Goal: Task Accomplishment & Management: Use online tool/utility

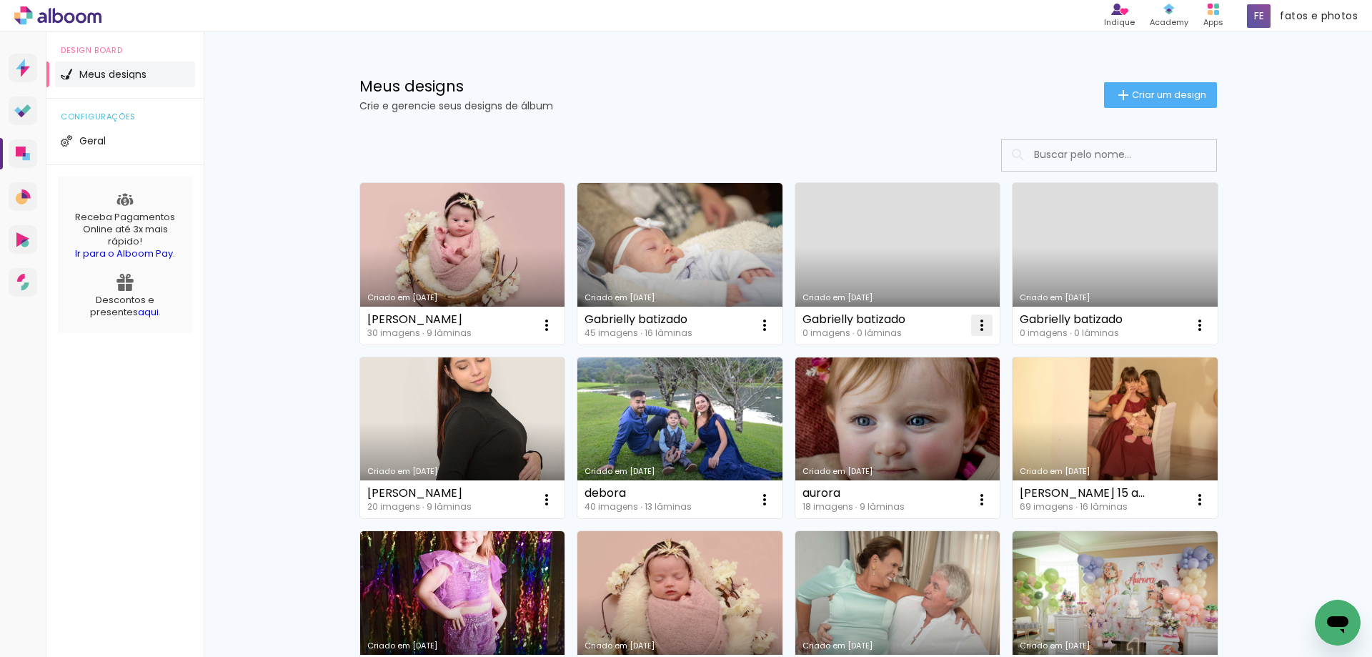
click at [973, 328] on iron-icon at bounding box center [981, 325] width 17 height 17
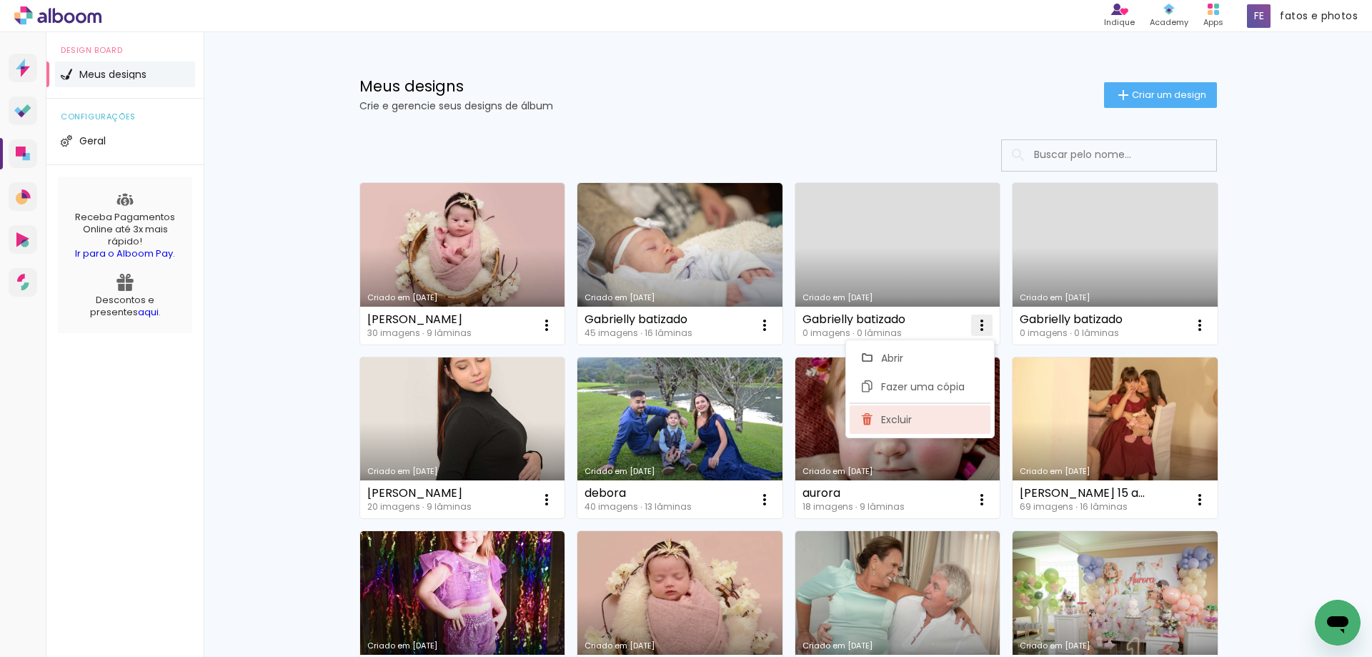
click at [899, 424] on span "Excluir" at bounding box center [896, 420] width 31 height 10
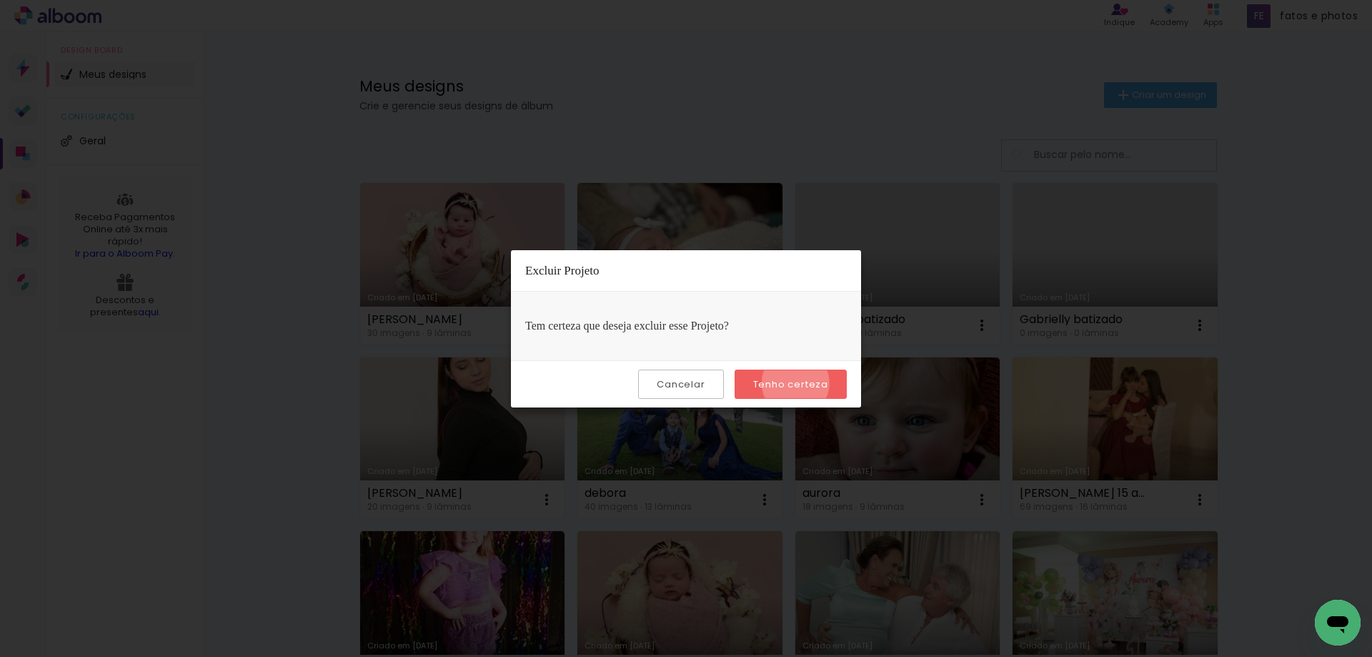
click at [0, 0] on slot "Tenho certeza" at bounding box center [0, 0] width 0 height 0
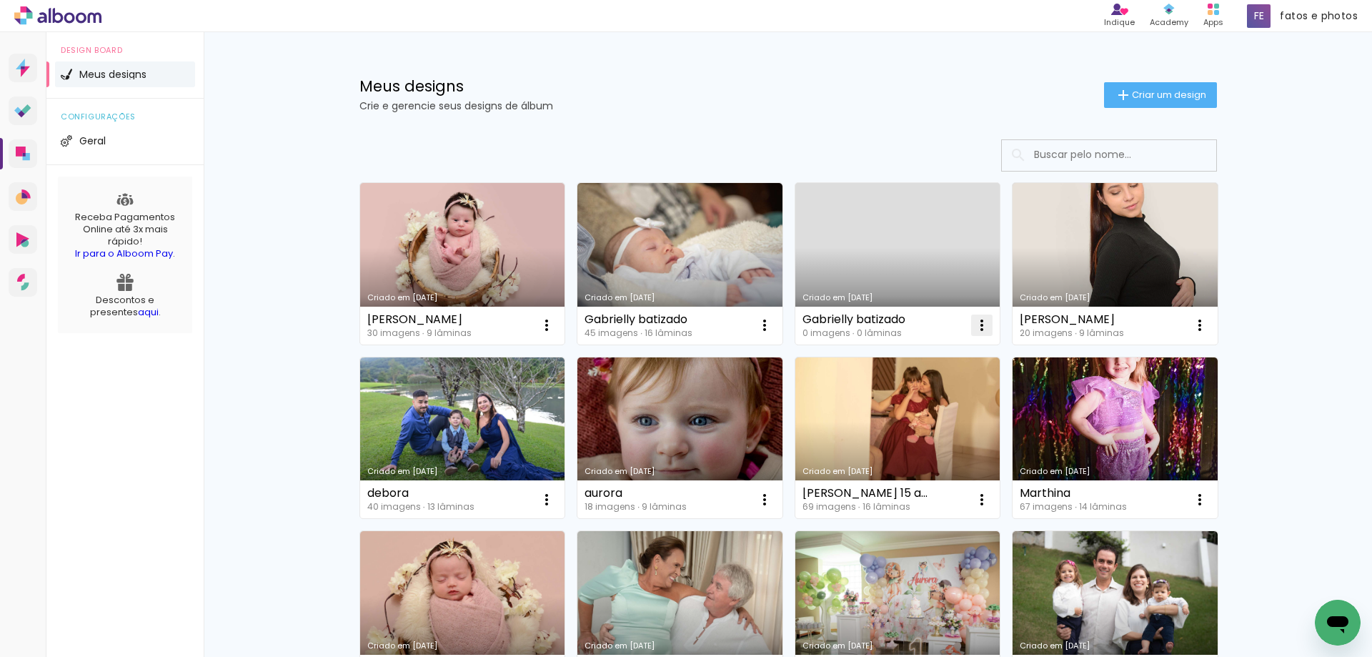
click at [974, 327] on iron-icon at bounding box center [981, 325] width 17 height 17
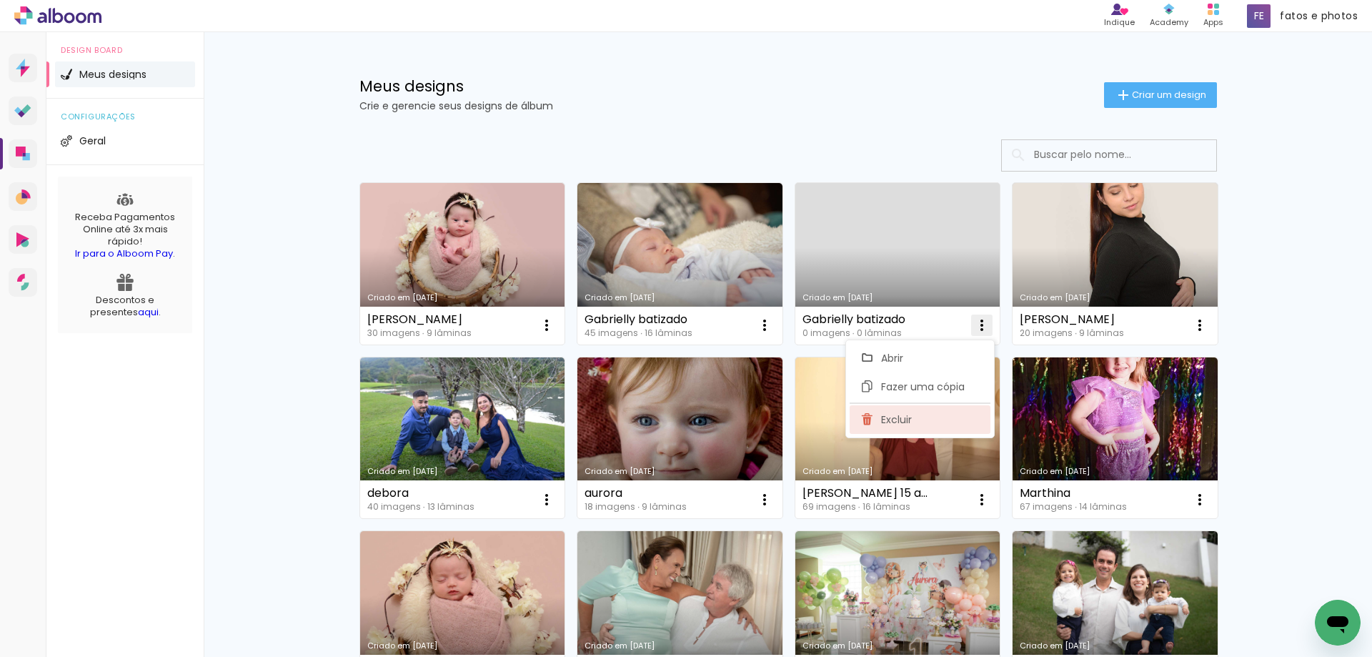
click at [895, 420] on span "Excluir" at bounding box center [896, 420] width 31 height 10
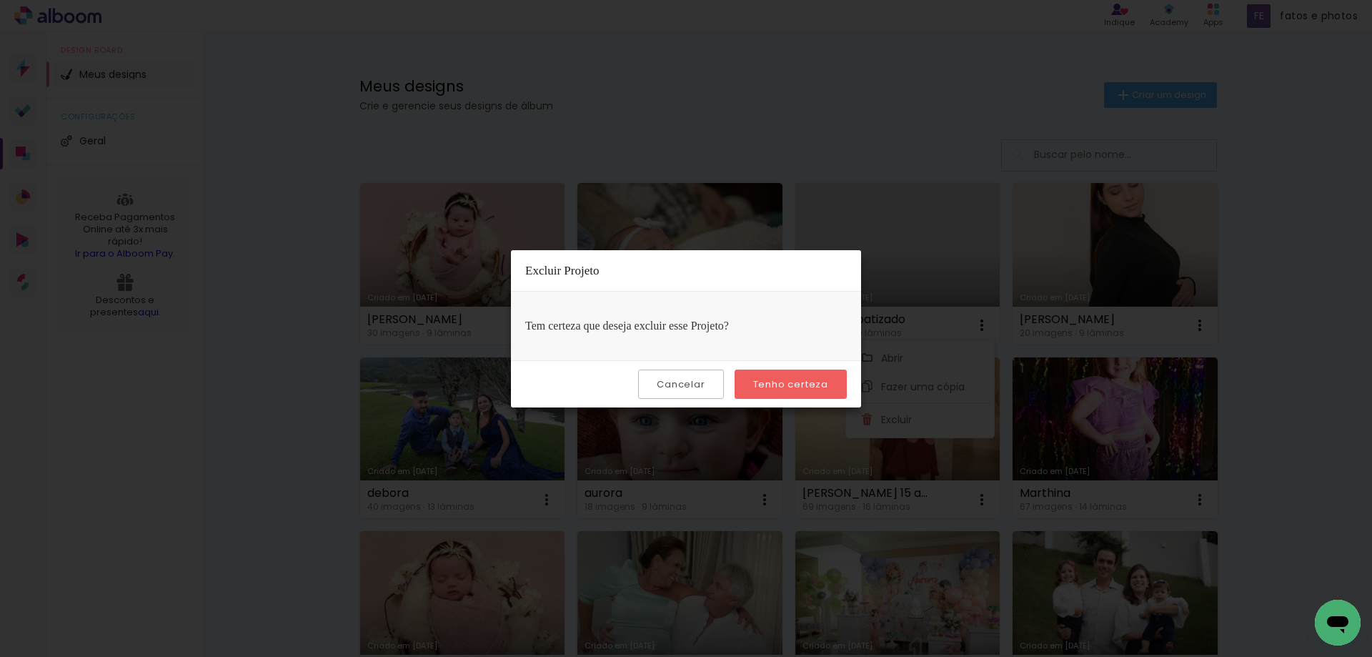
click at [0, 0] on slot "Tenho certeza" at bounding box center [0, 0] width 0 height 0
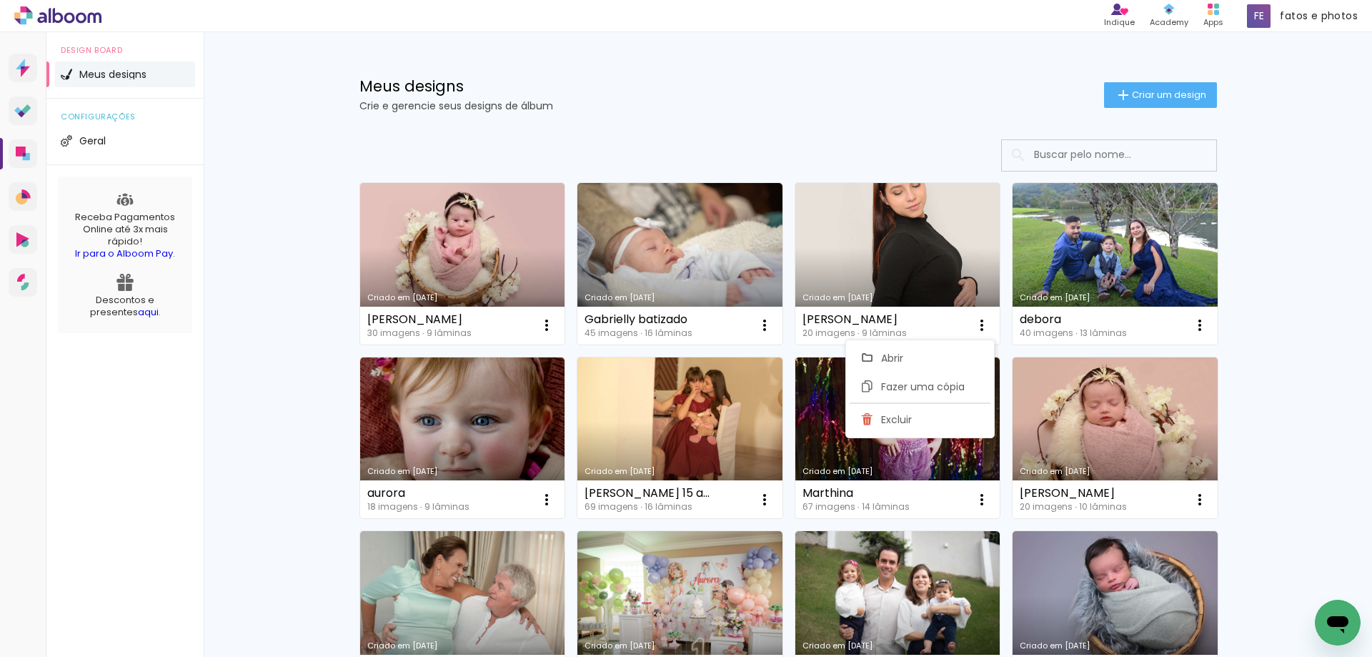
click at [906, 103] on p "Crie e gerencie seus designs de álbum" at bounding box center [731, 106] width 745 height 10
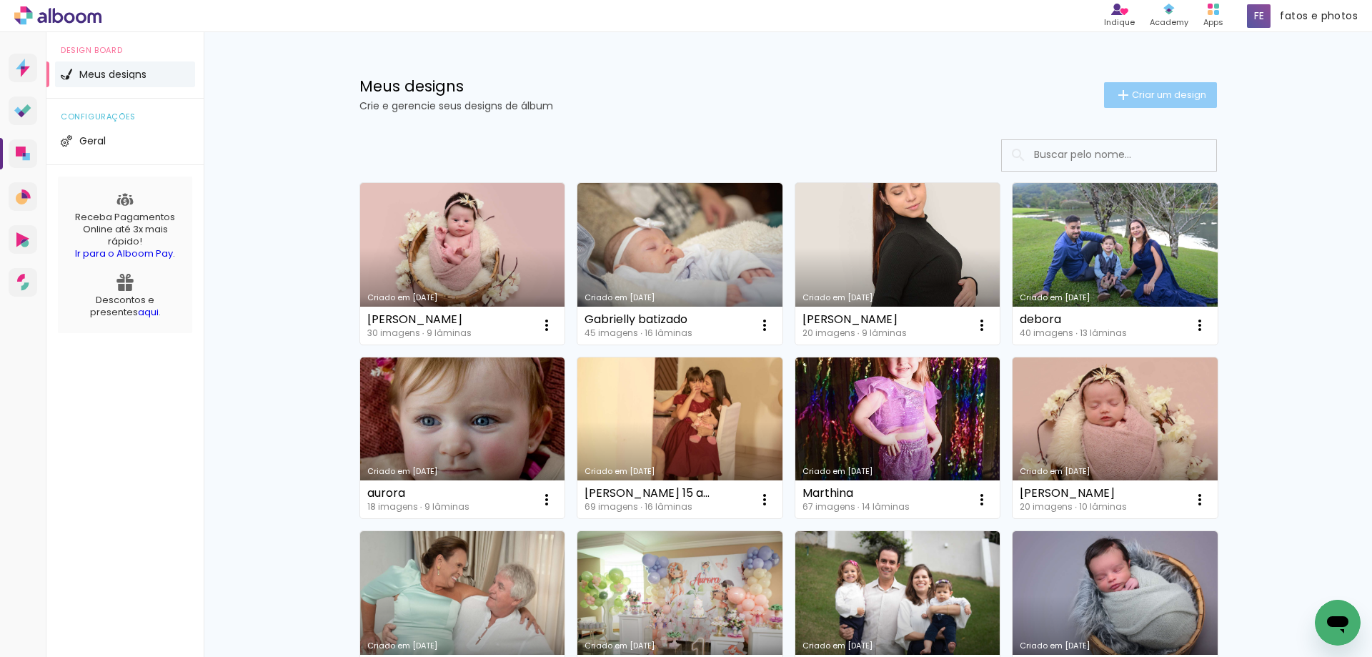
click at [1146, 99] on span "Criar um design" at bounding box center [1169, 94] width 74 height 9
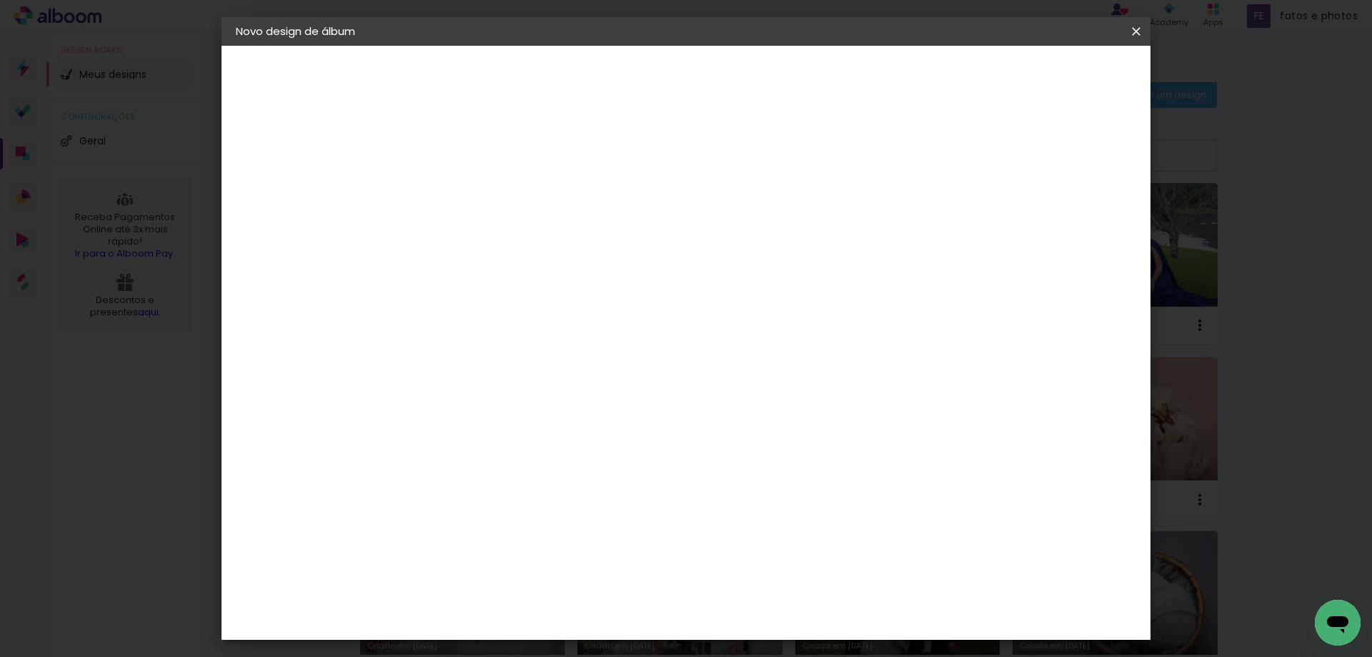
click at [470, 198] on input at bounding box center [470, 192] width 0 height 22
type input "[PERSON_NAME] e [PERSON_NAME]"
type paper-input "[PERSON_NAME] e [PERSON_NAME]"
click at [0, 0] on slot "Avançar" at bounding box center [0, 0] width 0 height 0
click at [0, 0] on slot "Tamanho Livre" at bounding box center [0, 0] width 0 height 0
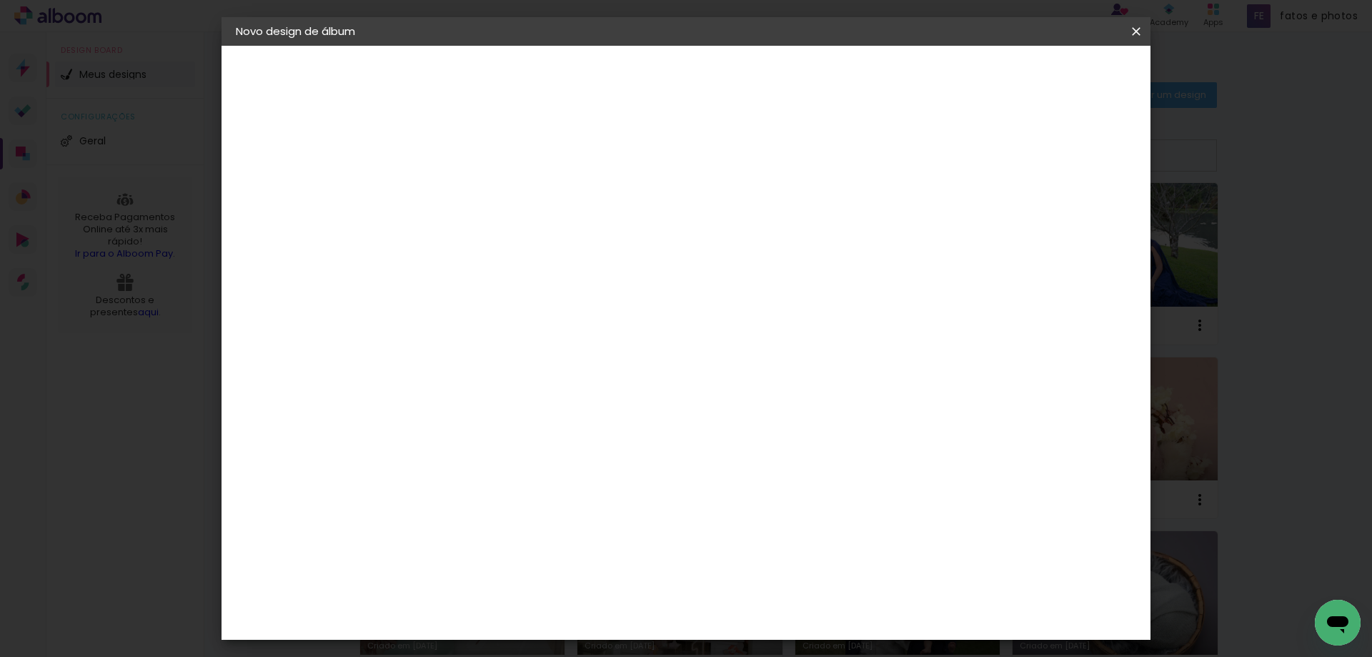
click at [0, 0] on slot "Avançar" at bounding box center [0, 0] width 0 height 0
click at [1047, 79] on span "Iniciar design" at bounding box center [1014, 76] width 65 height 10
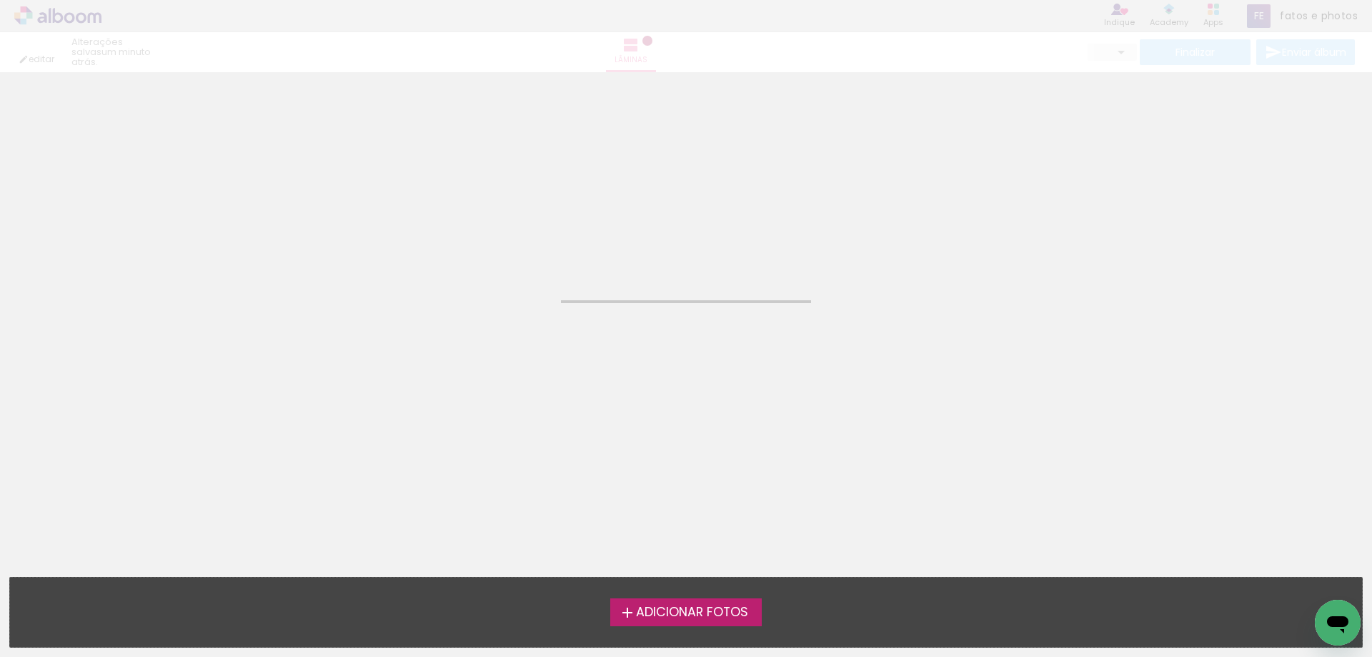
click at [672, 615] on span "Adicionar Fotos" at bounding box center [692, 612] width 112 height 13
click at [0, 0] on input "file" at bounding box center [0, 0] width 0 height 0
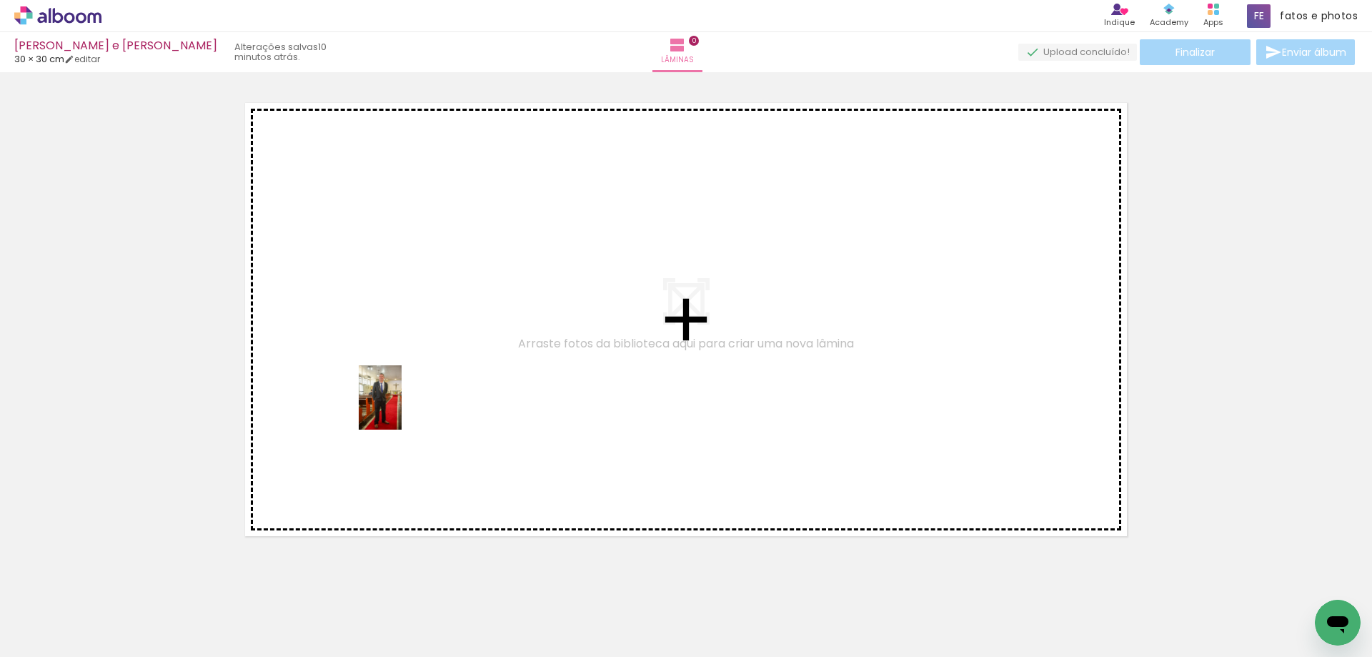
drag, startPoint x: 152, startPoint y: 622, endPoint x: 403, endPoint y: 405, distance: 331.8
click at [403, 405] on quentale-workspace at bounding box center [686, 328] width 1372 height 657
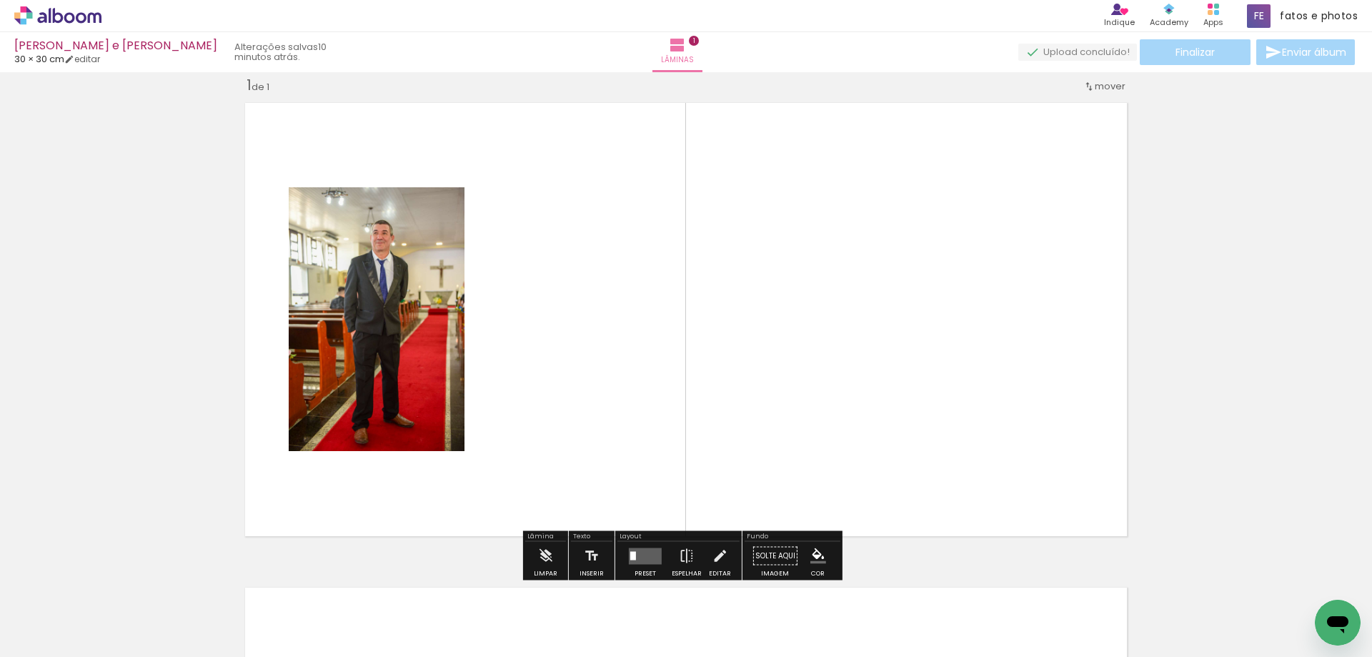
scroll to position [19, 0]
click at [36, 614] on input "Todas as fotos" at bounding box center [40, 613] width 54 height 12
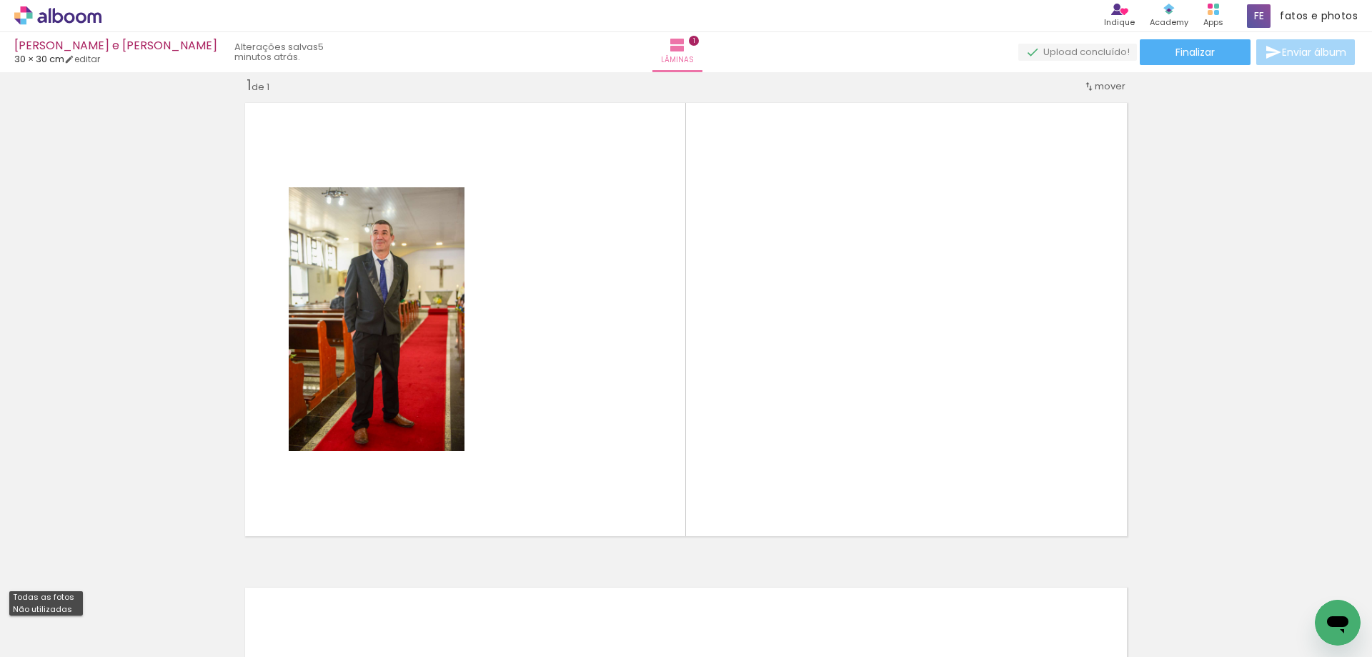
click at [0, 0] on slot "Não utilizadas" at bounding box center [0, 0] width 0 height 0
type input "Não utilizadas"
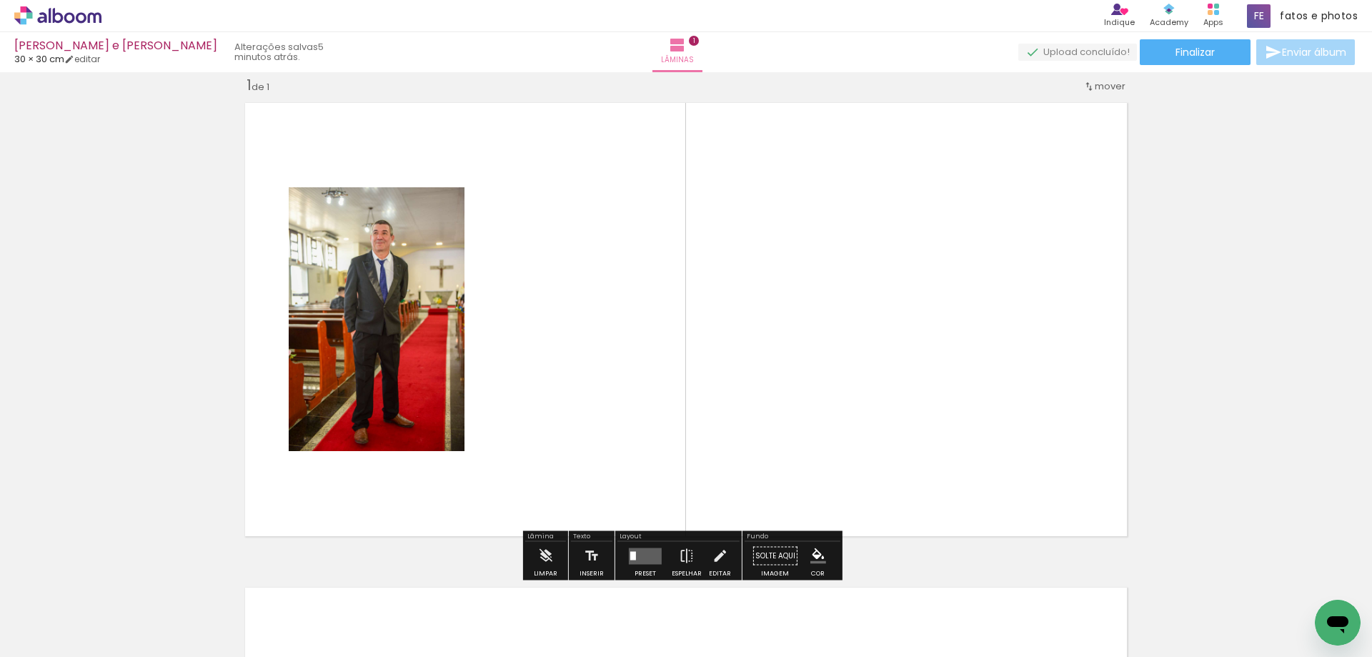
click at [388, 337] on quentale-photo at bounding box center [377, 319] width 176 height 264
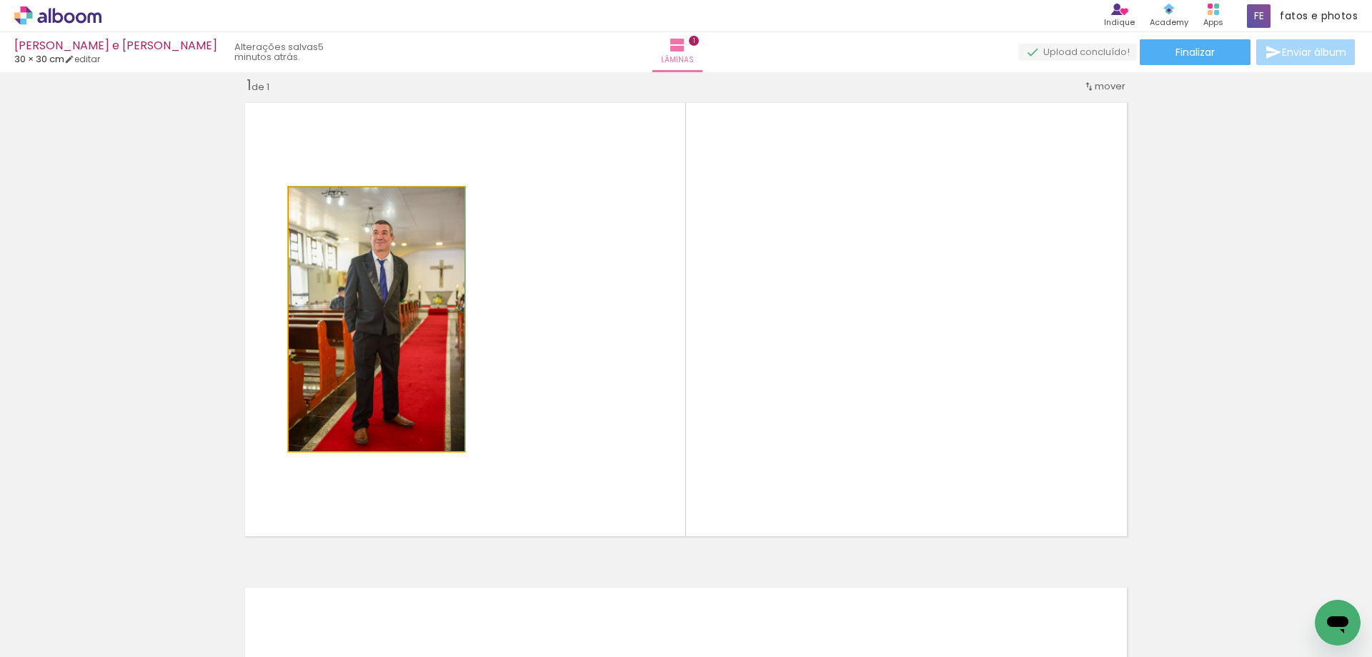
click at [388, 337] on quentale-photo at bounding box center [377, 319] width 176 height 264
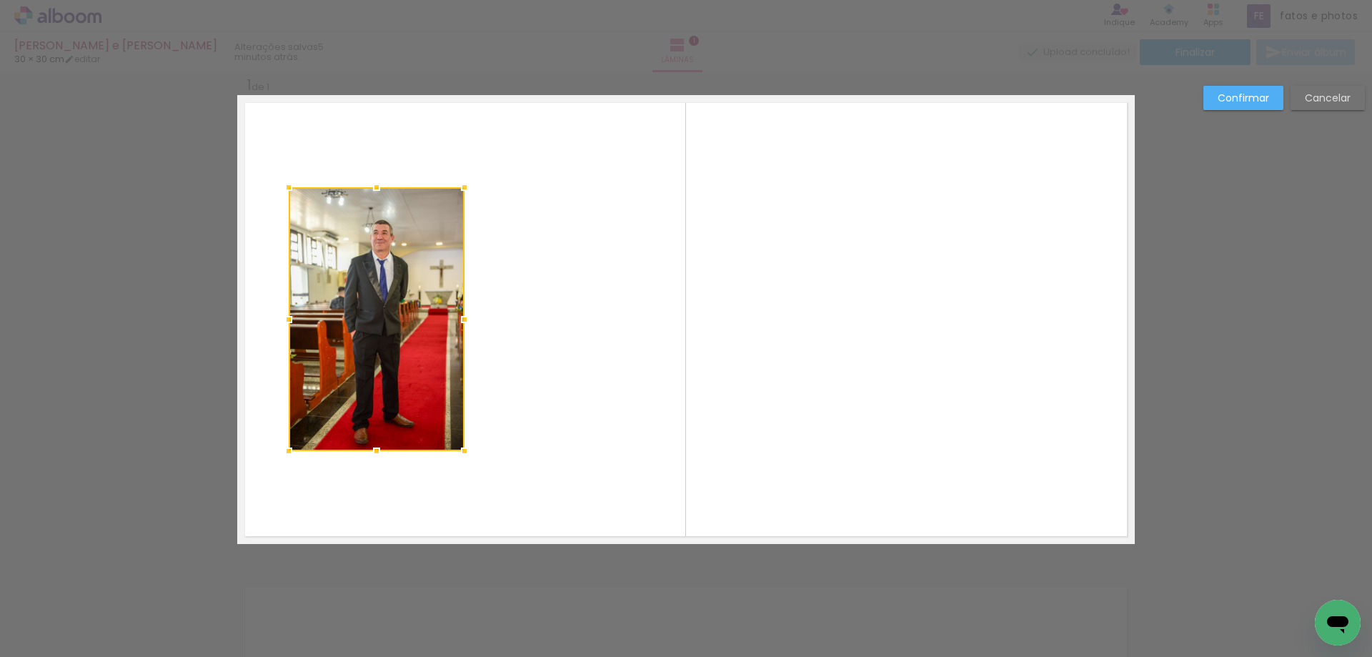
click at [379, 344] on div at bounding box center [377, 319] width 176 height 264
click at [552, 344] on quentale-layouter at bounding box center [686, 319] width 898 height 449
click at [605, 362] on quentale-layouter at bounding box center [686, 319] width 898 height 449
click at [0, 0] on slot "Confirmar" at bounding box center [0, 0] width 0 height 0
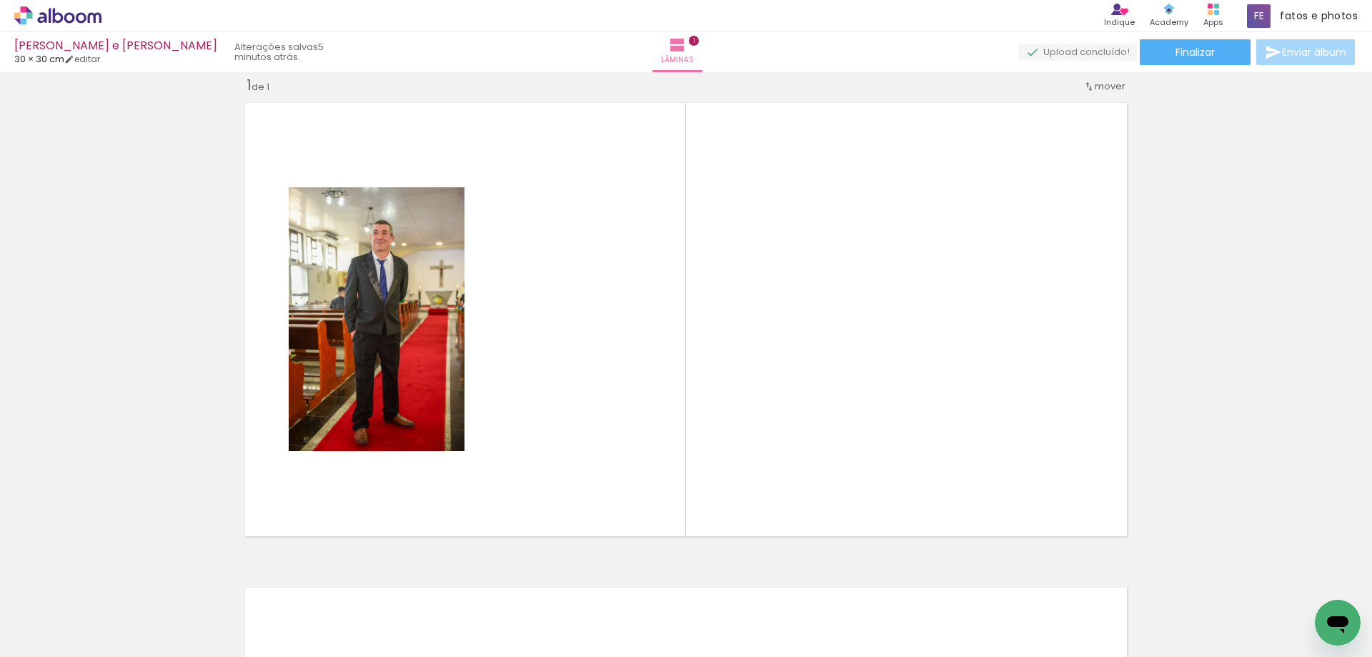
scroll to position [0, 0]
click at [131, 613] on div at bounding box center [143, 608] width 71 height 47
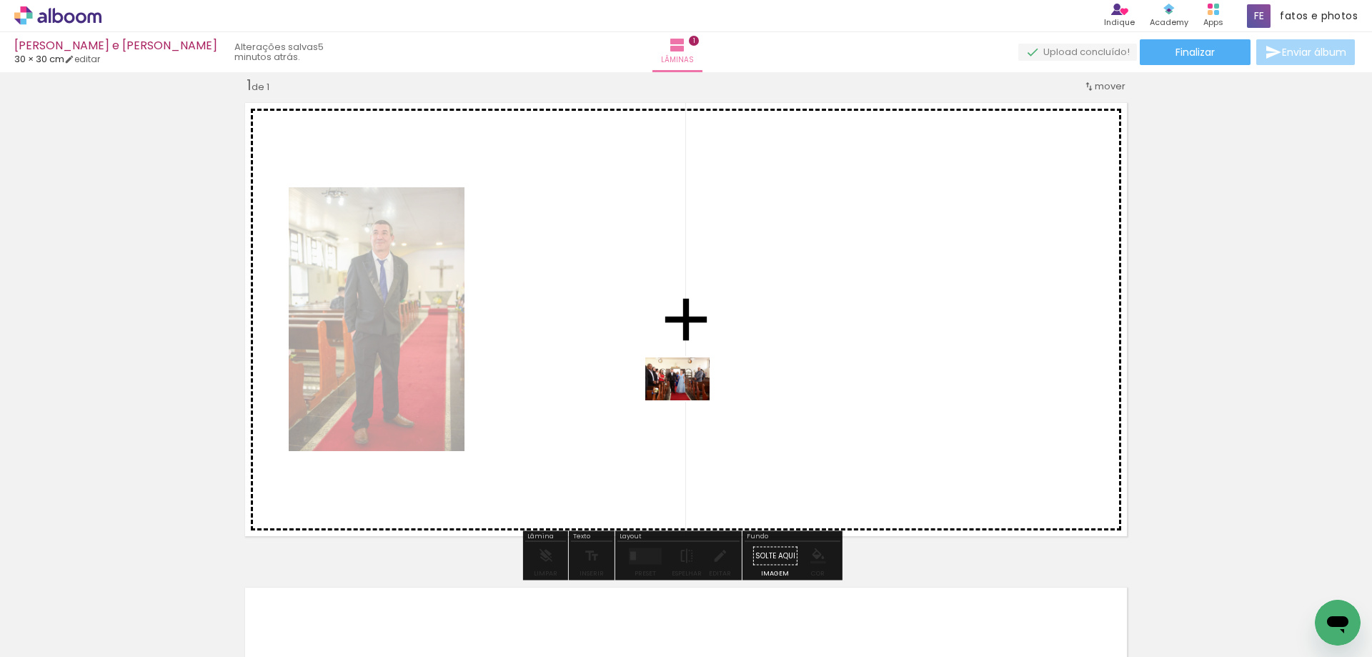
drag, startPoint x: 131, startPoint y: 613, endPoint x: 688, endPoint y: 400, distance: 596.1
click at [688, 400] on quentale-workspace at bounding box center [686, 328] width 1372 height 657
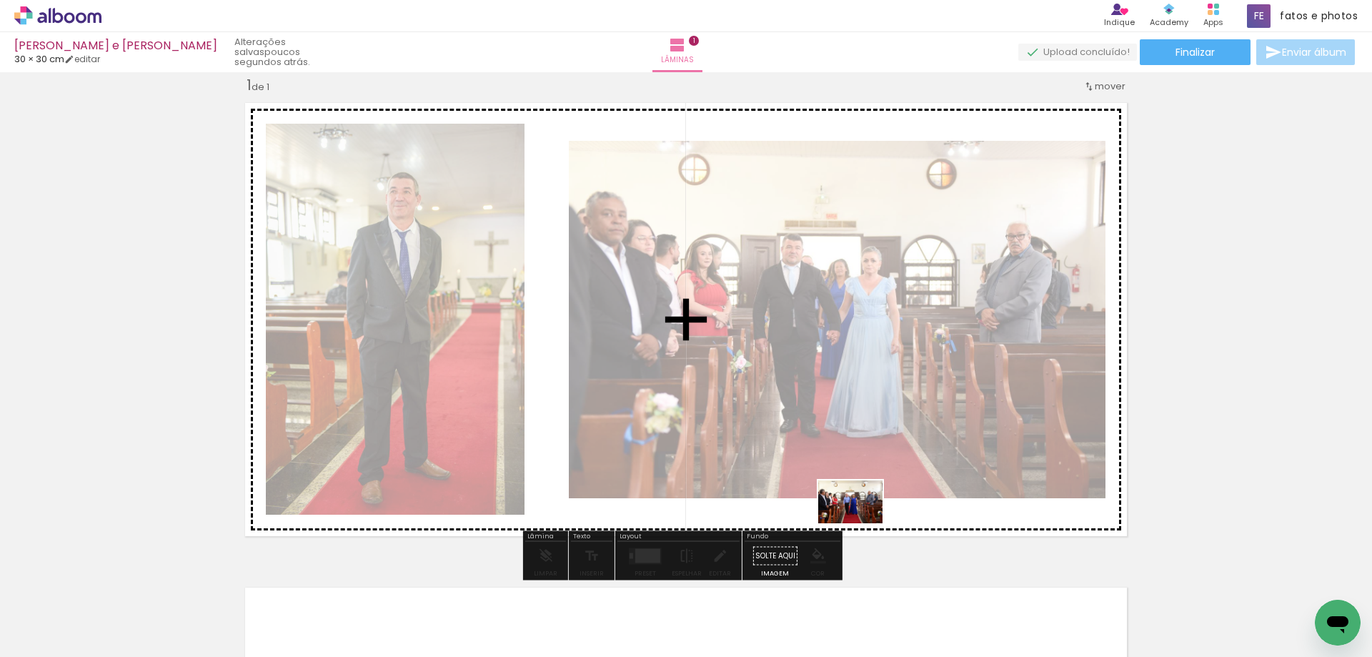
drag, startPoint x: 142, startPoint y: 620, endPoint x: 861, endPoint y: 523, distance: 726.2
click at [861, 523] on quentale-workspace at bounding box center [686, 328] width 1372 height 657
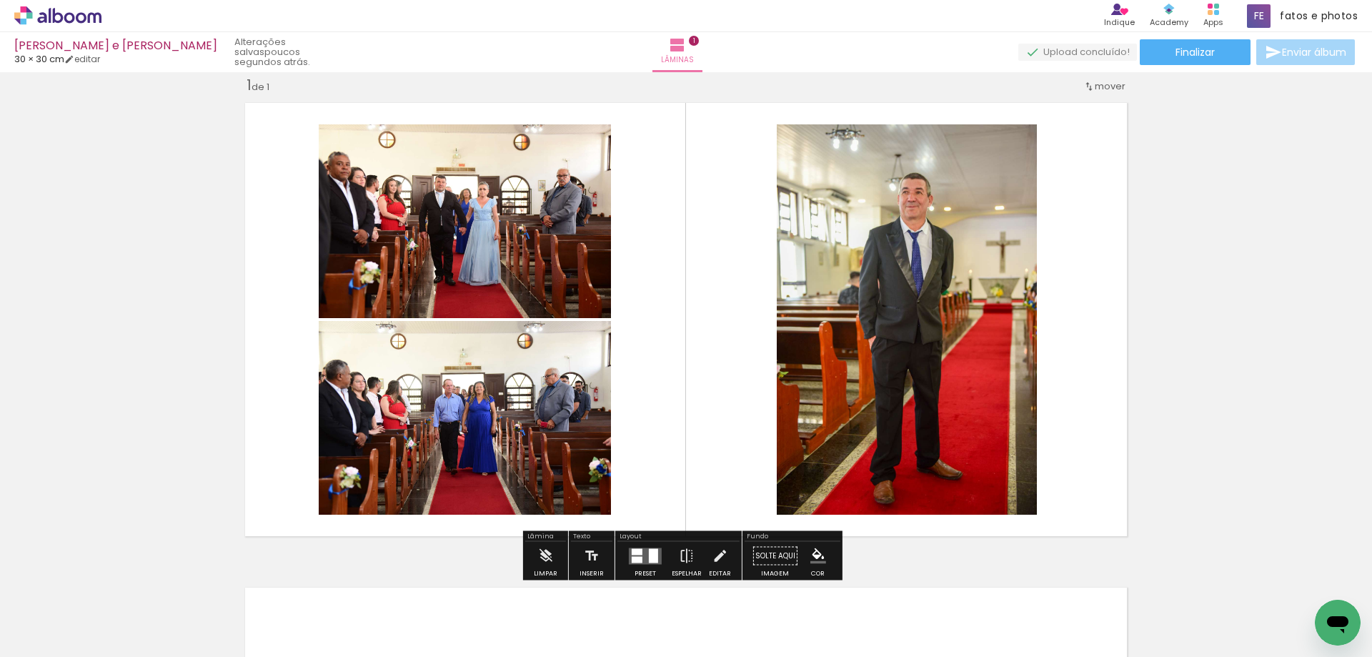
click at [645, 555] on quentale-layouter at bounding box center [645, 555] width 33 height 16
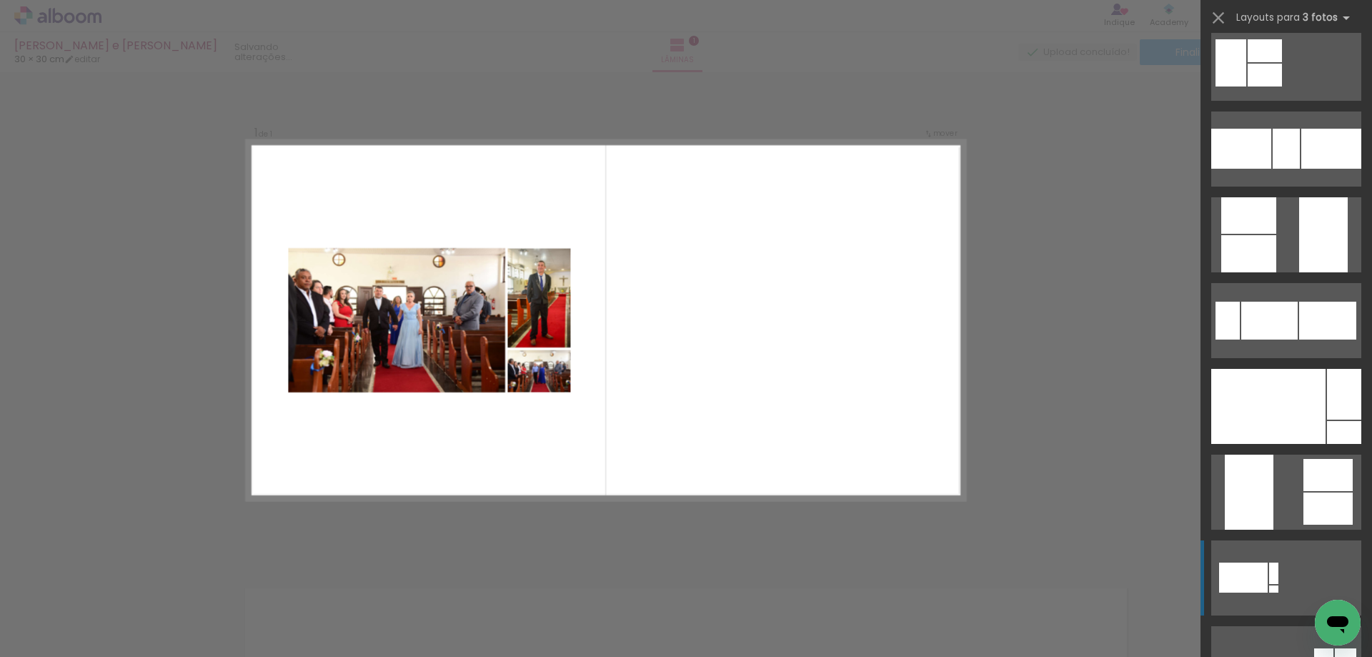
scroll to position [500, 0]
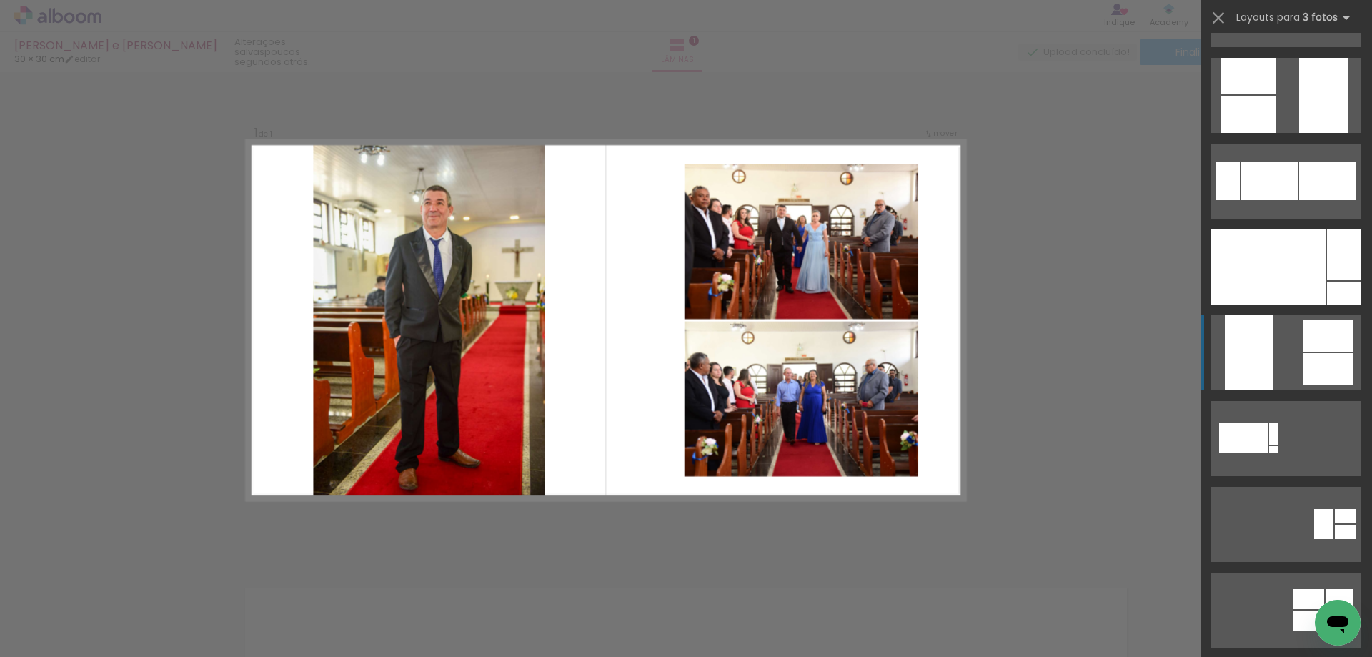
click at [1289, 336] on quentale-layouter at bounding box center [1286, 352] width 150 height 75
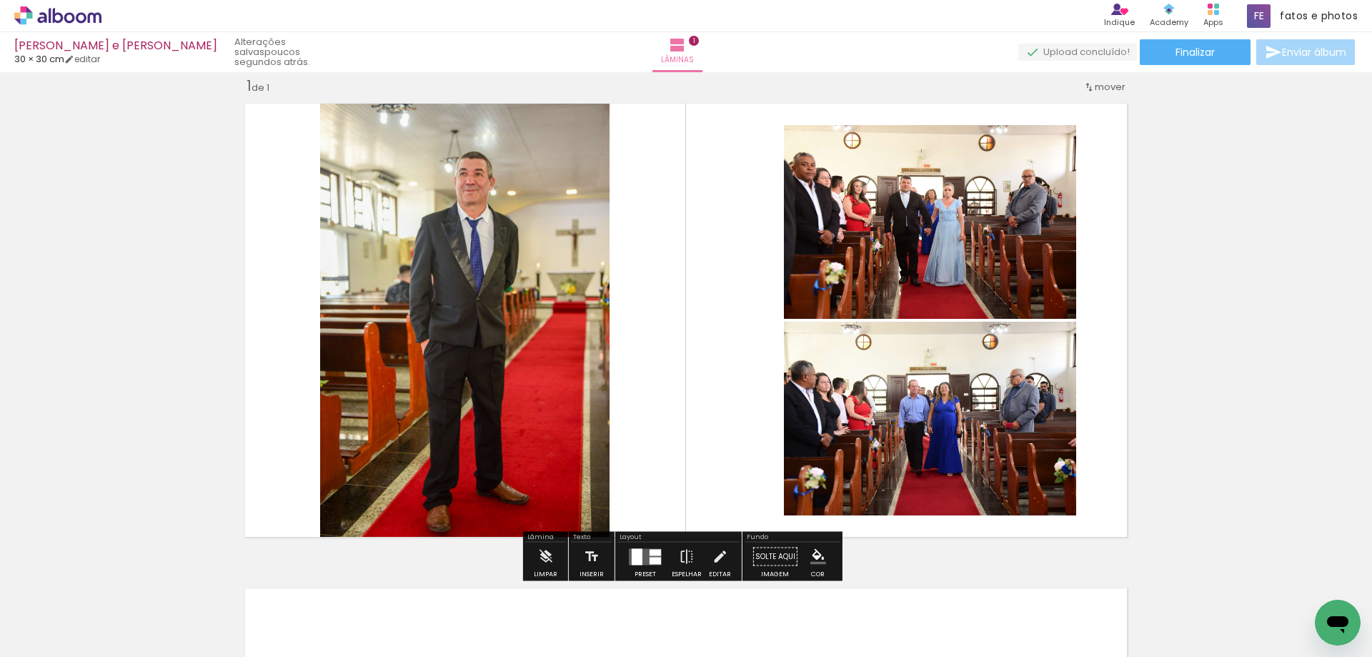
click at [931, 423] on quentale-photo at bounding box center [930, 419] width 292 height 194
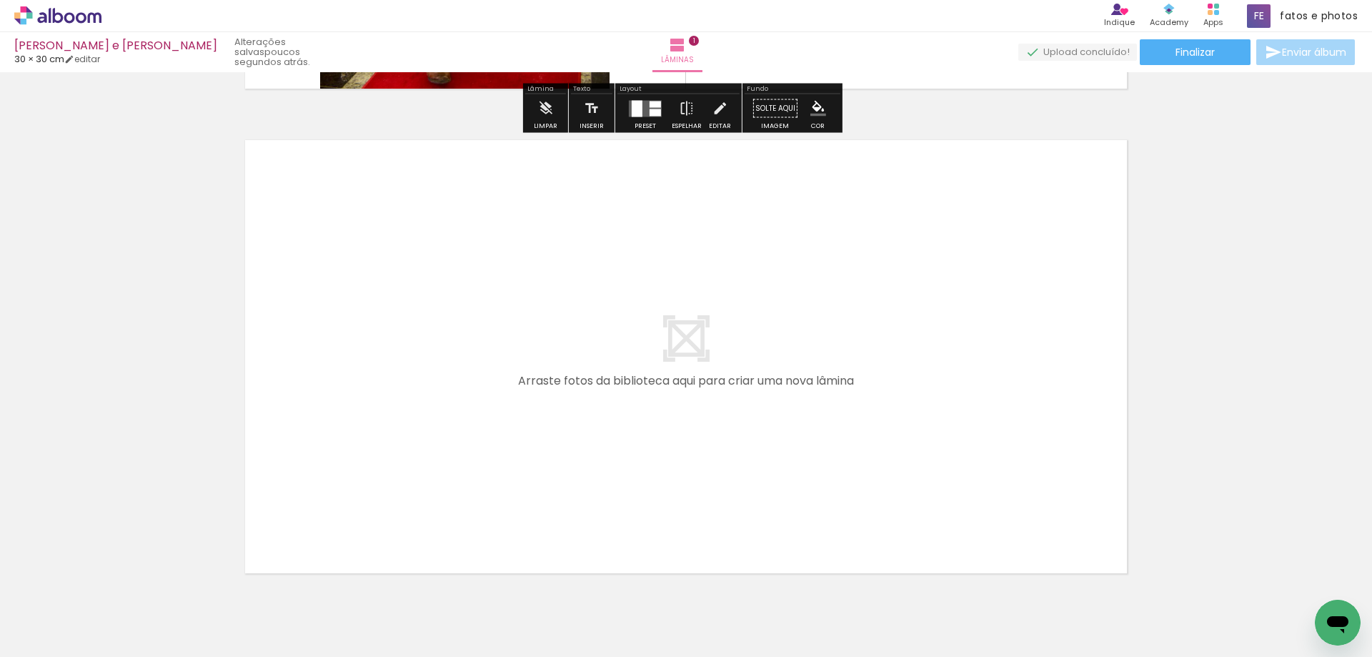
scroll to position [530, 0]
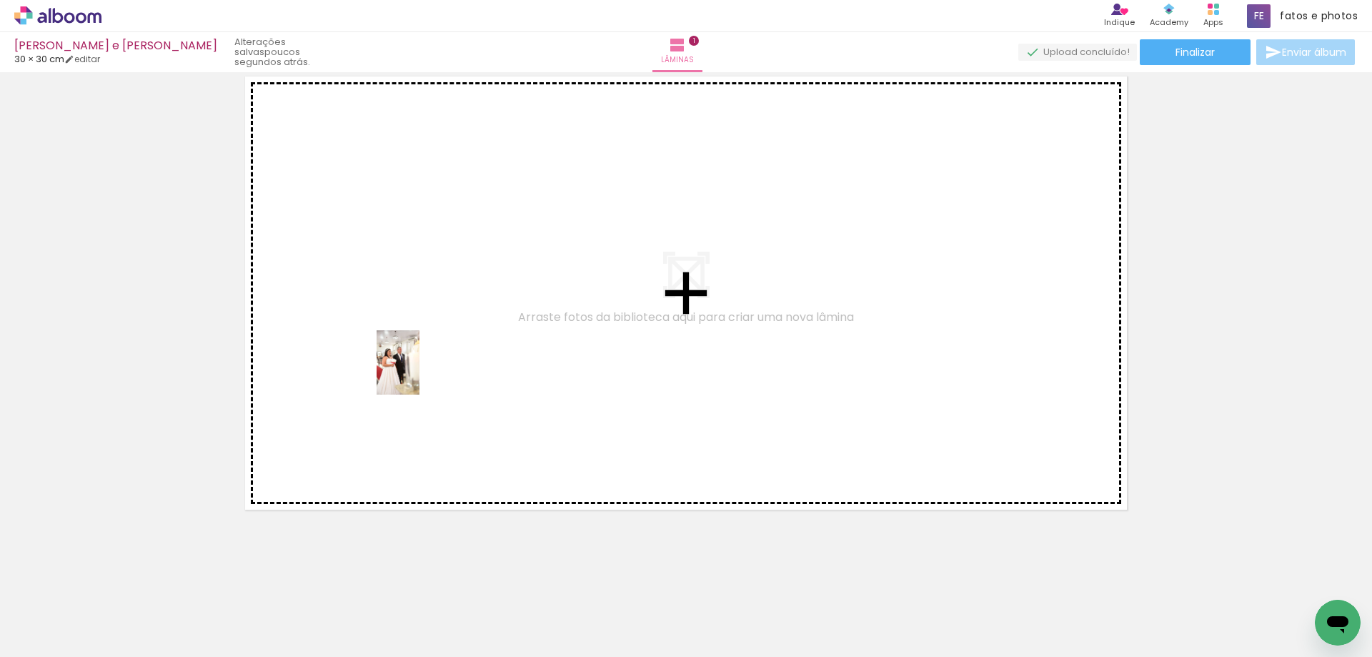
drag, startPoint x: 237, startPoint y: 626, endPoint x: 455, endPoint y: 339, distance: 360.5
click at [455, 339] on quentale-workspace at bounding box center [686, 328] width 1372 height 657
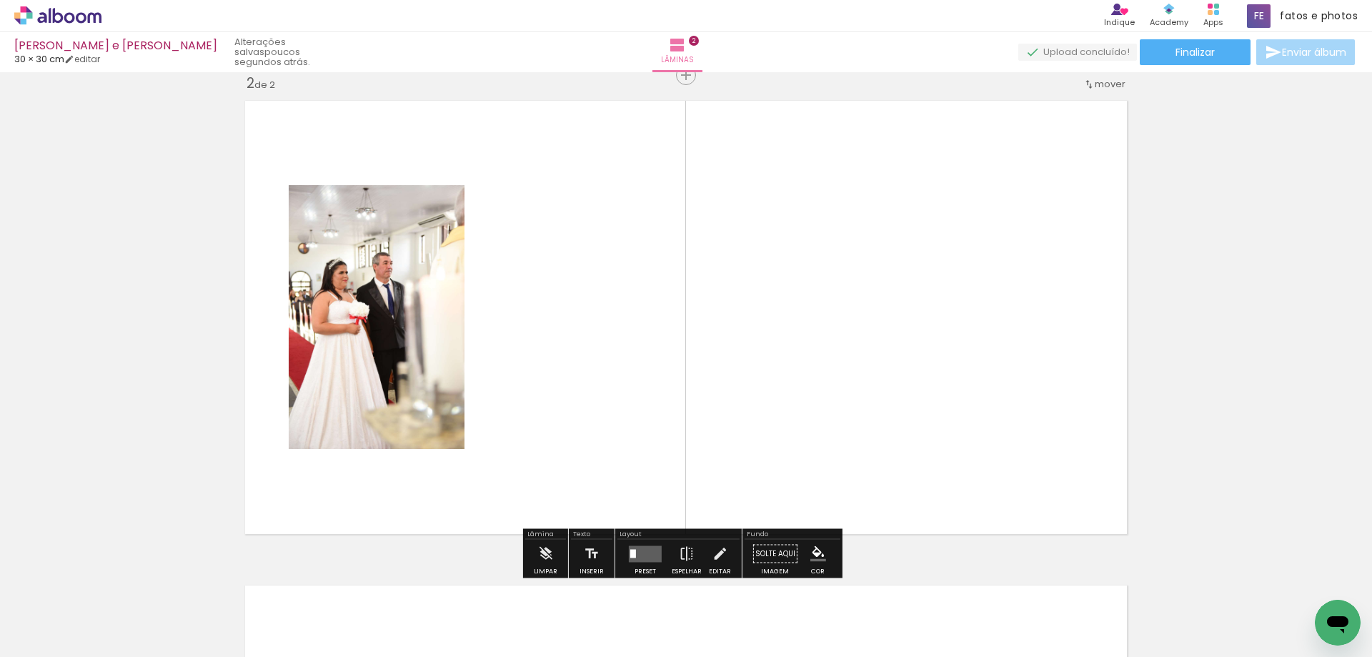
scroll to position [503, 0]
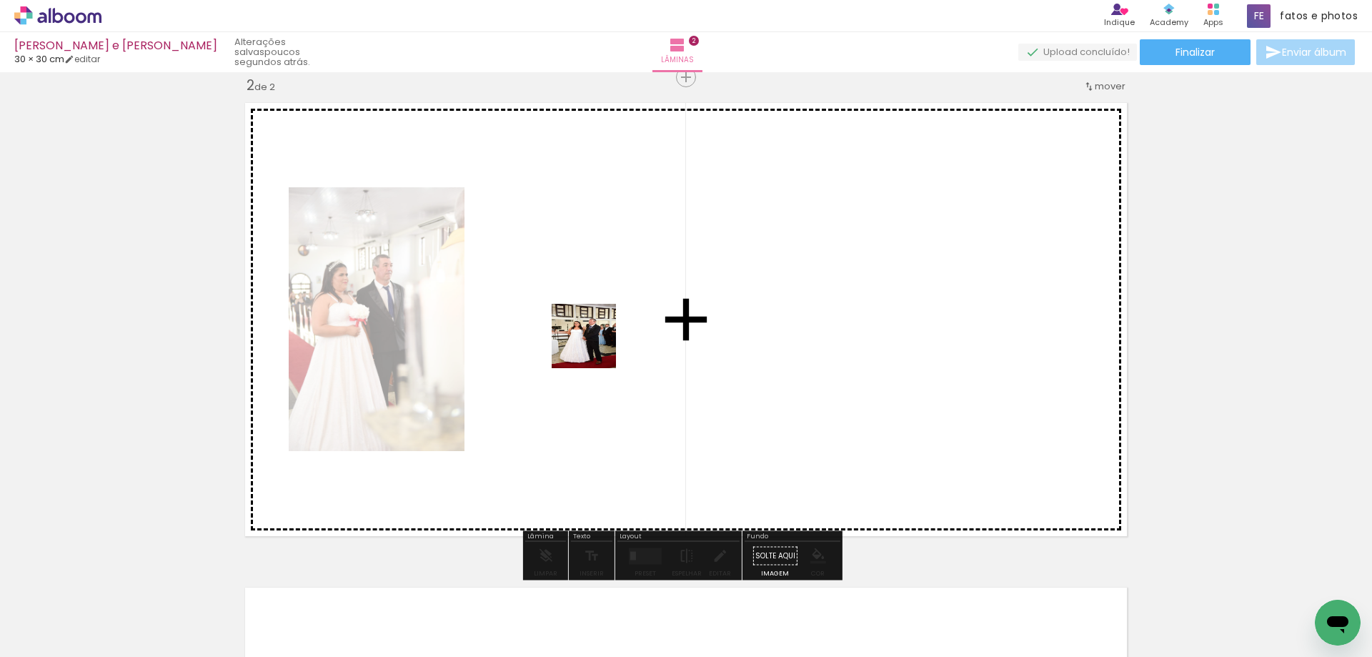
drag, startPoint x: 465, startPoint y: 626, endPoint x: 596, endPoint y: 340, distance: 314.4
click at [596, 340] on quentale-workspace at bounding box center [686, 328] width 1372 height 657
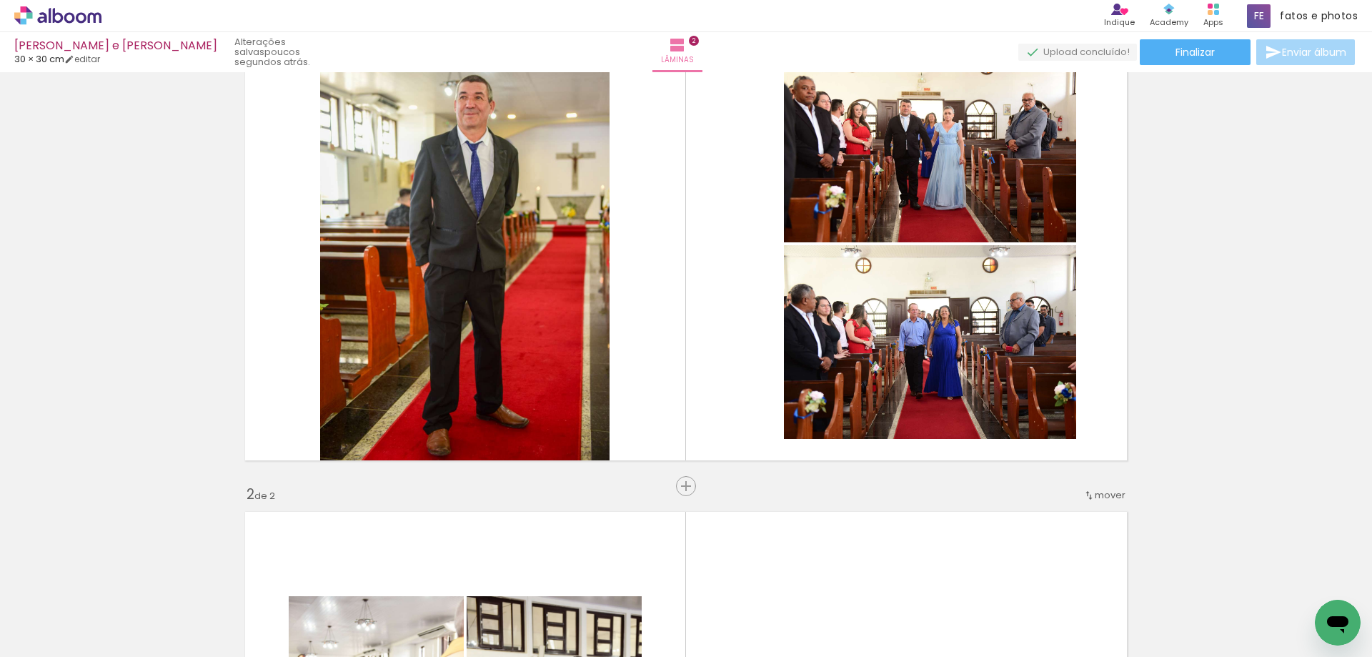
scroll to position [74, 0]
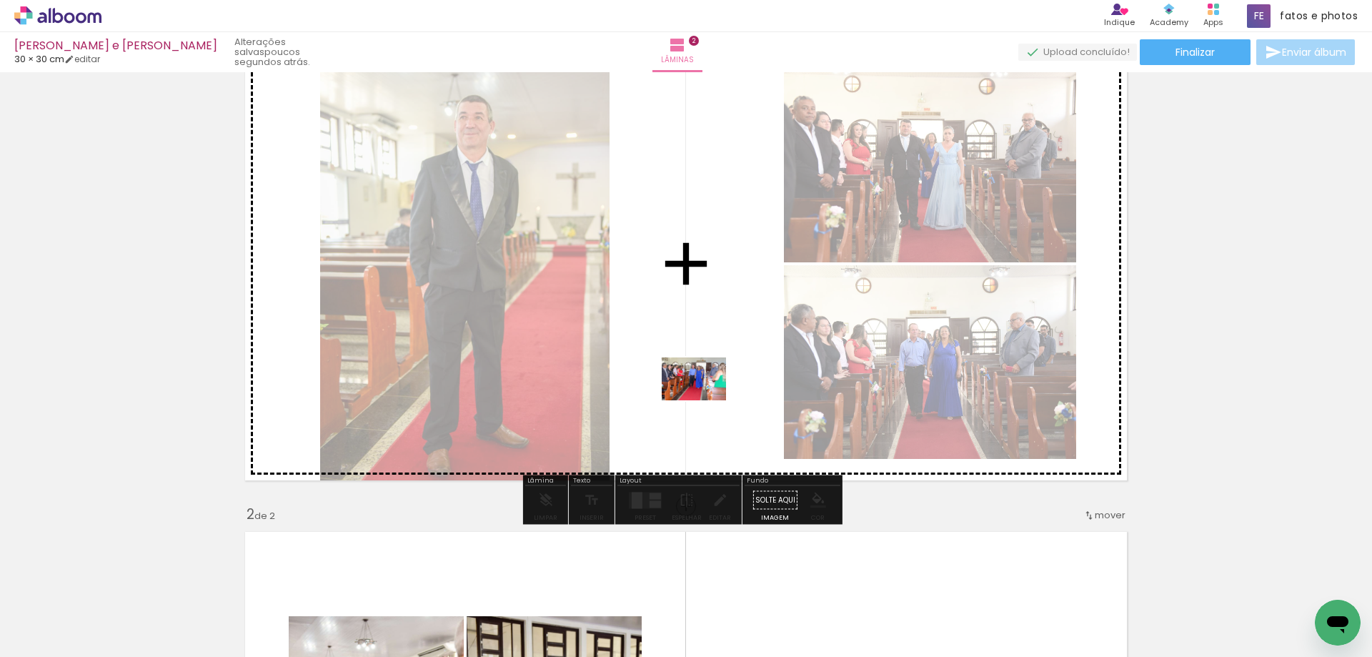
drag, startPoint x: 711, startPoint y: 622, endPoint x: 705, endPoint y: 400, distance: 222.4
click at [705, 400] on quentale-workspace at bounding box center [686, 328] width 1372 height 657
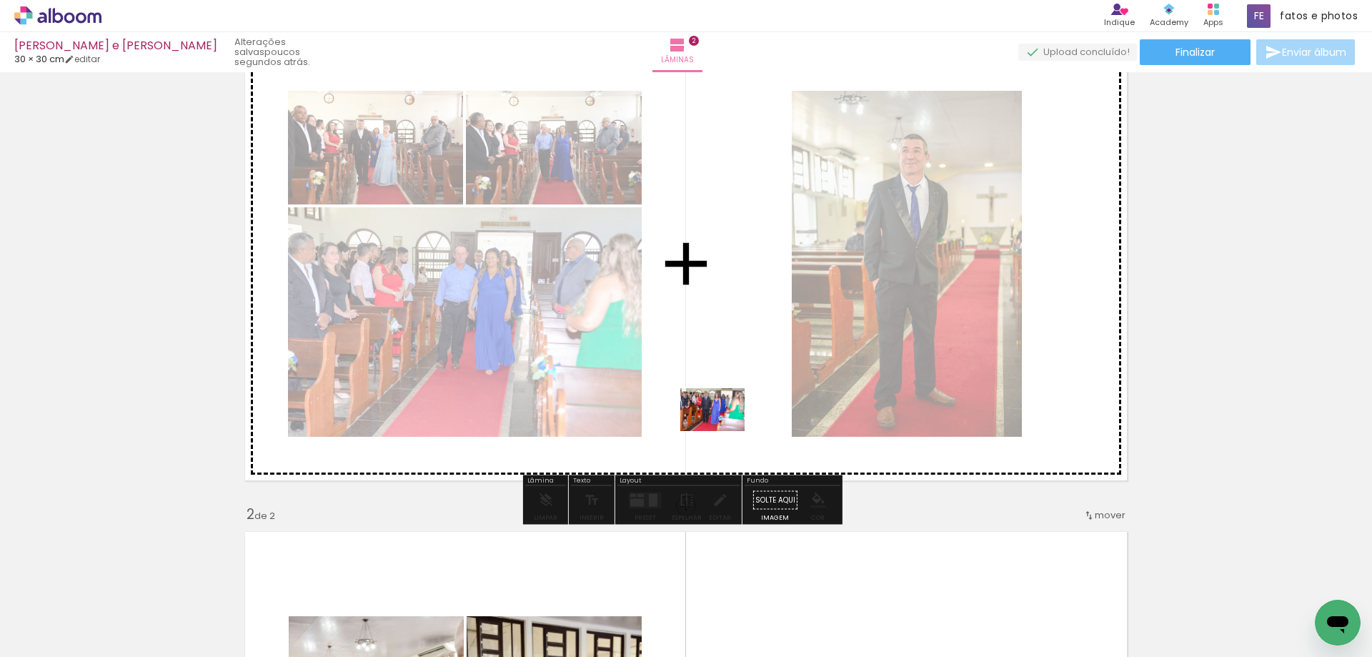
drag, startPoint x: 723, startPoint y: 610, endPoint x: 723, endPoint y: 414, distance: 196.5
click at [723, 414] on quentale-workspace at bounding box center [686, 328] width 1372 height 657
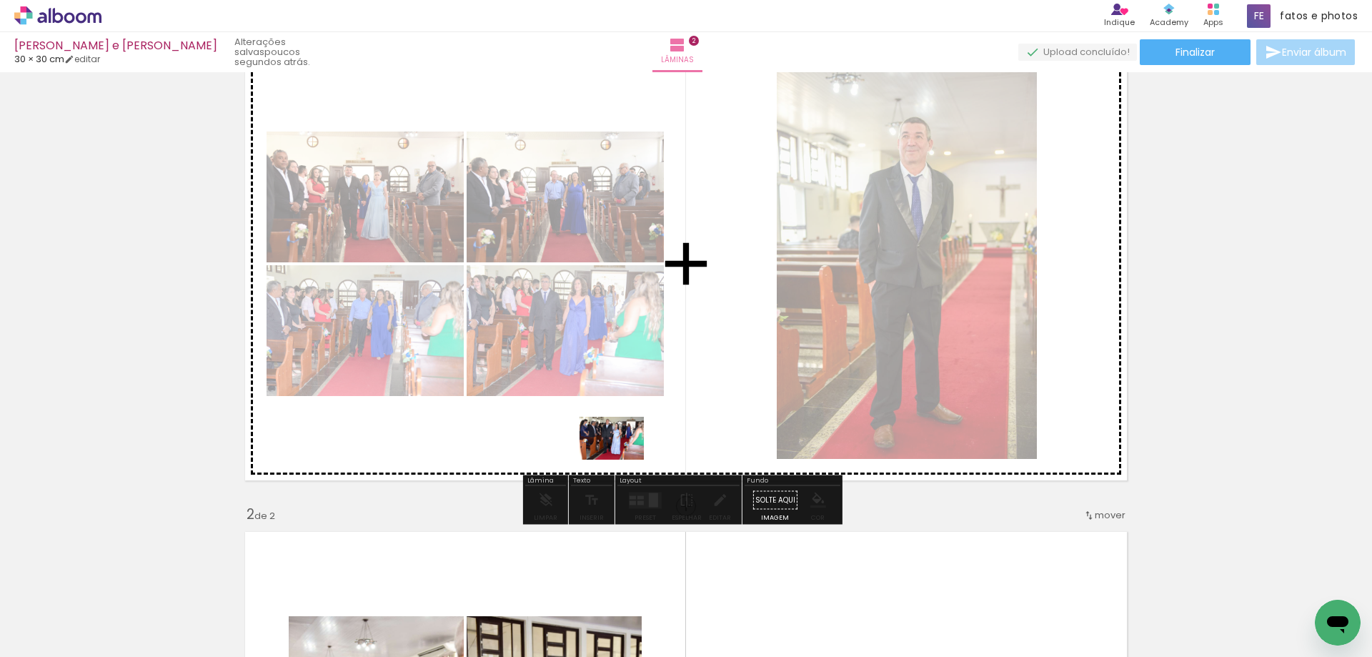
drag, startPoint x: 811, startPoint y: 626, endPoint x: 622, endPoint y: 460, distance: 251.6
click at [622, 460] on quentale-workspace at bounding box center [686, 328] width 1372 height 657
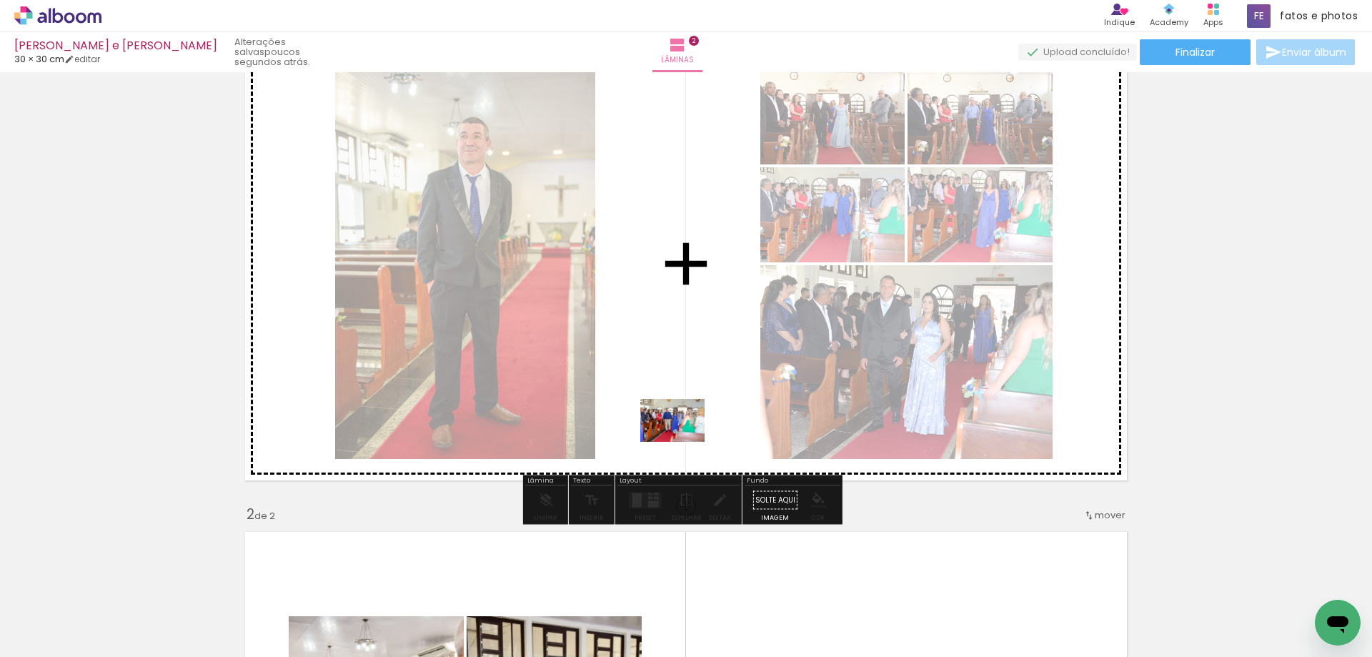
drag, startPoint x: 747, startPoint y: 622, endPoint x: 683, endPoint y: 442, distance: 191.0
click at [683, 442] on quentale-workspace at bounding box center [686, 328] width 1372 height 657
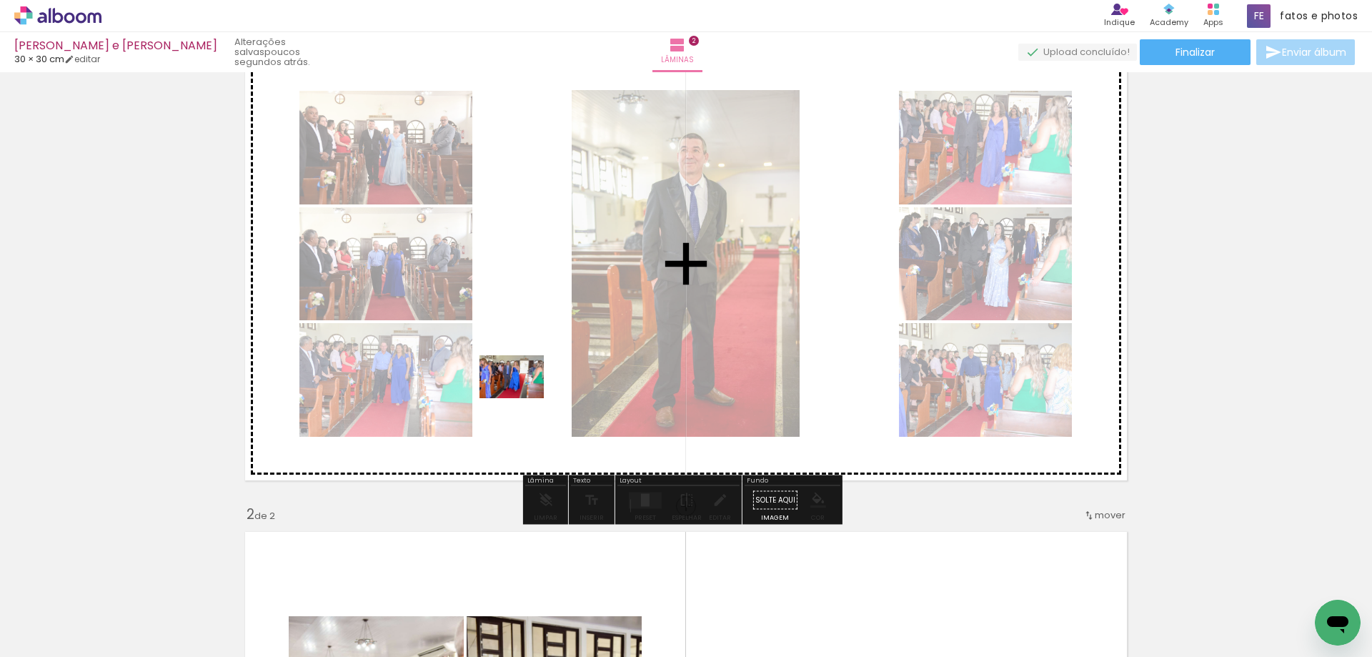
drag, startPoint x: 582, startPoint y: 442, endPoint x: 522, endPoint y: 398, distance: 74.2
click at [522, 398] on quentale-workspace at bounding box center [686, 328] width 1372 height 657
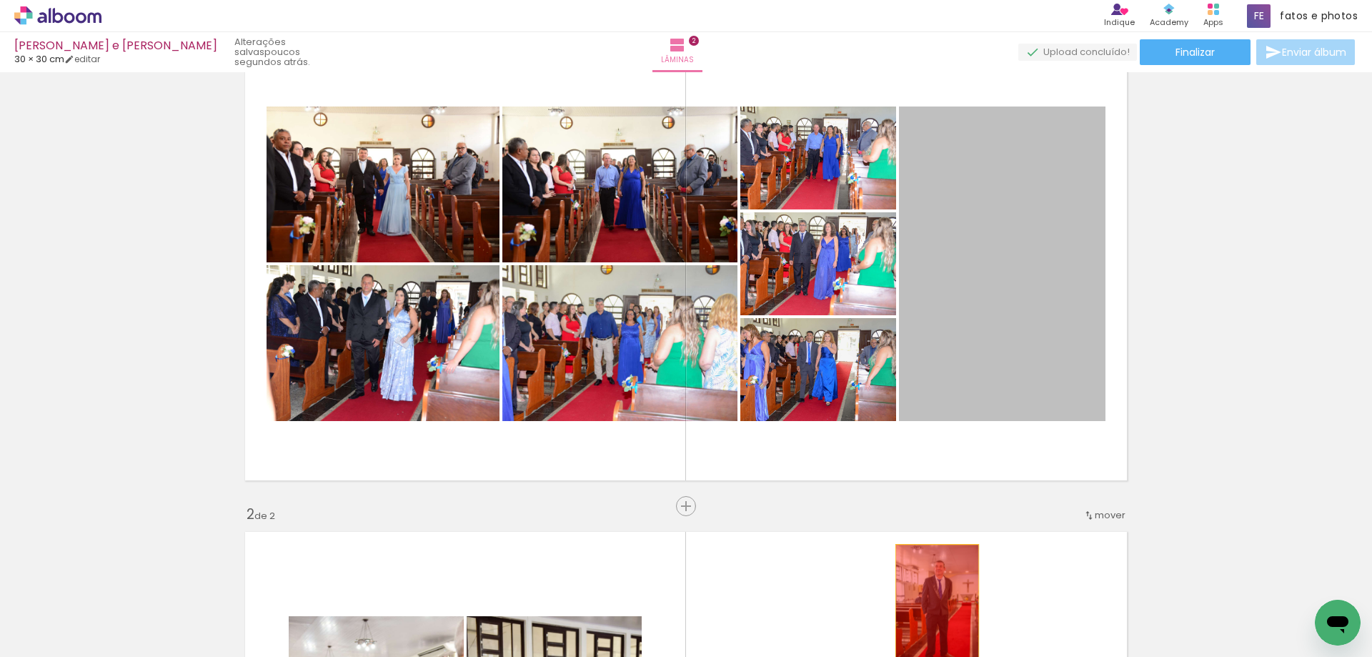
drag, startPoint x: 952, startPoint y: 368, endPoint x: 932, endPoint y: 607, distance: 240.2
click at [932, 607] on quentale-workspace at bounding box center [686, 328] width 1372 height 657
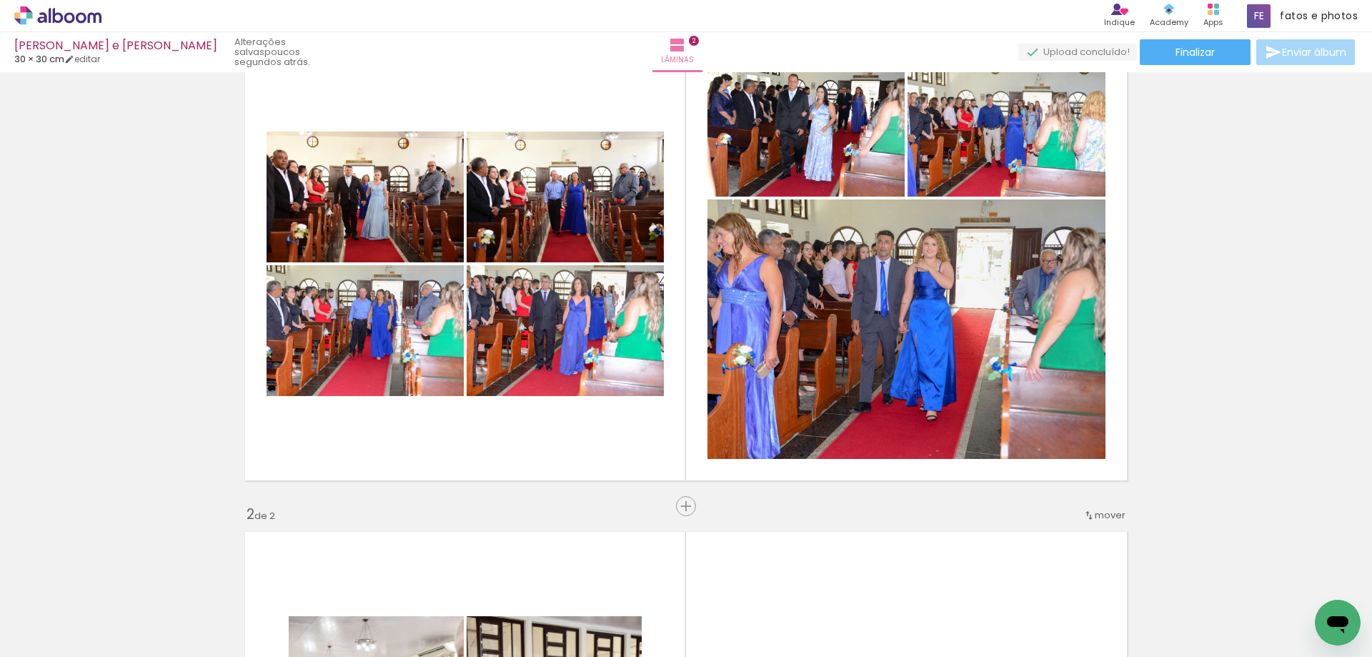
scroll to position [0, 0]
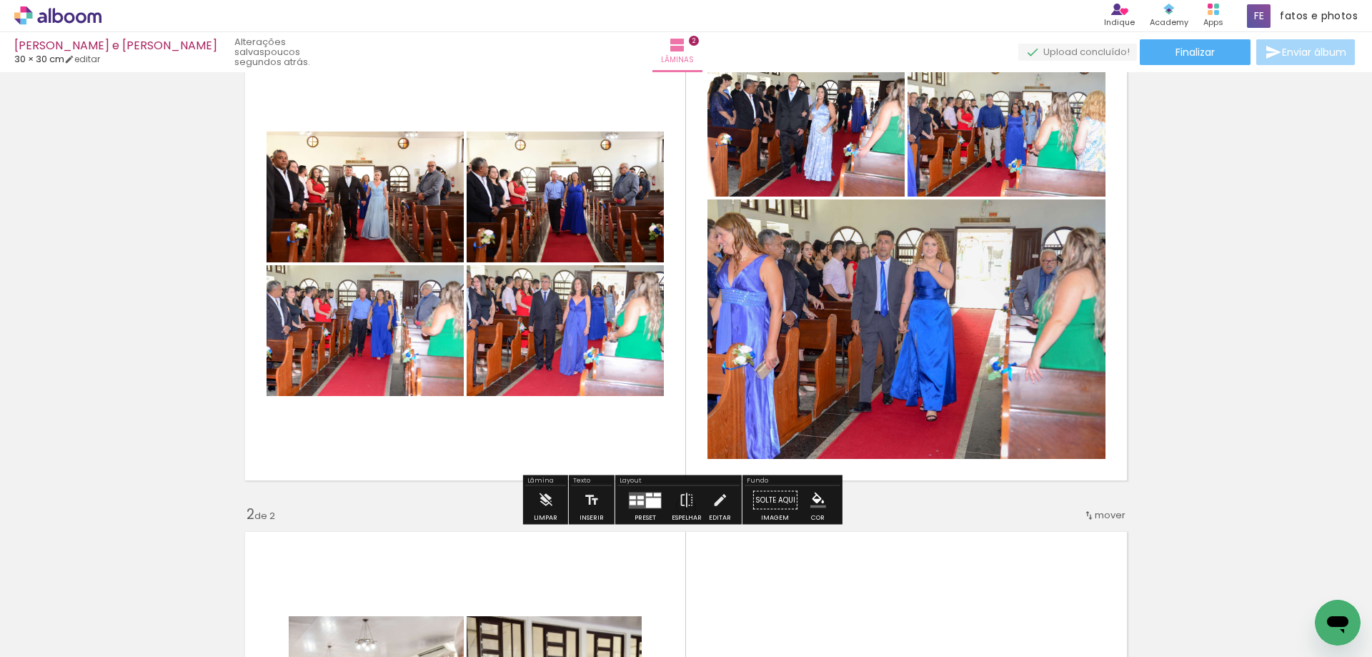
click at [650, 499] on div at bounding box center [653, 502] width 15 height 10
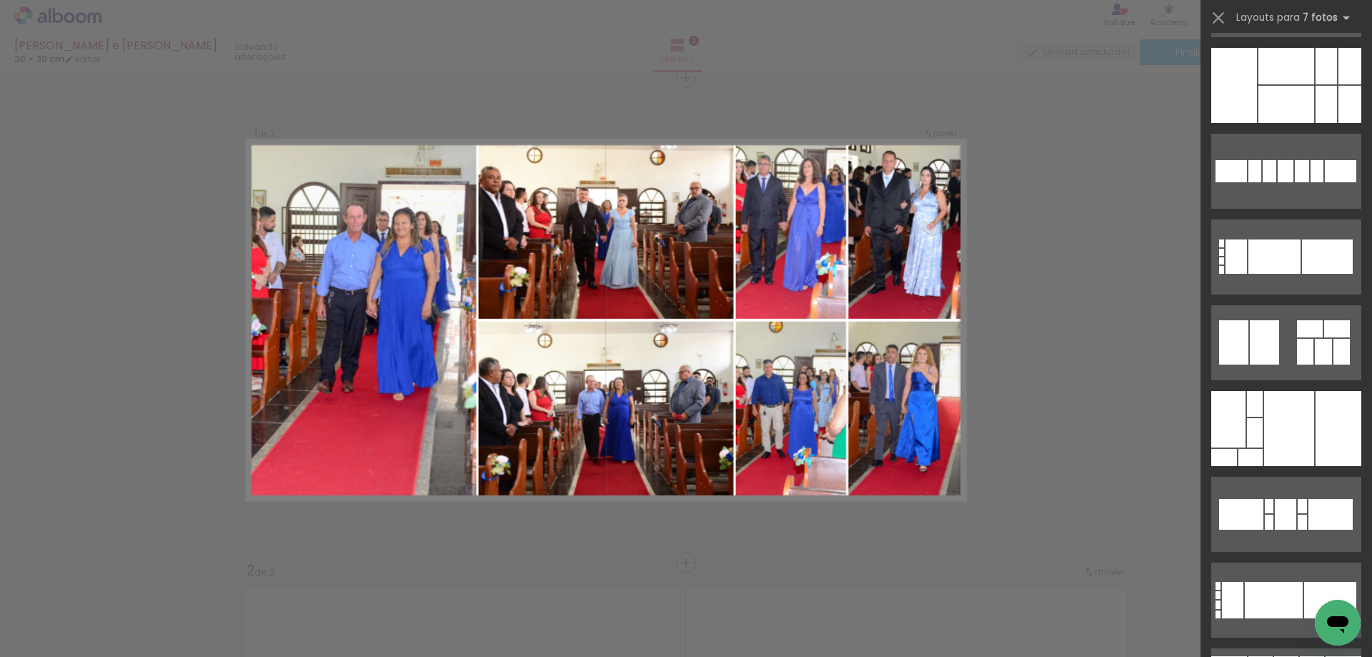
scroll to position [13341, 0]
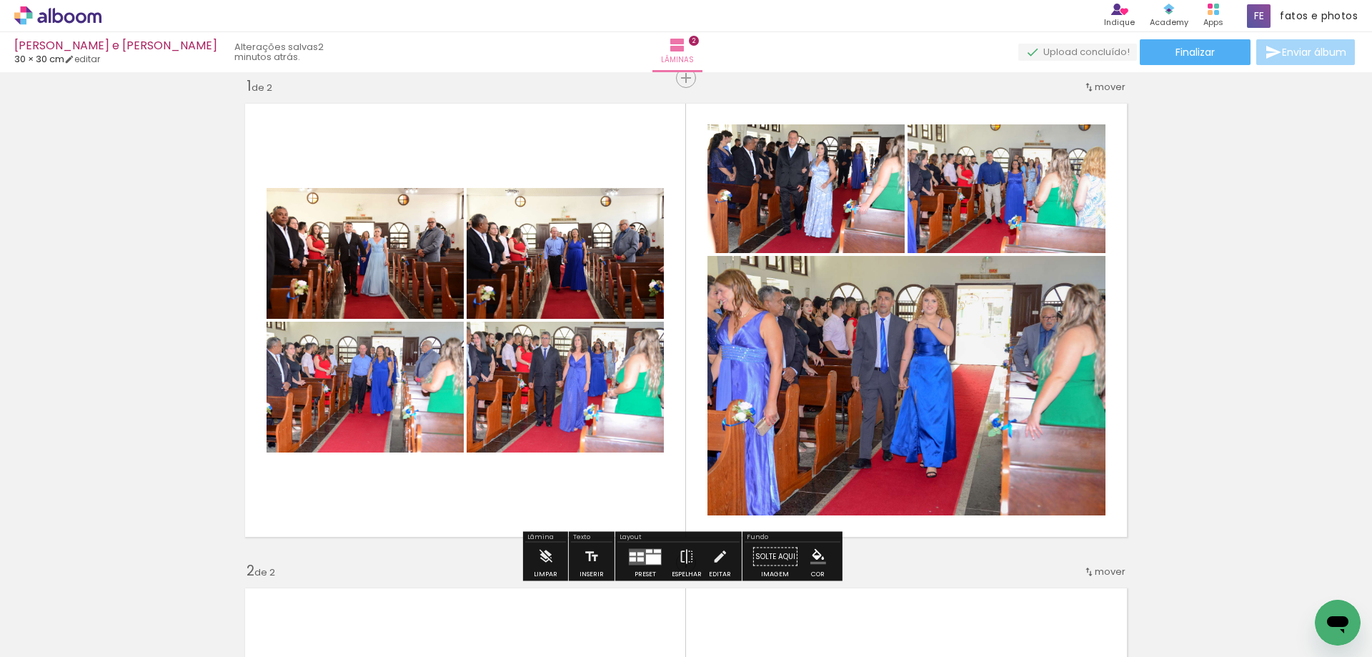
click at [640, 561] on quentale-layouter at bounding box center [645, 556] width 33 height 16
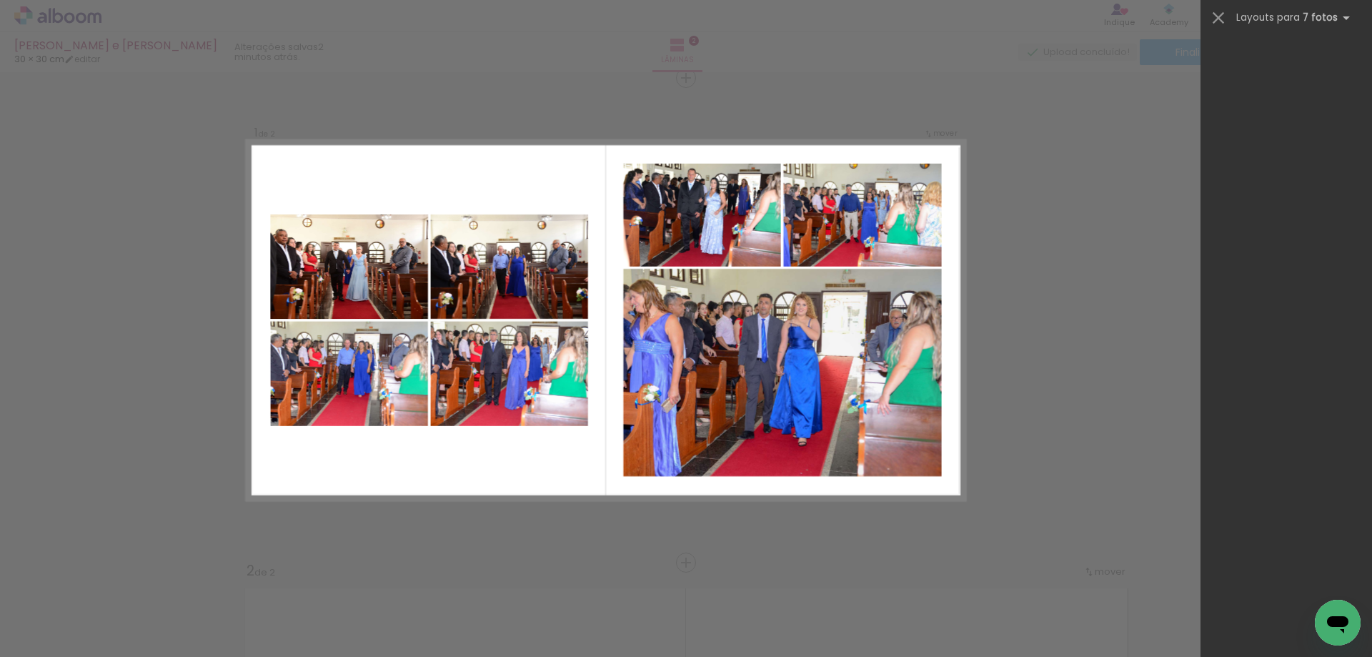
scroll to position [0, 0]
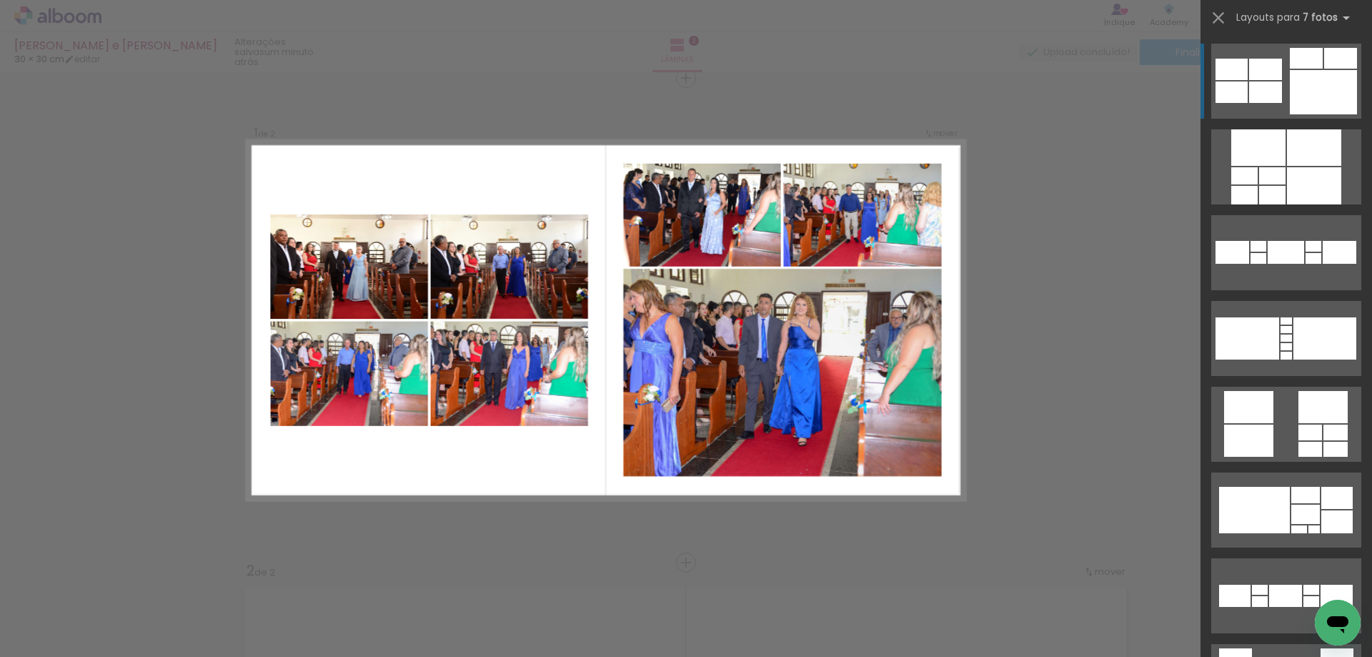
click at [786, 407] on quentale-photo at bounding box center [782, 372] width 319 height 207
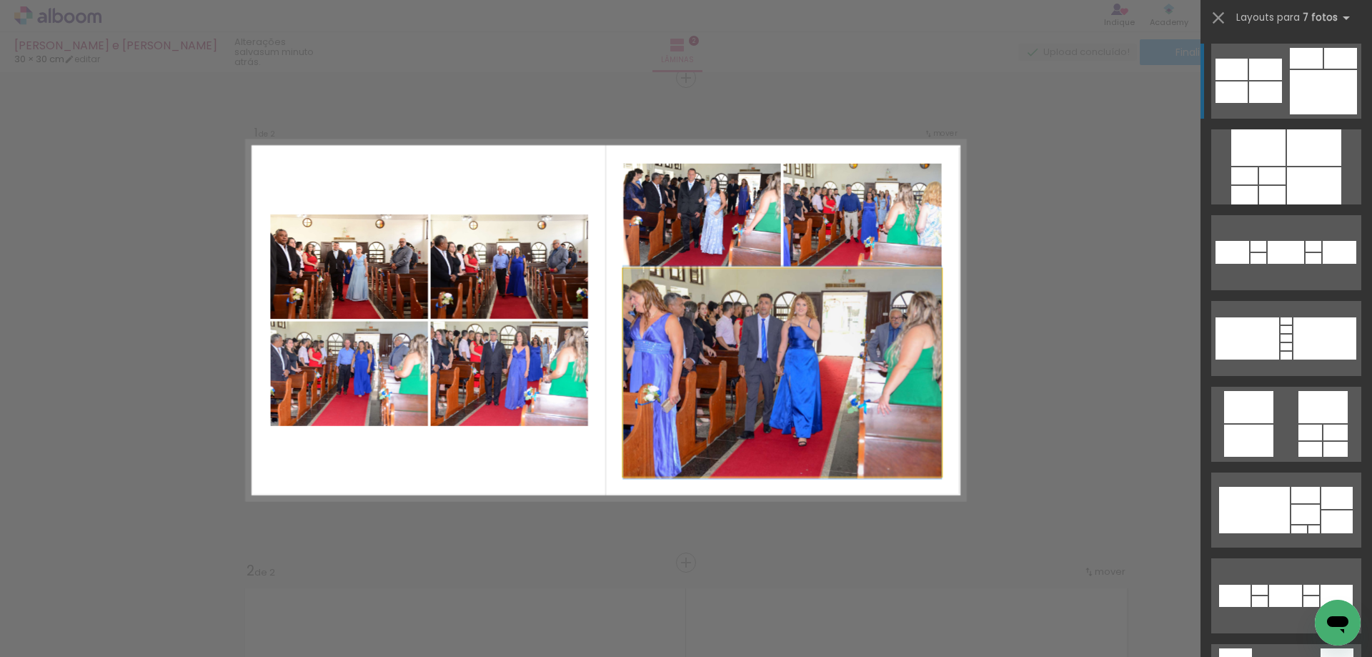
click at [738, 328] on quentale-photo at bounding box center [782, 372] width 319 height 207
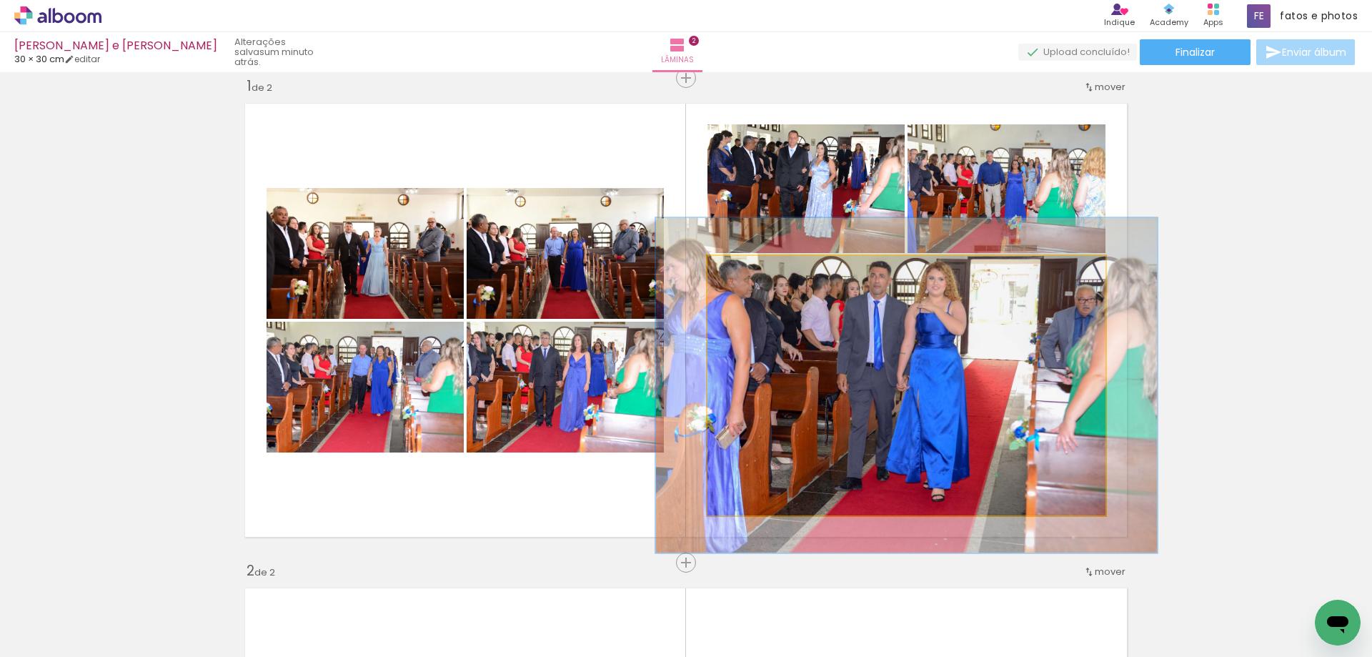
drag, startPoint x: 739, startPoint y: 272, endPoint x: 752, endPoint y: 271, distance: 12.9
type paper-slider "126"
click at [752, 271] on div at bounding box center [754, 270] width 13 height 13
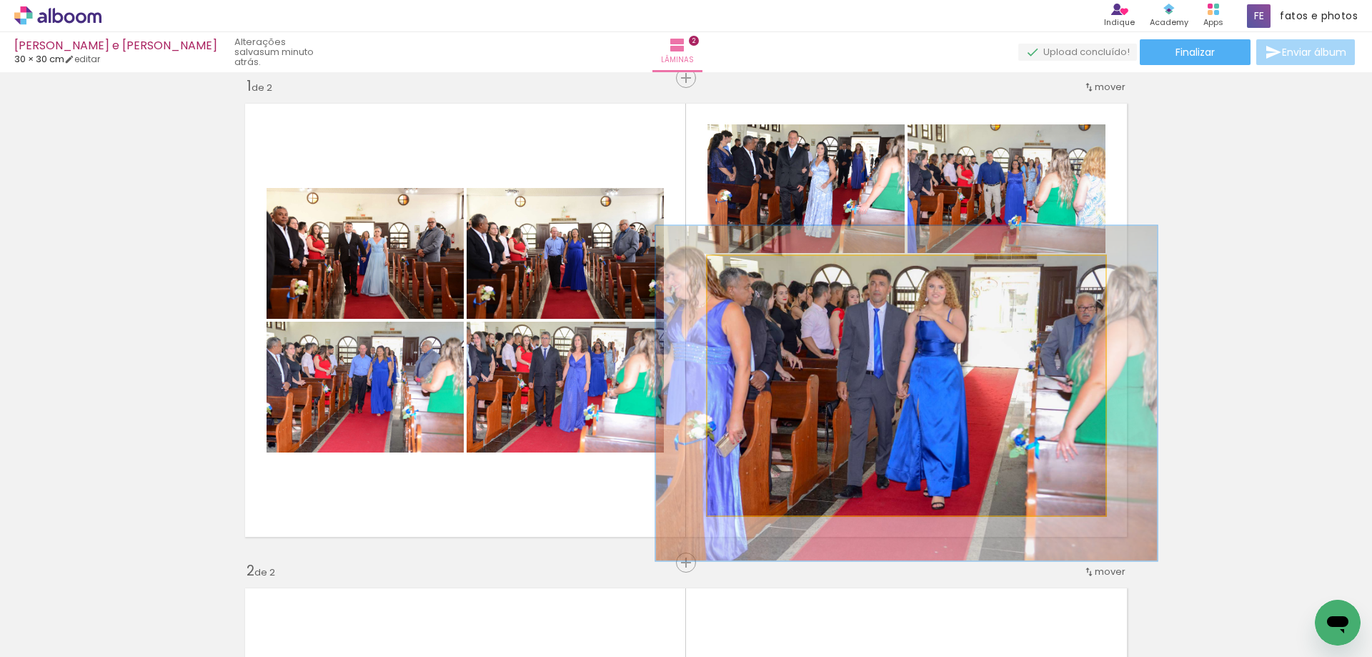
drag, startPoint x: 832, startPoint y: 365, endPoint x: 832, endPoint y: 373, distance: 7.9
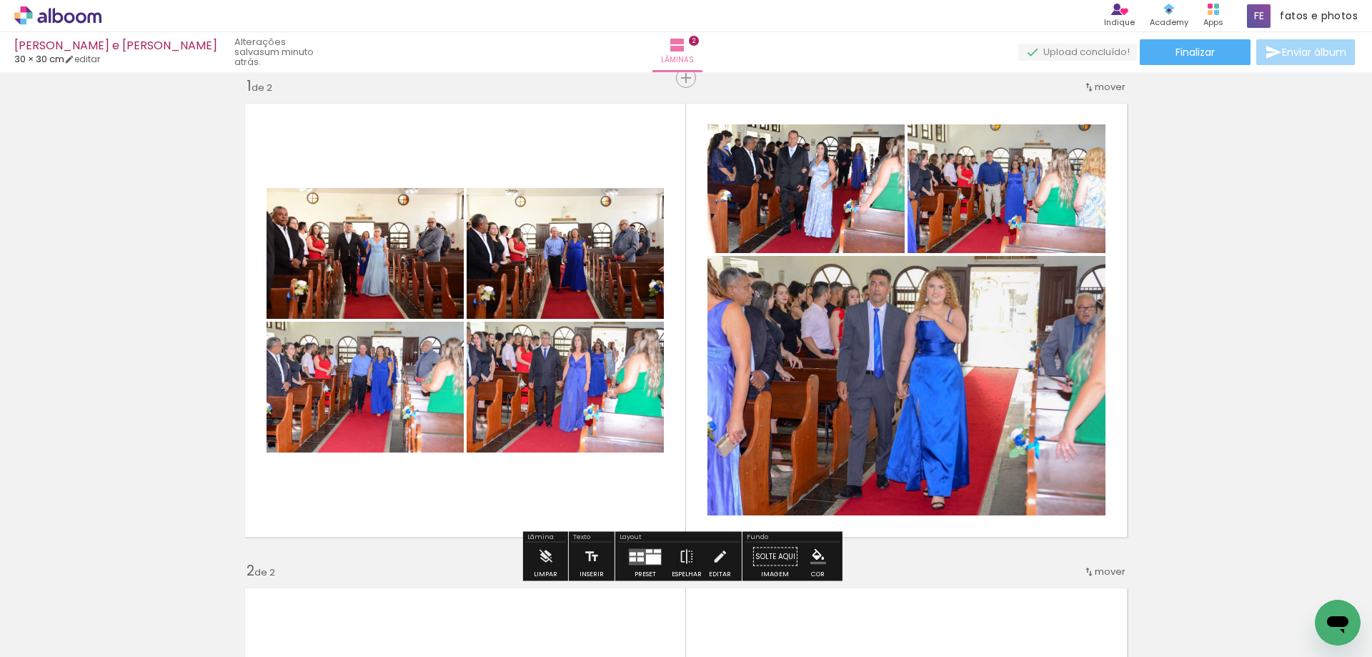
click at [650, 561] on div at bounding box center [653, 559] width 15 height 10
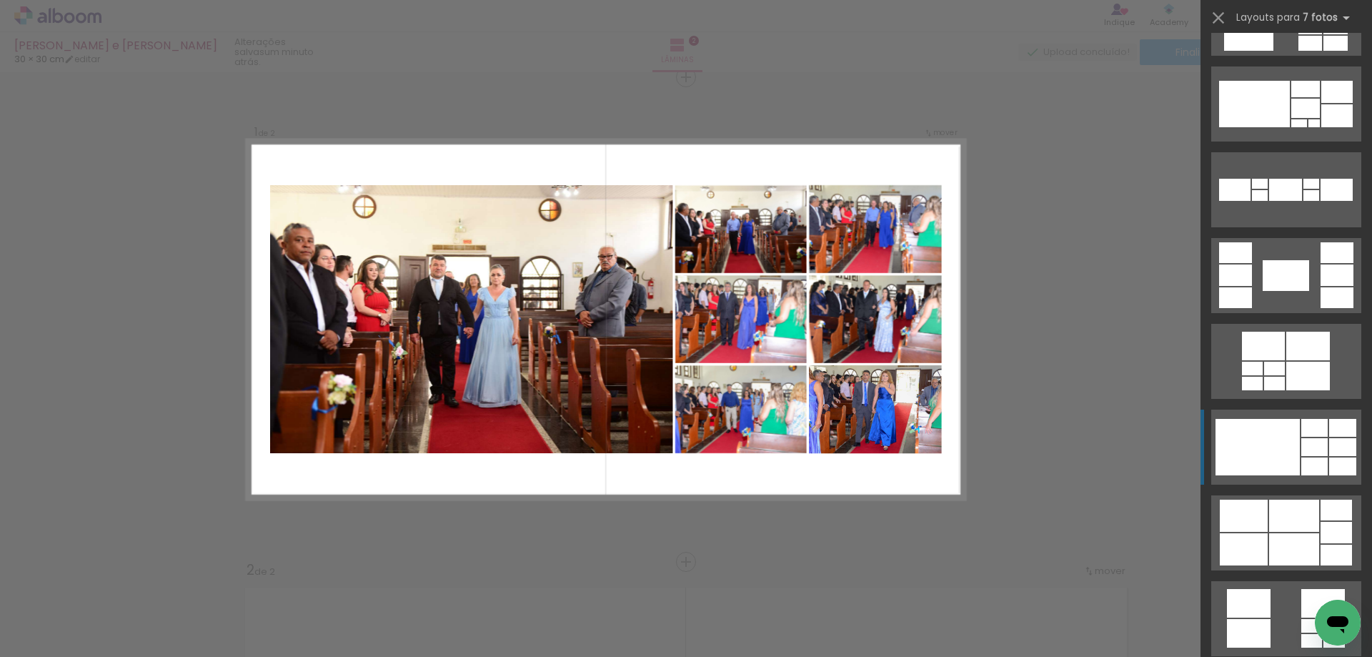
scroll to position [429, 0]
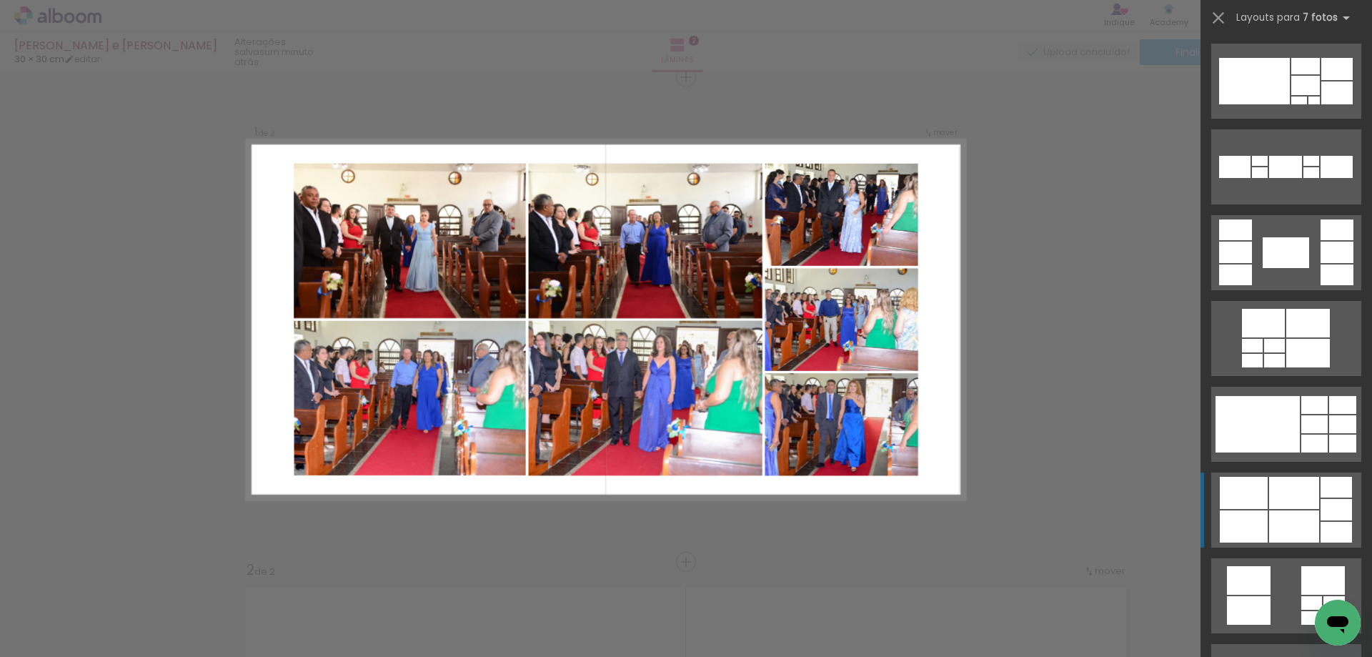
click at [1283, 523] on div at bounding box center [1294, 526] width 50 height 32
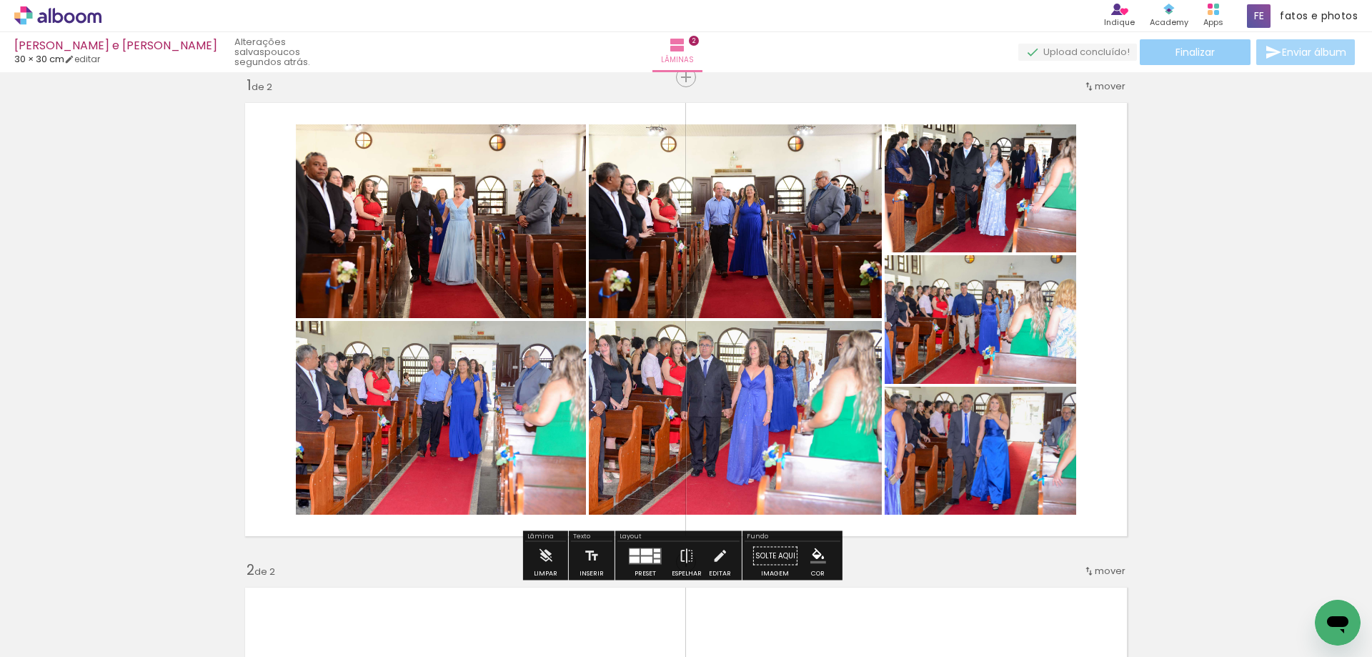
click at [1181, 55] on span "Finalizar" at bounding box center [1195, 52] width 39 height 10
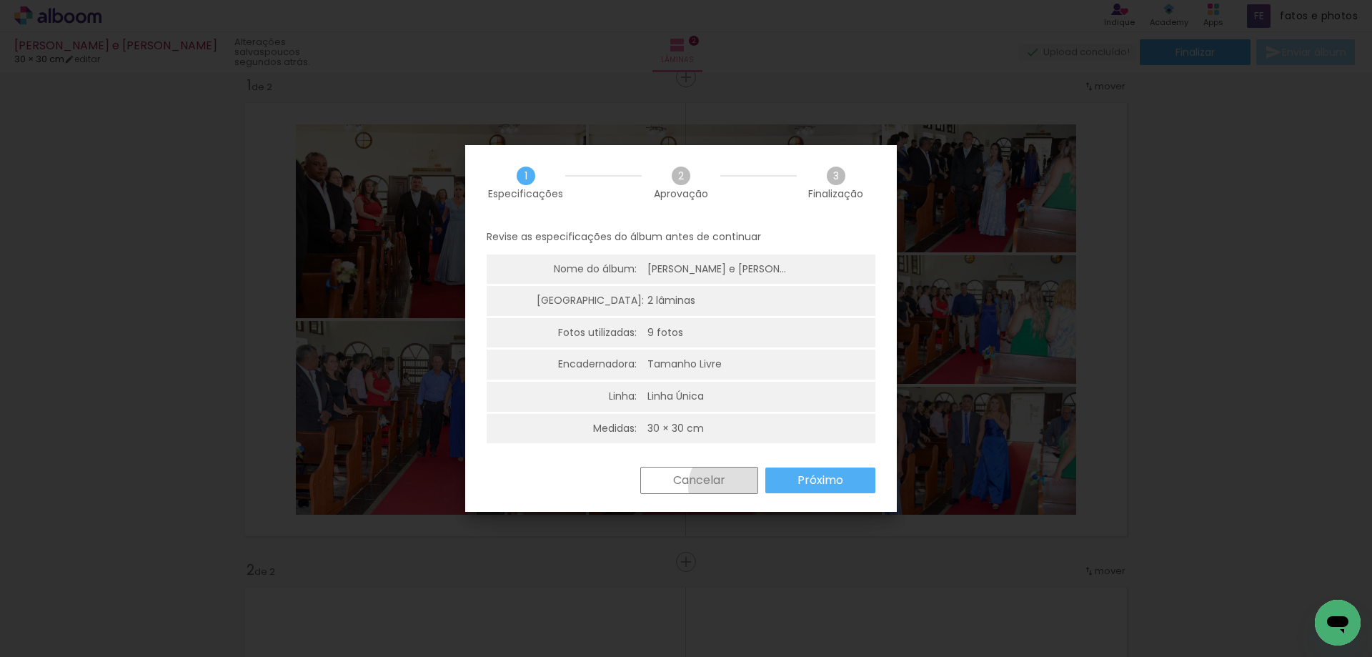
click at [729, 486] on paper-button "Cancelar" at bounding box center [699, 480] width 118 height 27
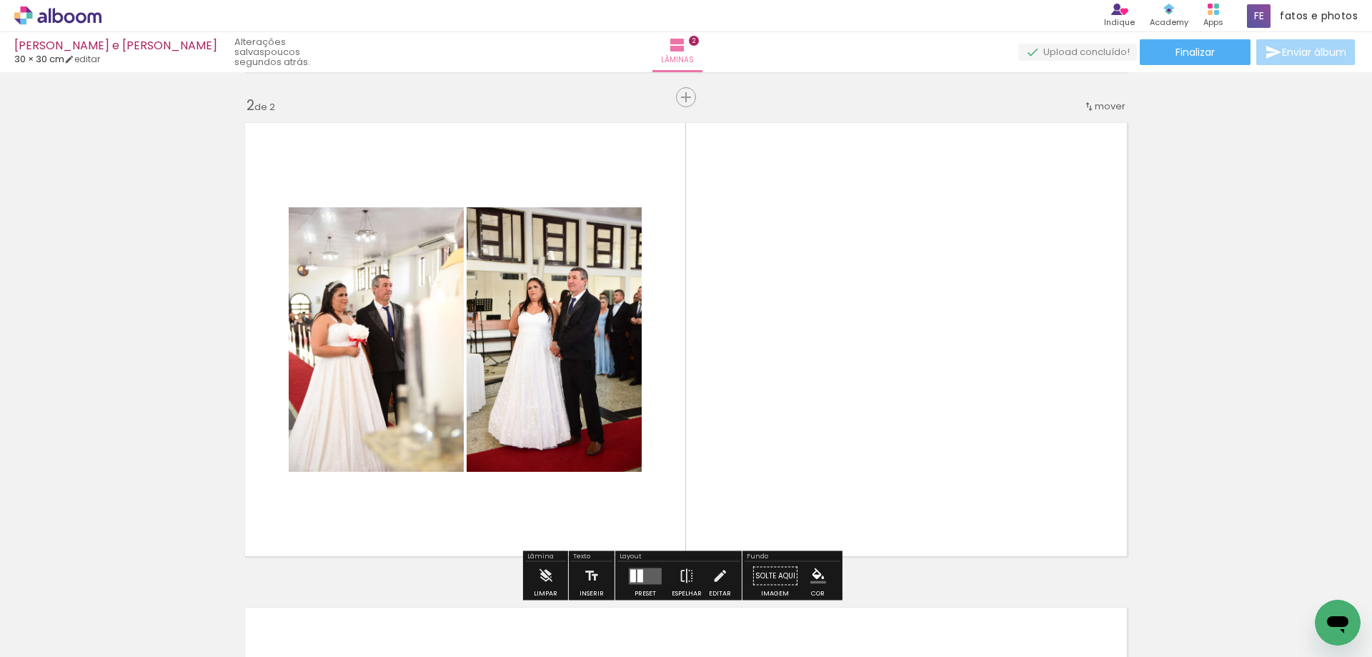
scroll to position [519, 0]
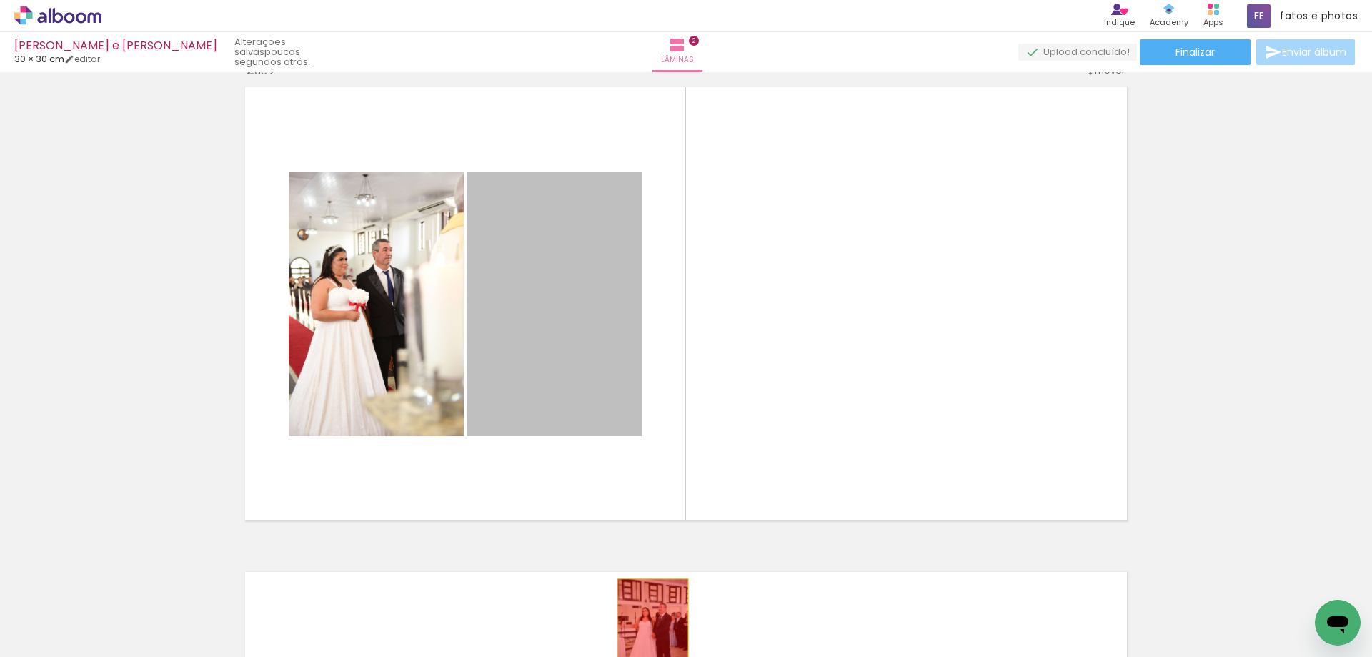
drag, startPoint x: 574, startPoint y: 376, endPoint x: 647, endPoint y: 632, distance: 266.2
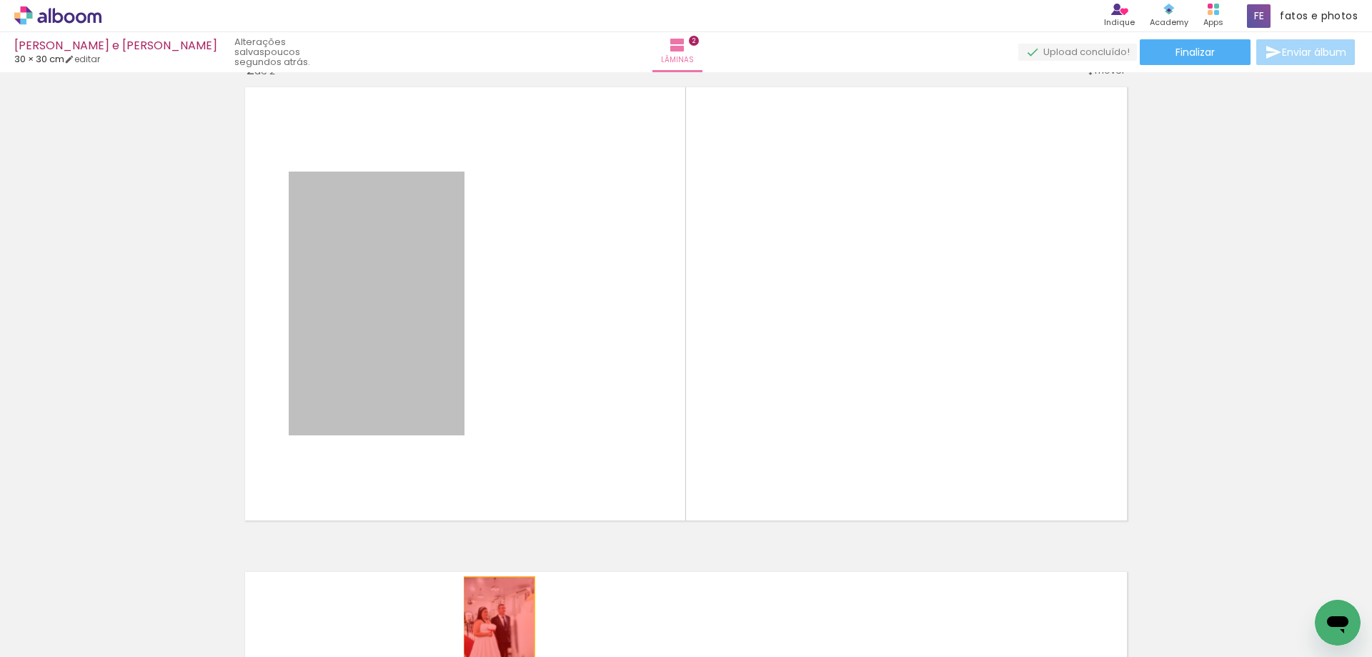
drag, startPoint x: 408, startPoint y: 313, endPoint x: 494, endPoint y: 630, distance: 328.0
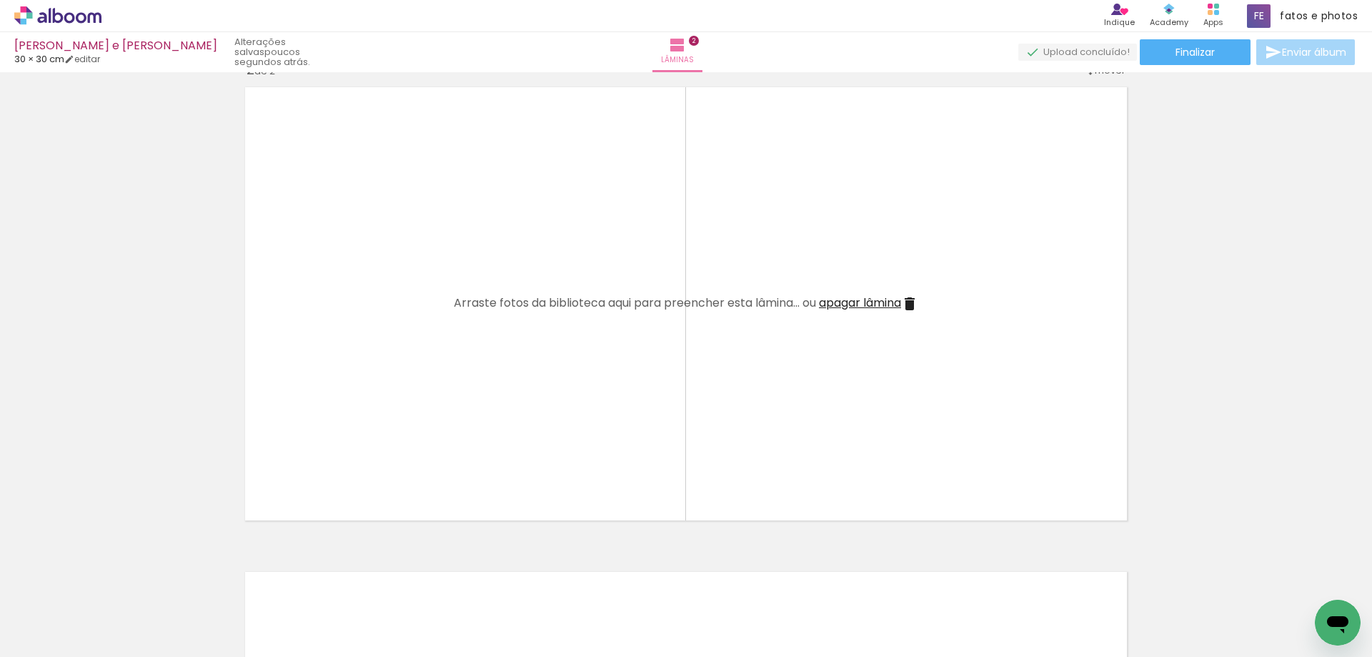
scroll to position [0, 2419]
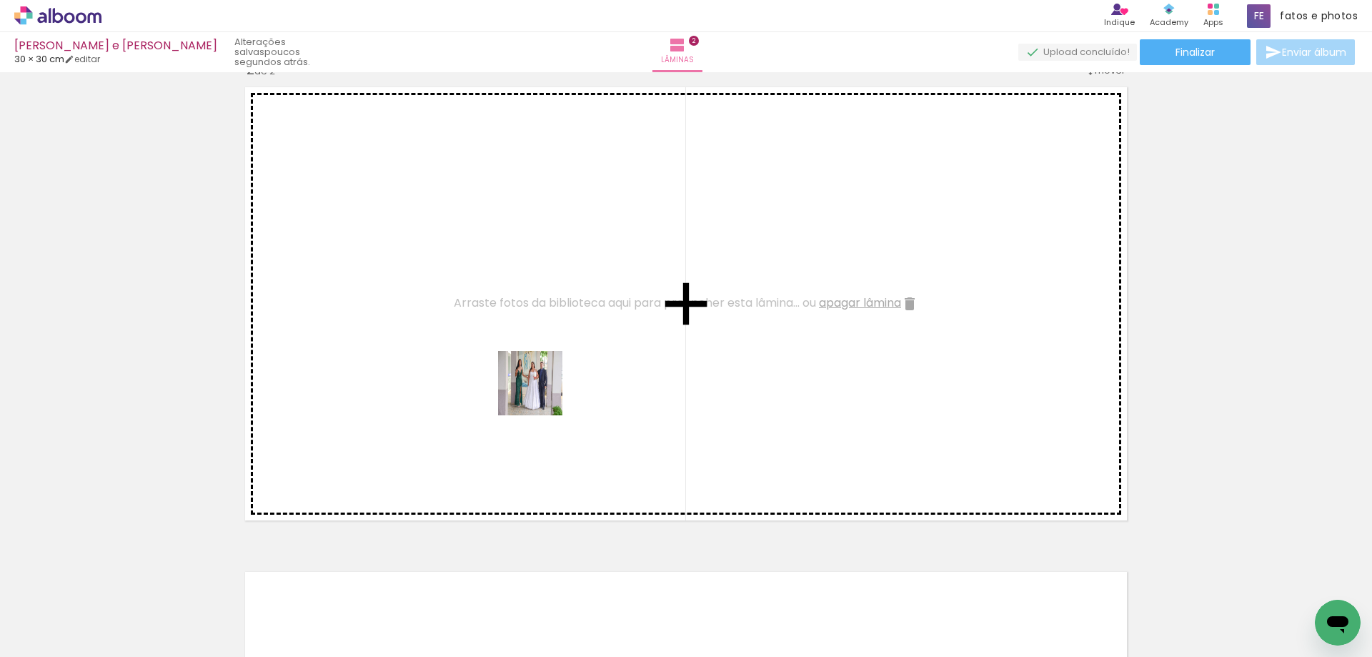
drag, startPoint x: 627, startPoint y: 615, endPoint x: 540, endPoint y: 390, distance: 241.4
click at [540, 390] on quentale-workspace at bounding box center [686, 328] width 1372 height 657
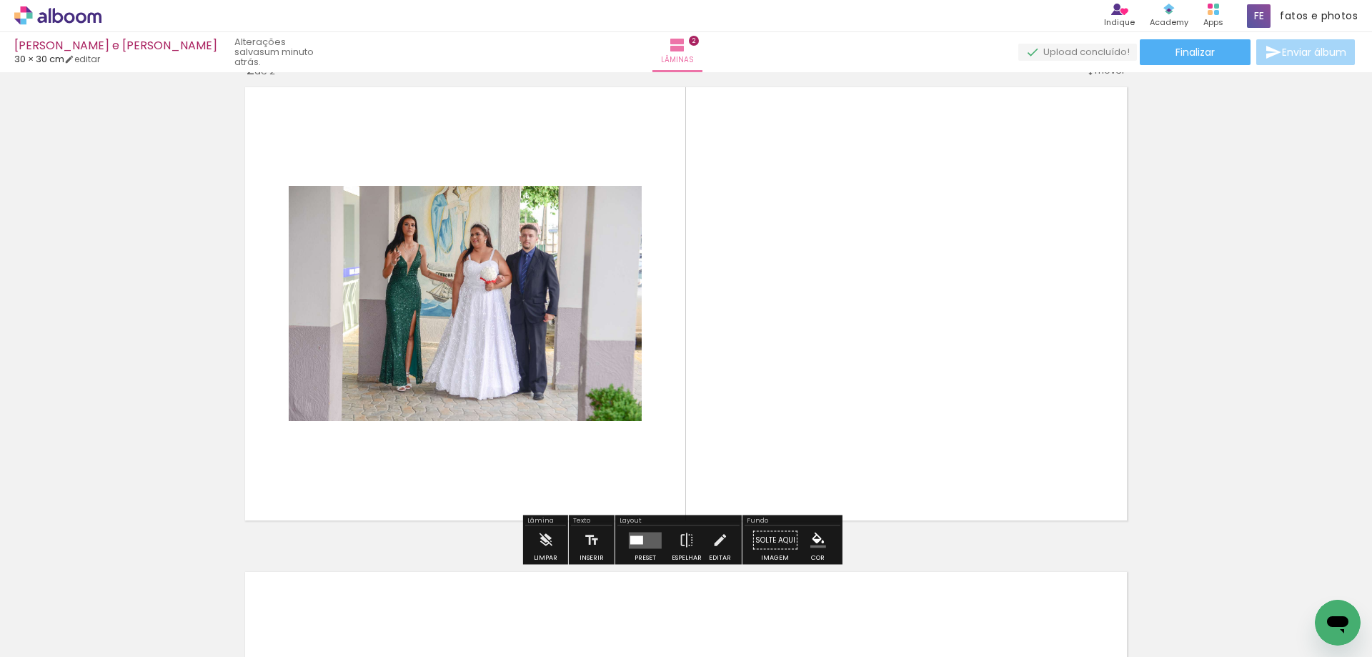
click at [585, 342] on quentale-photo at bounding box center [465, 303] width 353 height 235
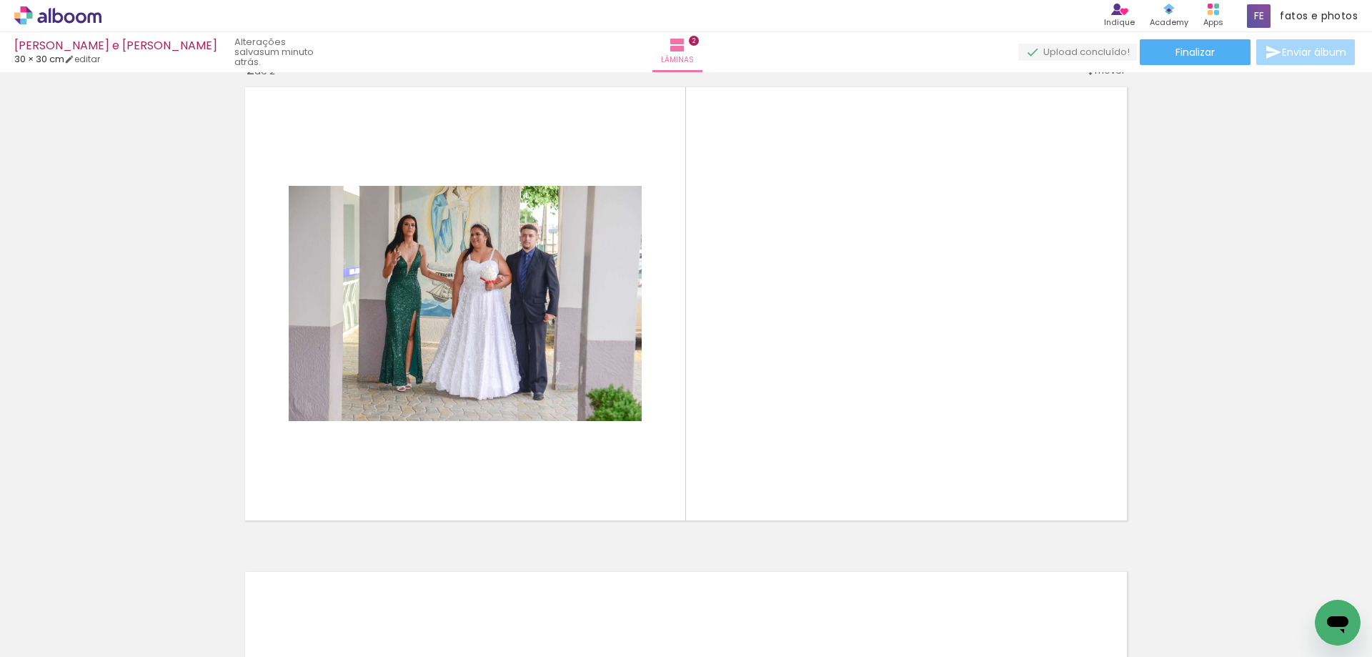
scroll to position [0, 0]
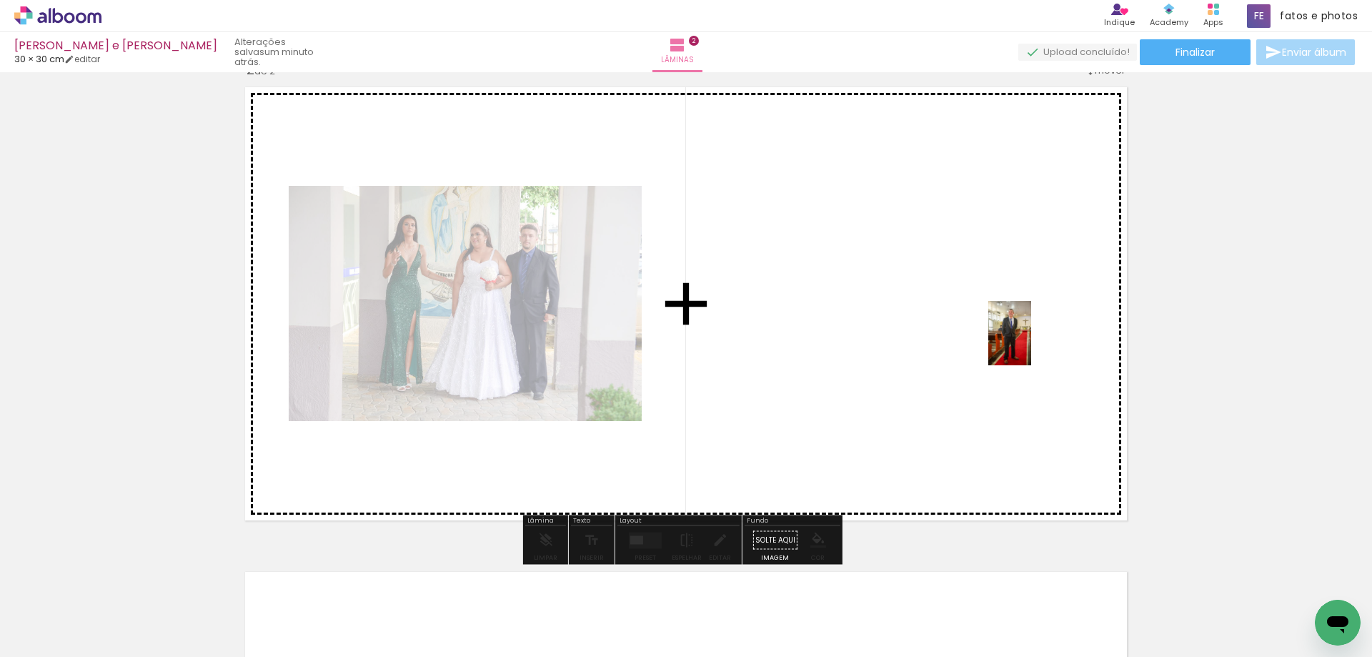
drag, startPoint x: 147, startPoint y: 615, endPoint x: 918, endPoint y: 322, distance: 824.9
click at [918, 322] on quentale-workspace at bounding box center [686, 328] width 1372 height 657
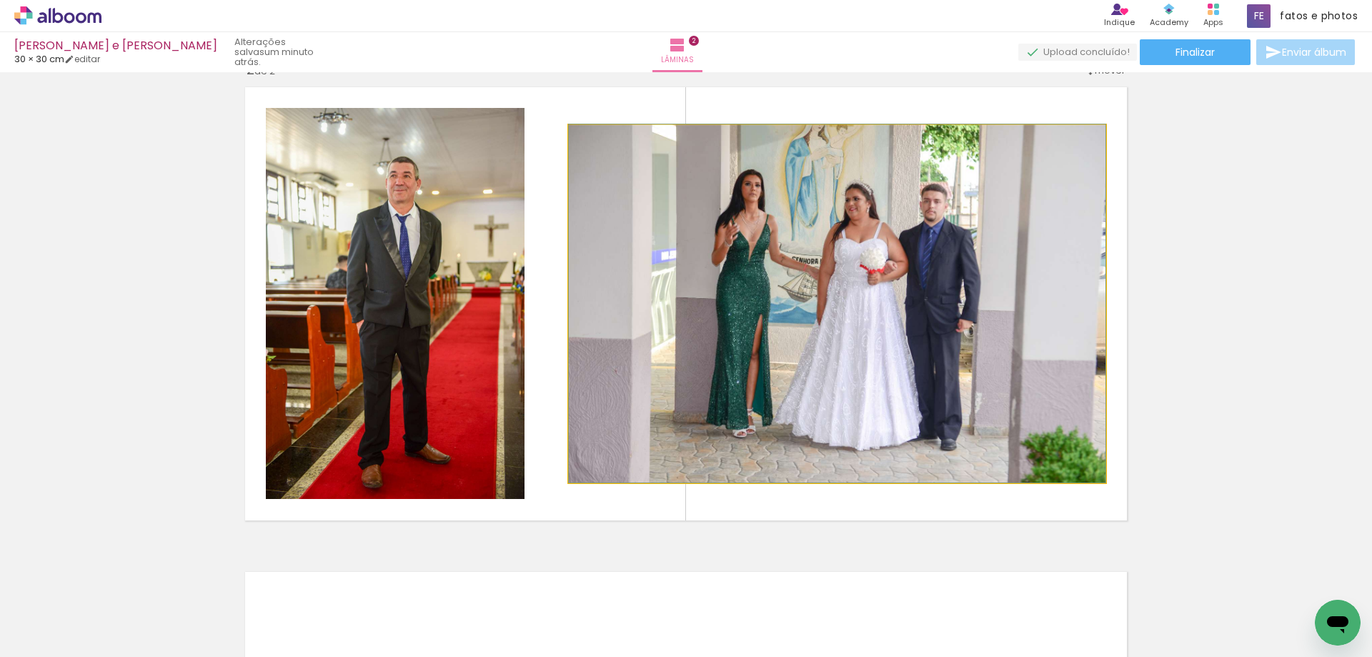
click at [815, 358] on quentale-photo at bounding box center [837, 303] width 537 height 357
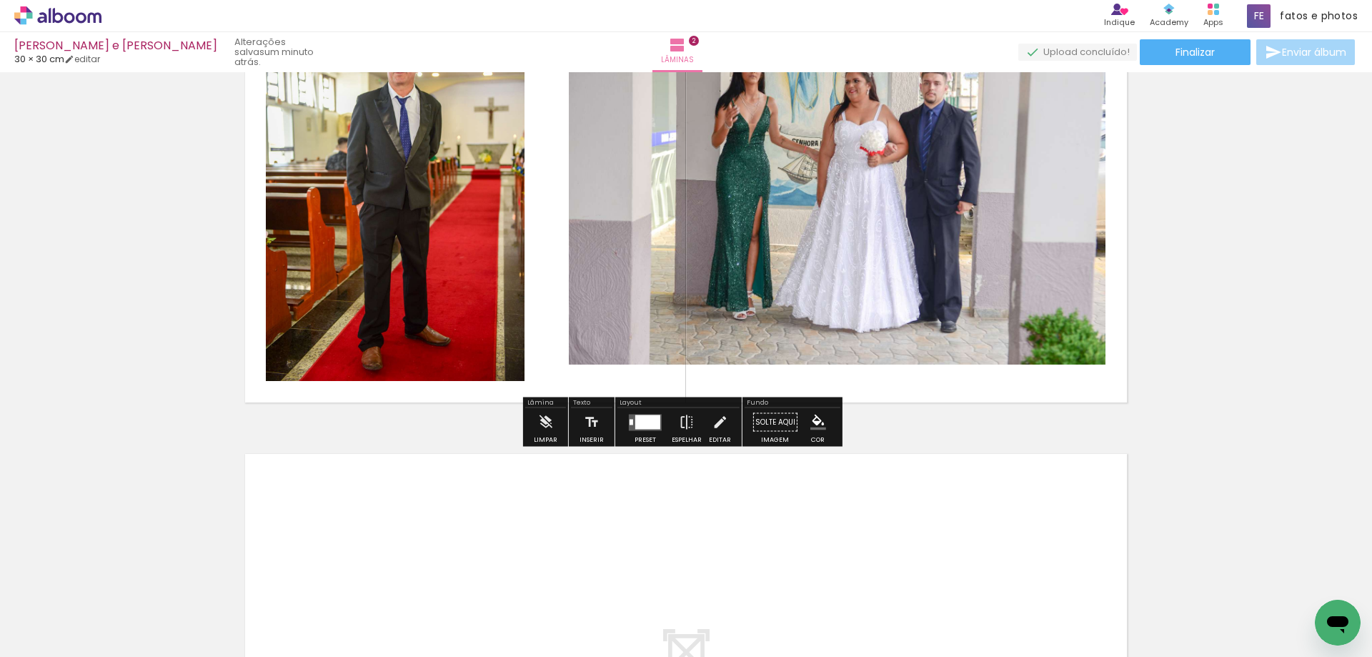
scroll to position [733, 0]
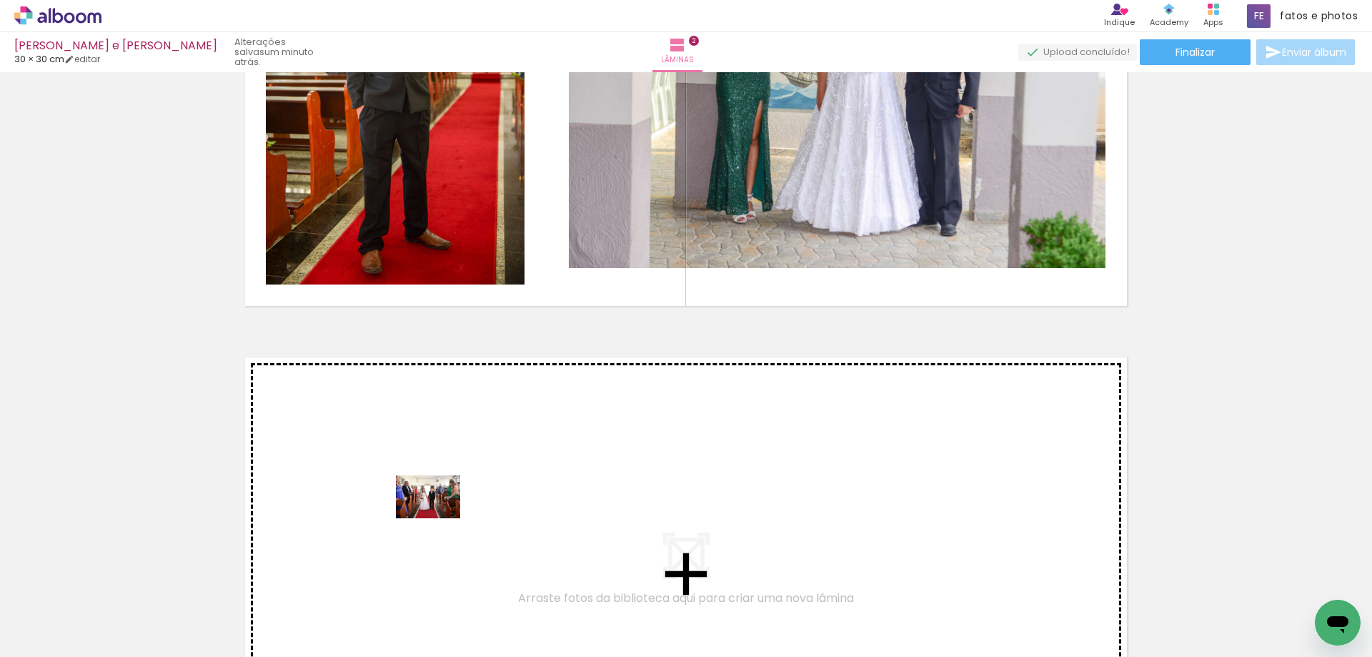
drag, startPoint x: 151, startPoint y: 621, endPoint x: 439, endPoint y: 518, distance: 305.8
click at [439, 518] on quentale-workspace at bounding box center [686, 328] width 1372 height 657
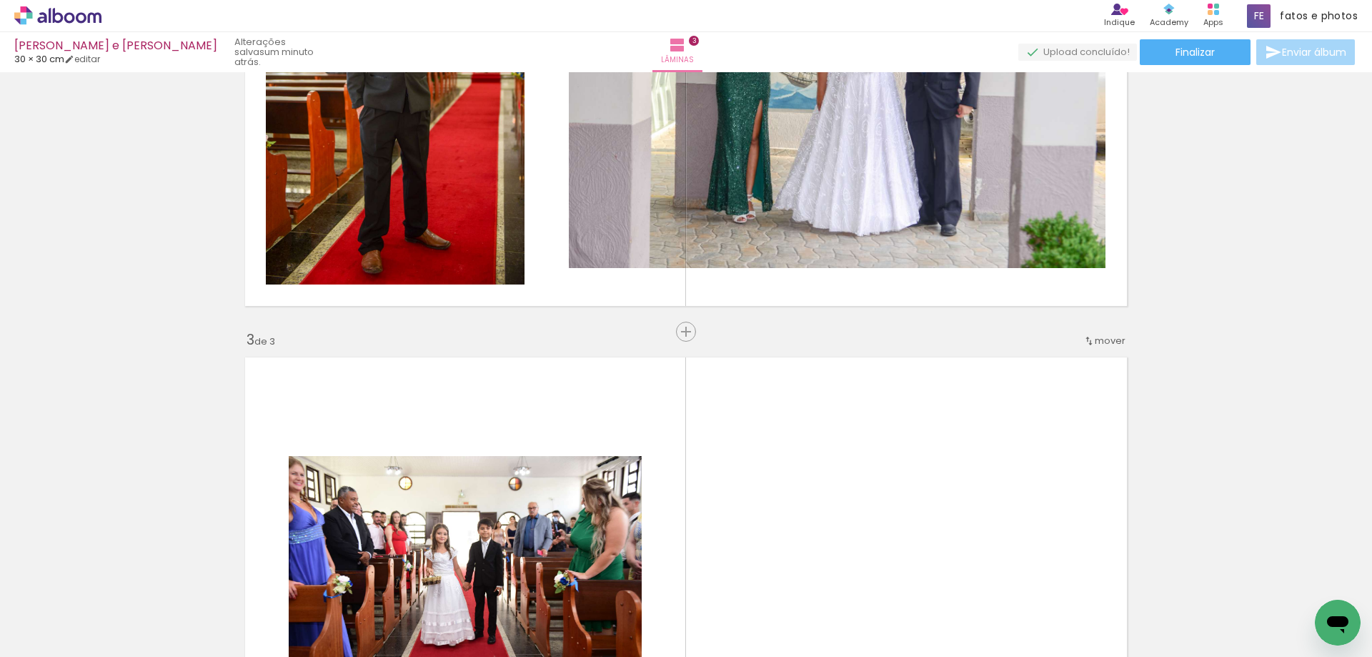
scroll to position [988, 0]
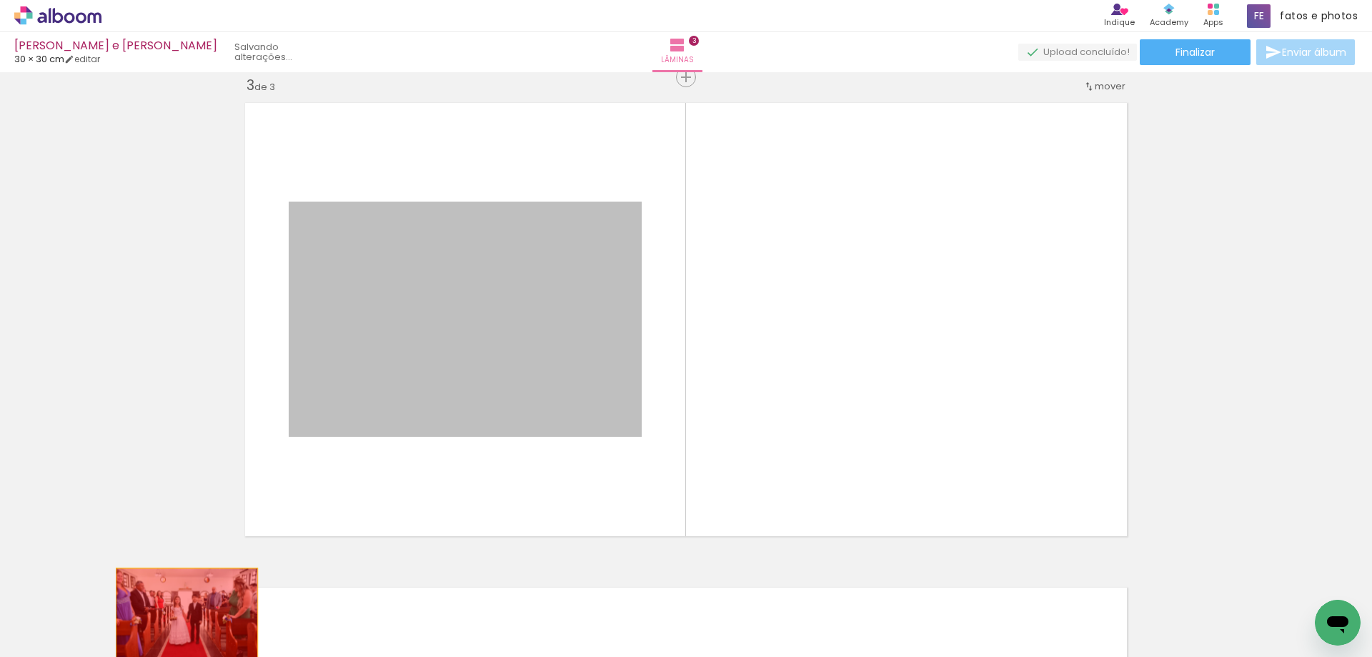
drag, startPoint x: 464, startPoint y: 306, endPoint x: 182, endPoint y: 615, distance: 418.3
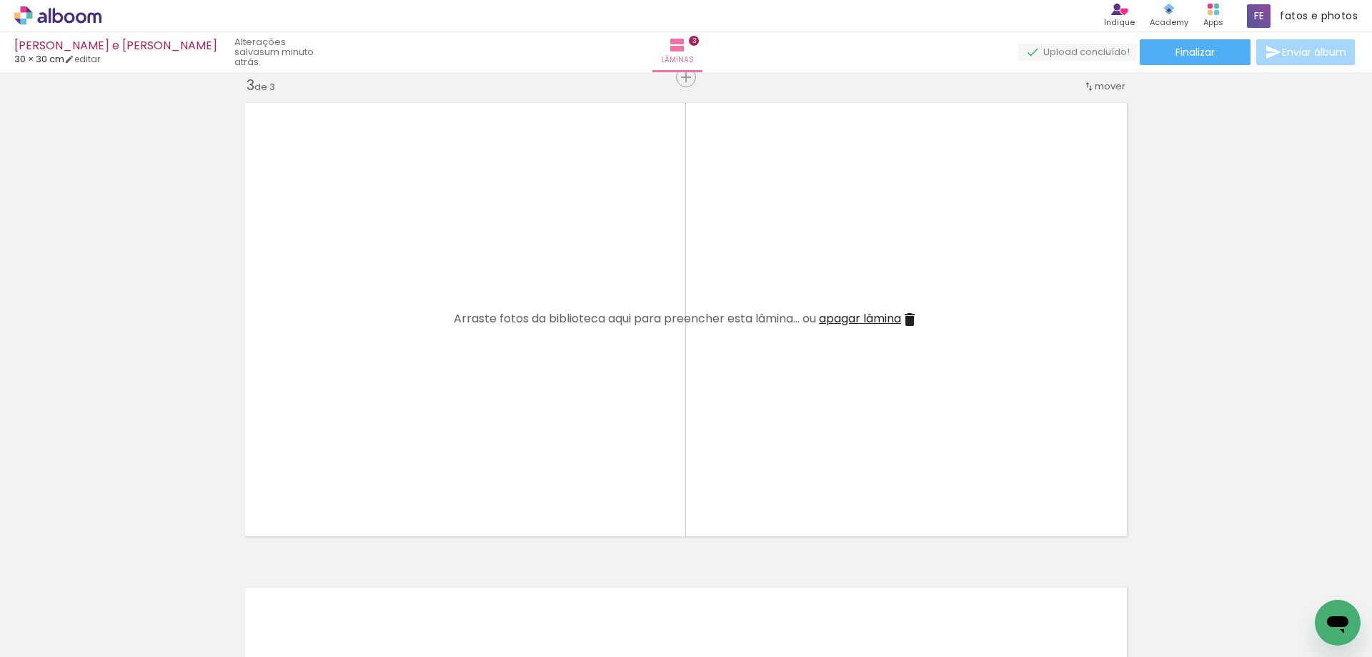
scroll to position [0, 2431]
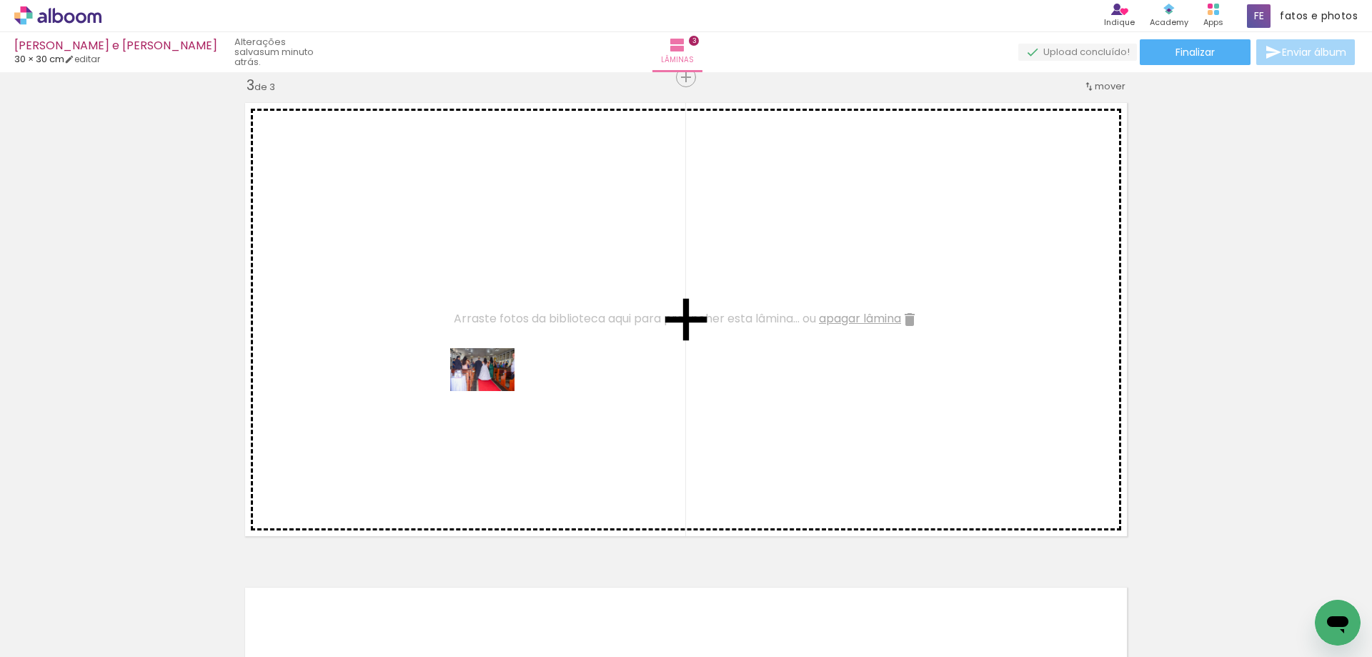
drag, startPoint x: 525, startPoint y: 621, endPoint x: 493, endPoint y: 391, distance: 232.3
click at [493, 391] on quentale-workspace at bounding box center [686, 328] width 1372 height 657
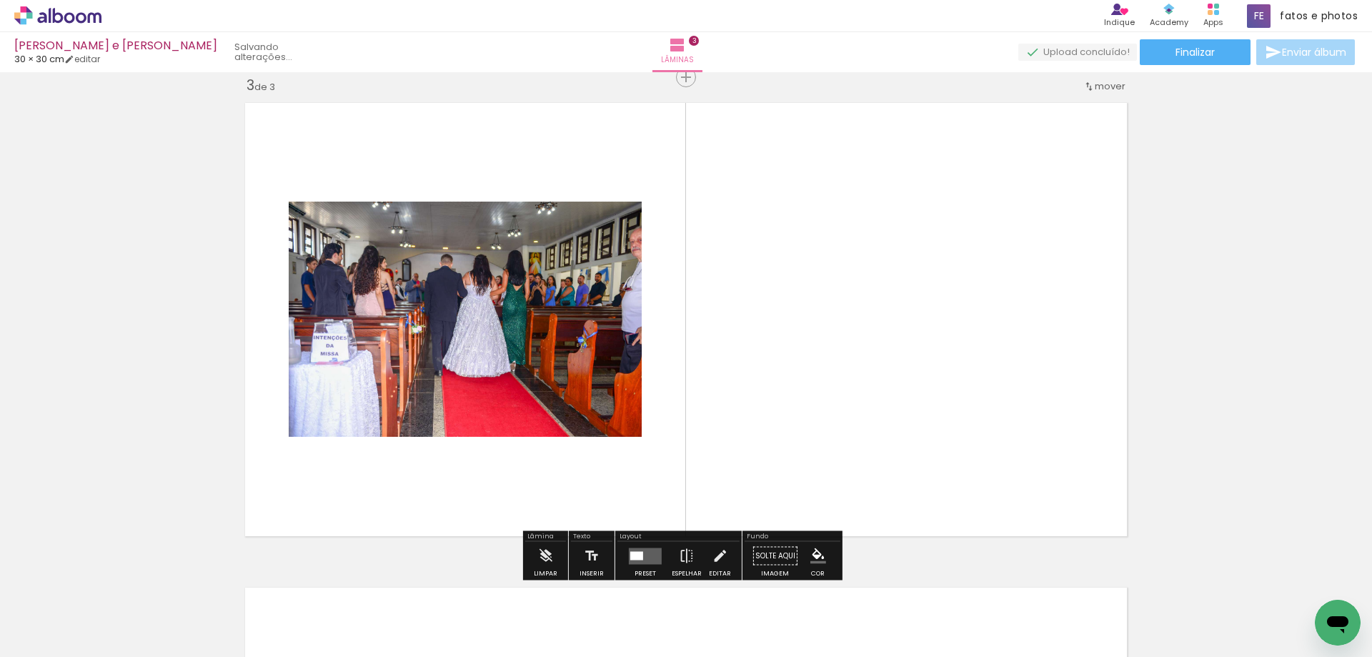
scroll to position [0, 2351]
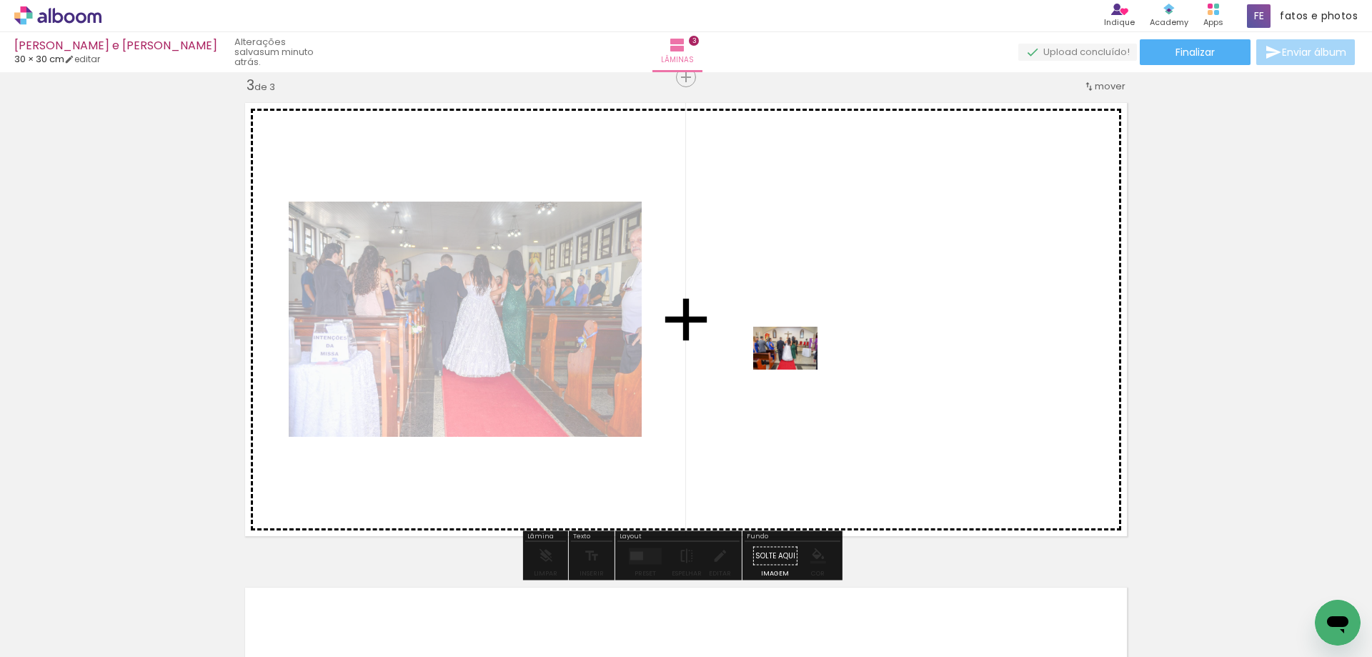
drag, startPoint x: 580, startPoint y: 620, endPoint x: 796, endPoint y: 369, distance: 330.8
click at [796, 369] on quentale-workspace at bounding box center [686, 328] width 1372 height 657
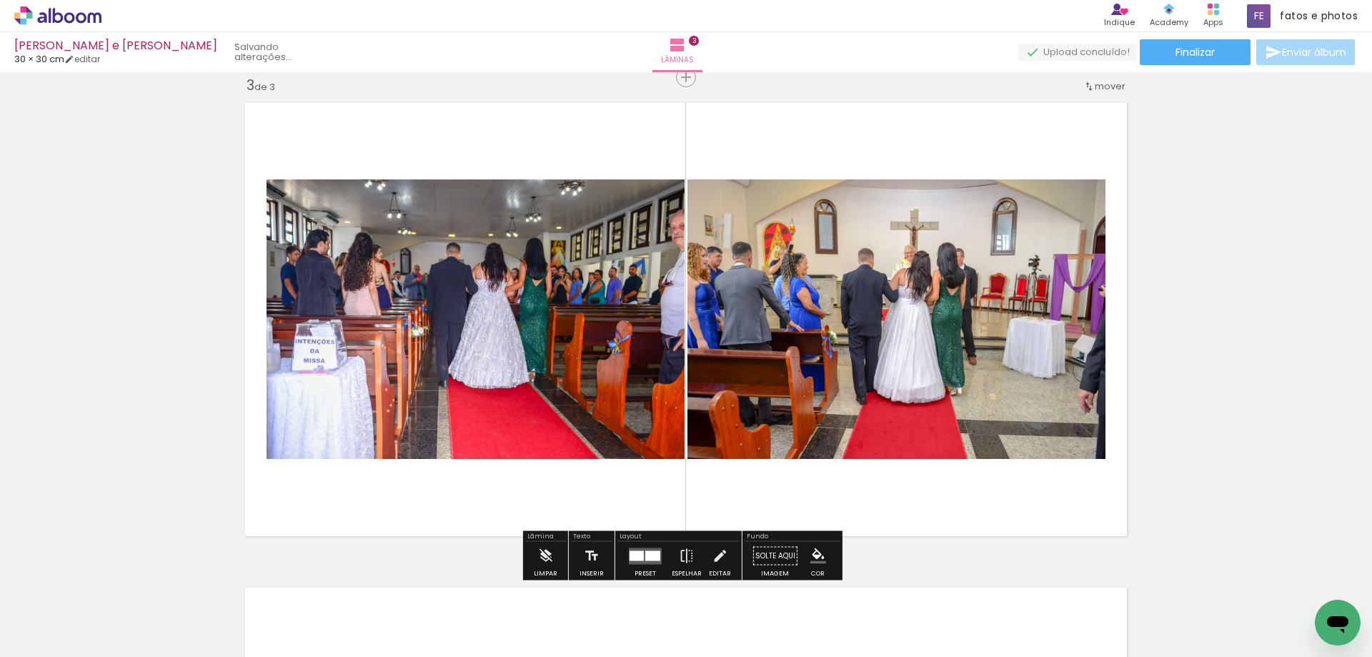
scroll to position [0, 2271]
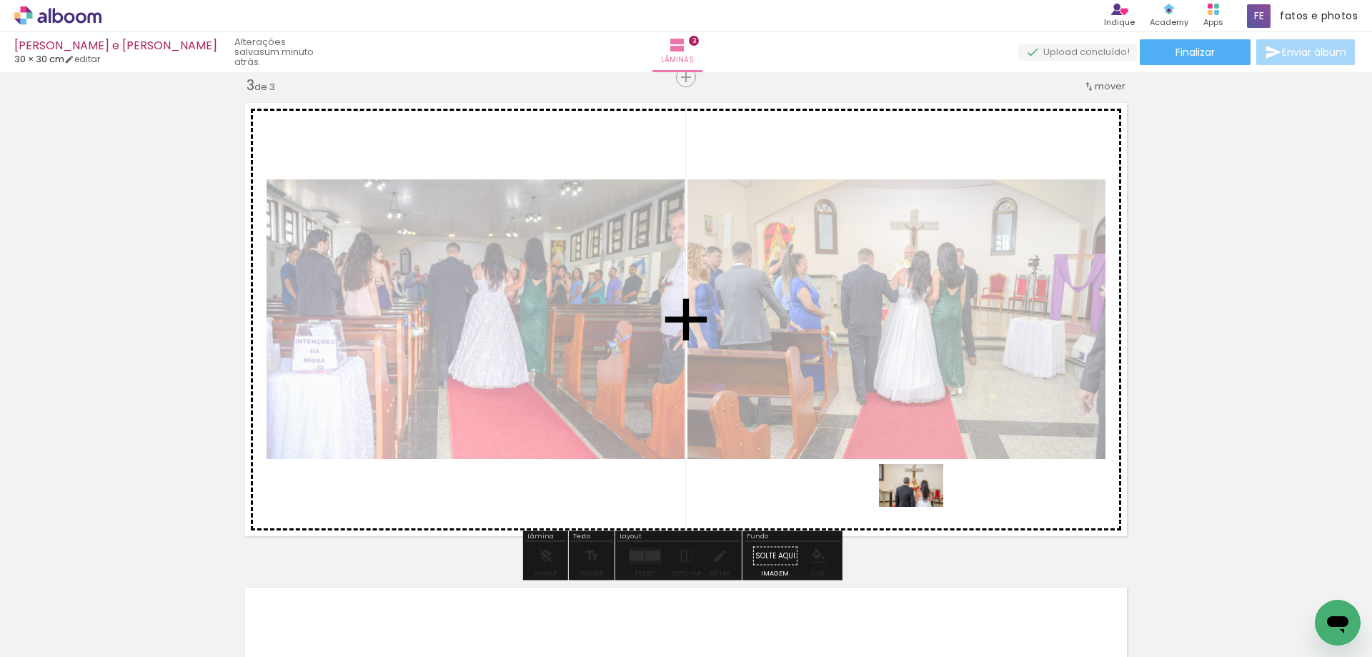
drag, startPoint x: 682, startPoint y: 613, endPoint x: 922, endPoint y: 507, distance: 262.7
click at [922, 507] on quentale-workspace at bounding box center [686, 328] width 1372 height 657
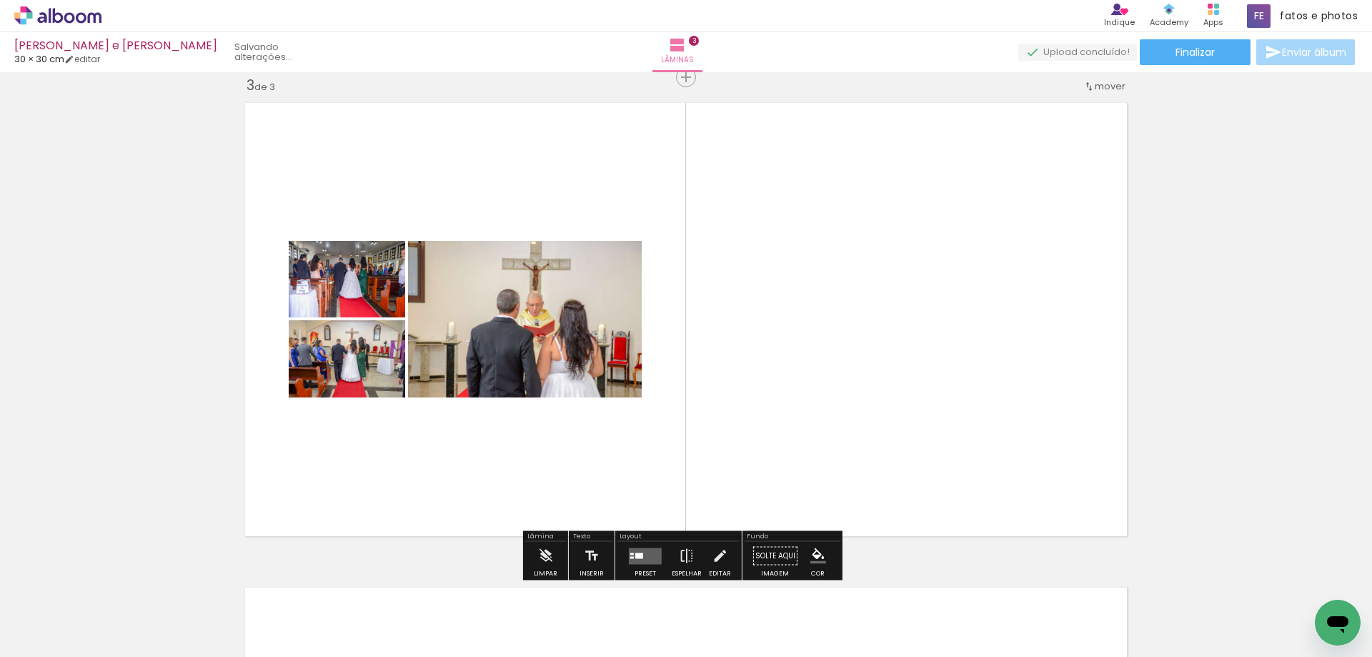
scroll to position [0, 2191]
click at [636, 554] on div at bounding box center [639, 555] width 8 height 6
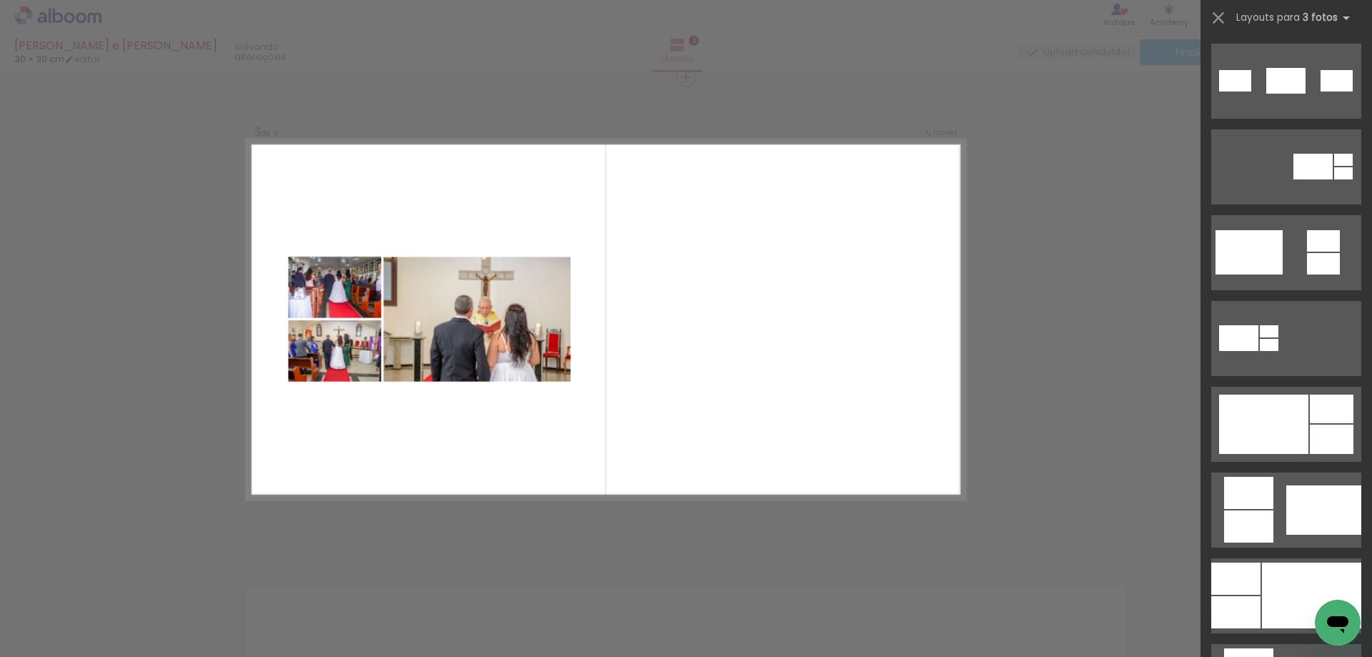
scroll to position [0, 0]
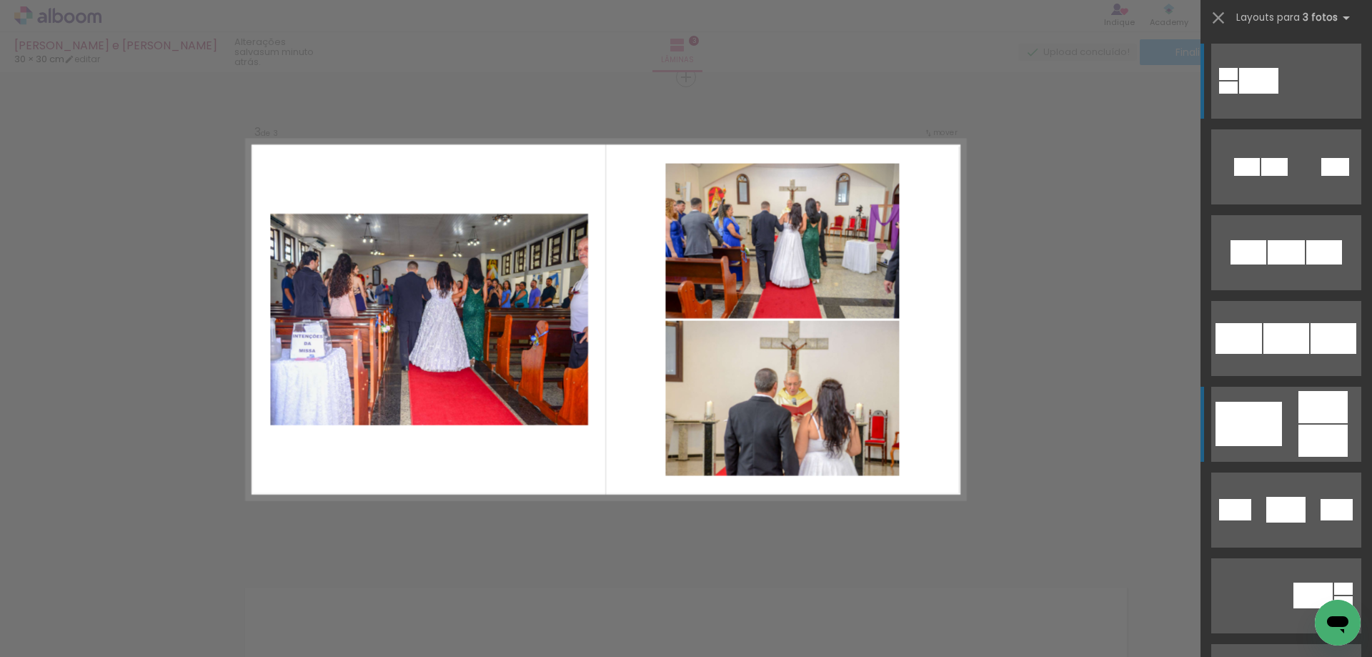
click at [1278, 433] on quentale-layouter at bounding box center [1286, 424] width 150 height 75
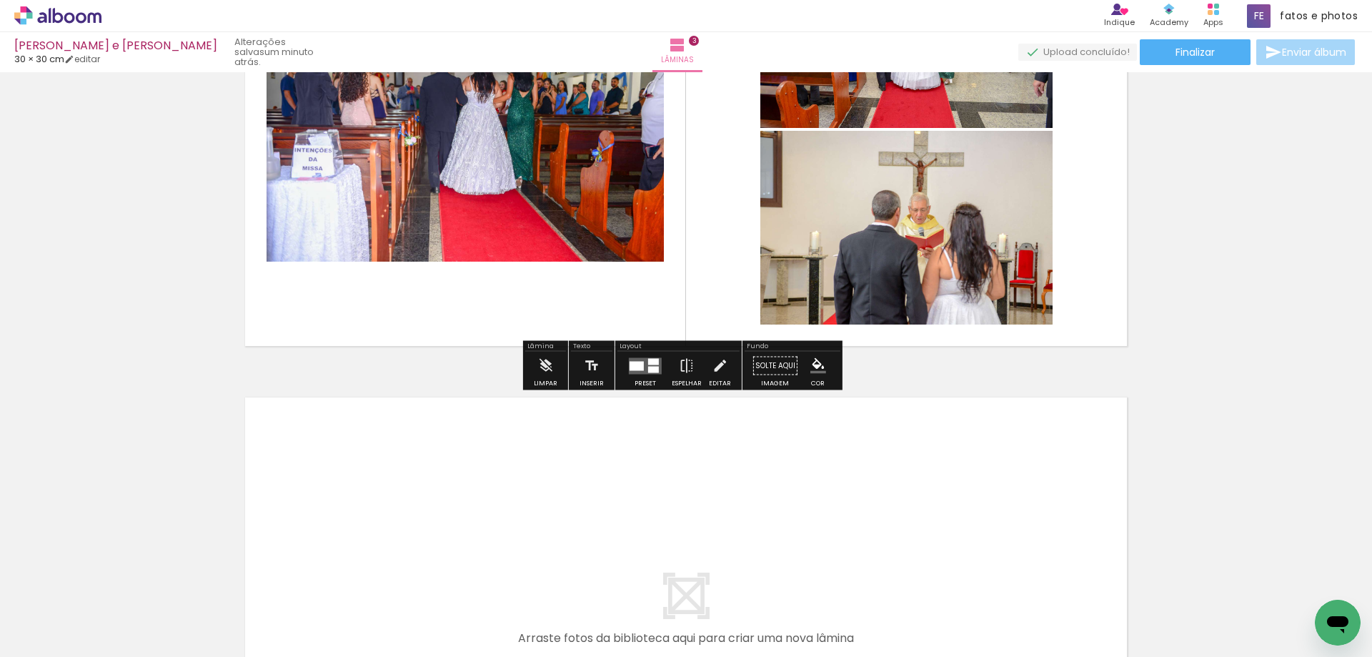
scroll to position [1202, 0]
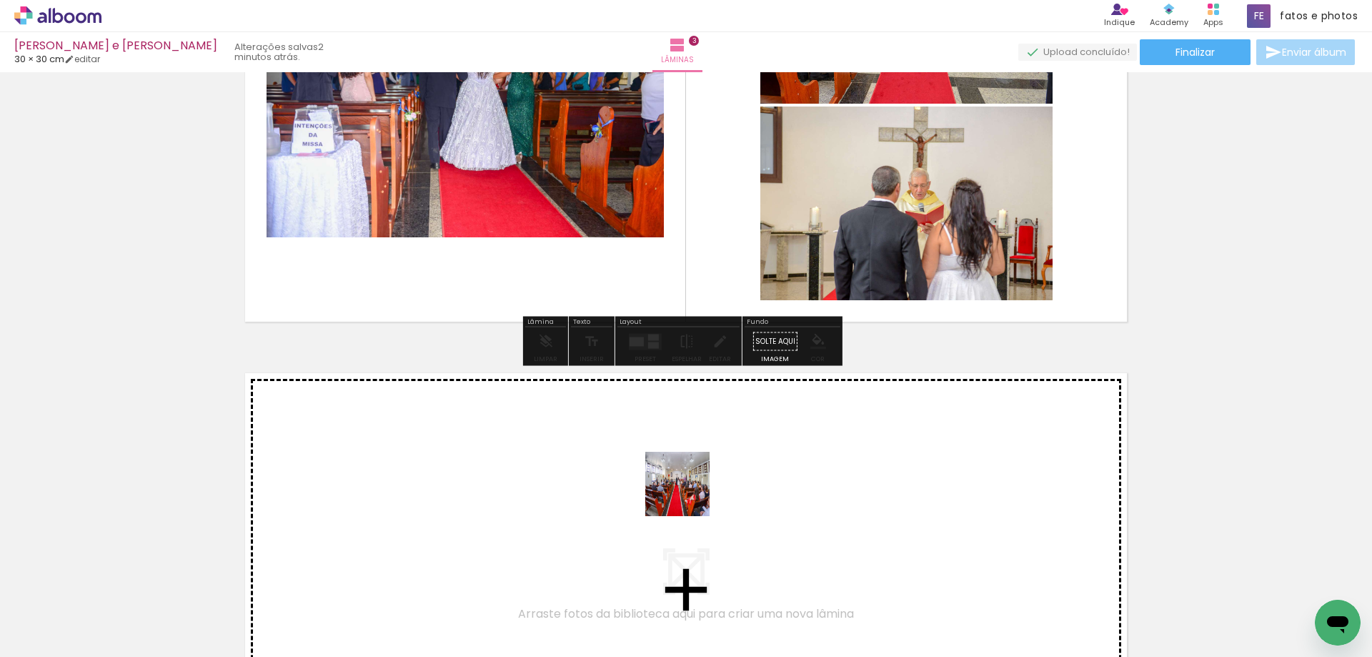
drag, startPoint x: 755, startPoint y: 612, endPoint x: 680, endPoint y: 485, distance: 148.1
click at [680, 485] on quentale-workspace at bounding box center [686, 328] width 1372 height 657
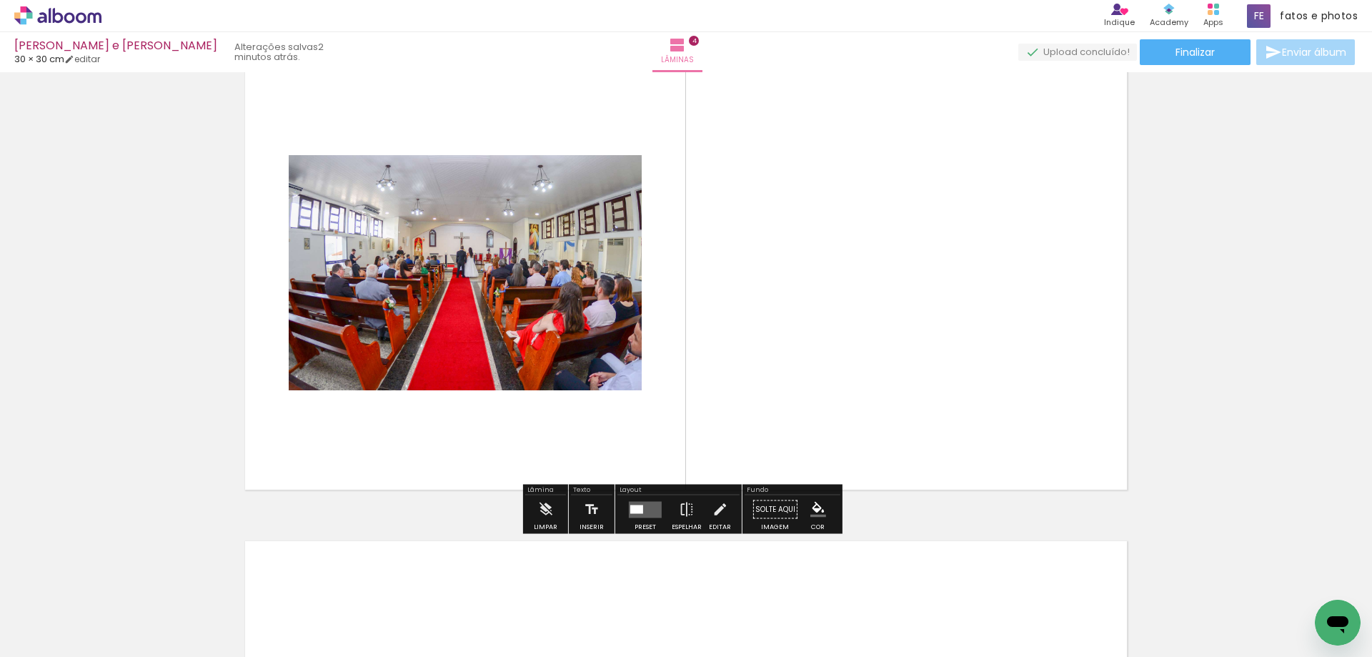
scroll to position [1544, 0]
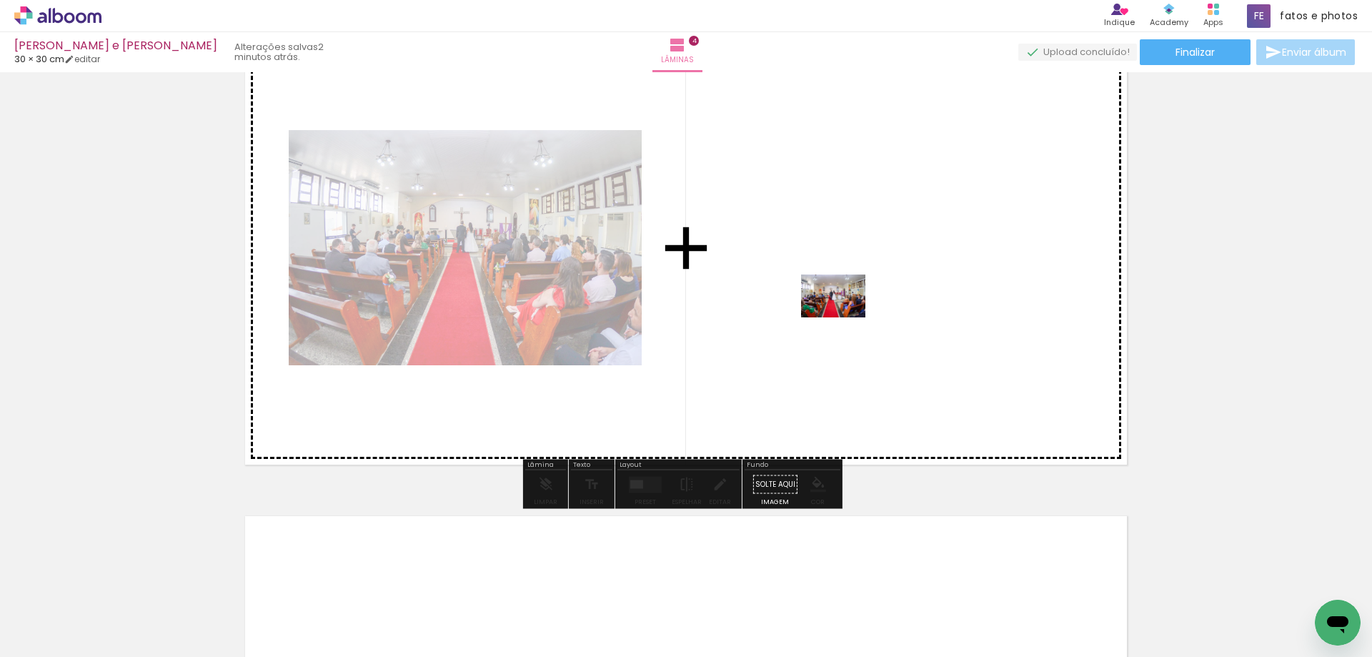
drag, startPoint x: 821, startPoint y: 623, endPoint x: 844, endPoint y: 317, distance: 306.7
click at [844, 317] on quentale-workspace at bounding box center [686, 328] width 1372 height 657
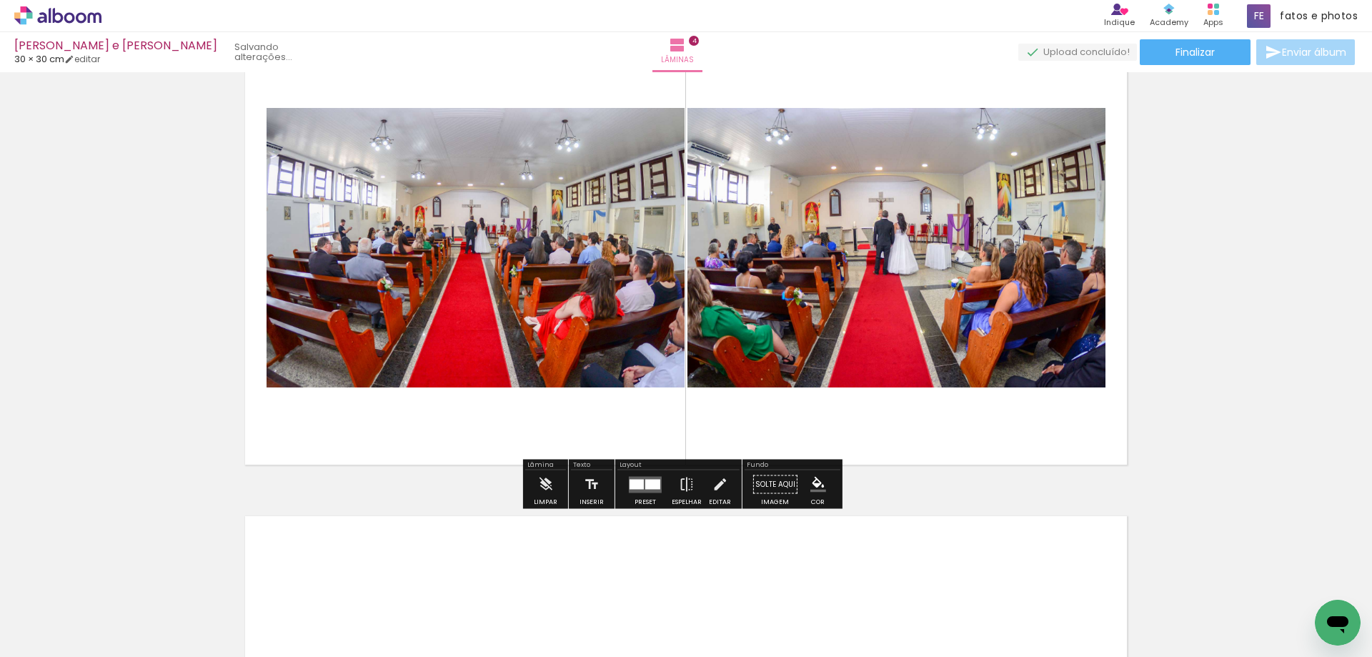
scroll to position [0, 2031]
click at [645, 488] on div at bounding box center [652, 484] width 15 height 10
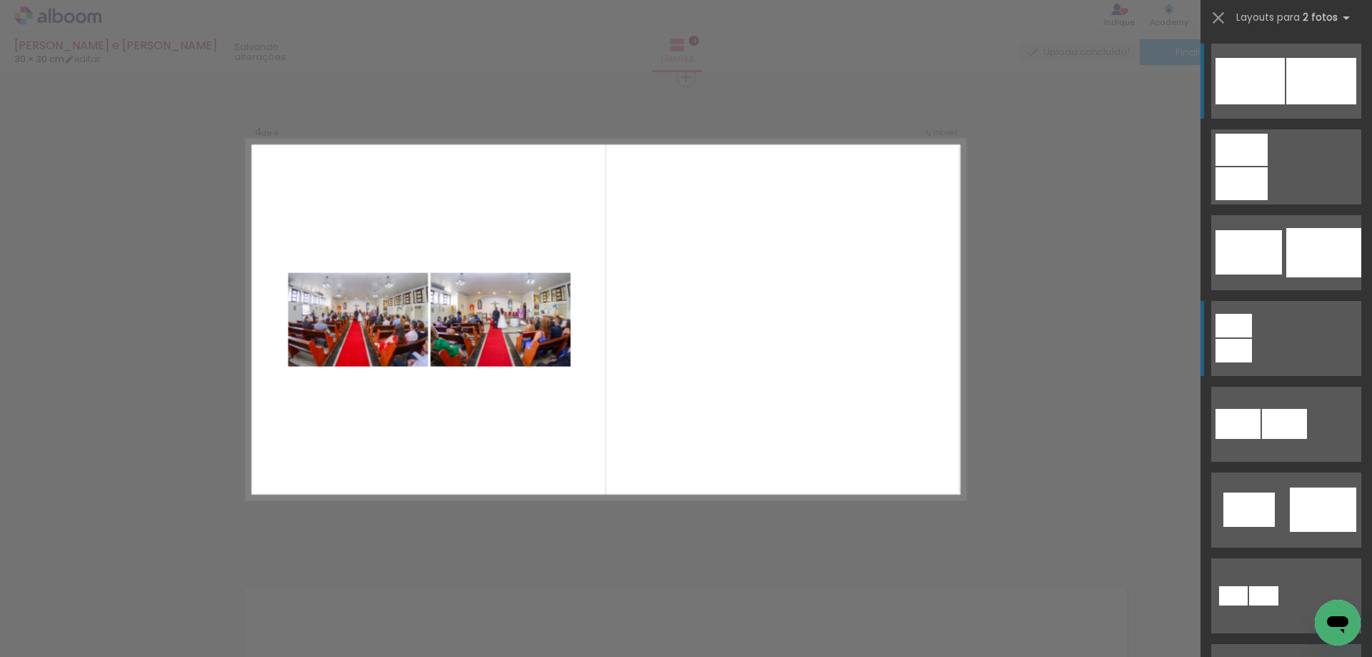
scroll to position [286, 0]
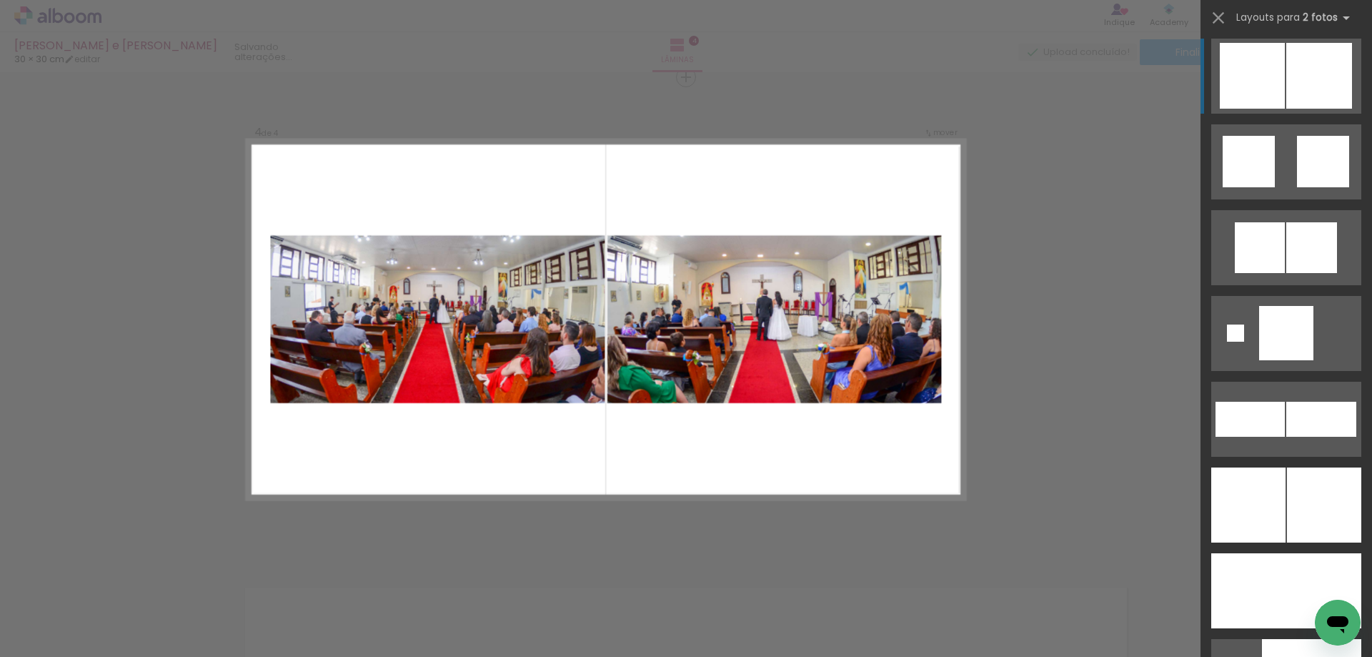
scroll to position [4145, 0]
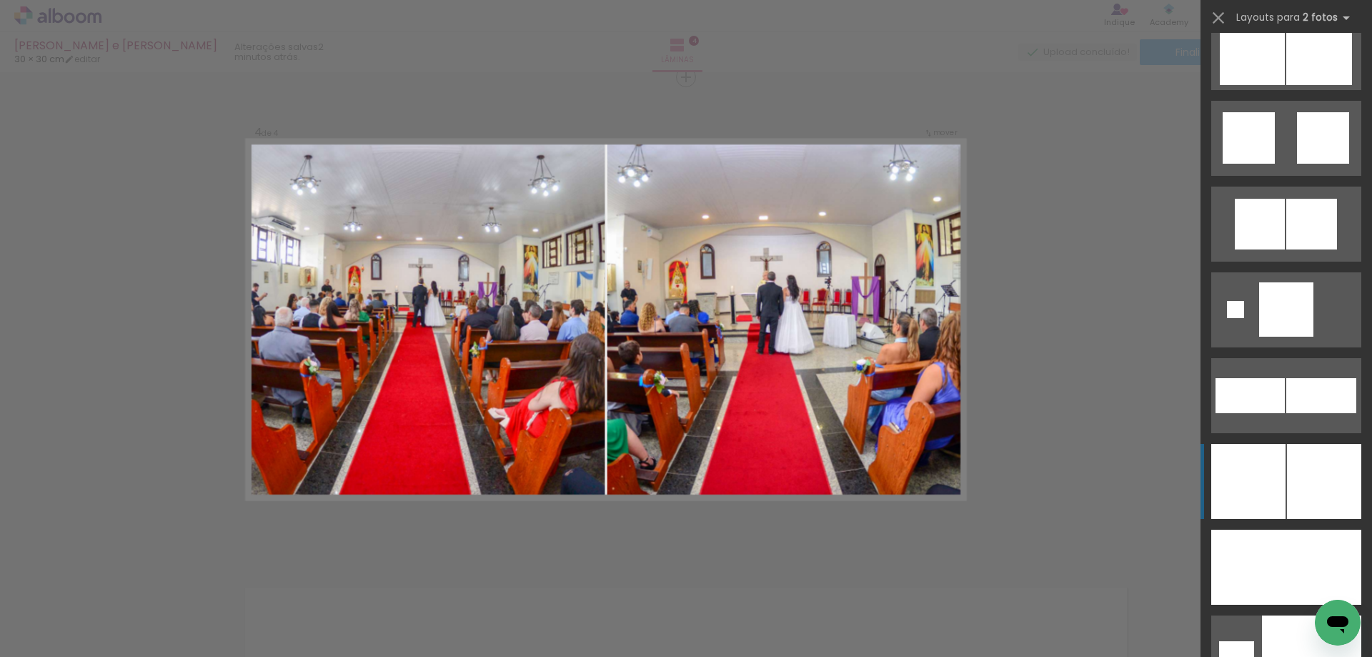
click at [1291, 494] on div at bounding box center [1324, 481] width 74 height 75
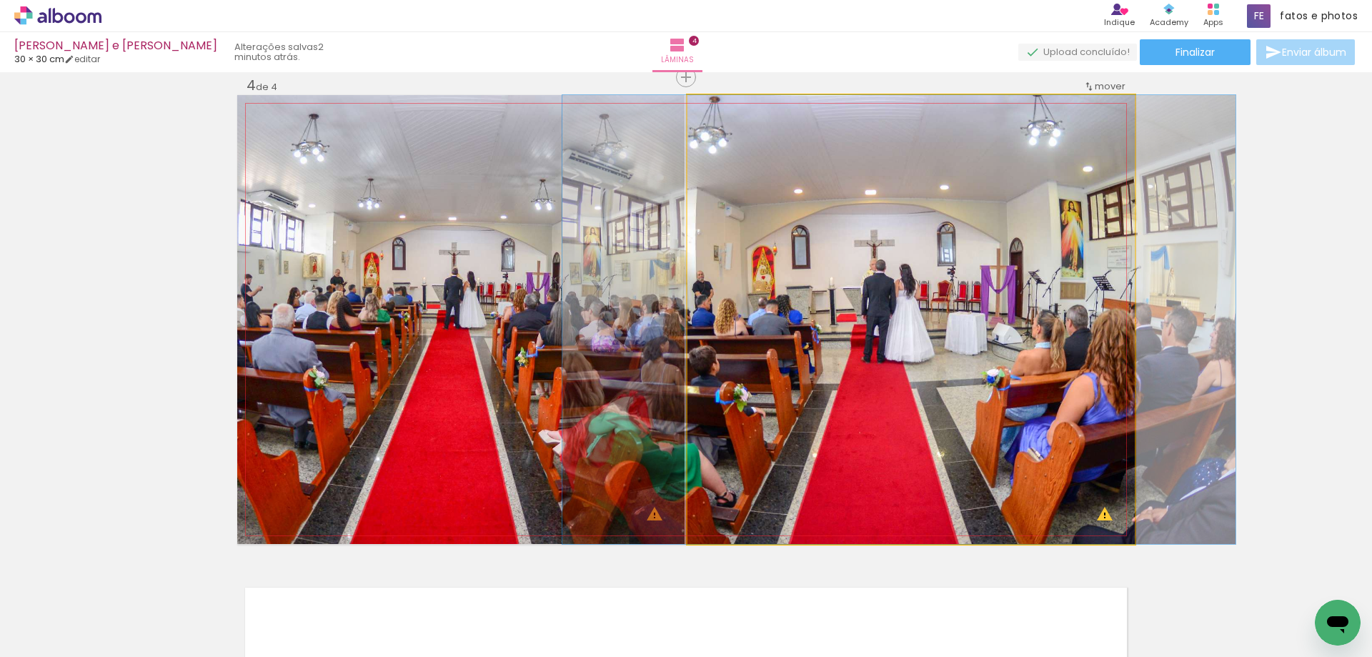
drag, startPoint x: 872, startPoint y: 417, endPoint x: 860, endPoint y: 417, distance: 12.1
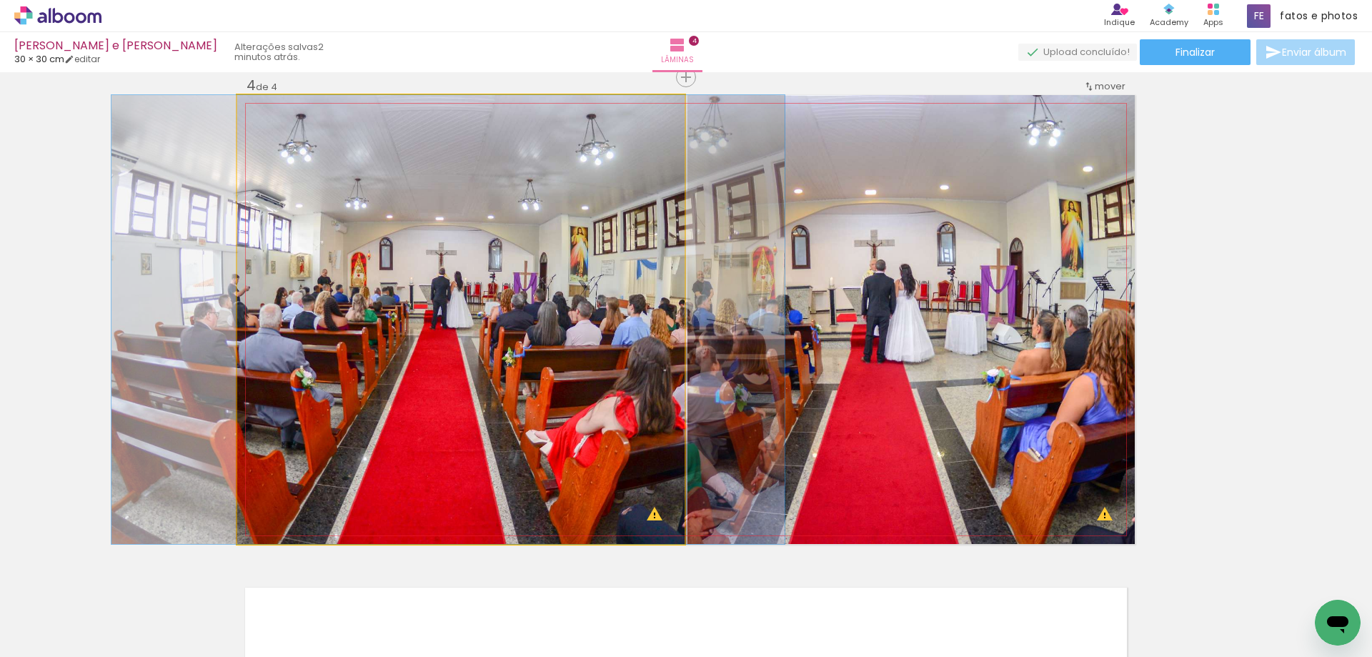
drag, startPoint x: 542, startPoint y: 374, endPoint x: 529, endPoint y: 374, distance: 12.9
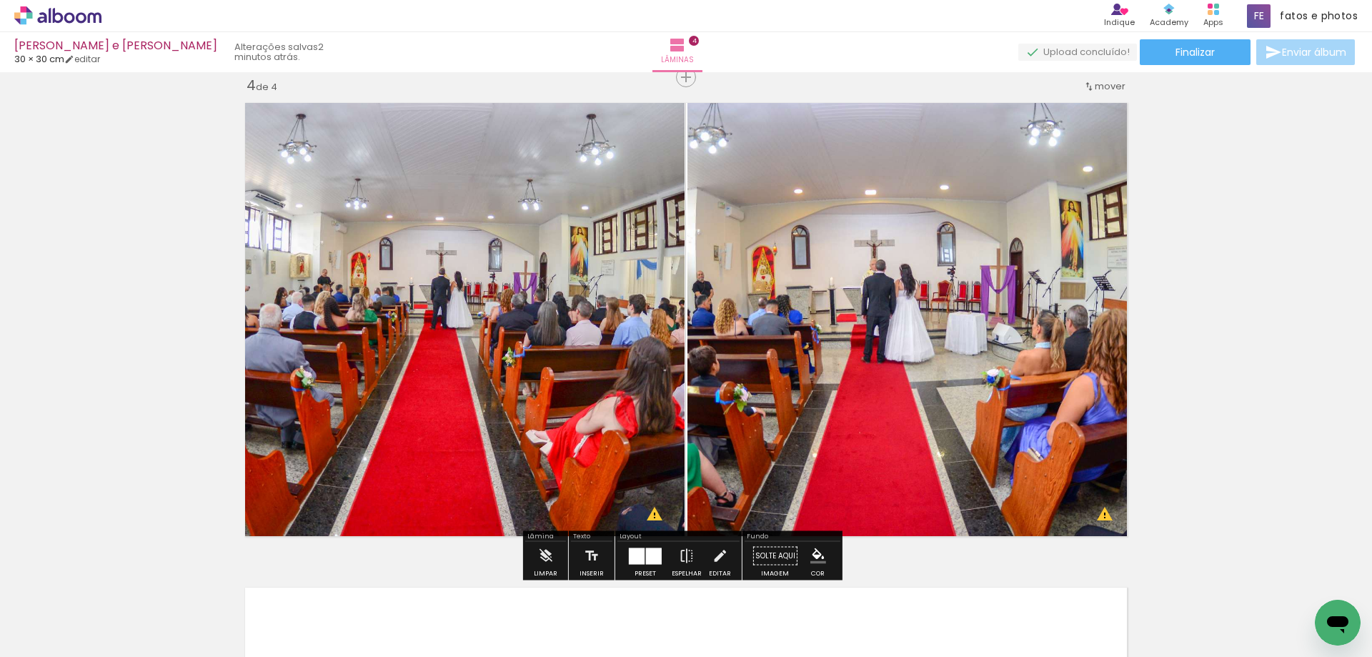
click at [818, 362] on quentale-photo at bounding box center [911, 319] width 447 height 449
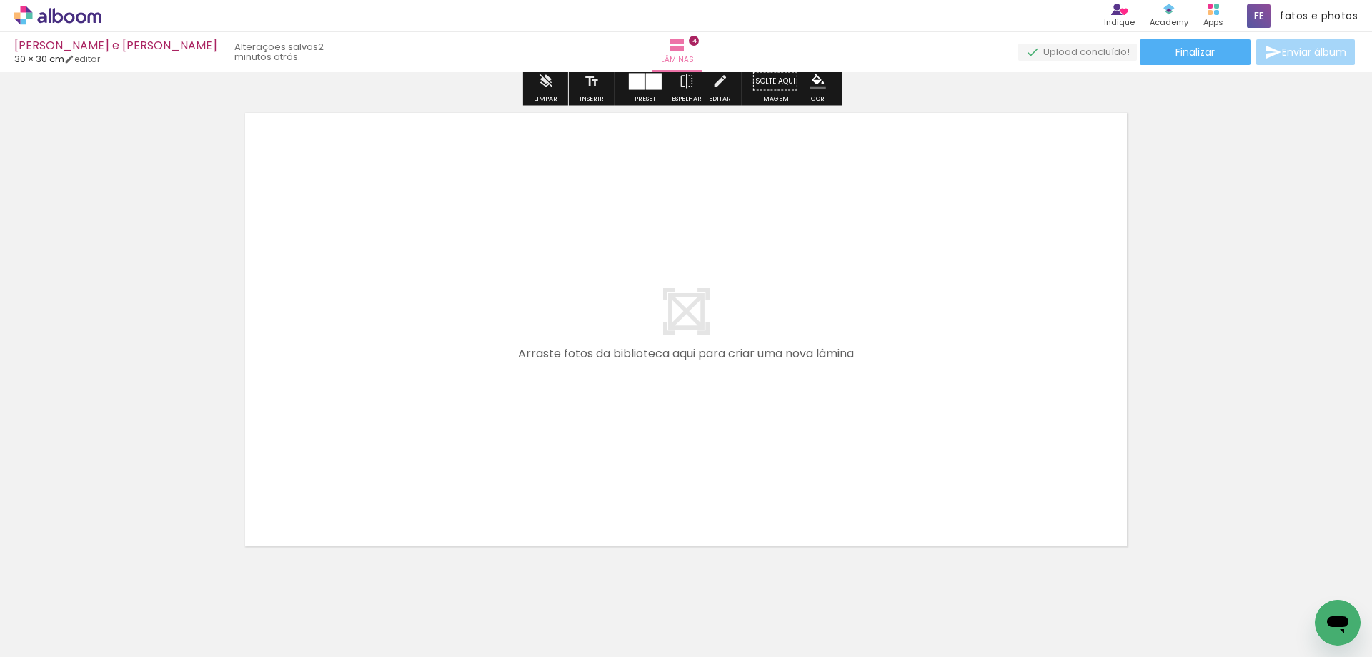
scroll to position [1972, 0]
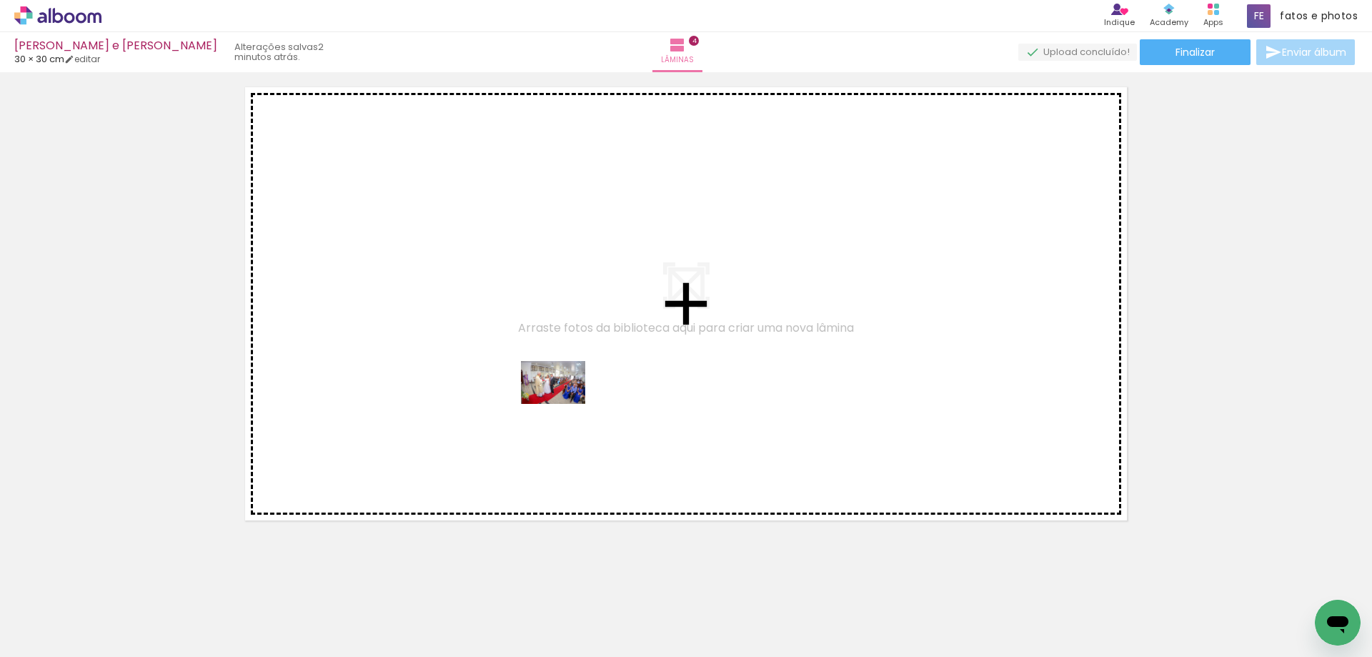
drag, startPoint x: 892, startPoint y: 609, endPoint x: 547, endPoint y: 393, distance: 406.5
click at [547, 393] on quentale-workspace at bounding box center [686, 328] width 1372 height 657
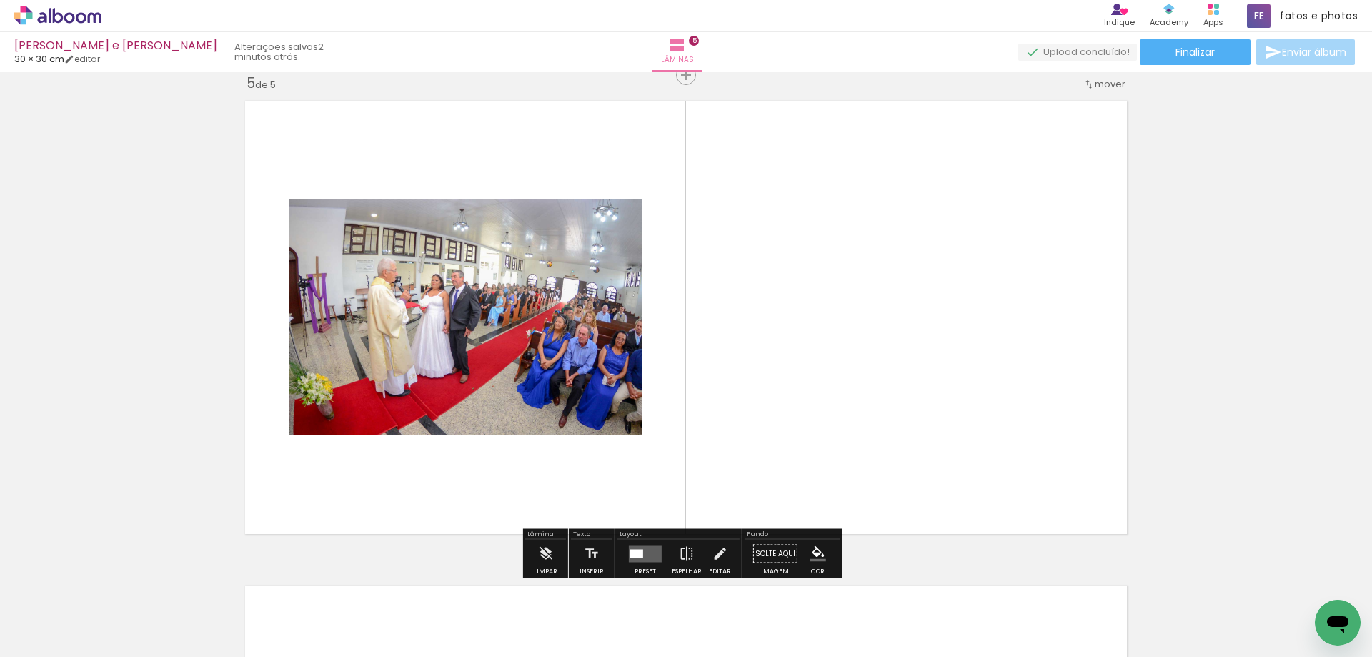
scroll to position [1957, 0]
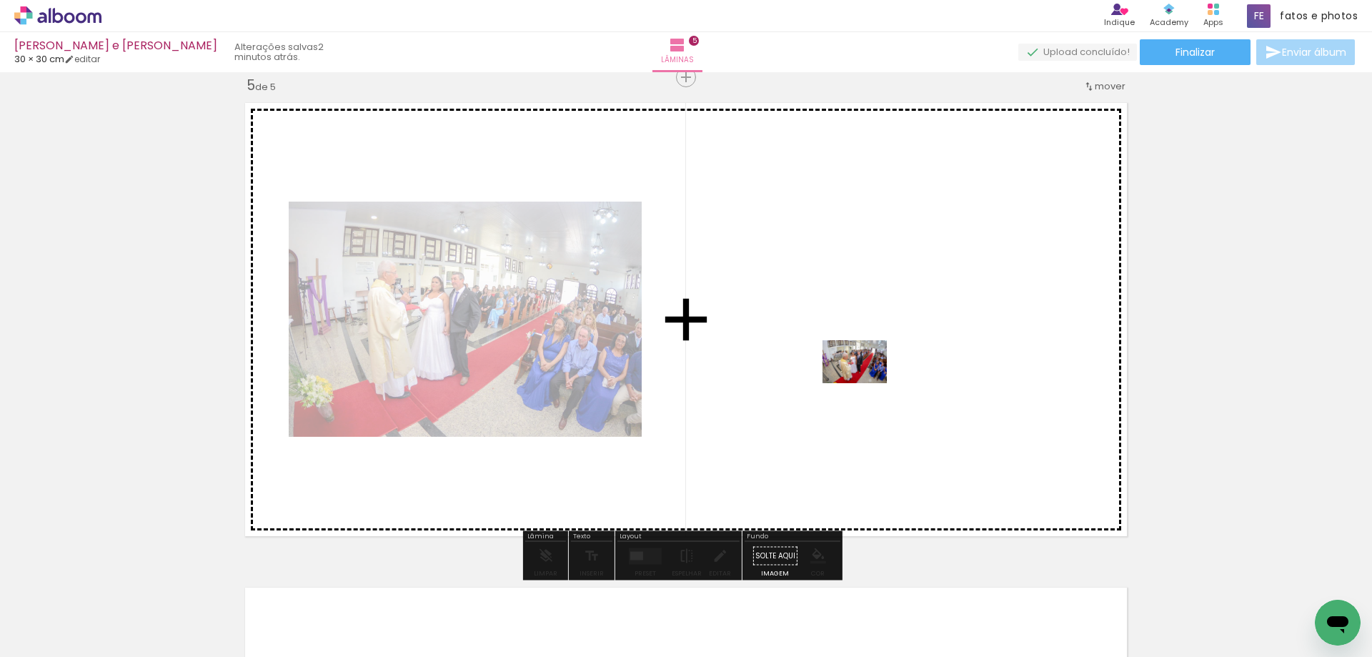
drag, startPoint x: 997, startPoint y: 621, endPoint x: 865, endPoint y: 383, distance: 271.9
click at [865, 383] on quentale-workspace at bounding box center [686, 328] width 1372 height 657
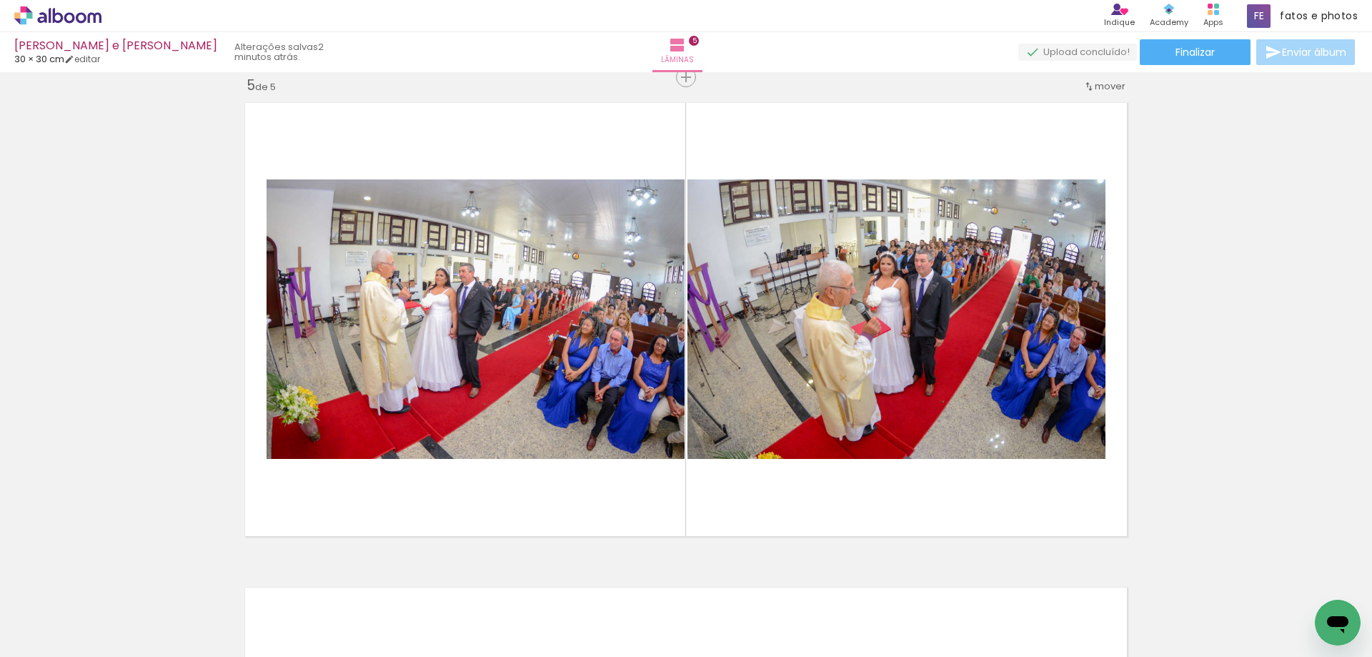
scroll to position [0, 0]
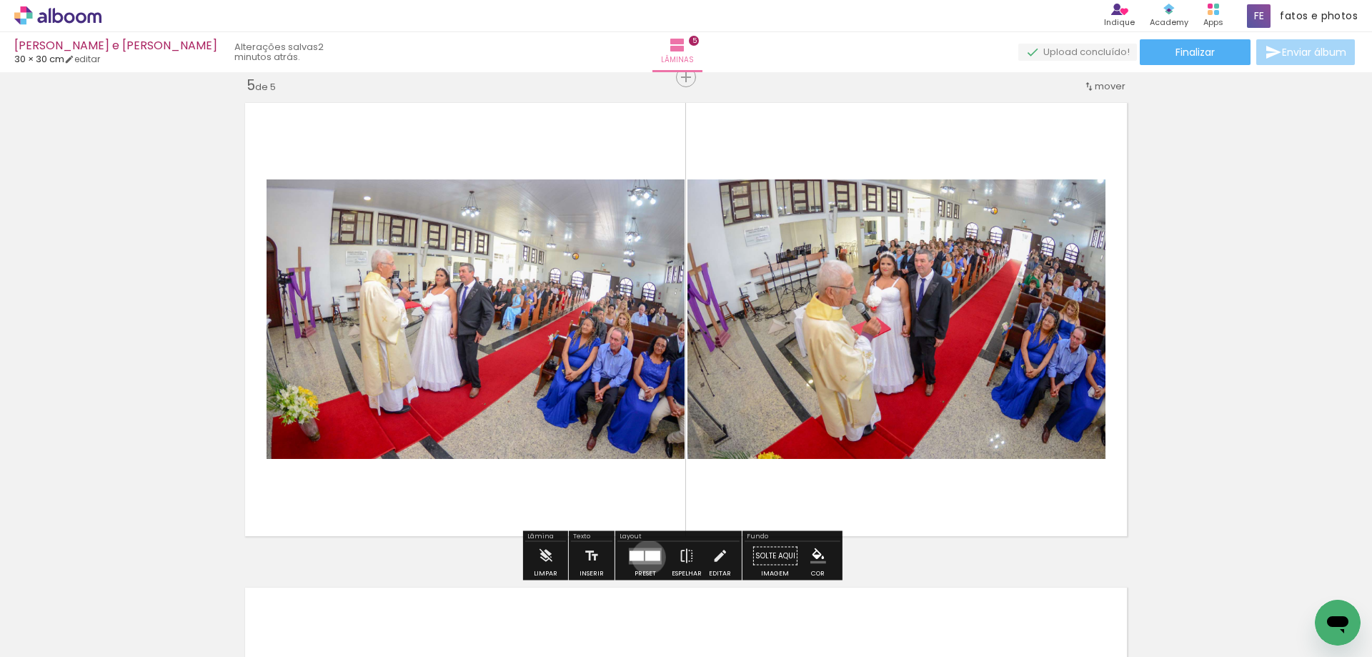
click at [645, 557] on div at bounding box center [652, 555] width 15 height 10
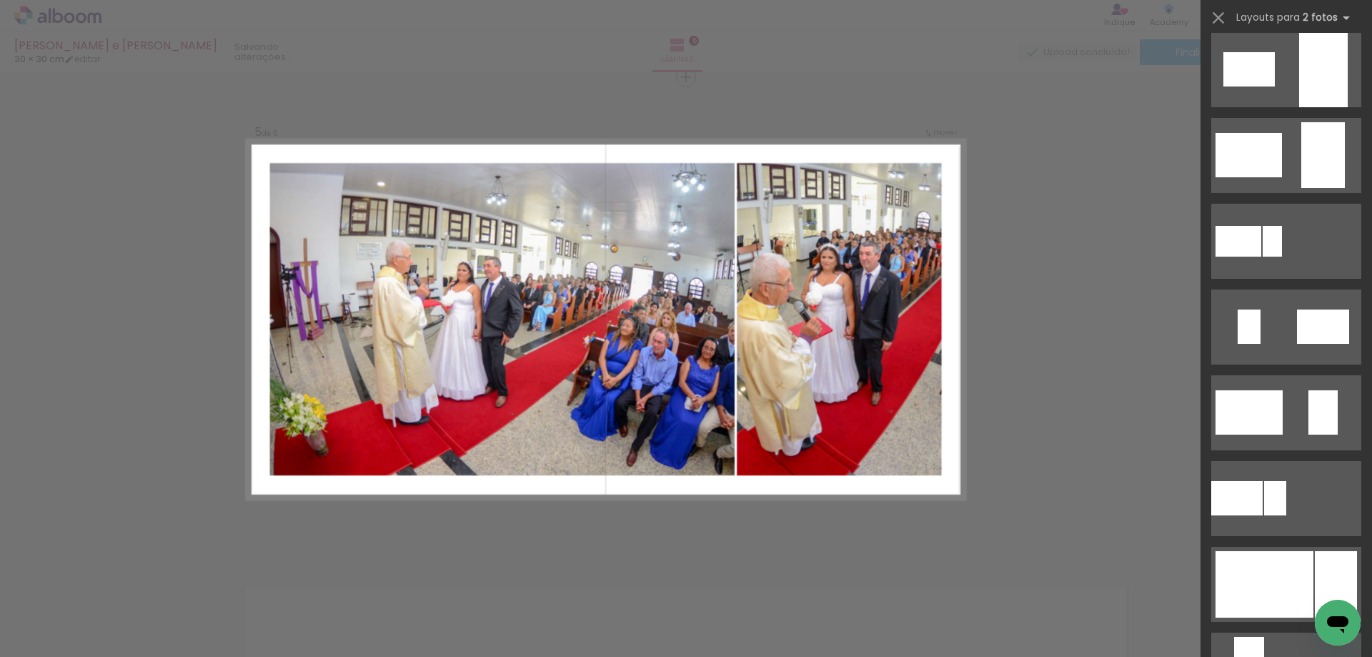
scroll to position [2787, 0]
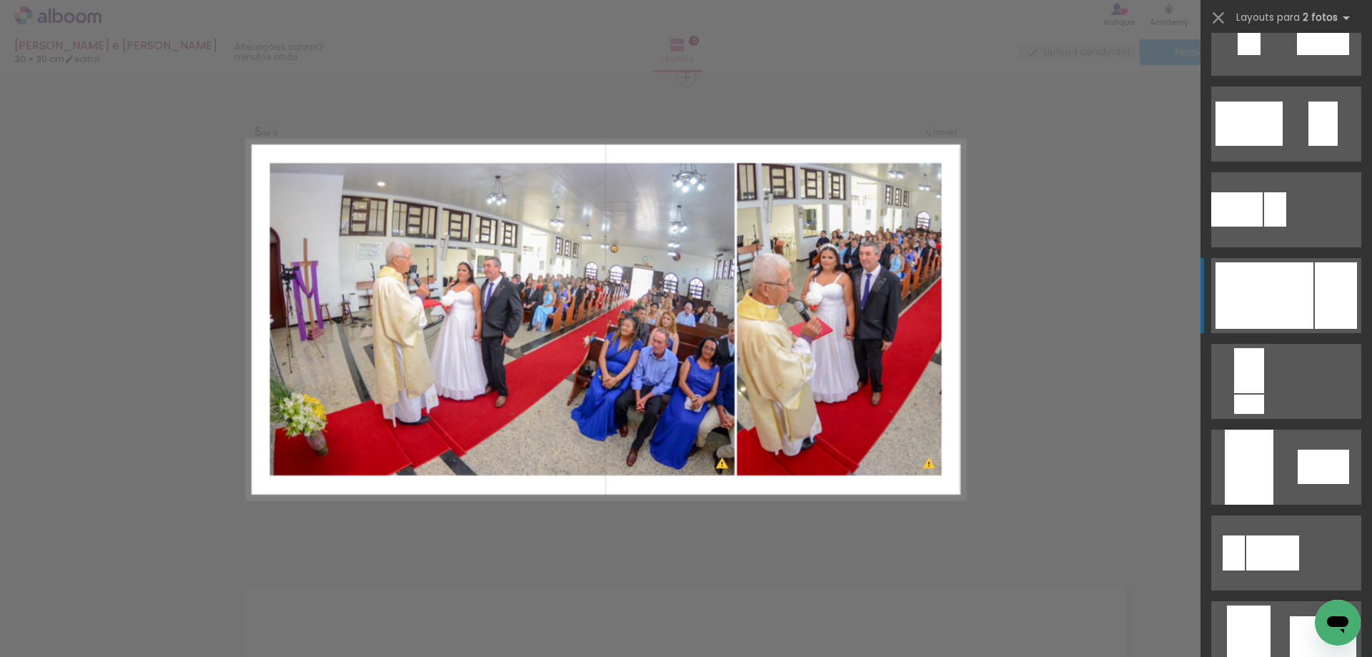
click at [1309, 283] on quentale-layouter at bounding box center [1286, 295] width 150 height 75
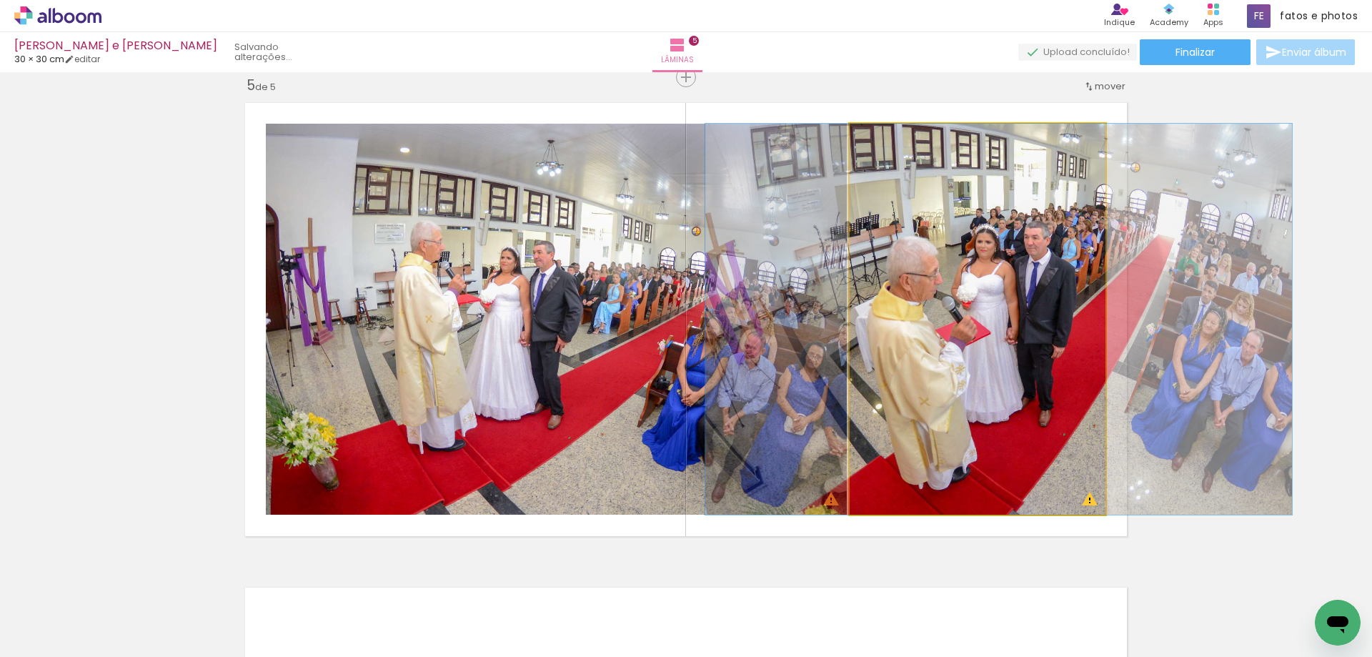
drag, startPoint x: 1051, startPoint y: 354, endPoint x: 1073, endPoint y: 354, distance: 21.4
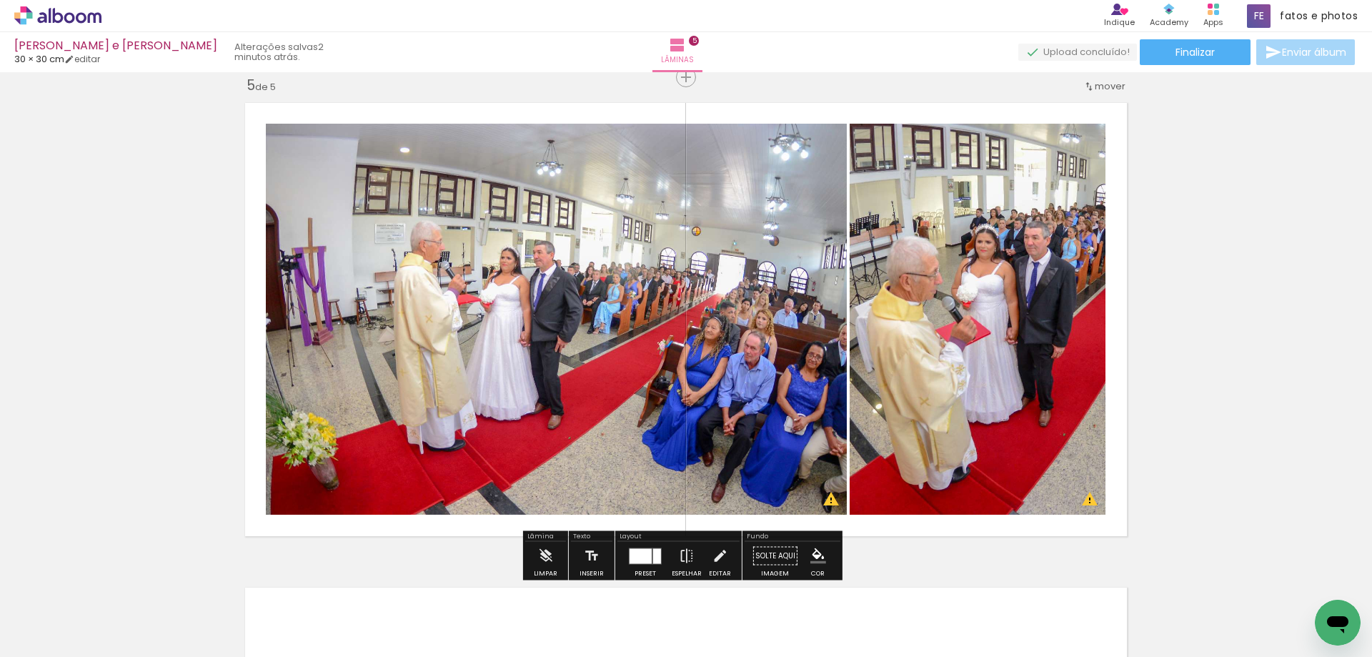
click at [752, 270] on quentale-photo at bounding box center [556, 319] width 581 height 391
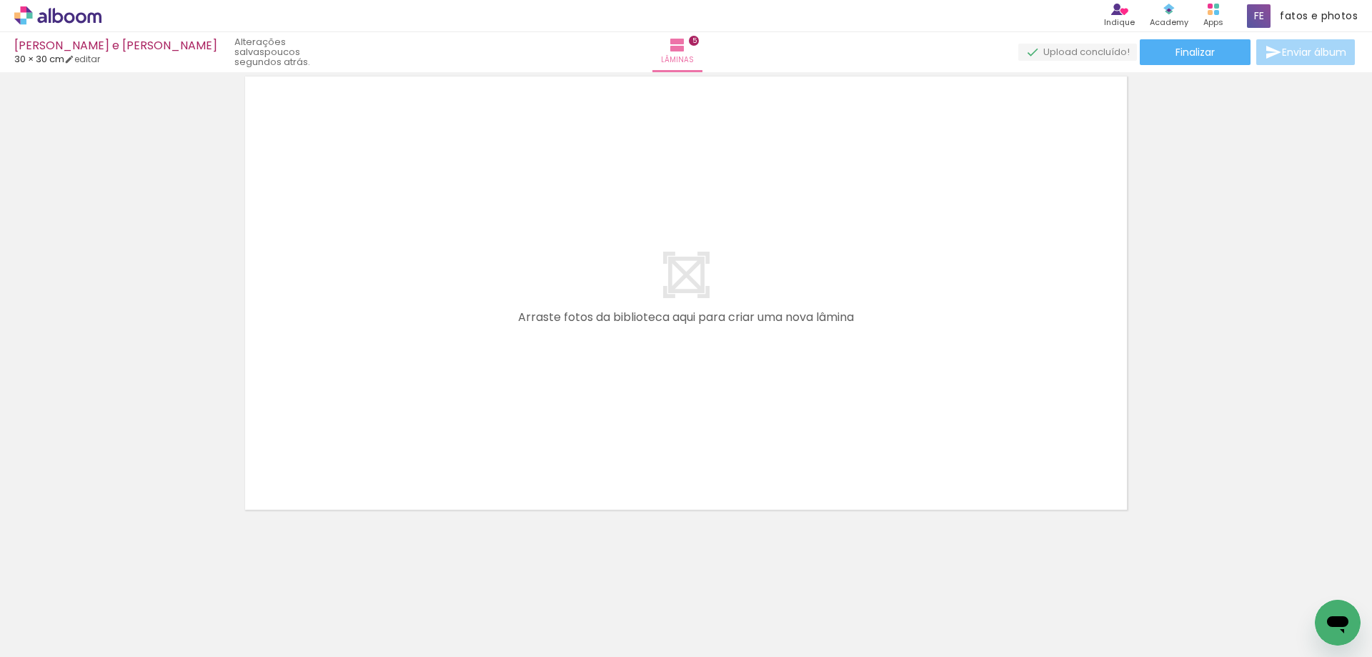
scroll to position [2478, 0]
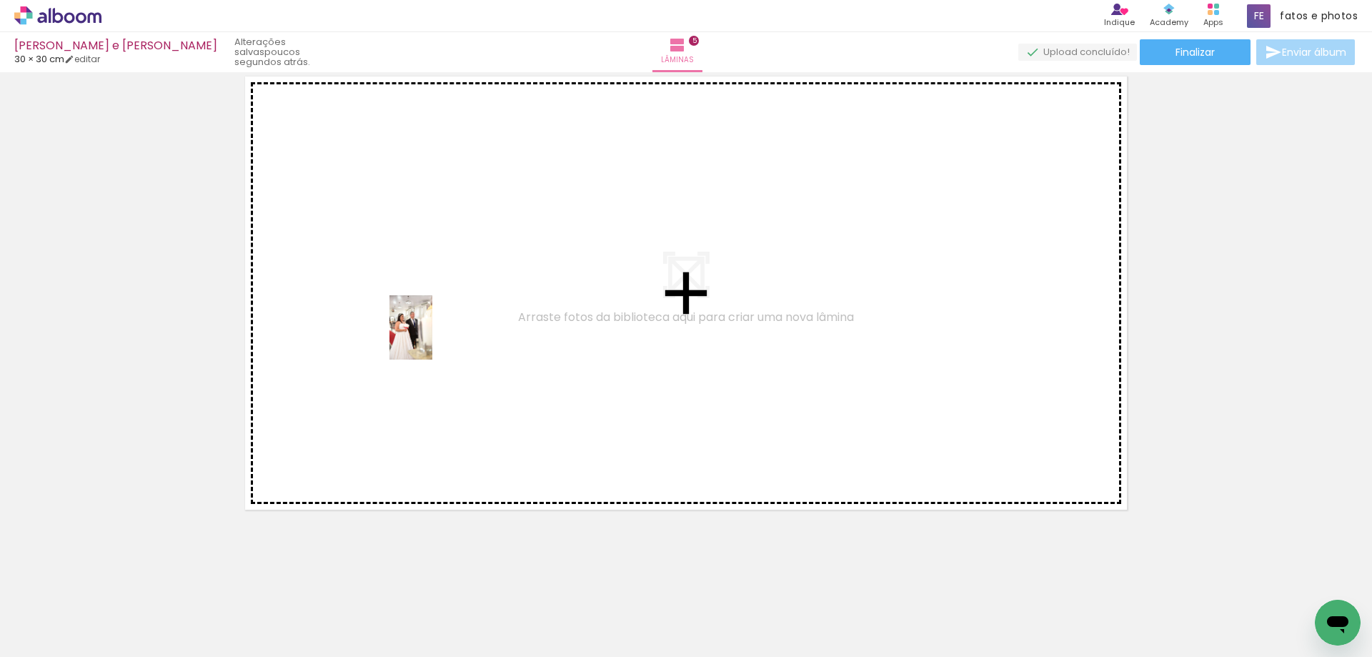
drag, startPoint x: 231, startPoint y: 620, endPoint x: 432, endPoint y: 338, distance: 346.3
click at [432, 338] on quentale-workspace at bounding box center [686, 328] width 1372 height 657
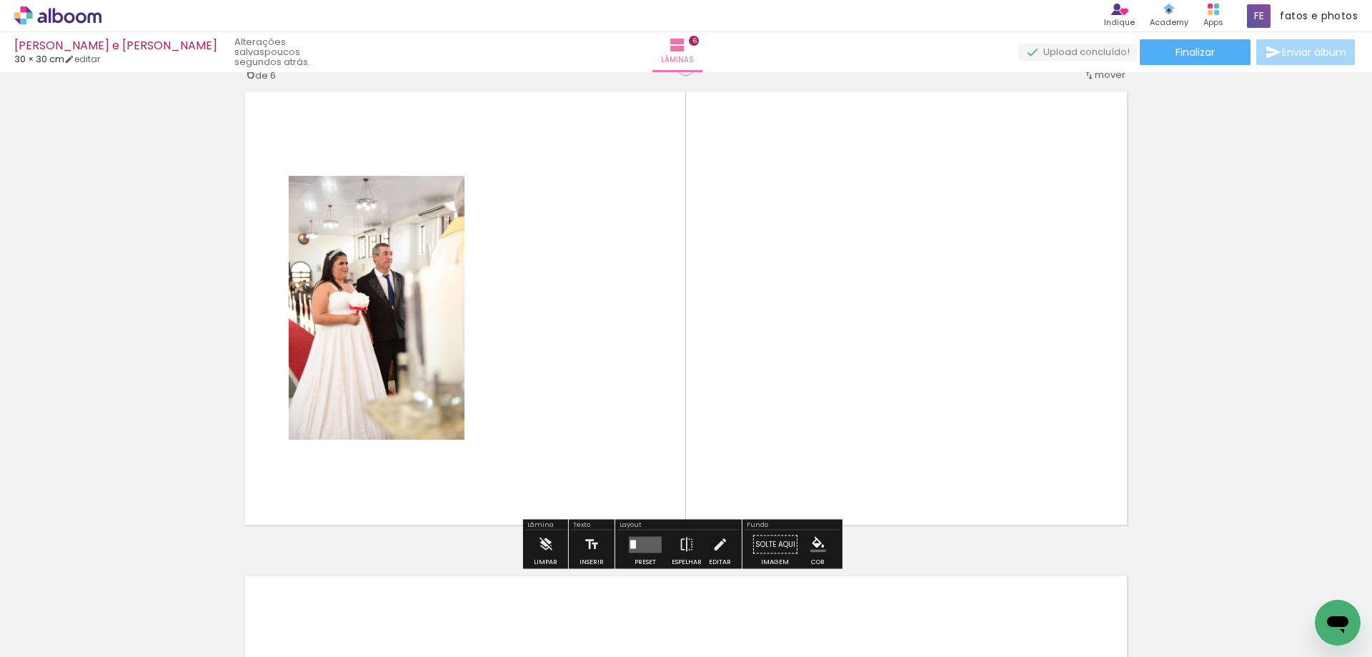
scroll to position [2441, 0]
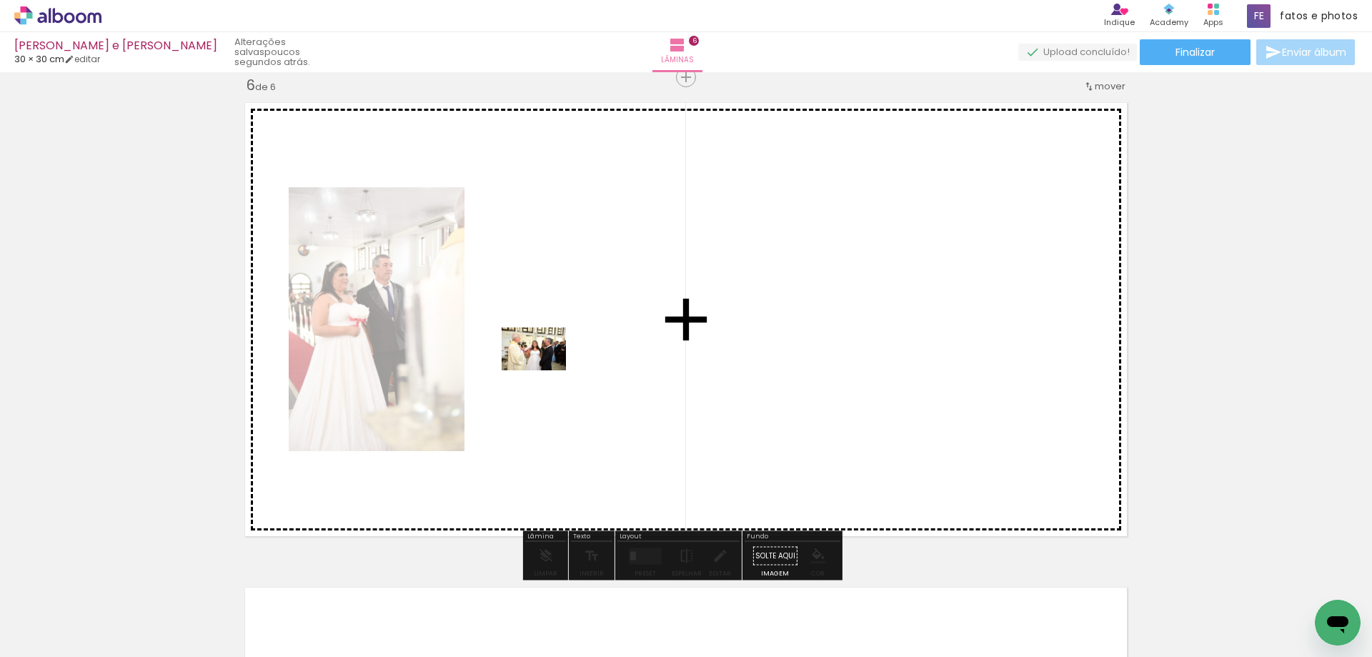
drag, startPoint x: 234, startPoint y: 618, endPoint x: 545, endPoint y: 370, distance: 397.1
click at [545, 370] on quentale-workspace at bounding box center [686, 328] width 1372 height 657
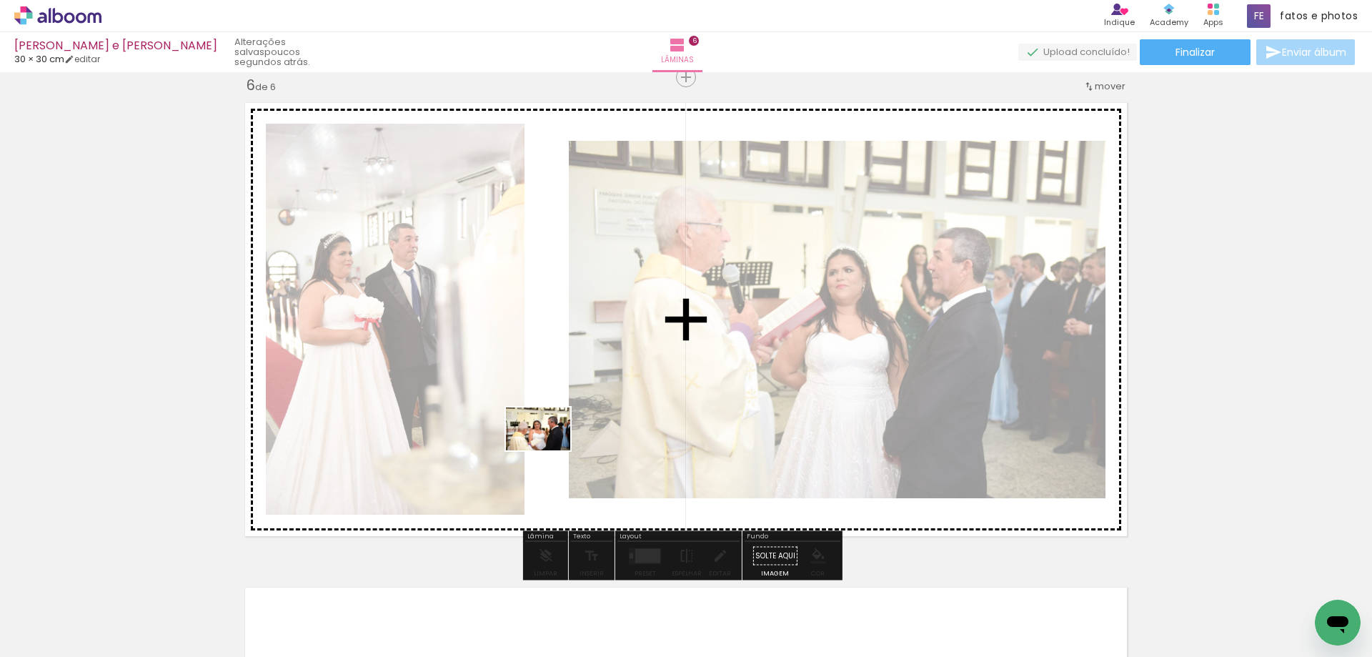
drag, startPoint x: 237, startPoint y: 619, endPoint x: 549, endPoint y: 450, distance: 354.9
click at [549, 450] on quentale-workspace at bounding box center [686, 328] width 1372 height 657
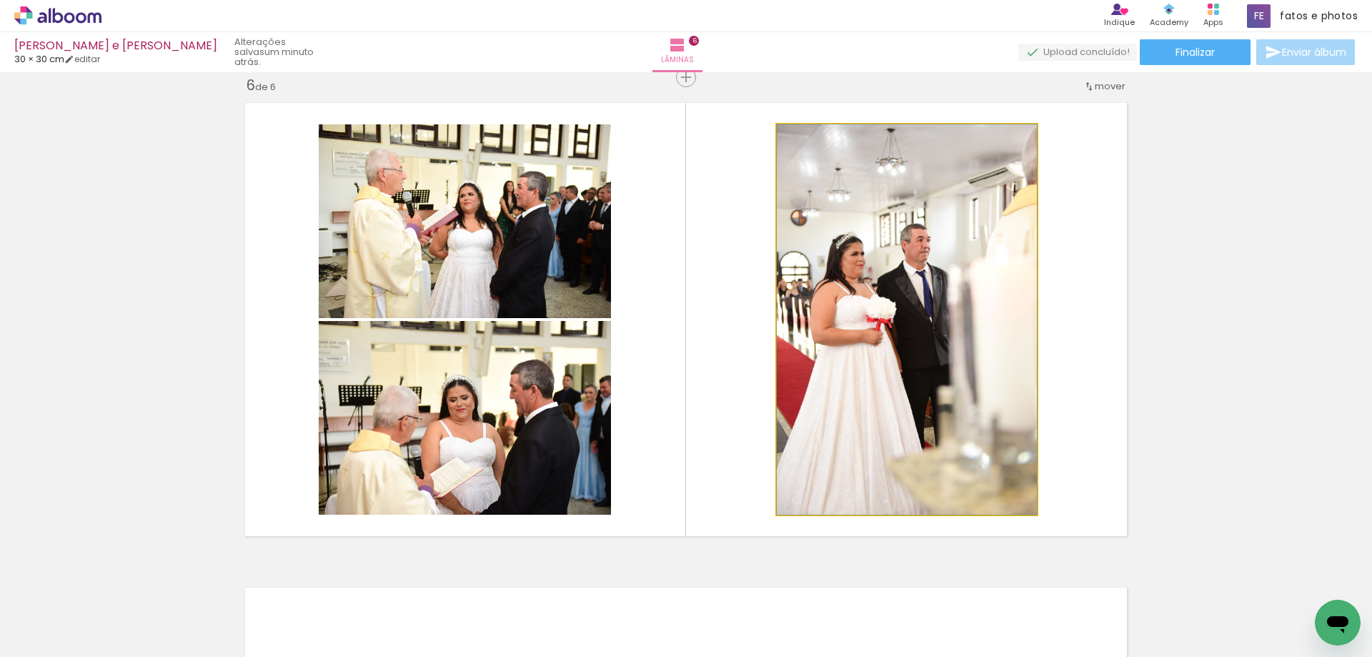
click at [793, 430] on quentale-photo at bounding box center [907, 319] width 260 height 390
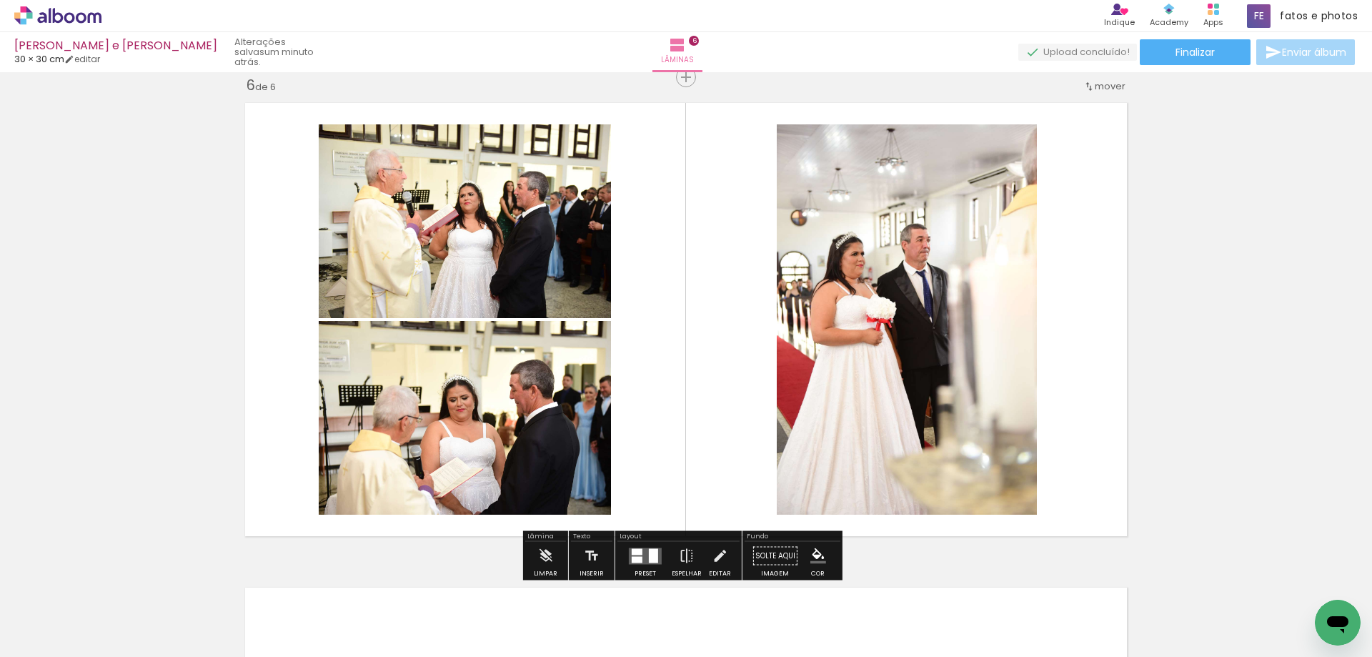
click at [829, 425] on quentale-photo at bounding box center [907, 319] width 260 height 390
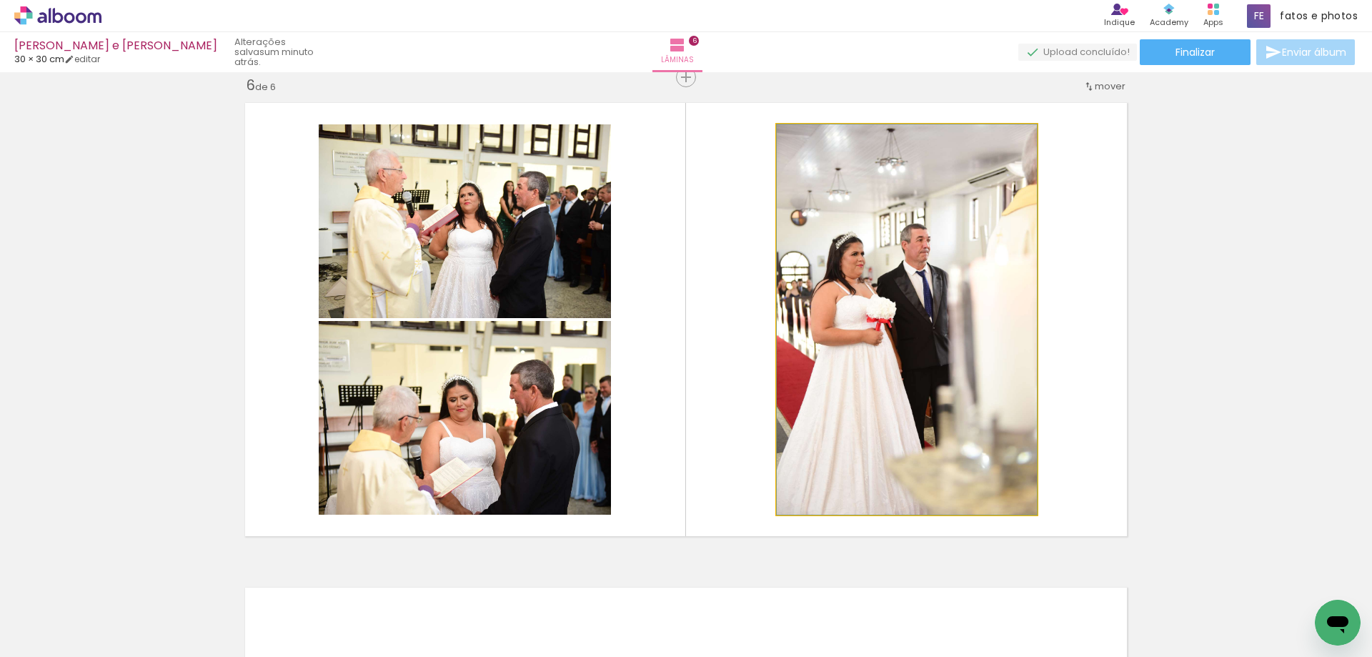
click at [829, 425] on quentale-photo at bounding box center [907, 319] width 260 height 390
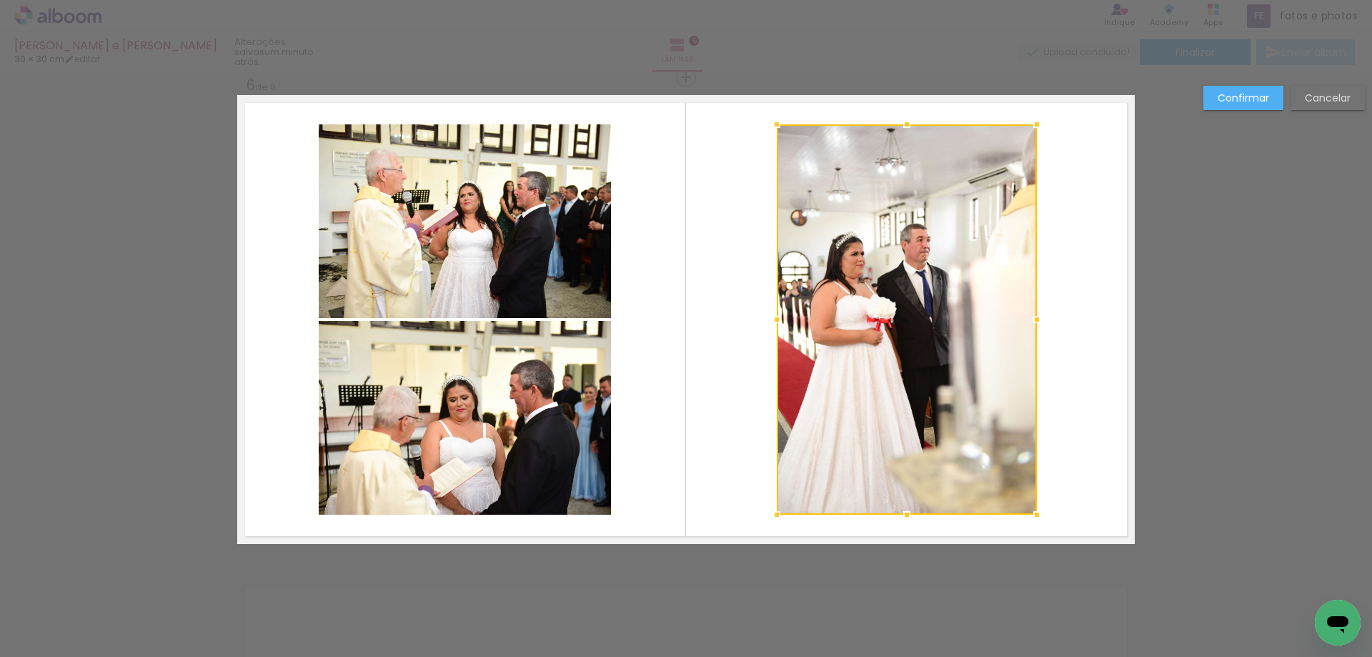
click at [829, 425] on div at bounding box center [907, 319] width 260 height 390
click at [1068, 413] on quentale-layouter at bounding box center [686, 319] width 898 height 449
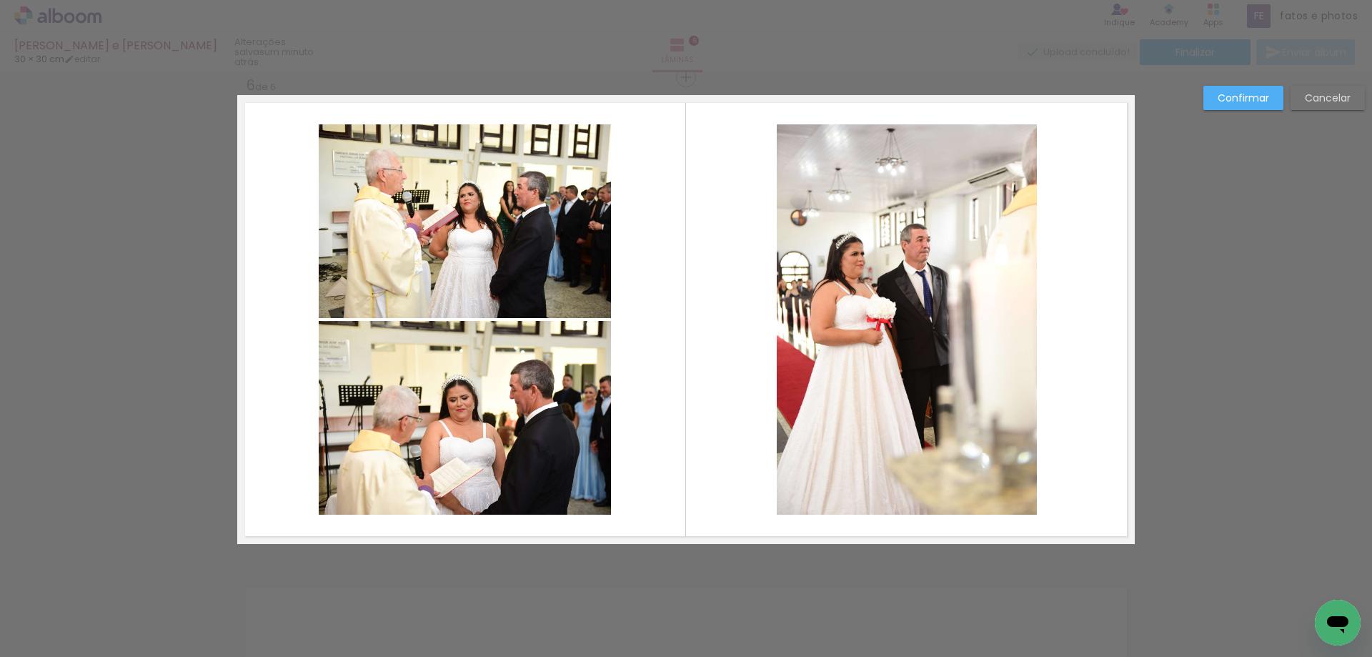
click at [0, 0] on slot "Confirmar" at bounding box center [0, 0] width 0 height 0
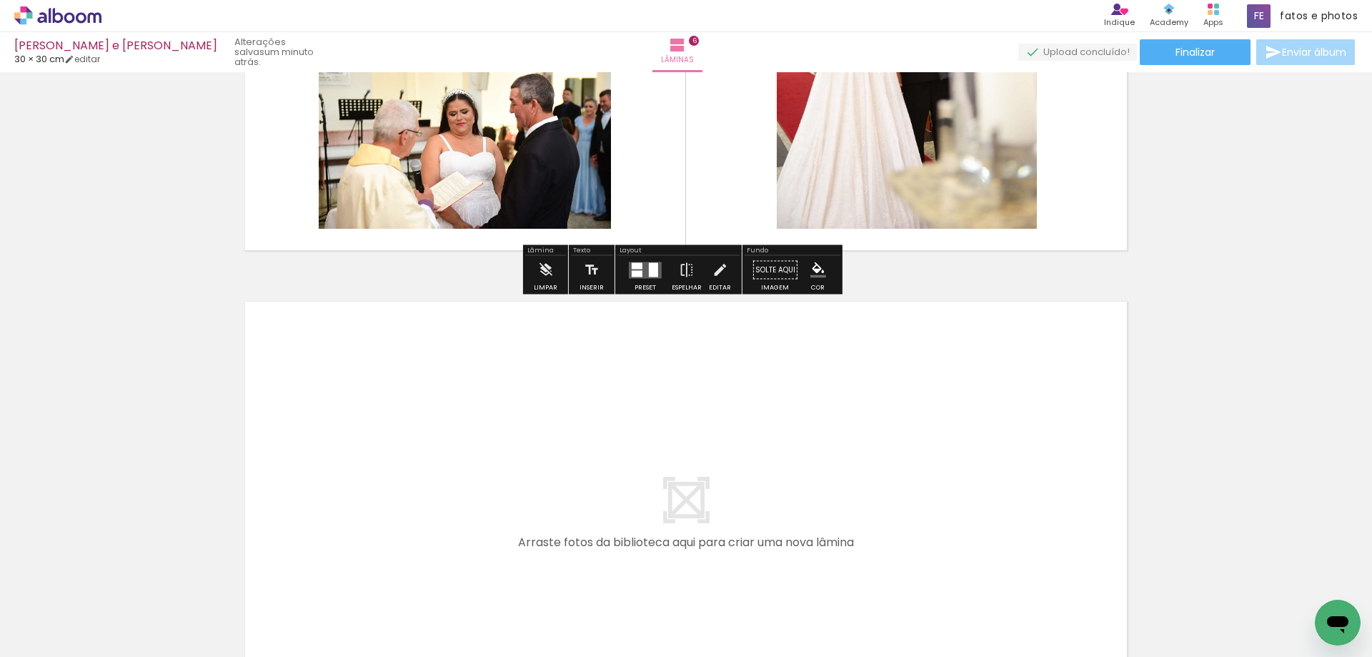
scroll to position [2799, 0]
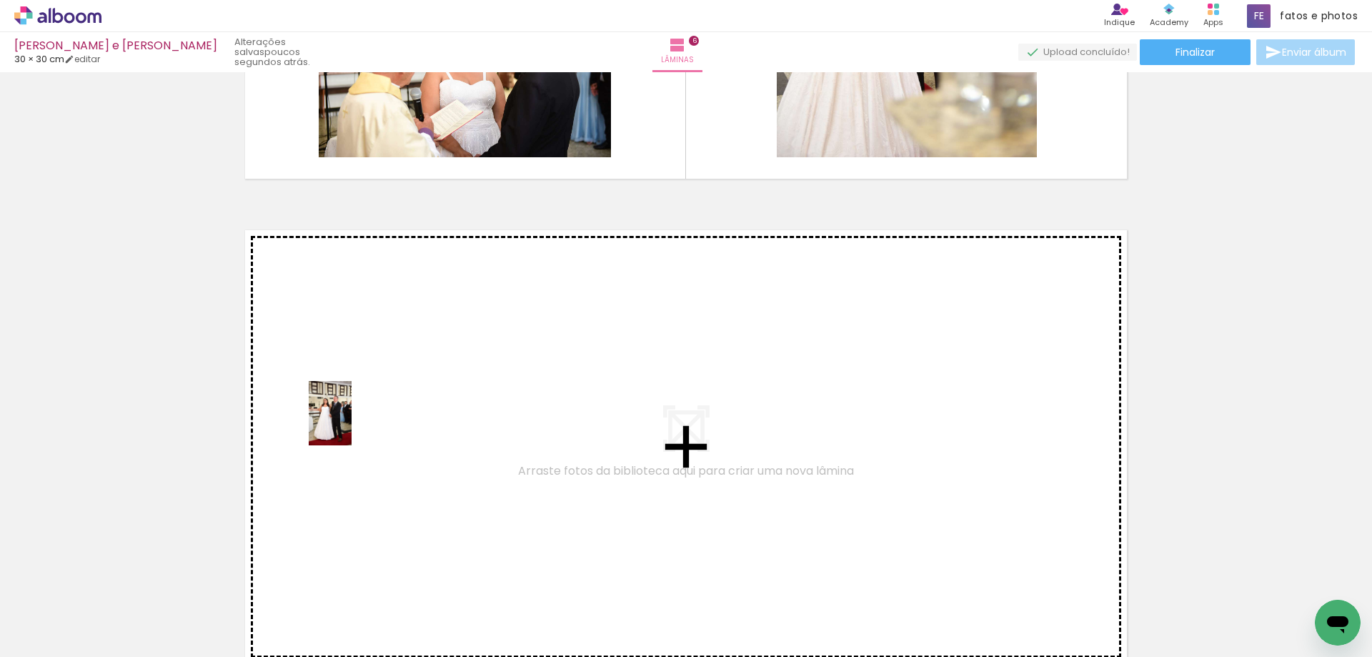
drag, startPoint x: 298, startPoint y: 633, endPoint x: 354, endPoint y: 417, distance: 223.6
click at [354, 417] on quentale-workspace at bounding box center [686, 328] width 1372 height 657
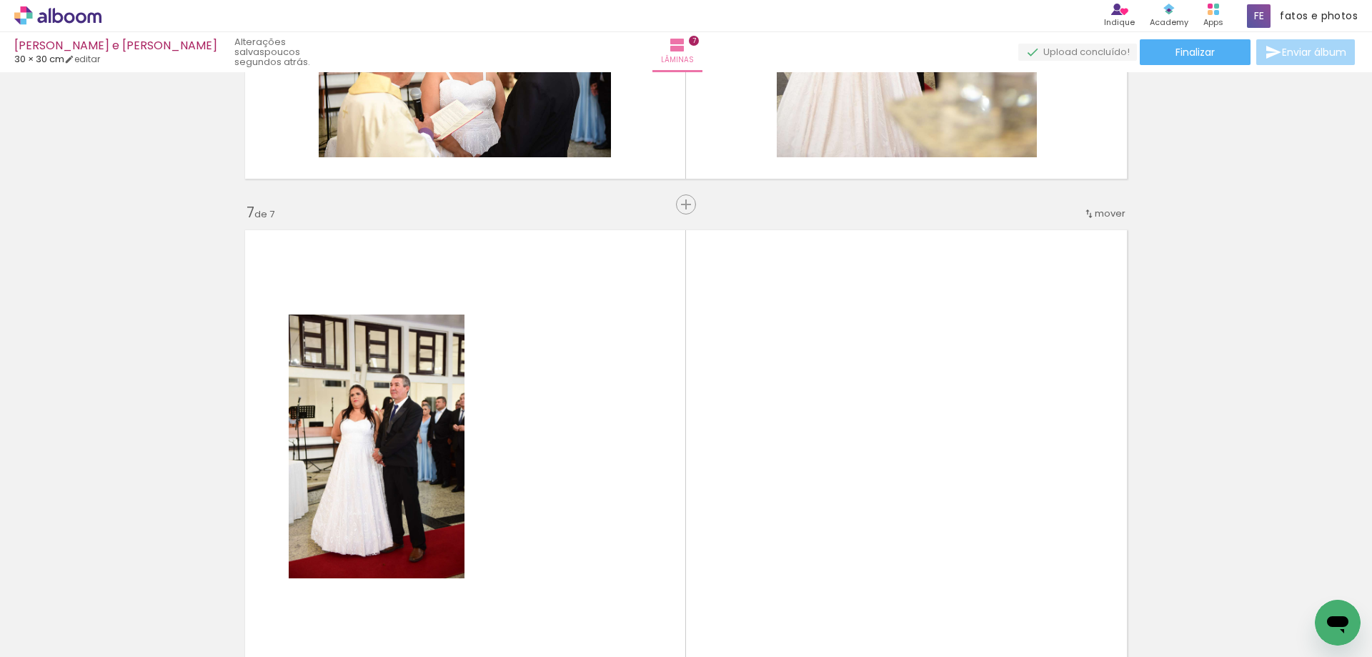
scroll to position [2926, 0]
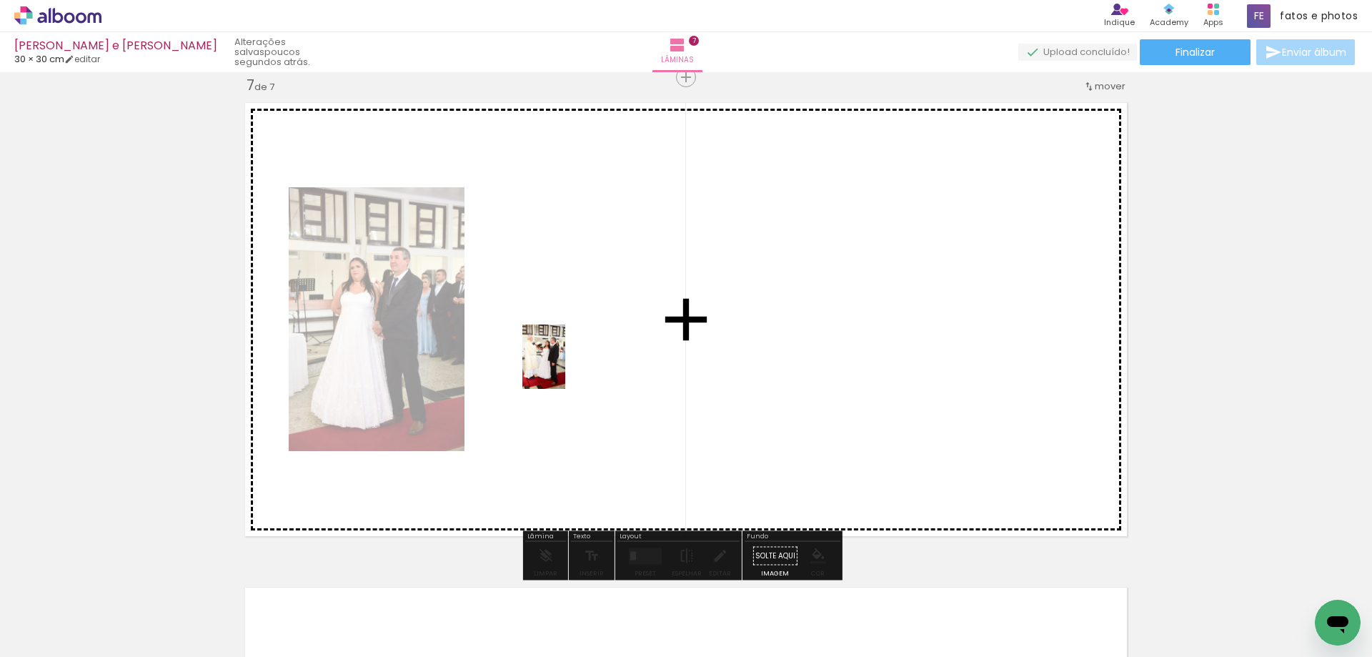
drag, startPoint x: 319, startPoint y: 625, endPoint x: 565, endPoint y: 367, distance: 357.4
click at [565, 367] on quentale-workspace at bounding box center [686, 328] width 1372 height 657
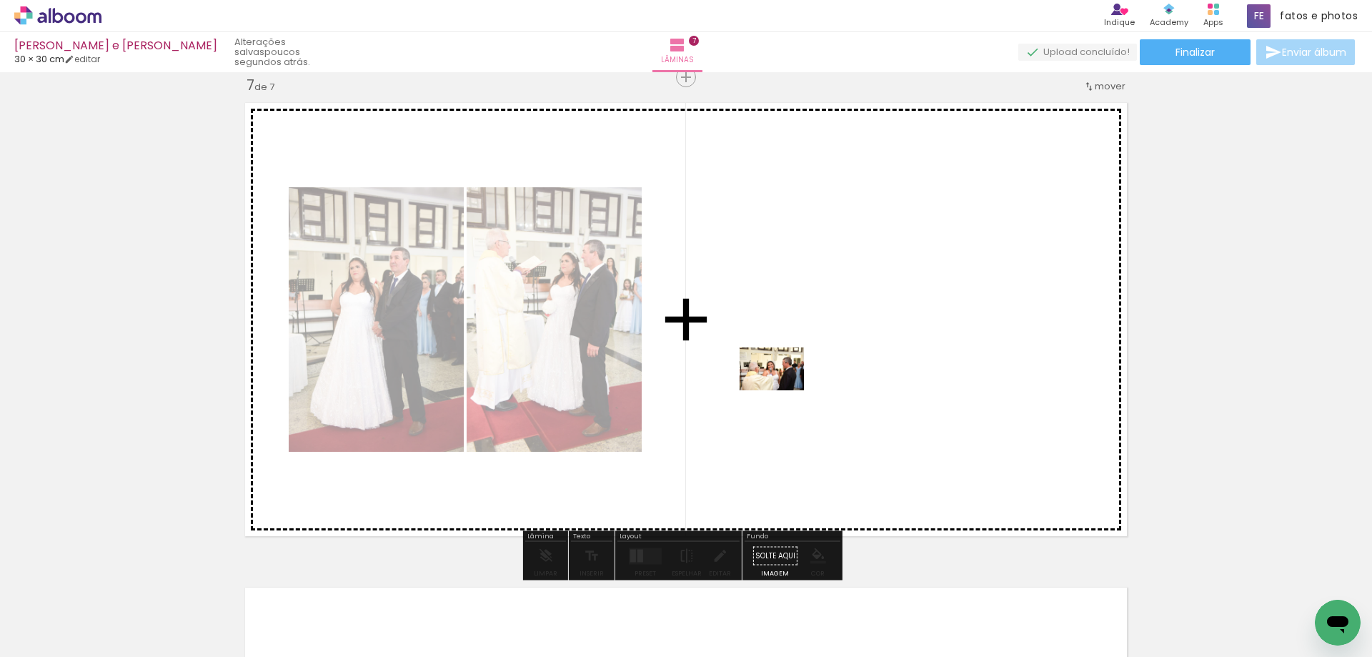
drag, startPoint x: 231, startPoint y: 625, endPoint x: 783, endPoint y: 390, distance: 599.4
click at [783, 390] on quentale-workspace at bounding box center [686, 328] width 1372 height 657
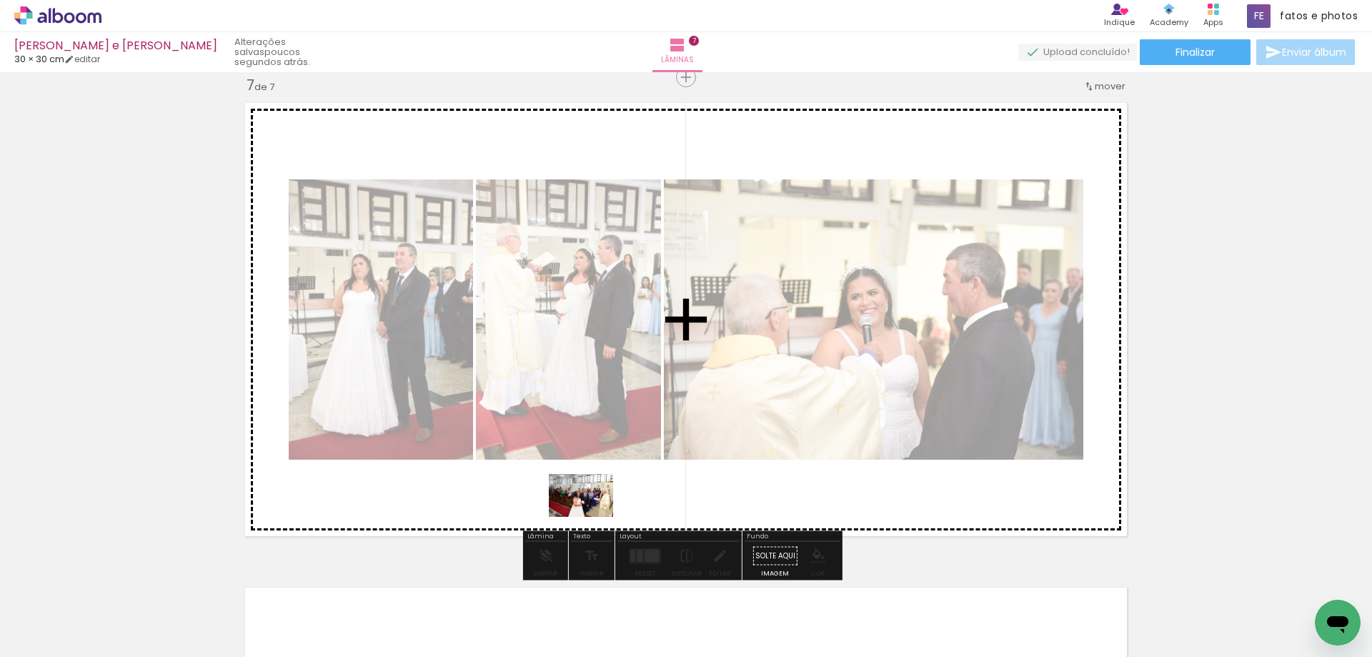
drag, startPoint x: 232, startPoint y: 623, endPoint x: 592, endPoint y: 517, distance: 374.9
click at [592, 517] on quentale-workspace at bounding box center [686, 328] width 1372 height 657
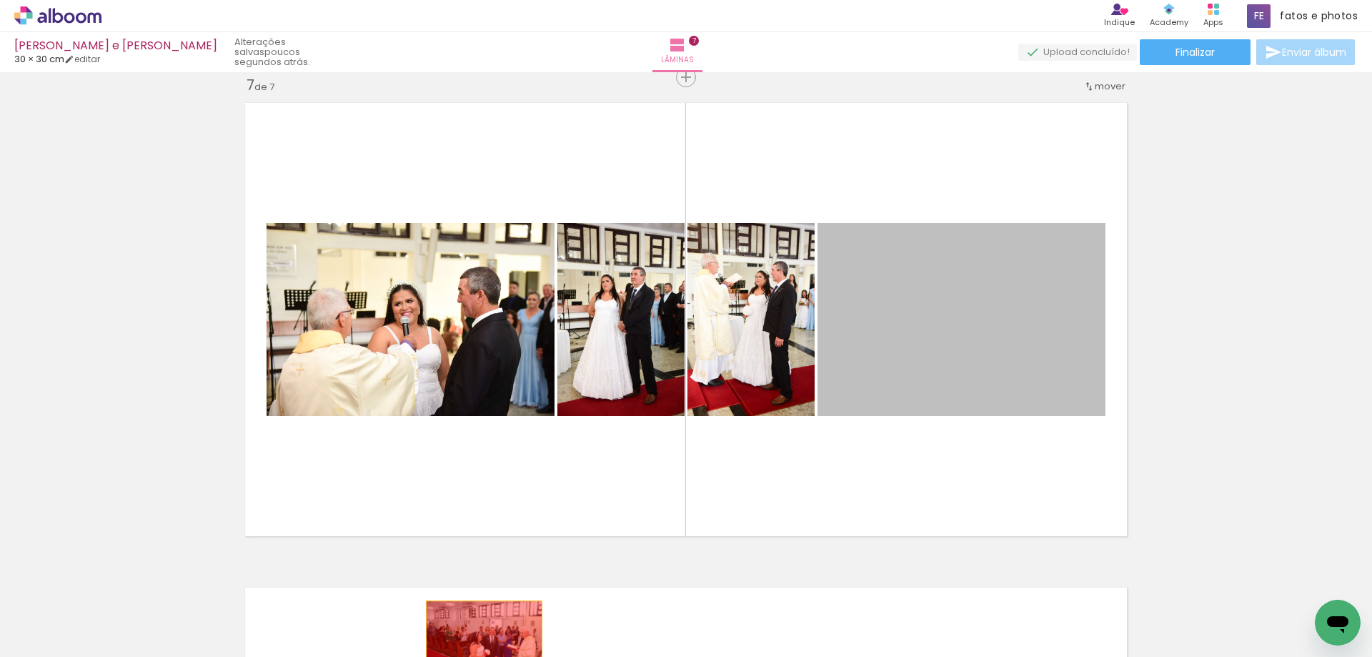
drag, startPoint x: 978, startPoint y: 367, endPoint x: 480, endPoint y: 636, distance: 565.7
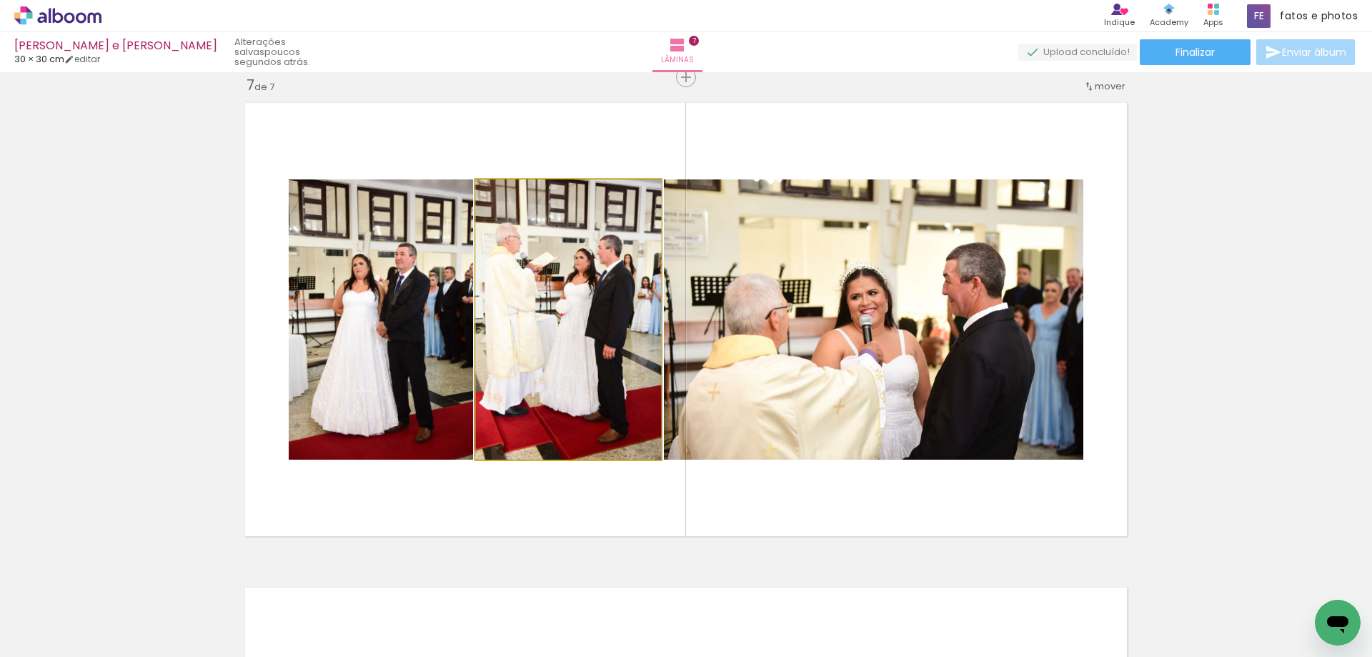
click at [608, 422] on quentale-photo at bounding box center [568, 319] width 185 height 280
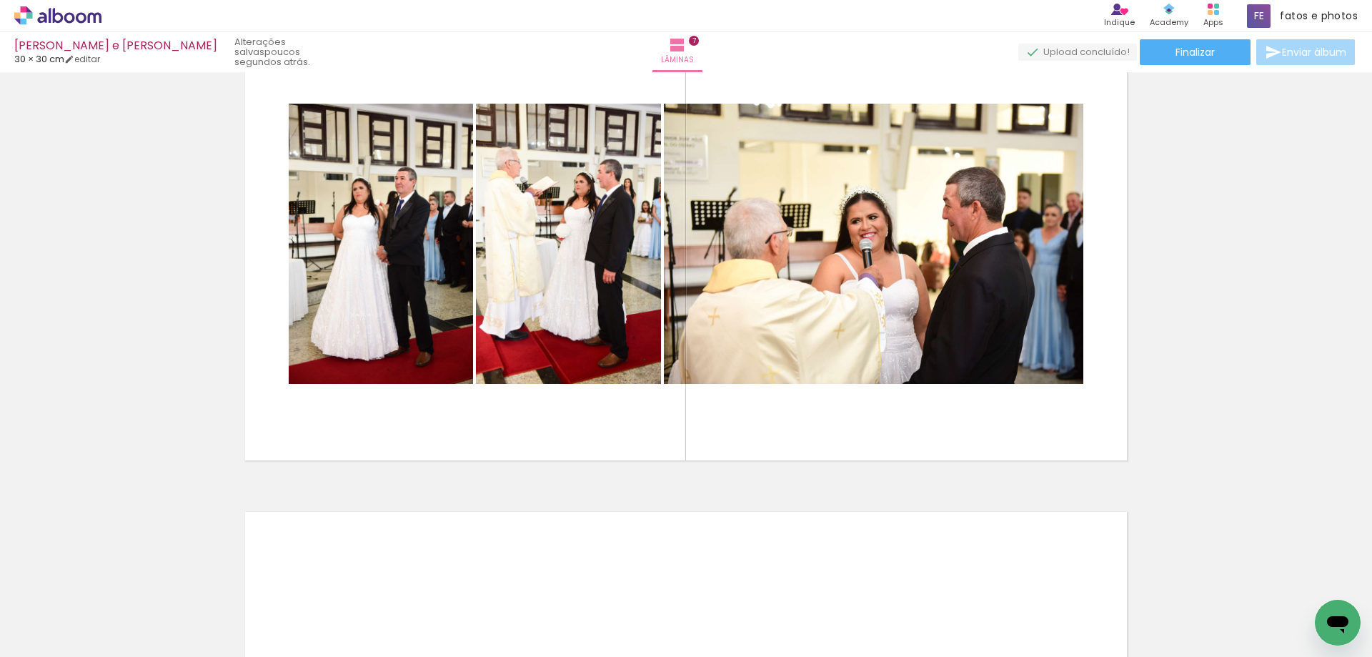
scroll to position [2997, 0]
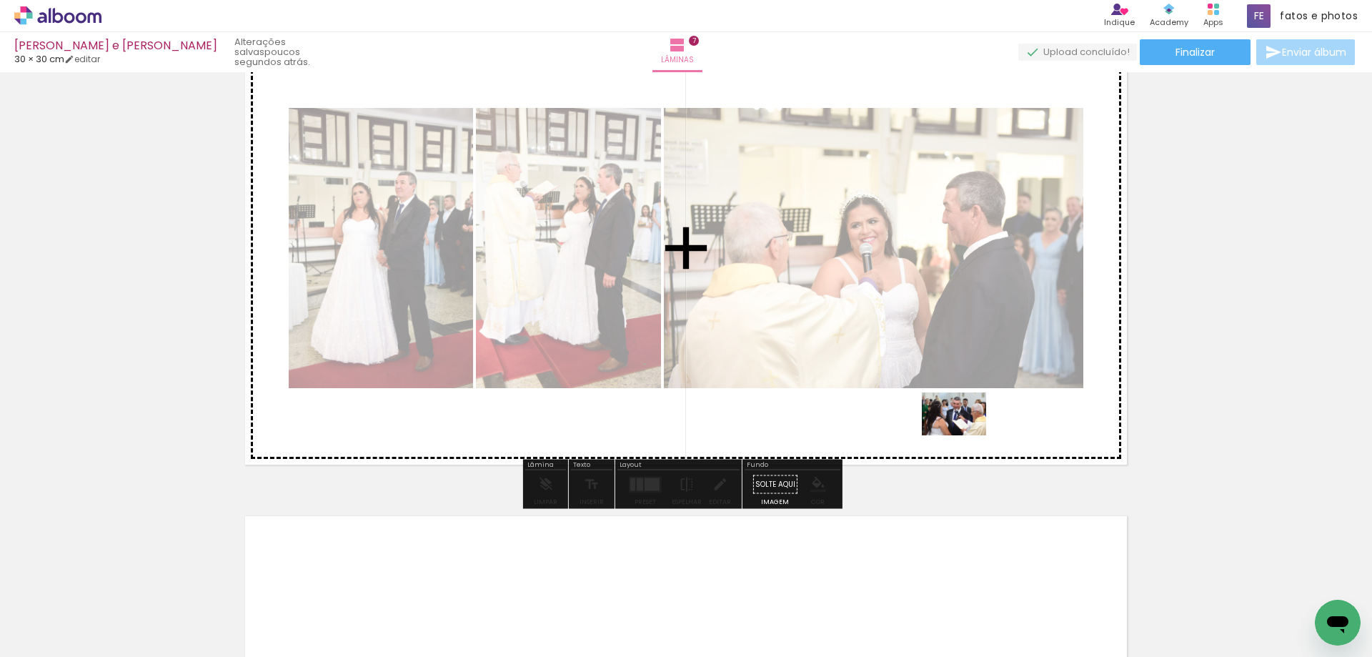
drag, startPoint x: 1244, startPoint y: 623, endPoint x: 965, endPoint y: 435, distance: 336.8
click at [965, 435] on quentale-workspace at bounding box center [686, 328] width 1372 height 657
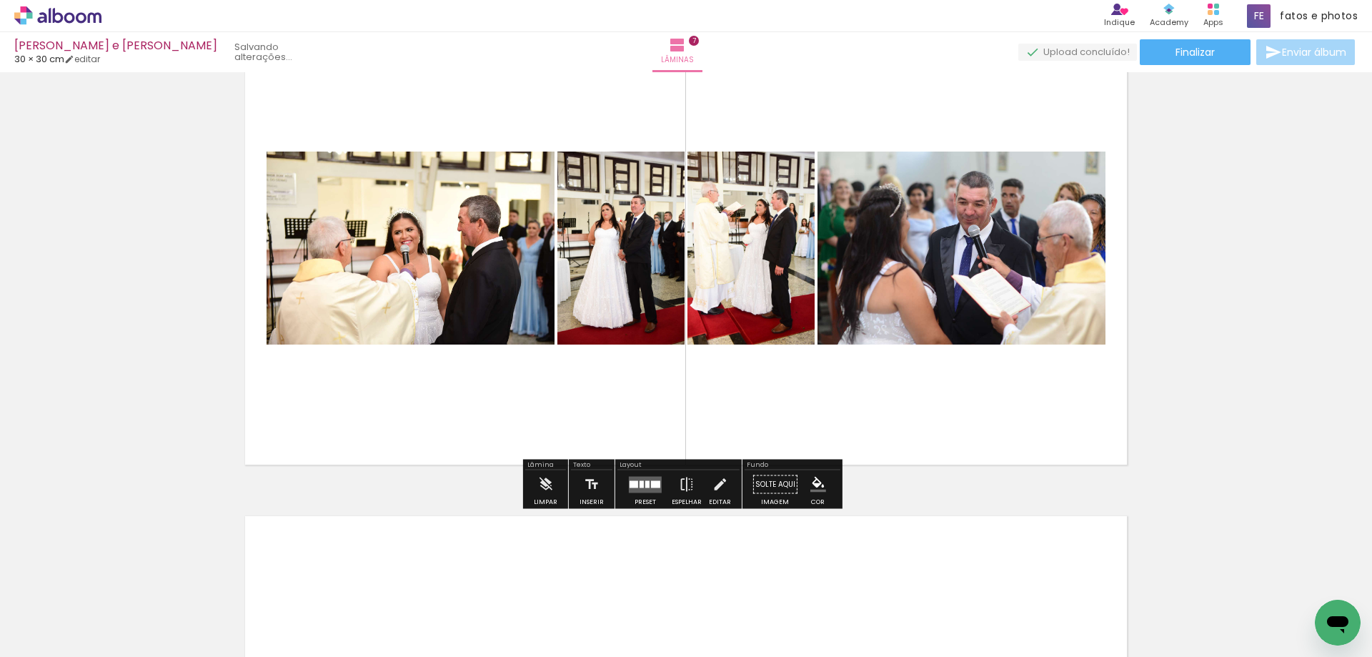
scroll to position [0, 1311]
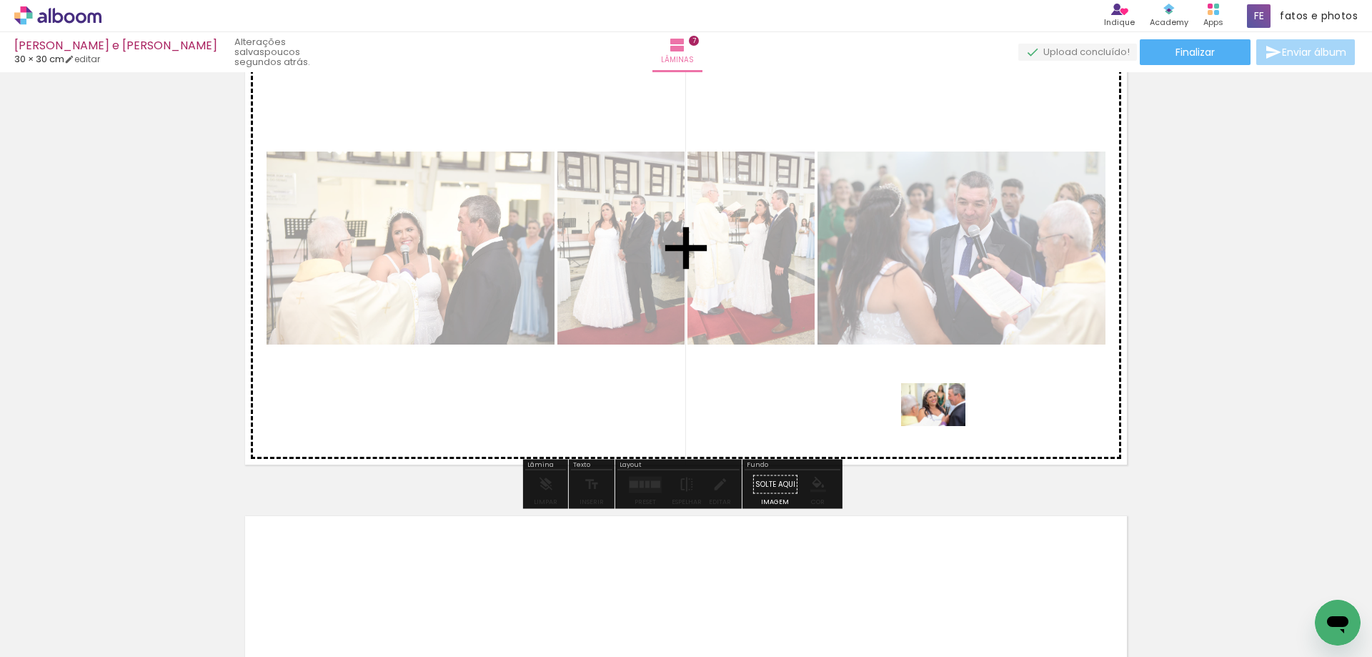
drag, startPoint x: 1307, startPoint y: 619, endPoint x: 944, endPoint y: 426, distance: 411.1
click at [944, 426] on quentale-workspace at bounding box center [686, 328] width 1372 height 657
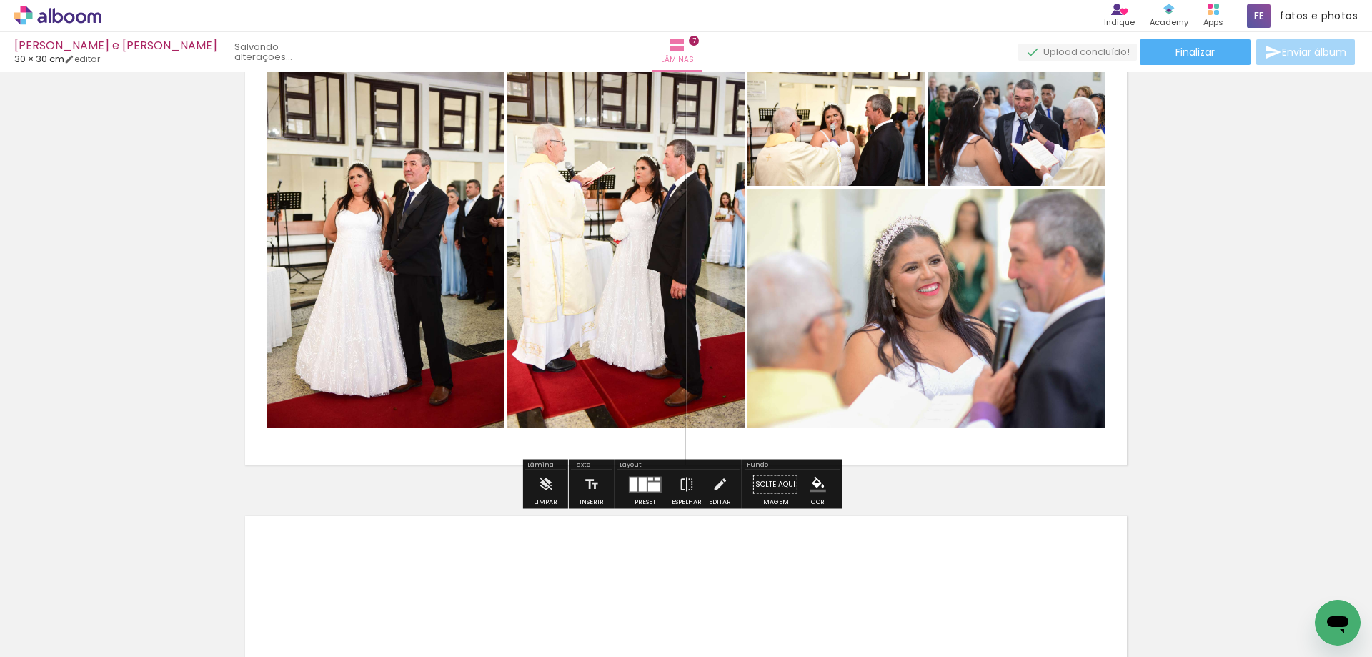
scroll to position [0, 1231]
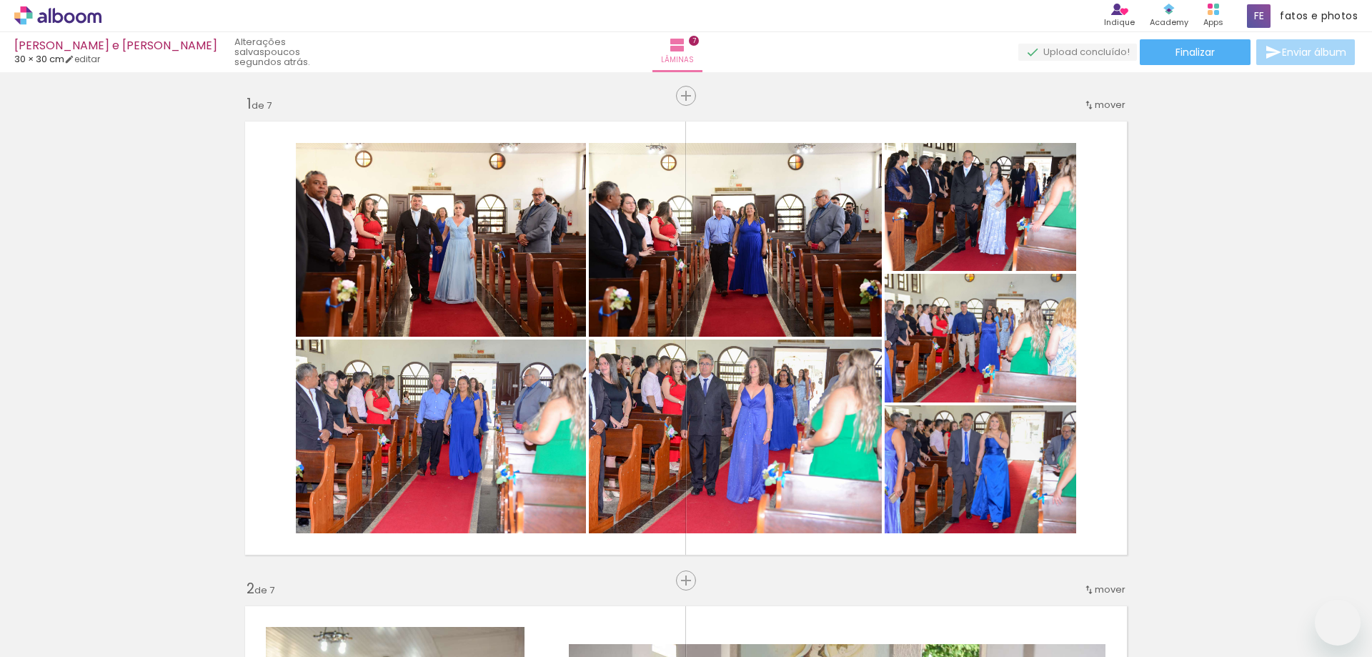
click at [0, 0] on div "Confirmar Cancelar" at bounding box center [0, 0] width 0 height 0
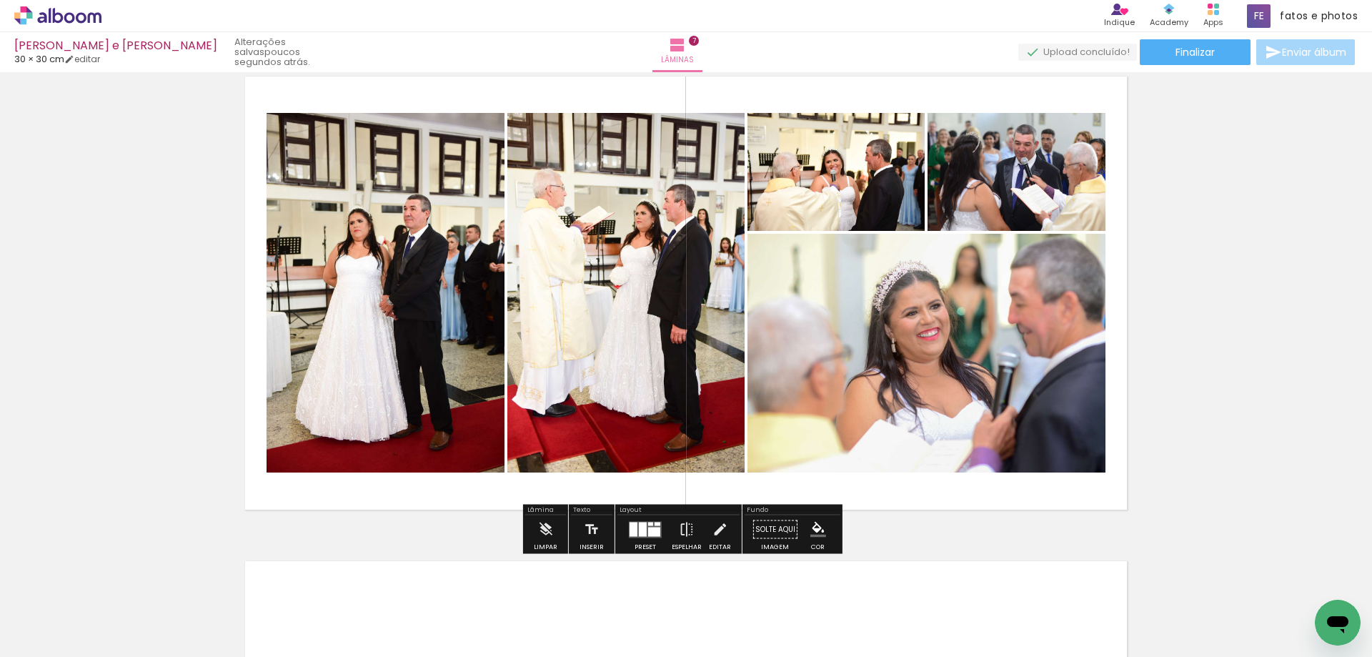
scroll to position [2997, 0]
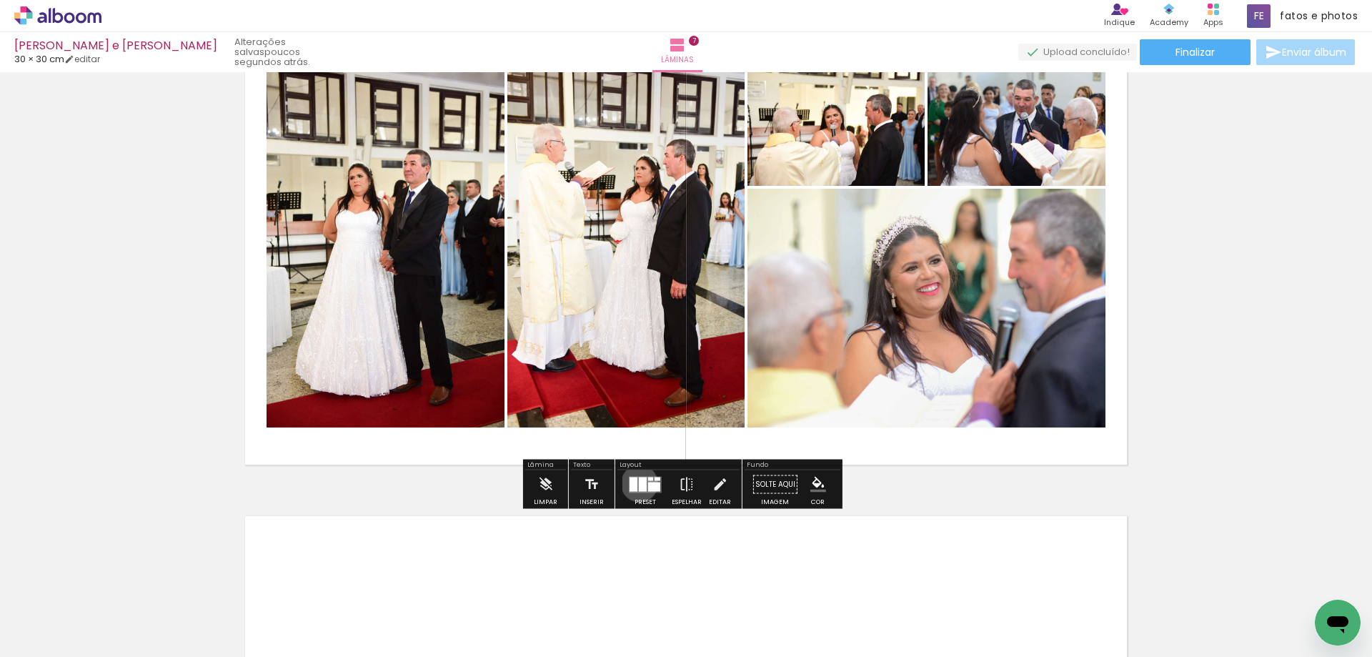
click at [639, 483] on div at bounding box center [643, 484] width 8 height 14
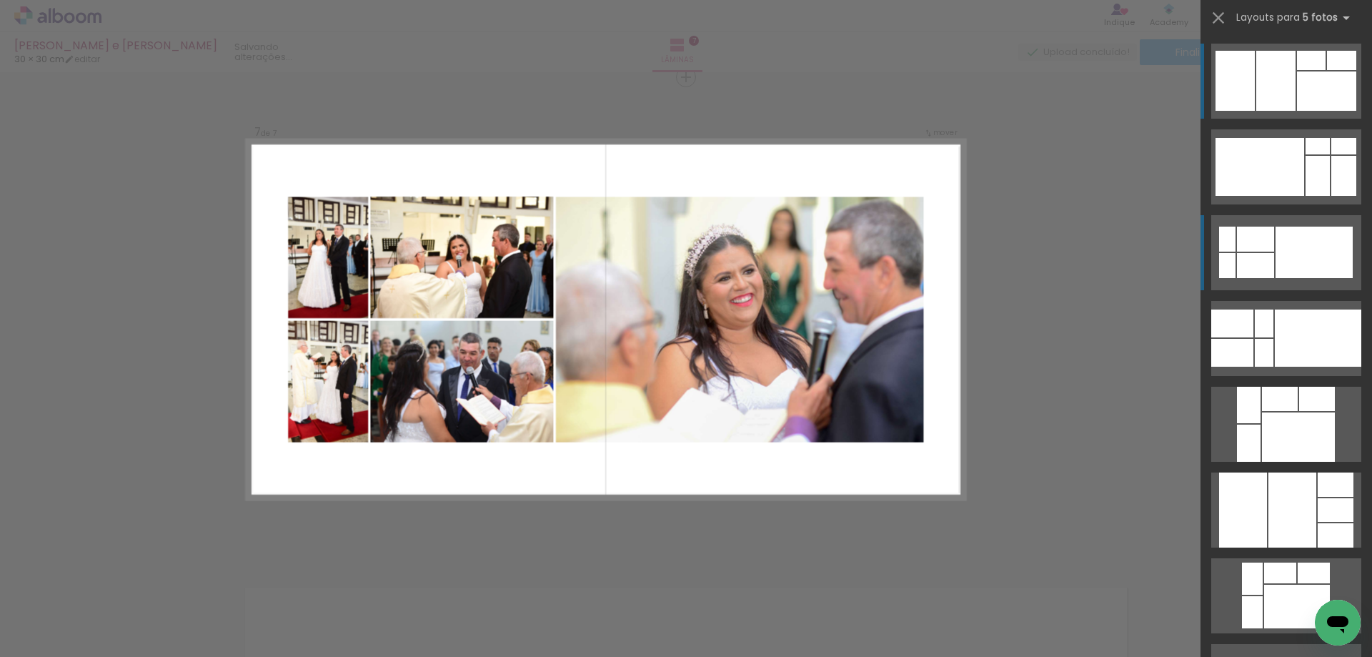
scroll to position [2925, 0]
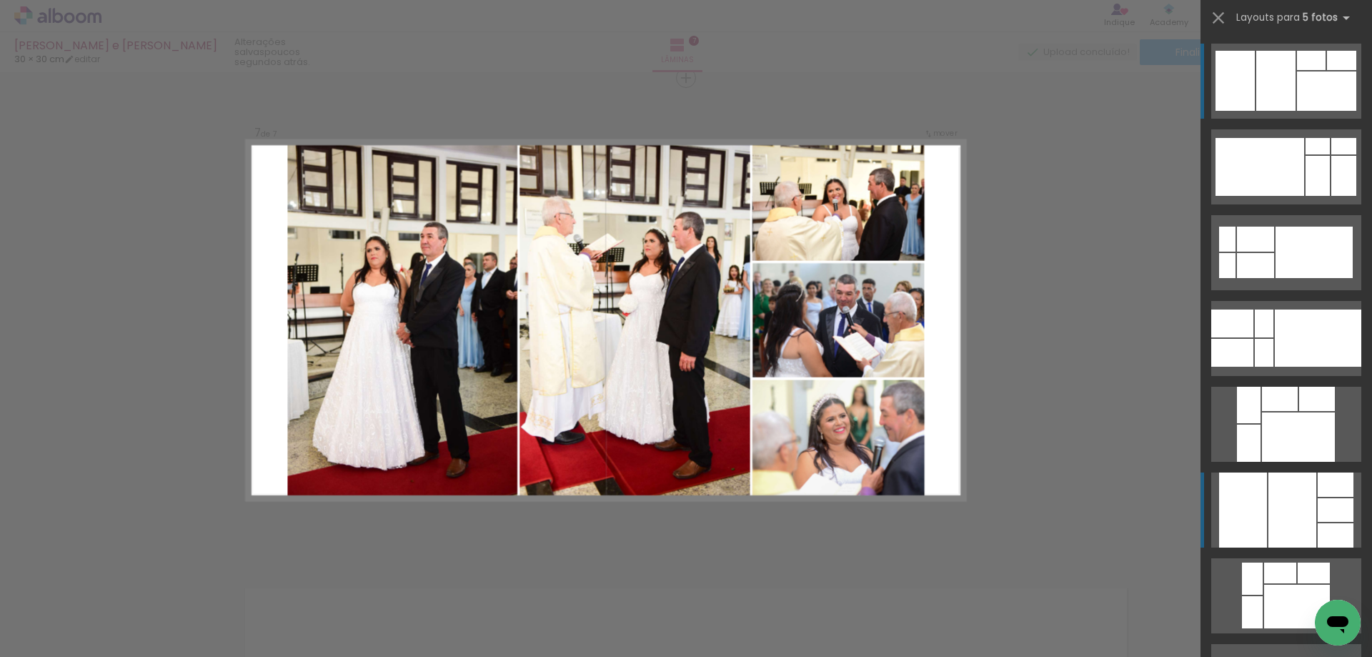
click at [1306, 501] on div at bounding box center [1293, 509] width 48 height 75
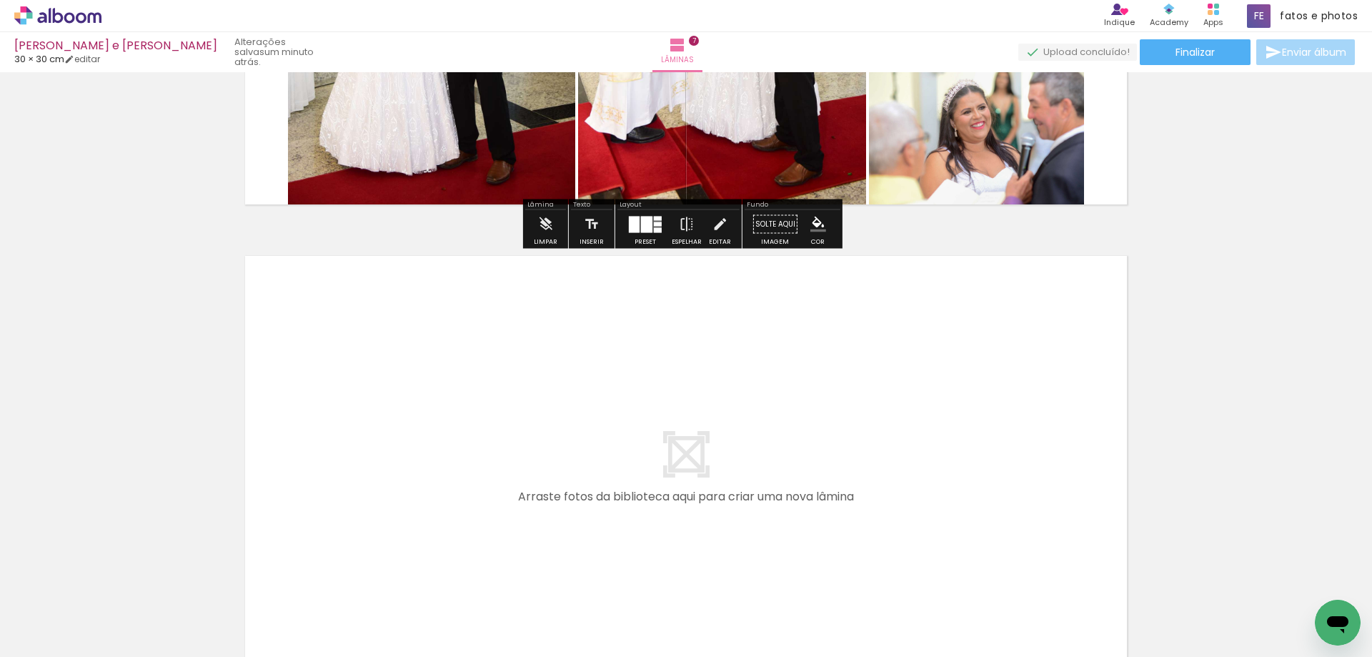
scroll to position [3282, 0]
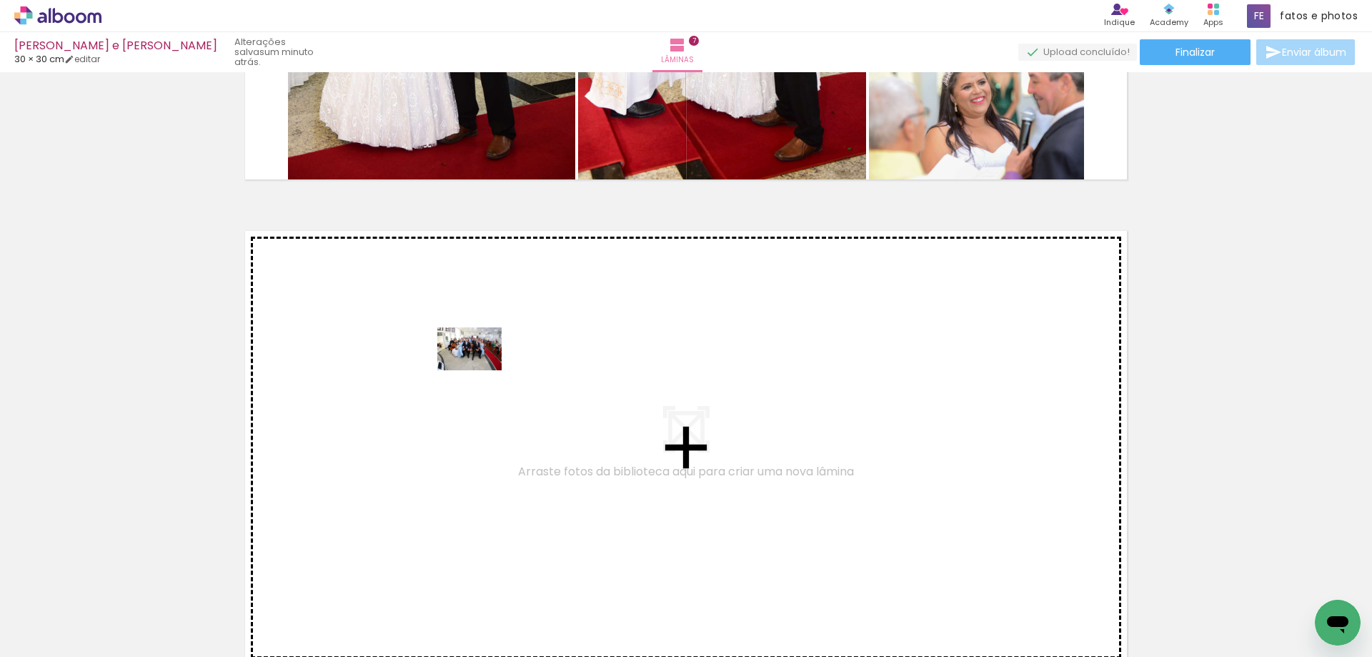
drag, startPoint x: 1233, startPoint y: 615, endPoint x: 480, endPoint y: 370, distance: 791.2
click at [480, 370] on quentale-workspace at bounding box center [686, 328] width 1372 height 657
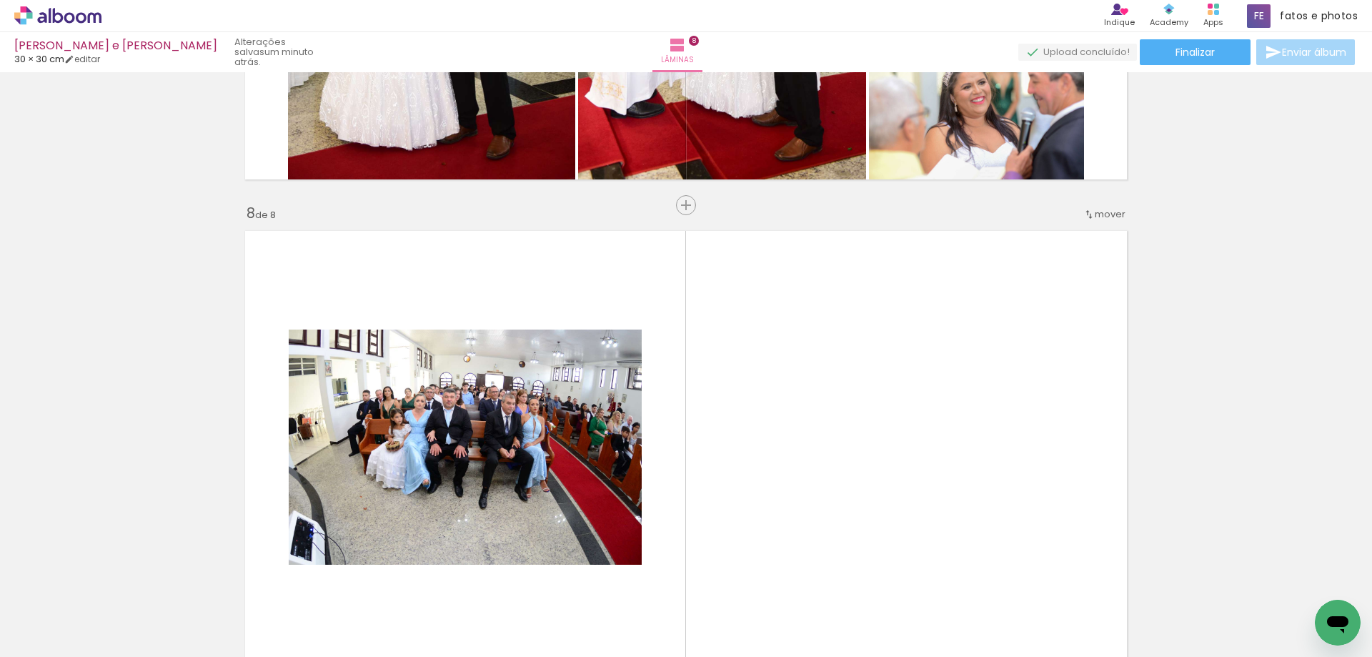
scroll to position [3410, 0]
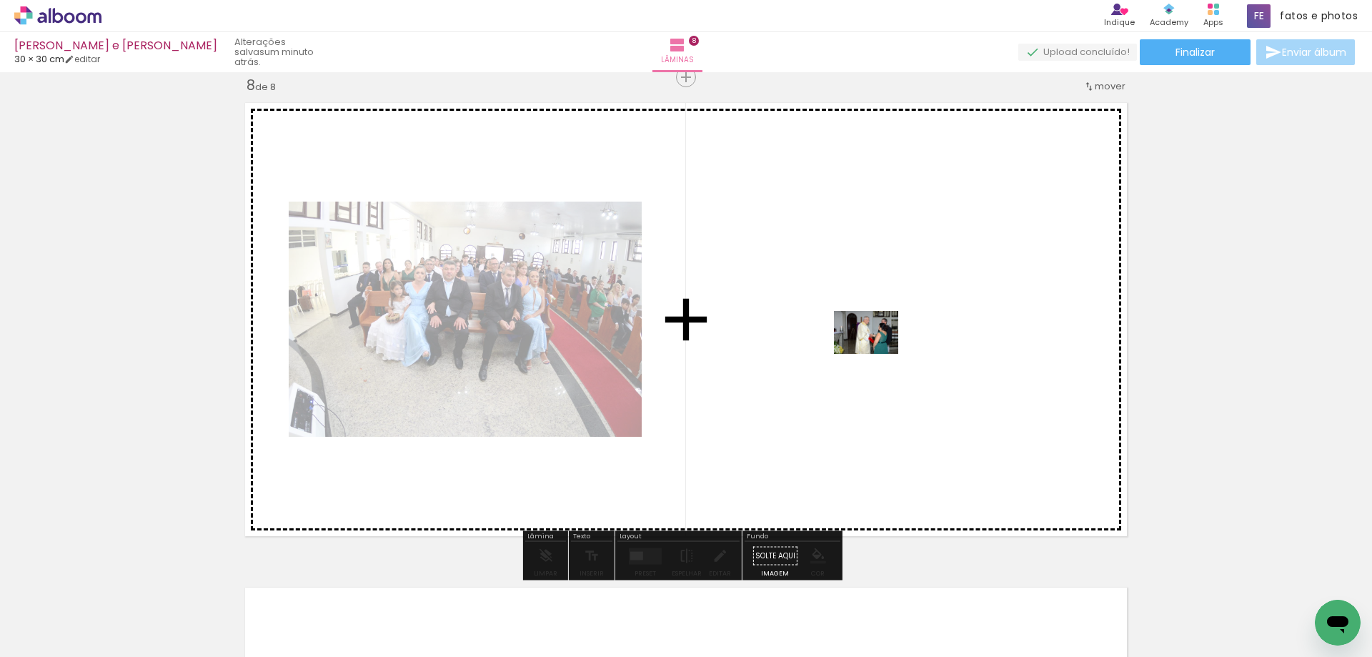
drag, startPoint x: 1226, startPoint y: 620, endPoint x: 877, endPoint y: 354, distance: 438.5
click at [877, 354] on quentale-workspace at bounding box center [686, 328] width 1372 height 657
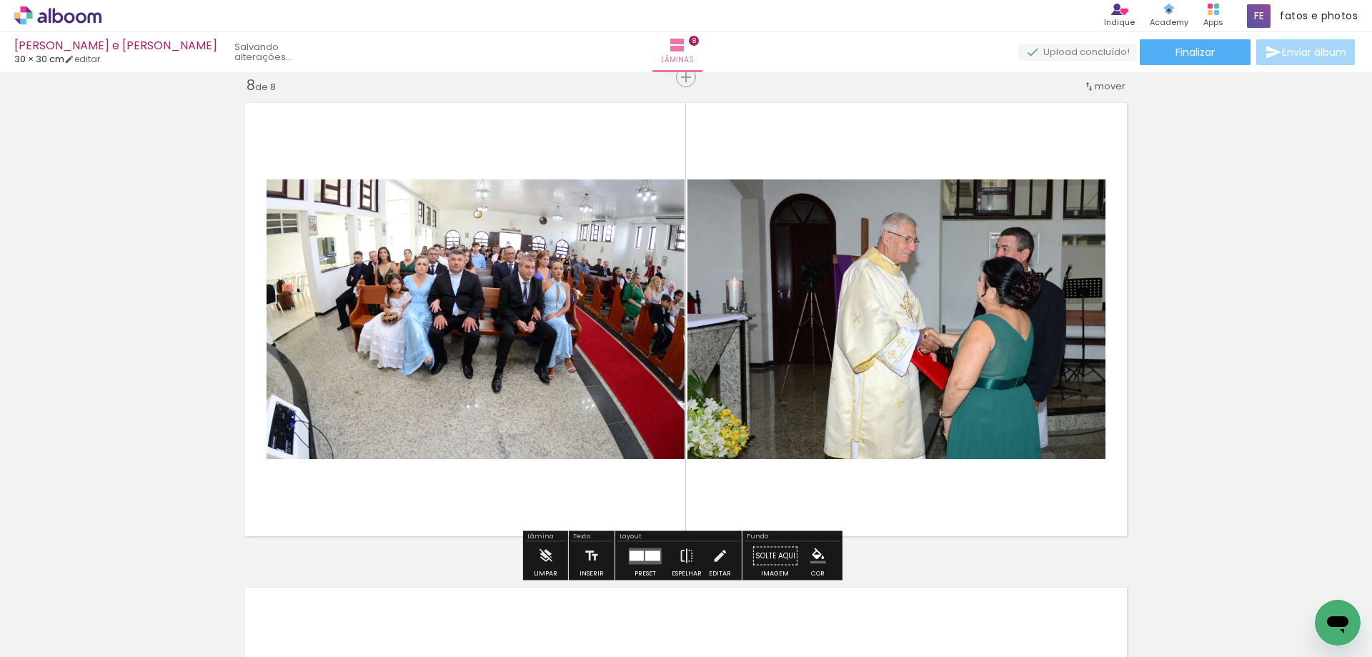
scroll to position [0, 1071]
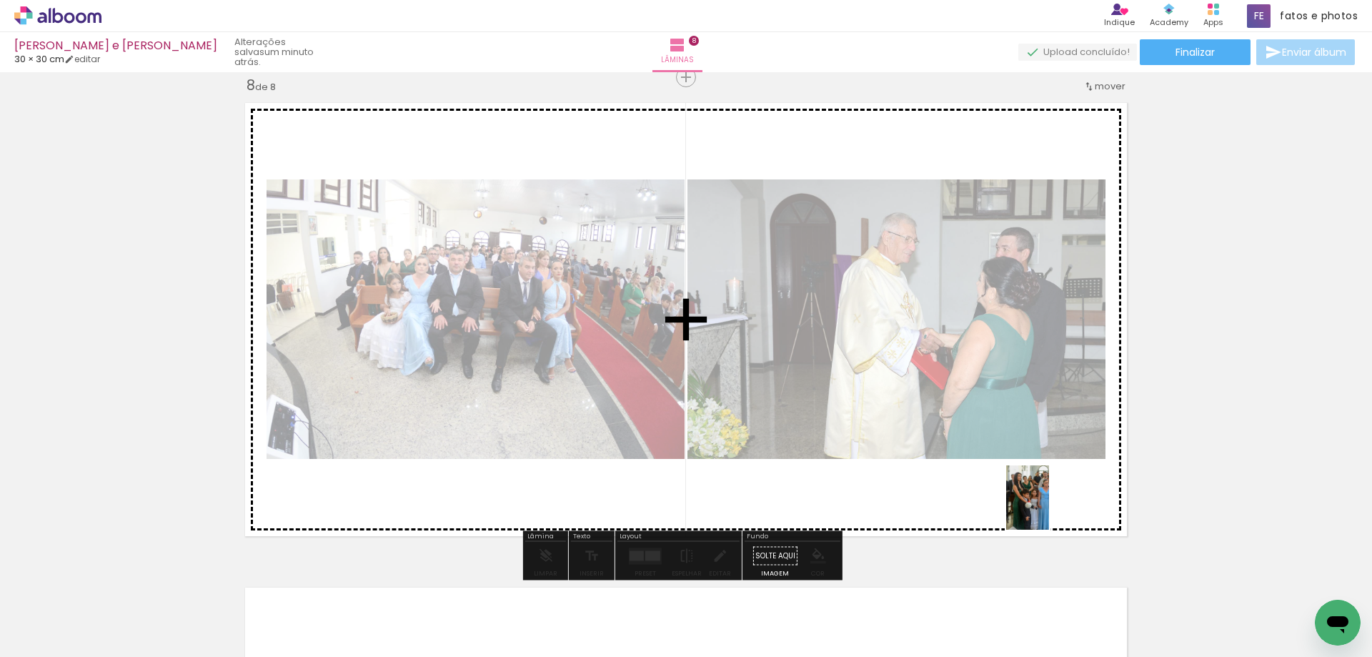
drag, startPoint x: 1304, startPoint y: 599, endPoint x: 1049, endPoint y: 508, distance: 270.1
click at [1049, 508] on quentale-workspace at bounding box center [686, 328] width 1372 height 657
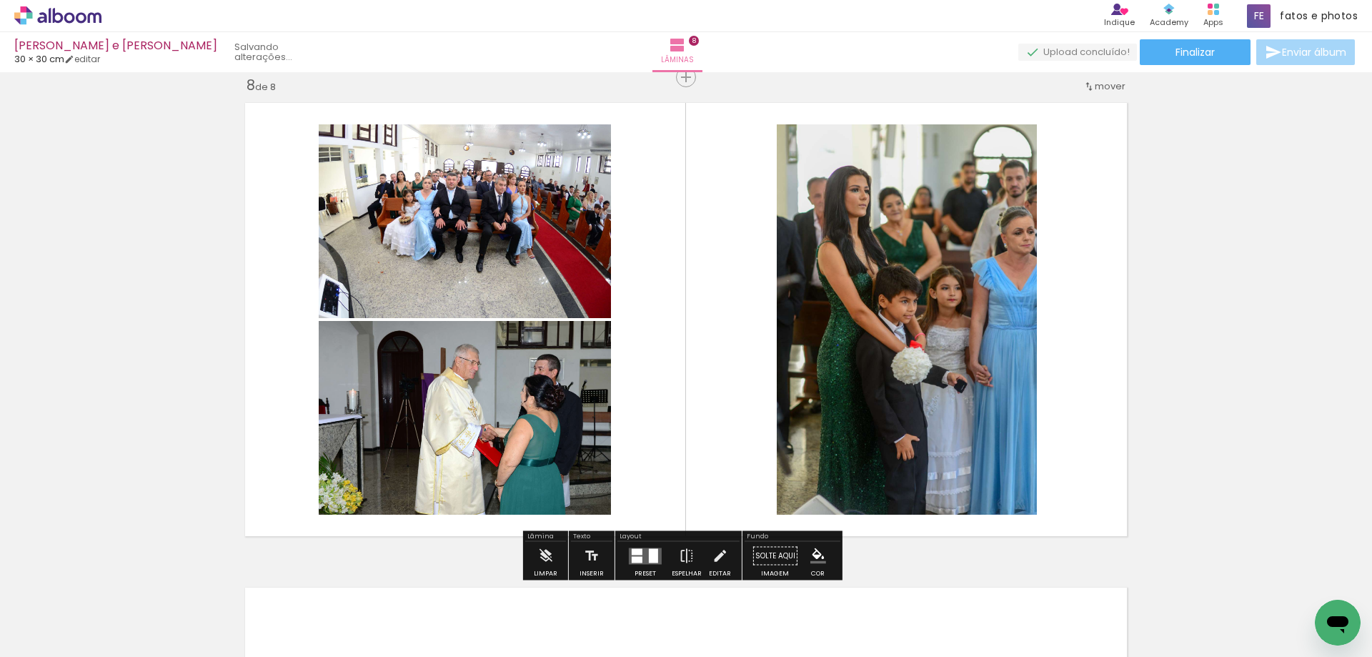
scroll to position [0, 991]
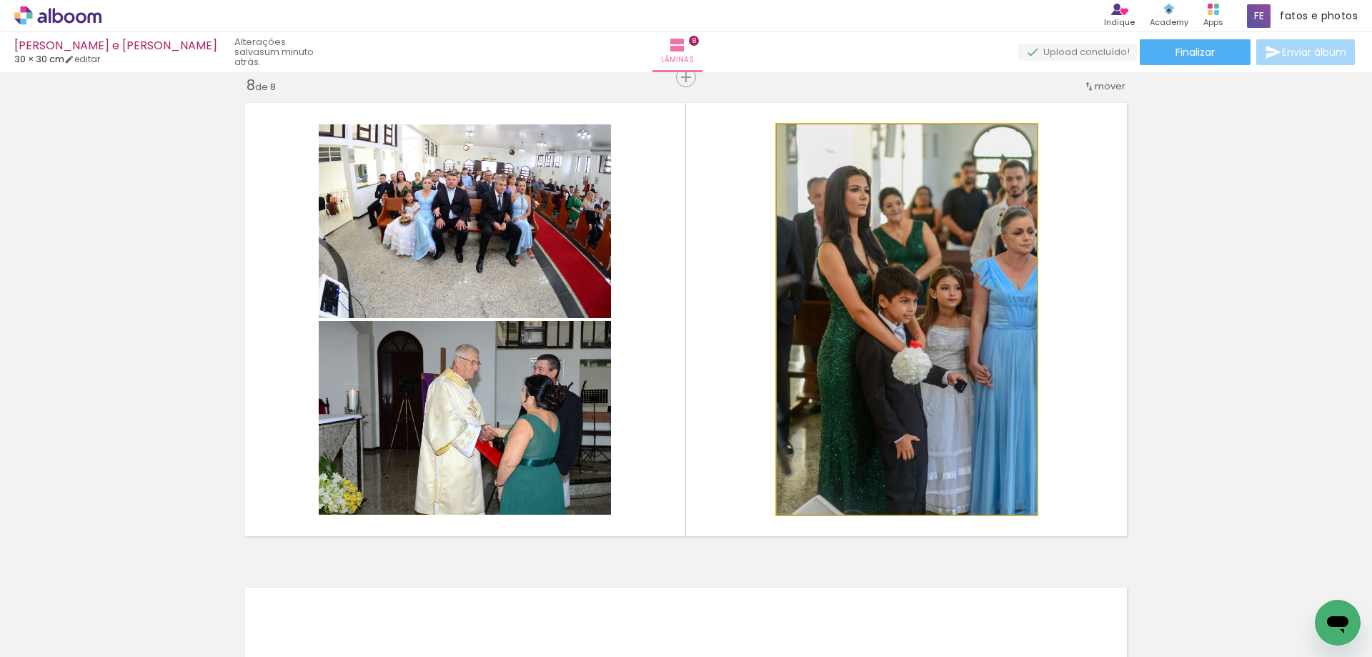
click at [845, 342] on quentale-photo at bounding box center [907, 319] width 260 height 390
click at [868, 350] on quentale-photo at bounding box center [907, 319] width 260 height 390
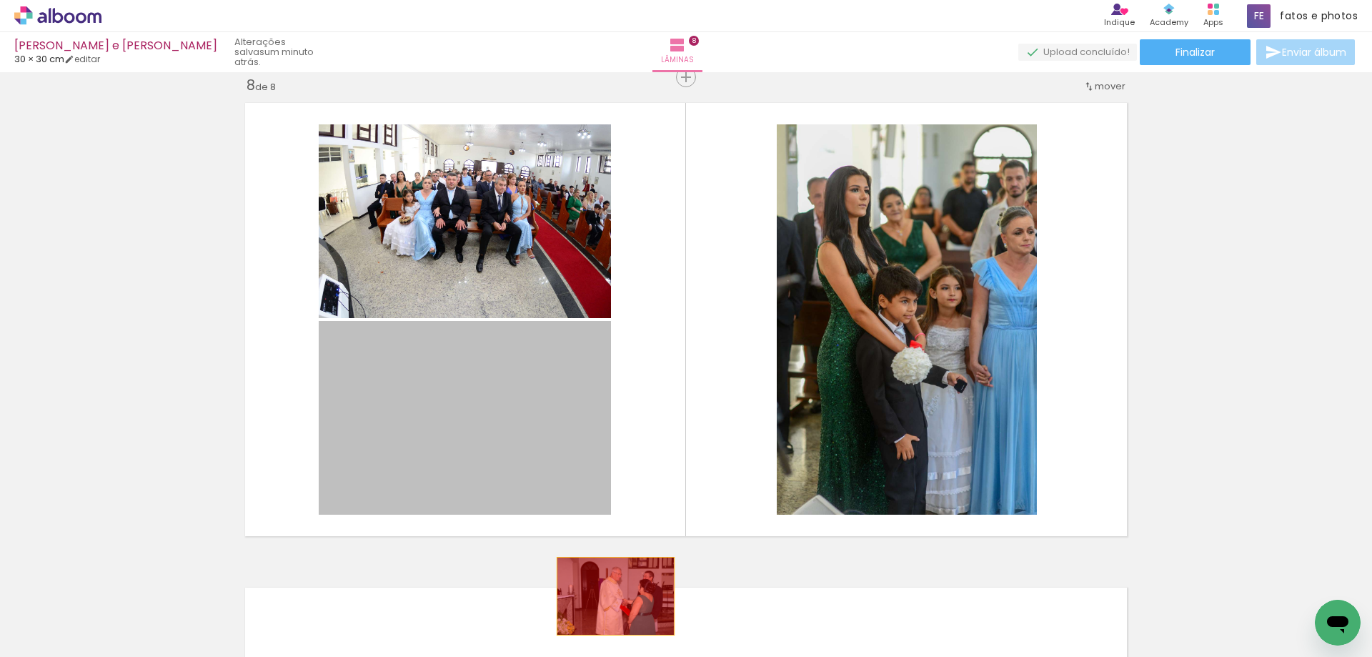
drag, startPoint x: 512, startPoint y: 404, endPoint x: 617, endPoint y: 609, distance: 230.4
click at [611, 610] on quentale-workspace at bounding box center [686, 328] width 1372 height 657
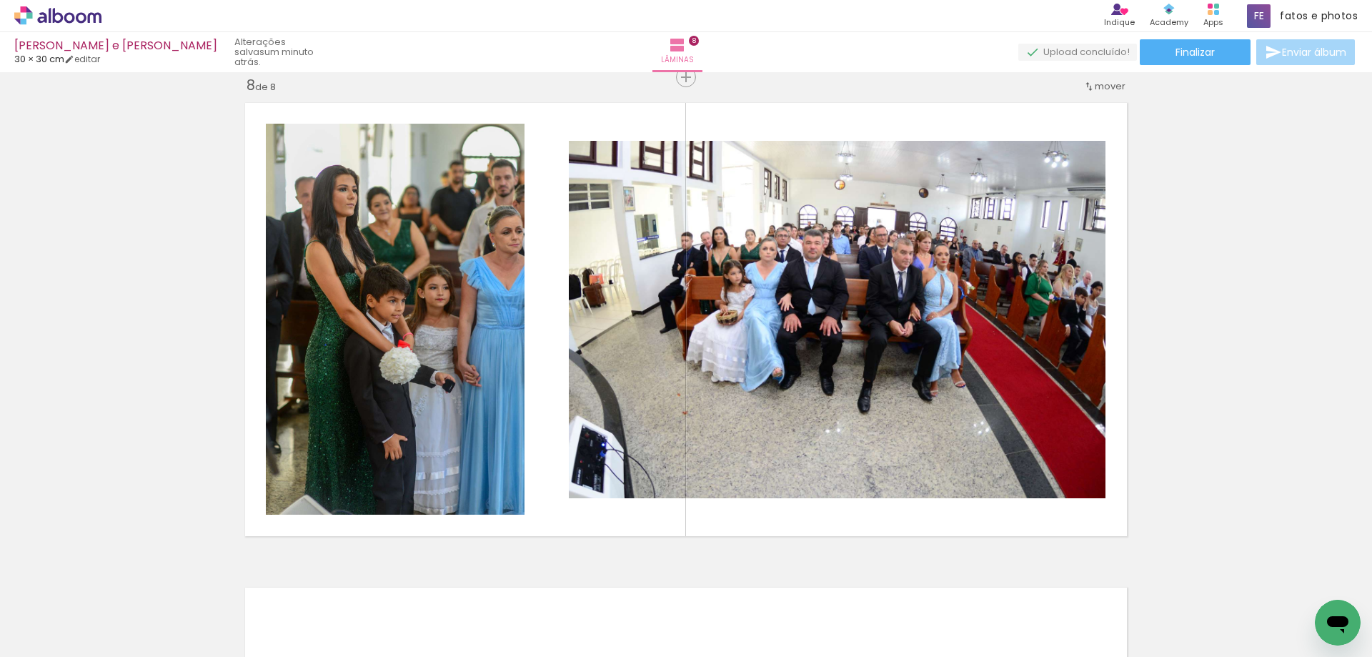
scroll to position [0, 0]
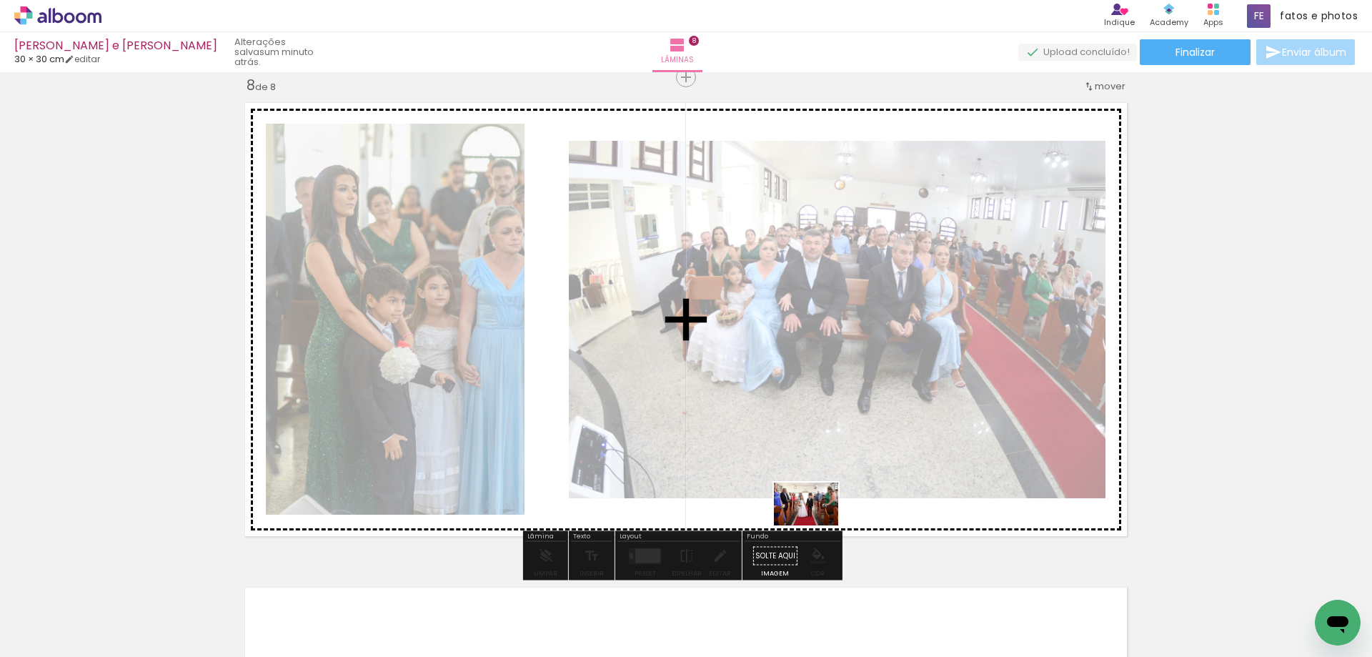
drag, startPoint x: 148, startPoint y: 624, endPoint x: 817, endPoint y: 525, distance: 676.2
click at [817, 525] on quentale-workspace at bounding box center [686, 328] width 1372 height 657
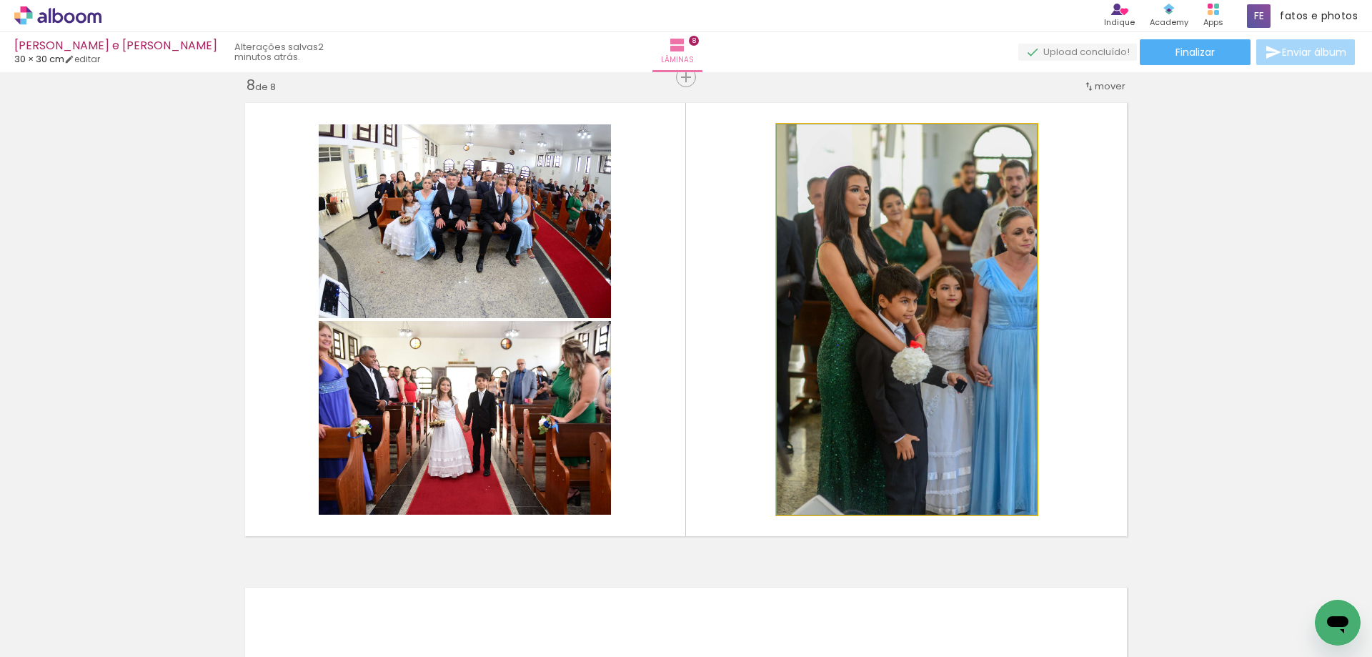
click at [911, 418] on quentale-photo at bounding box center [907, 319] width 260 height 390
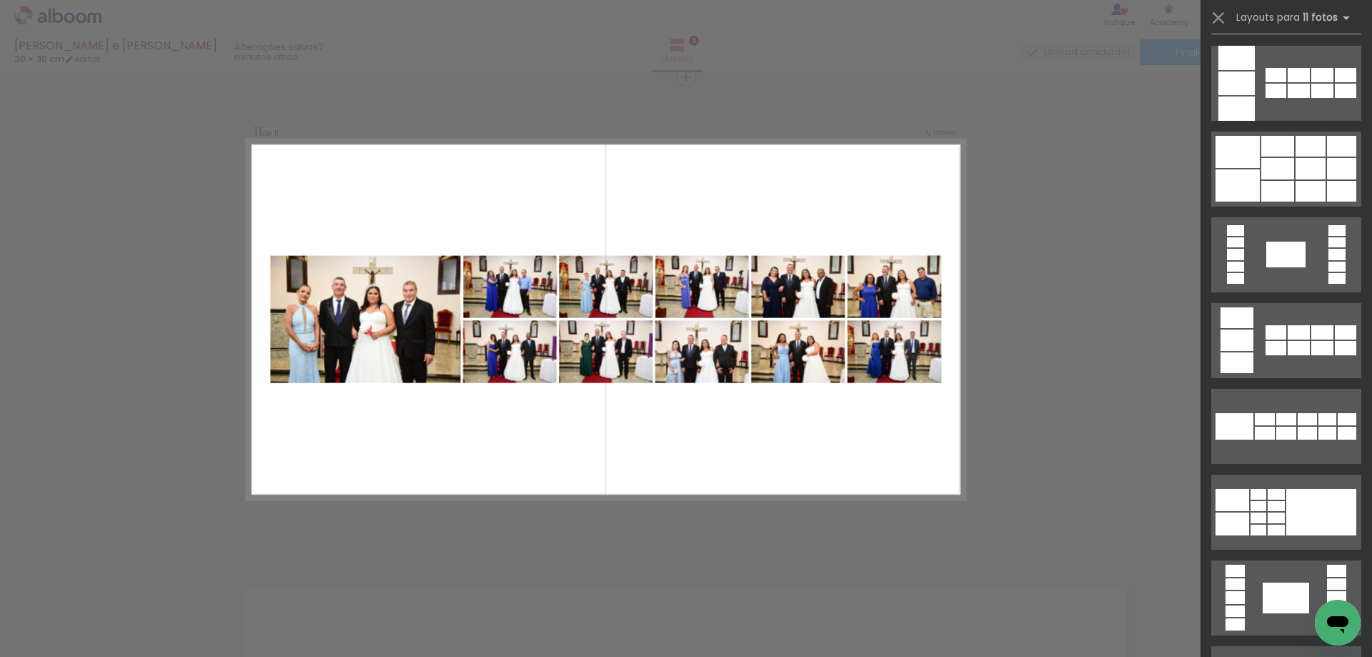
scroll to position [362, 0]
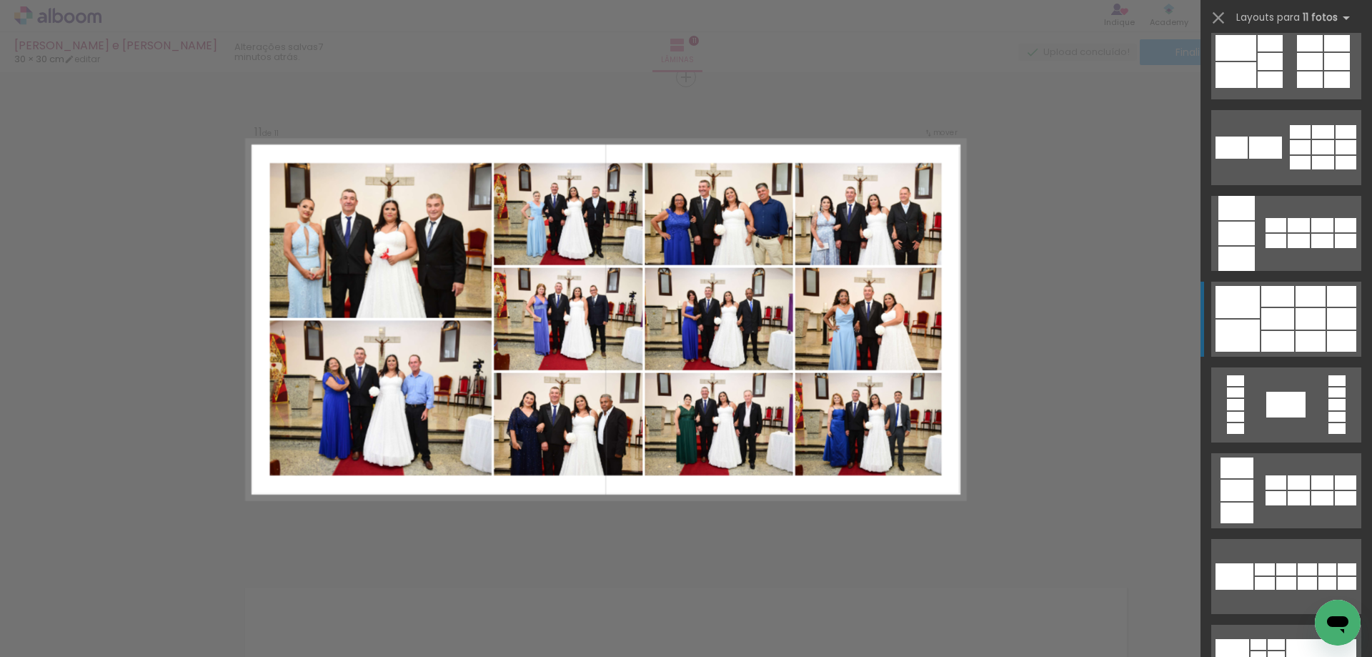
click at [1305, 322] on div at bounding box center [1311, 318] width 30 height 21
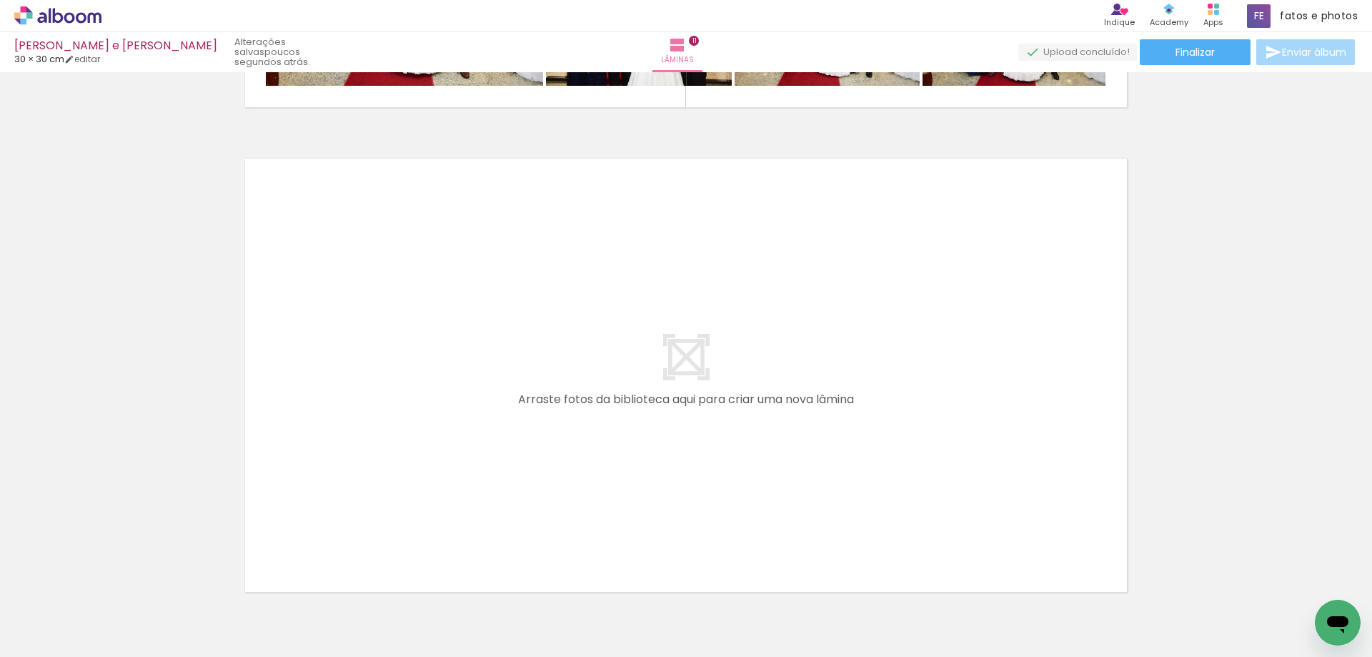
scroll to position [5364, 0]
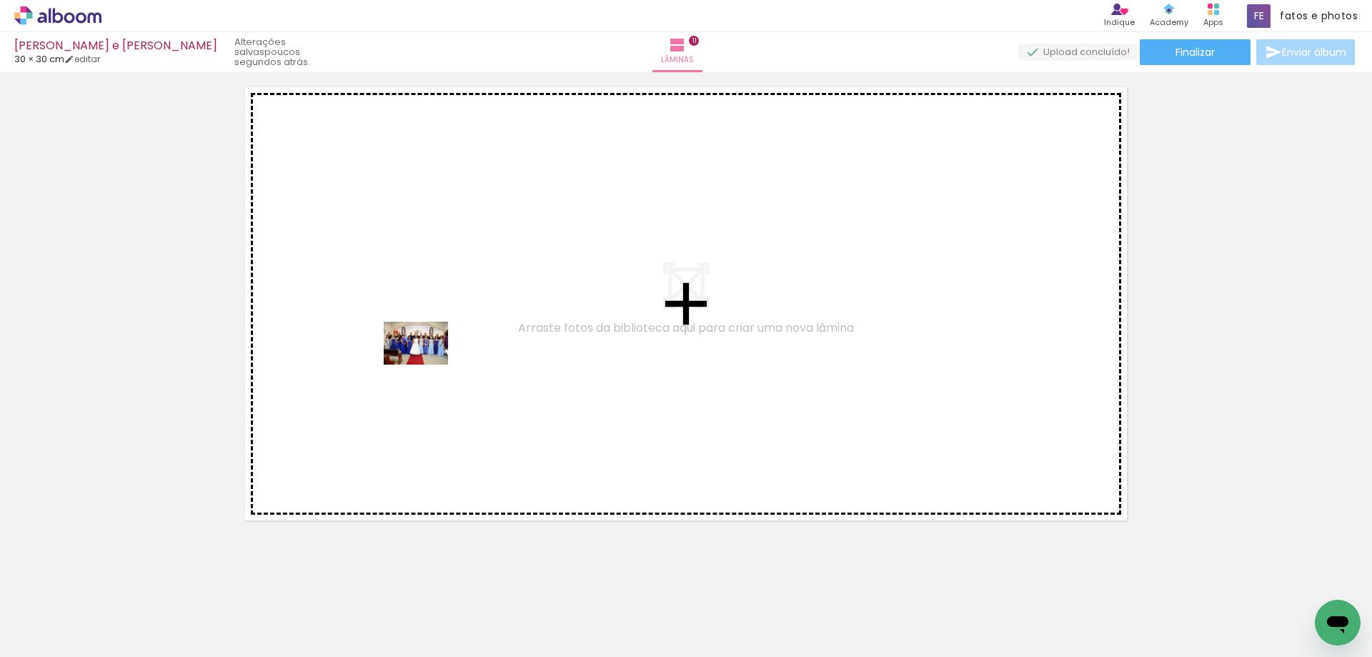
drag, startPoint x: 140, startPoint y: 618, endPoint x: 427, endPoint y: 364, distance: 382.7
click at [427, 364] on quentale-workspace at bounding box center [686, 328] width 1372 height 657
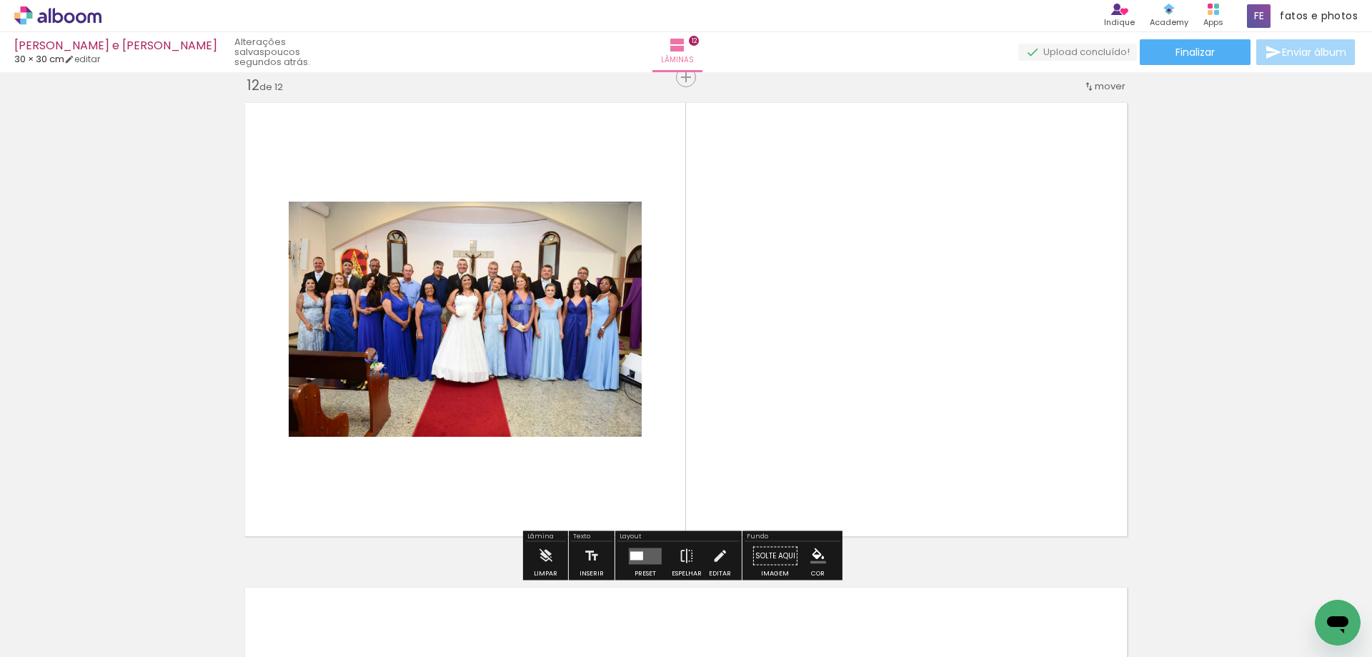
scroll to position [5349, 0]
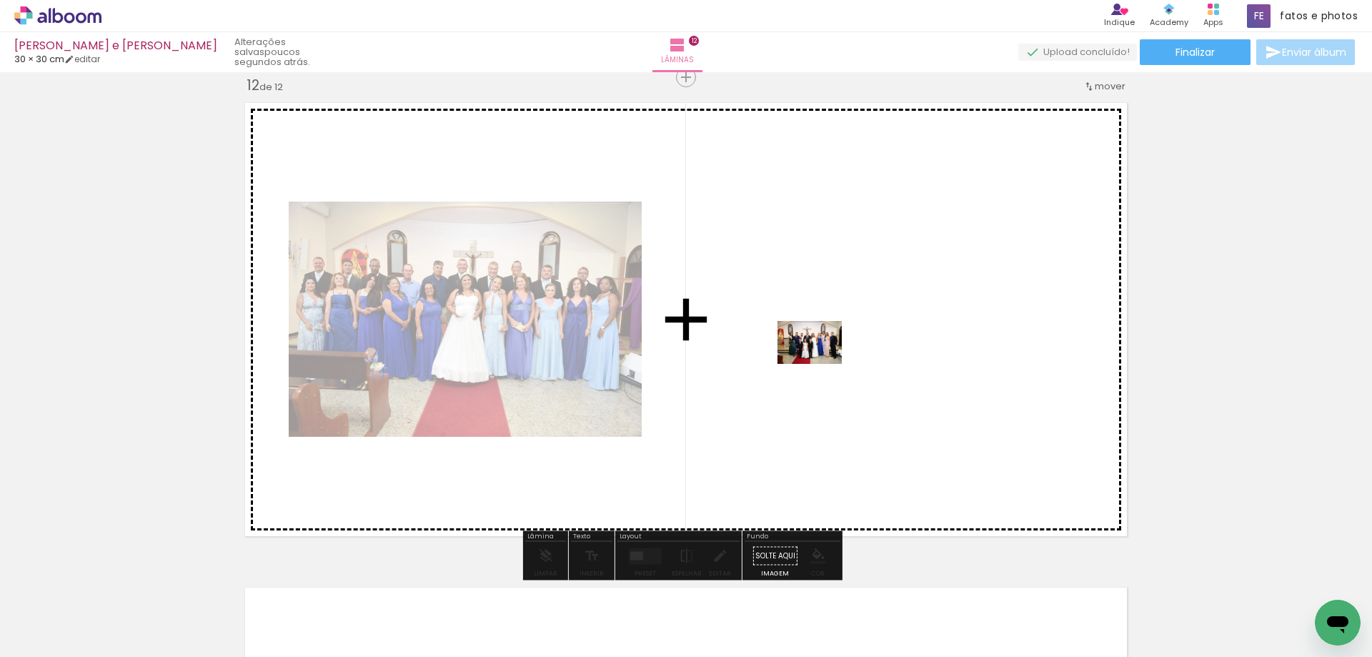
drag, startPoint x: 143, startPoint y: 625, endPoint x: 821, endPoint y: 364, distance: 726.6
click at [821, 364] on quentale-workspace at bounding box center [686, 328] width 1372 height 657
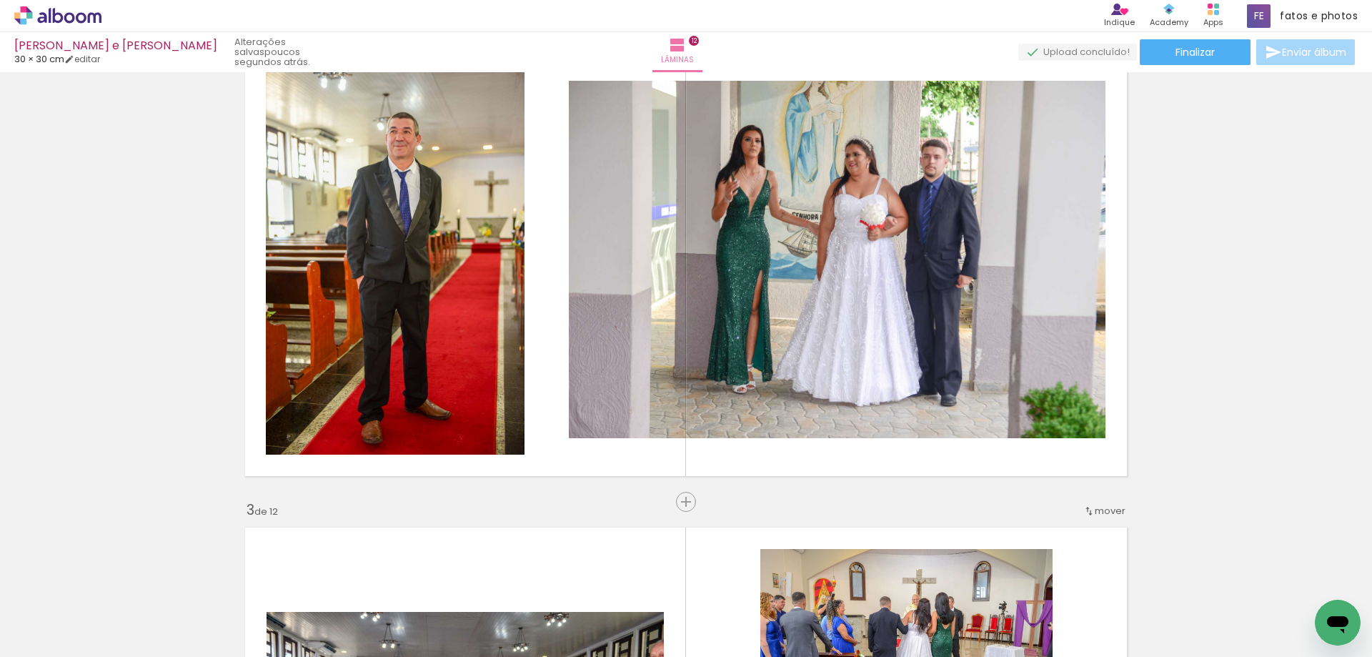
scroll to position [572, 0]
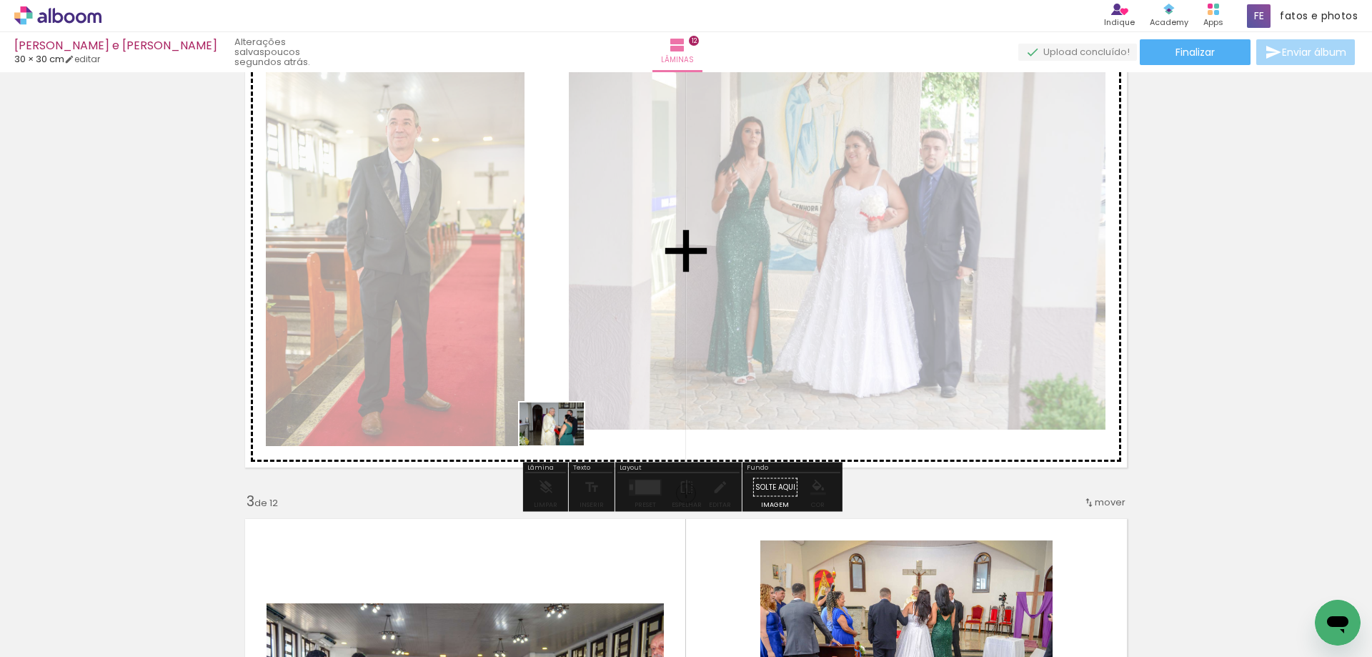
drag, startPoint x: 941, startPoint y: 617, endPoint x: 562, endPoint y: 445, distance: 416.1
click at [562, 445] on quentale-workspace at bounding box center [686, 328] width 1372 height 657
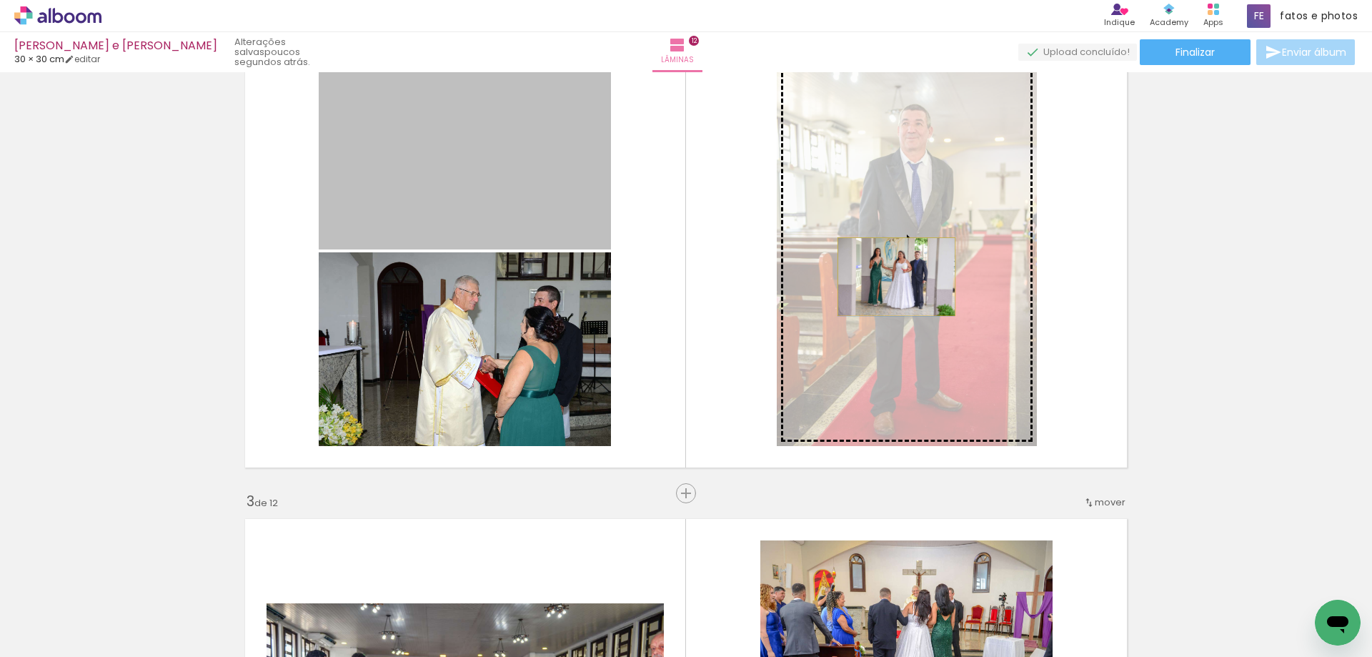
drag, startPoint x: 531, startPoint y: 187, endPoint x: 891, endPoint y: 277, distance: 371.1
click at [0, 0] on slot at bounding box center [0, 0] width 0 height 0
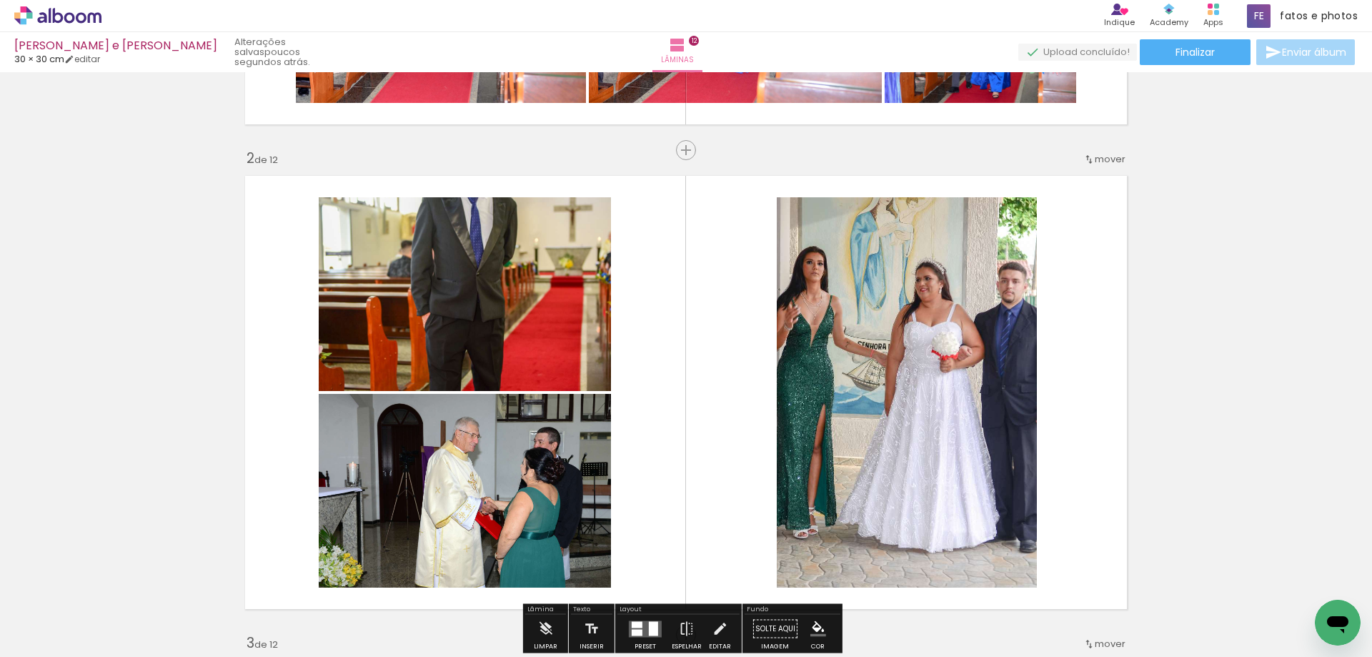
scroll to position [429, 0]
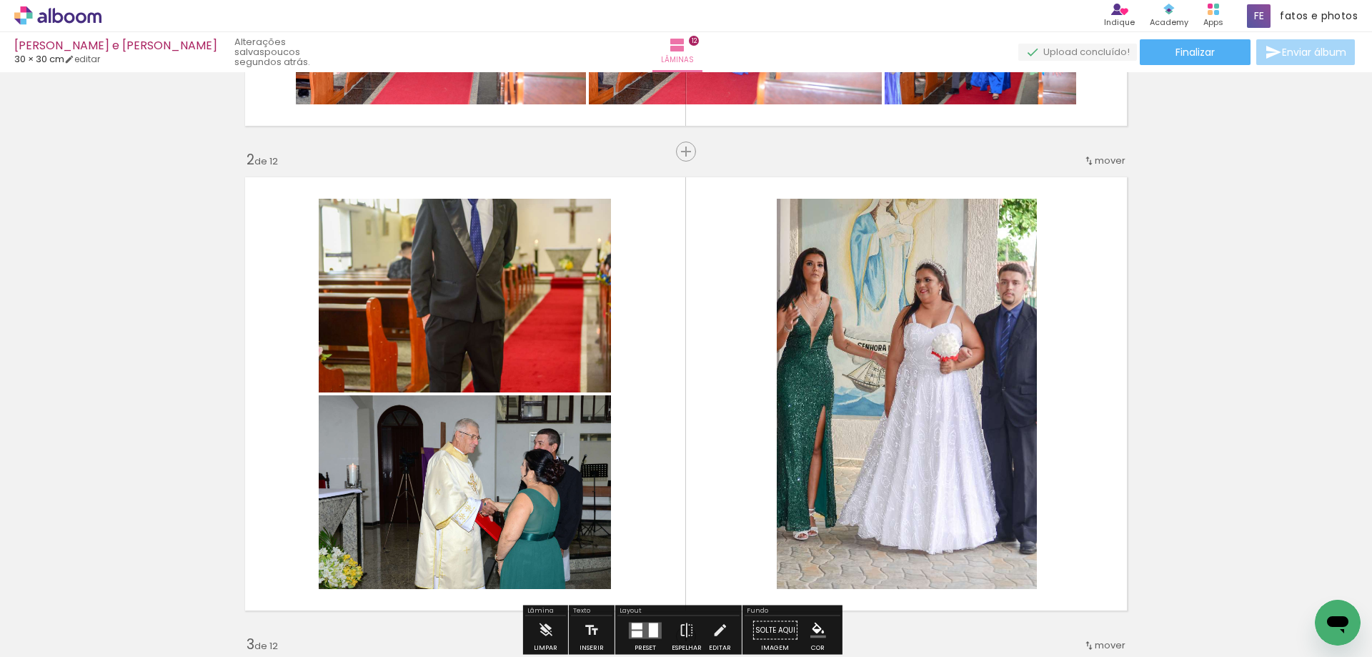
click at [519, 319] on quentale-photo at bounding box center [465, 296] width 292 height 194
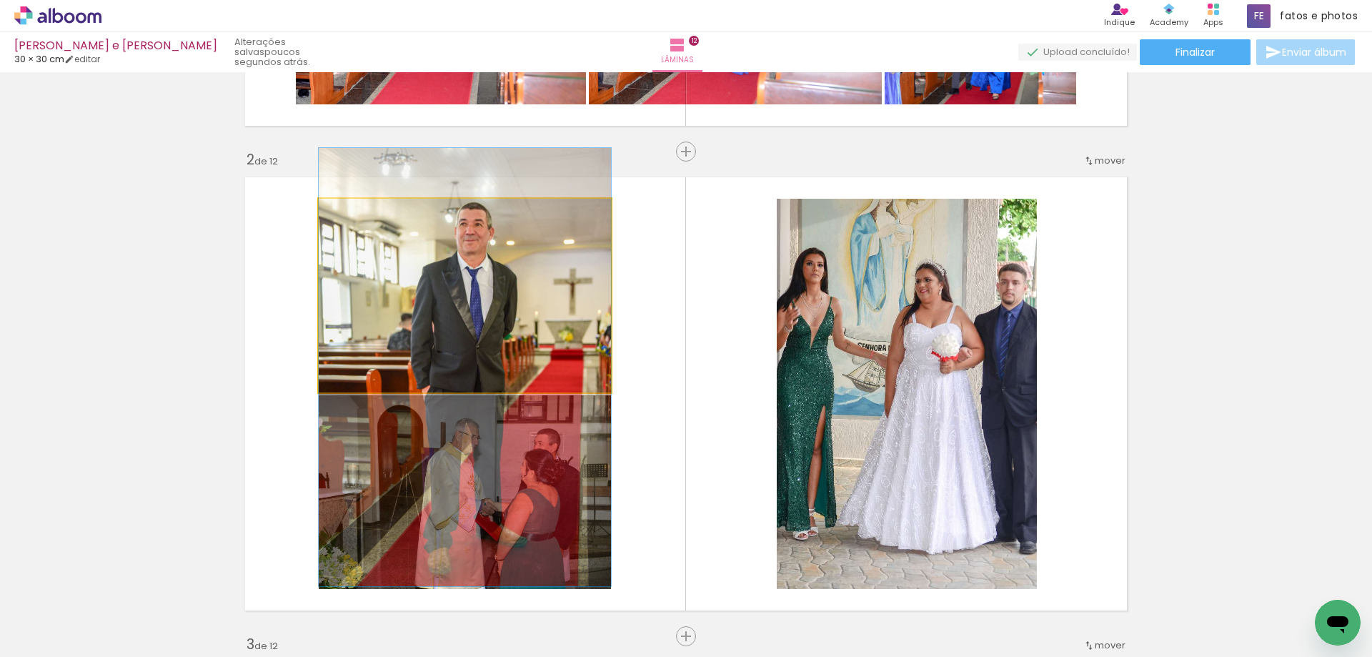
drag, startPoint x: 516, startPoint y: 304, endPoint x: 516, endPoint y: 374, distance: 70.8
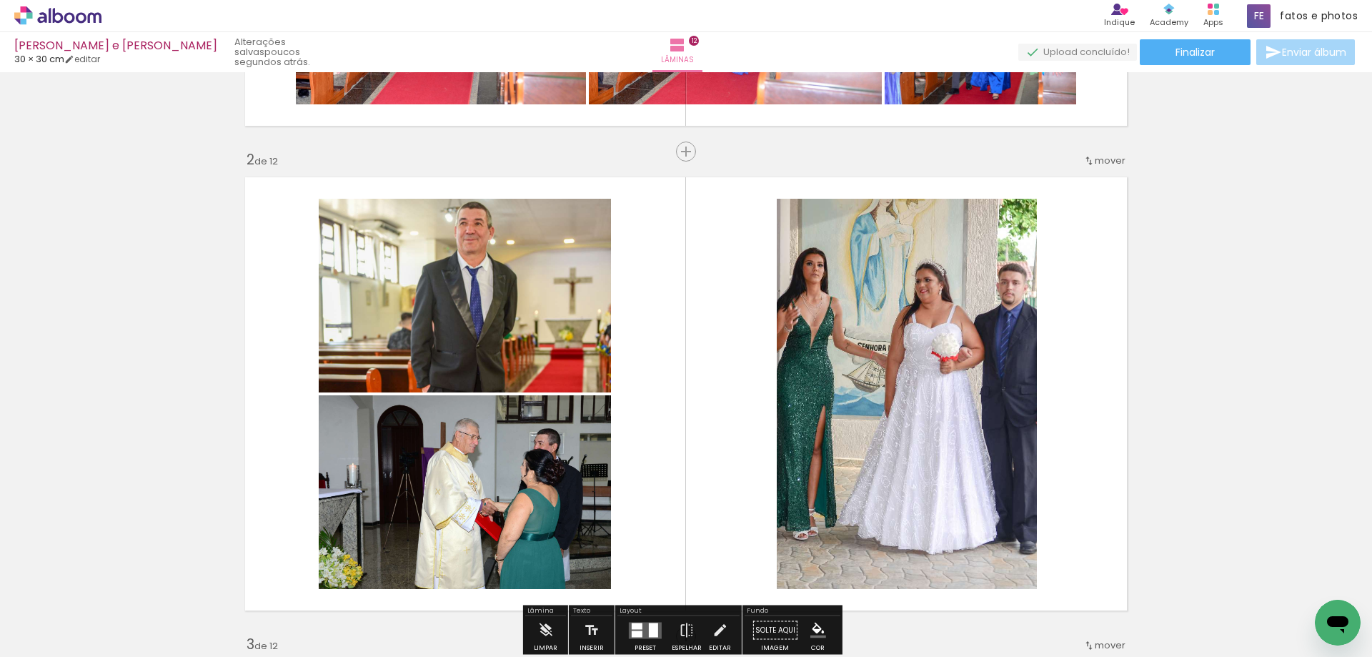
scroll to position [572, 0]
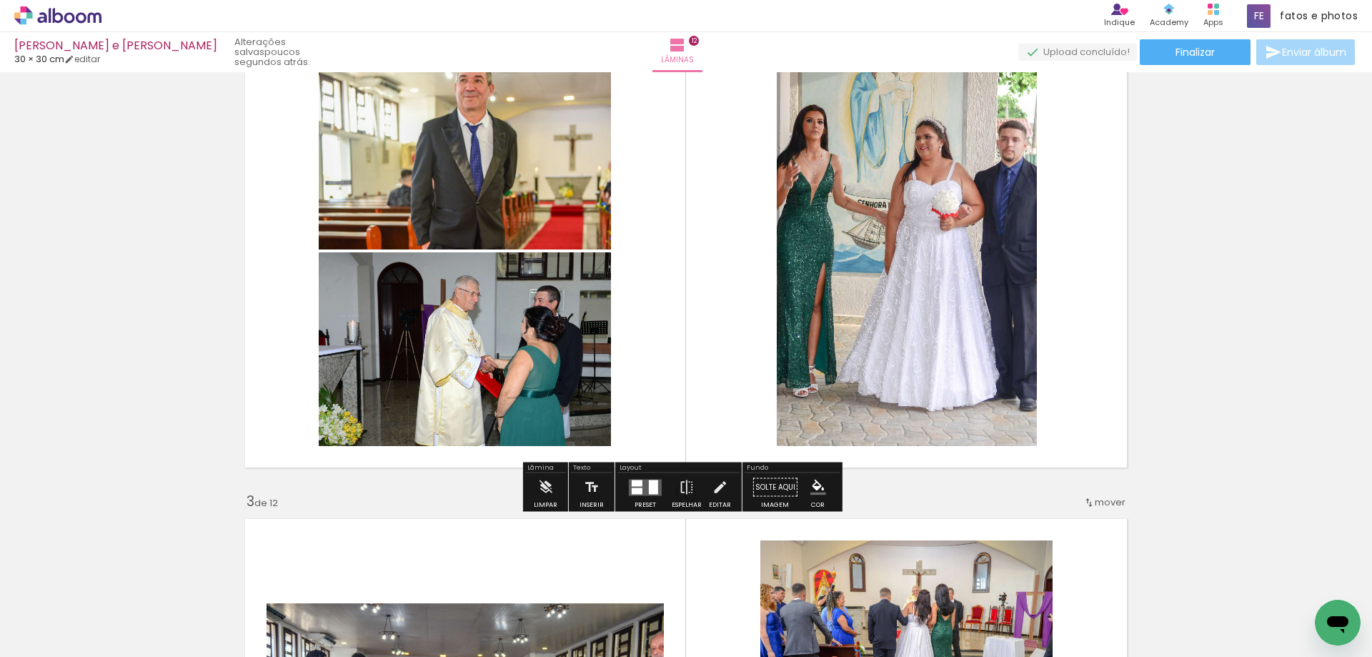
click at [645, 477] on div at bounding box center [645, 487] width 39 height 29
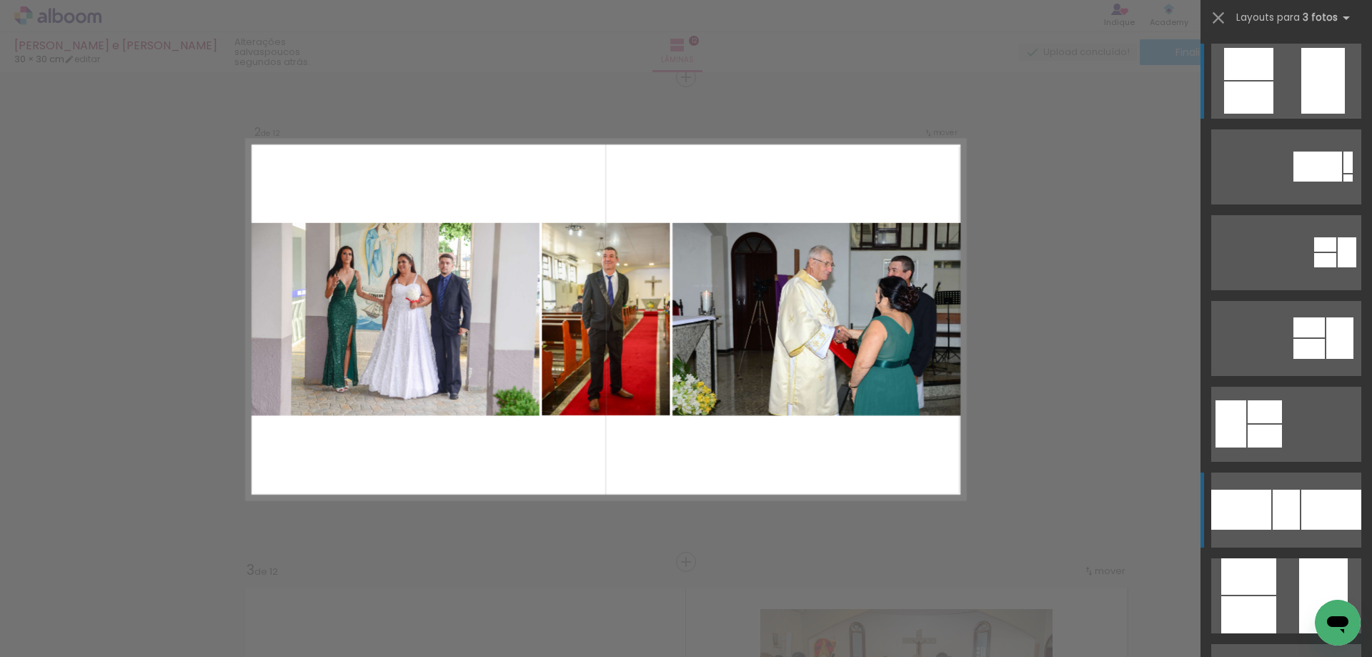
scroll to position [143, 0]
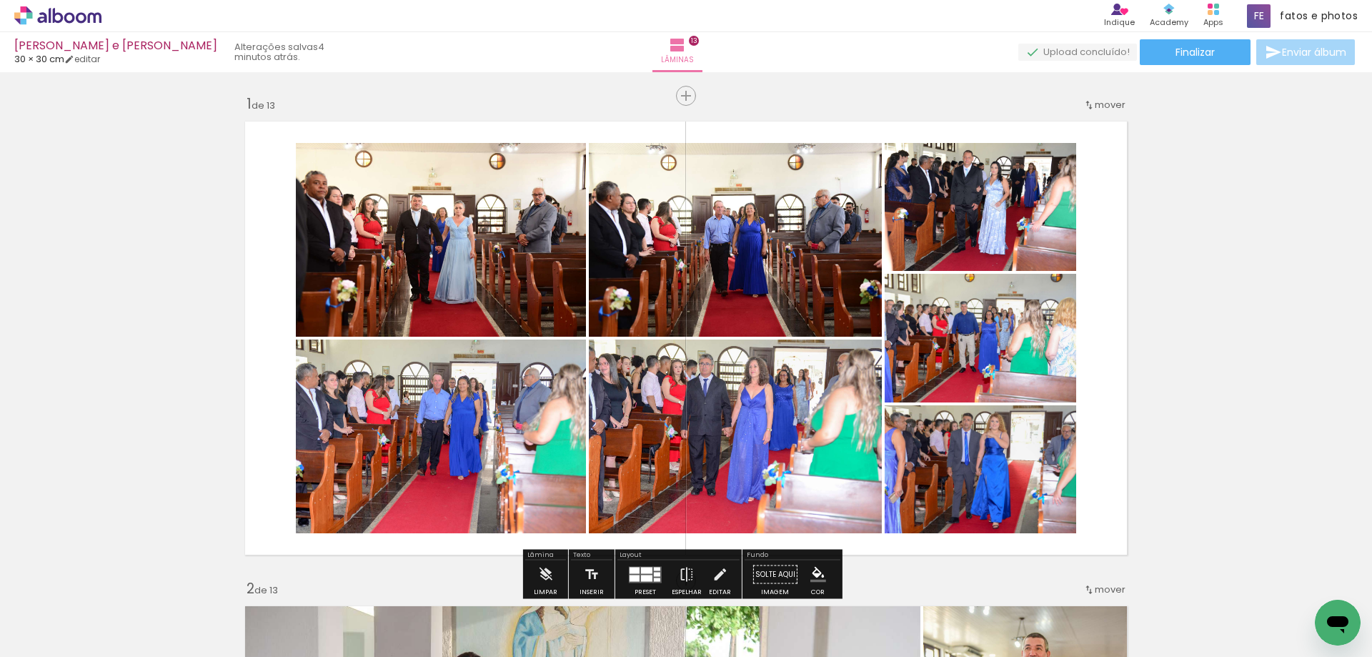
click at [53, 615] on input "Todas as fotos" at bounding box center [40, 613] width 54 height 12
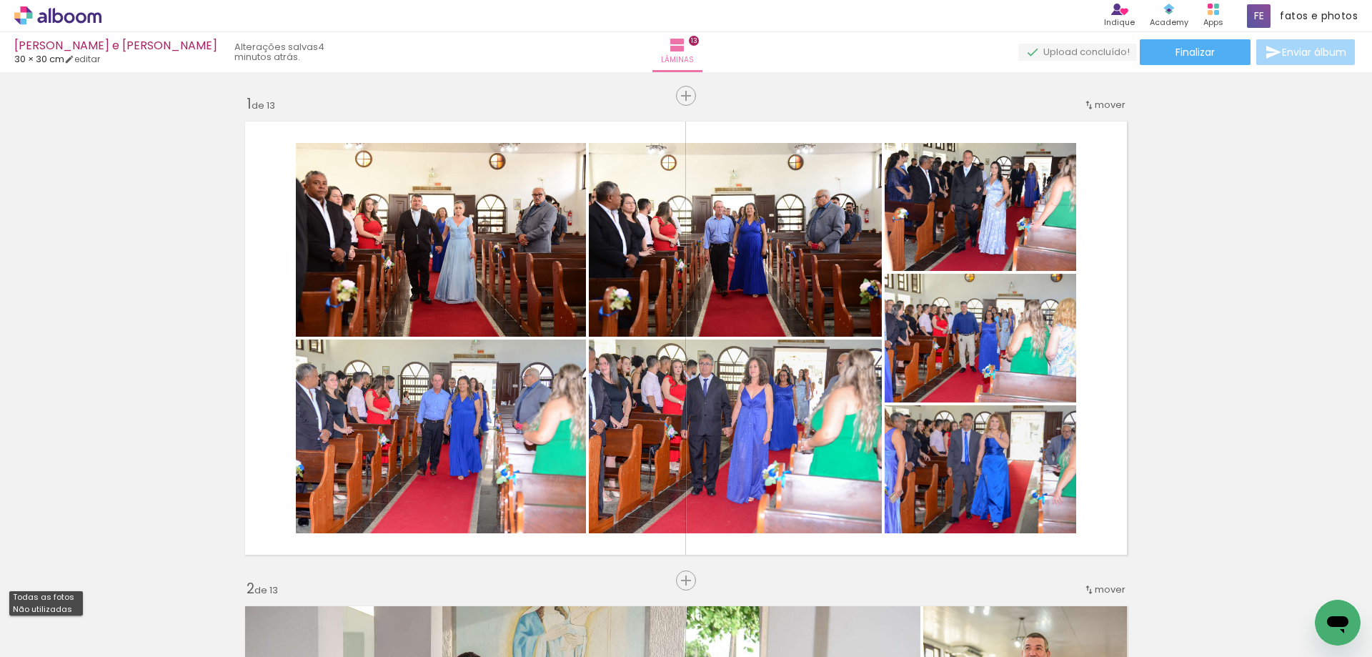
click at [0, 0] on slot "Não utilizadas" at bounding box center [0, 0] width 0 height 0
type input "Não utilizadas"
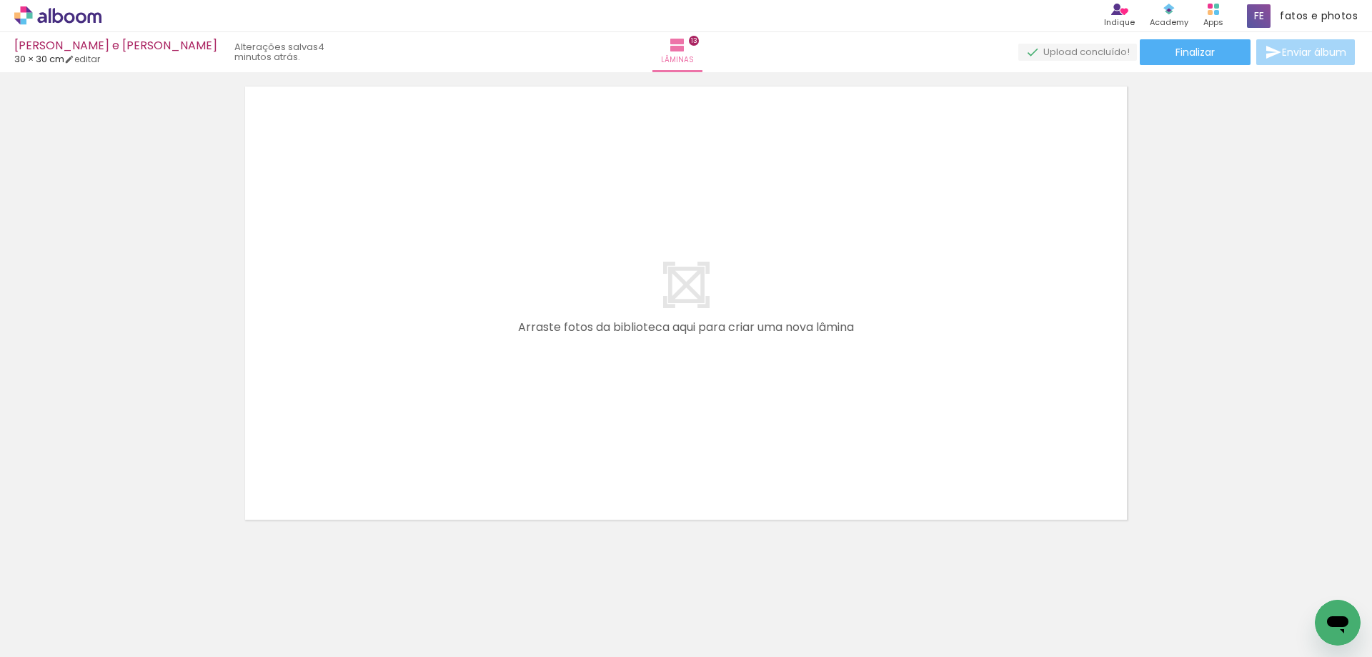
scroll to position [6344, 0]
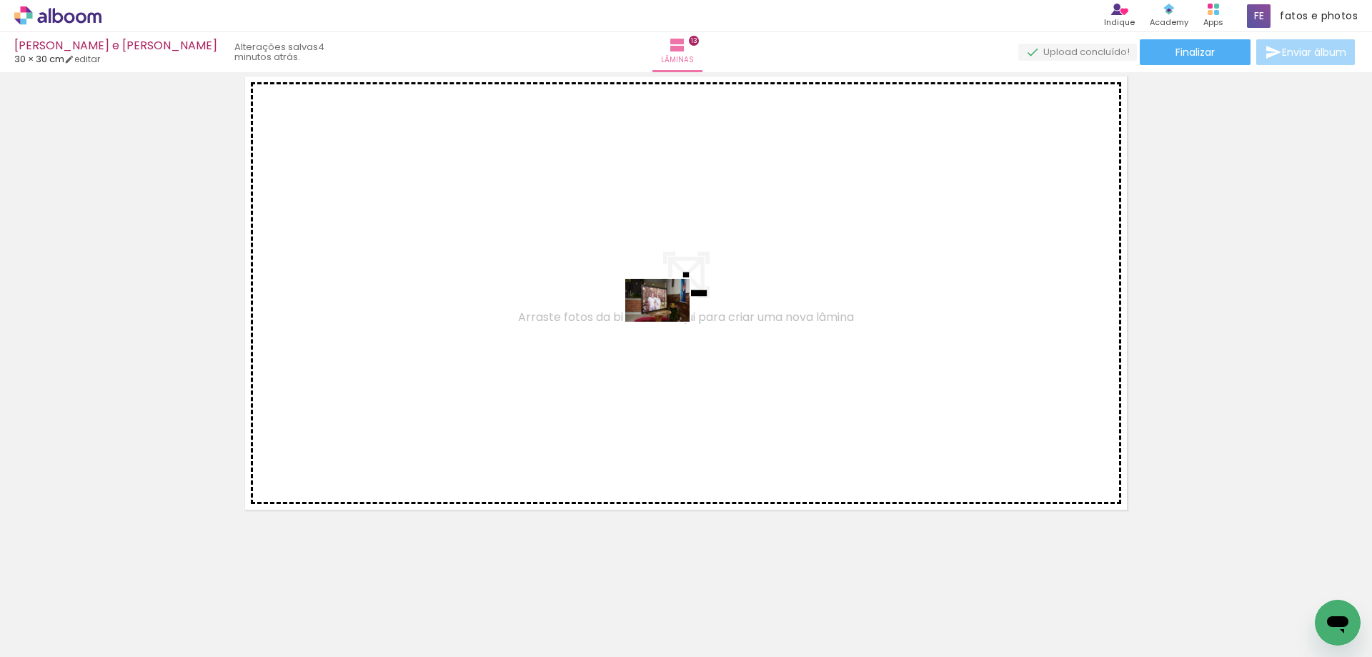
drag, startPoint x: 294, startPoint y: 575, endPoint x: 668, endPoint y: 322, distance: 451.7
click at [668, 322] on quentale-workspace at bounding box center [686, 328] width 1372 height 657
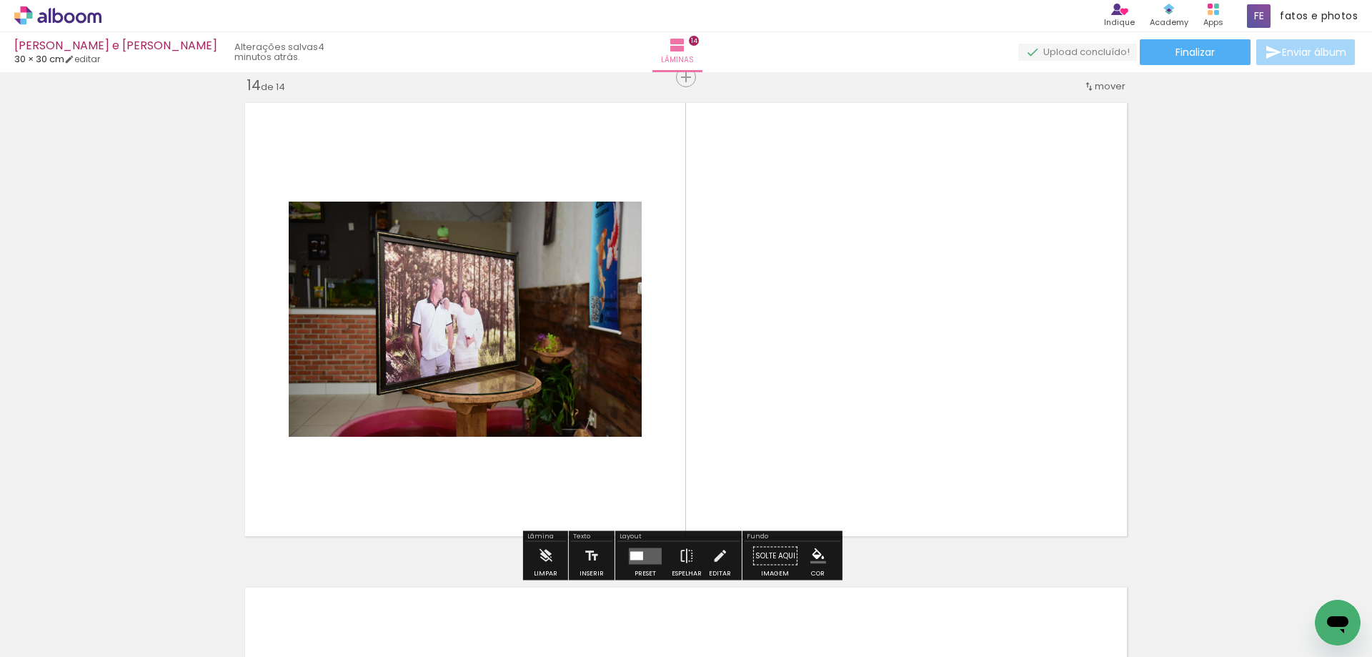
scroll to position [6318, 0]
click at [643, 555] on quentale-layouter at bounding box center [645, 555] width 33 height 16
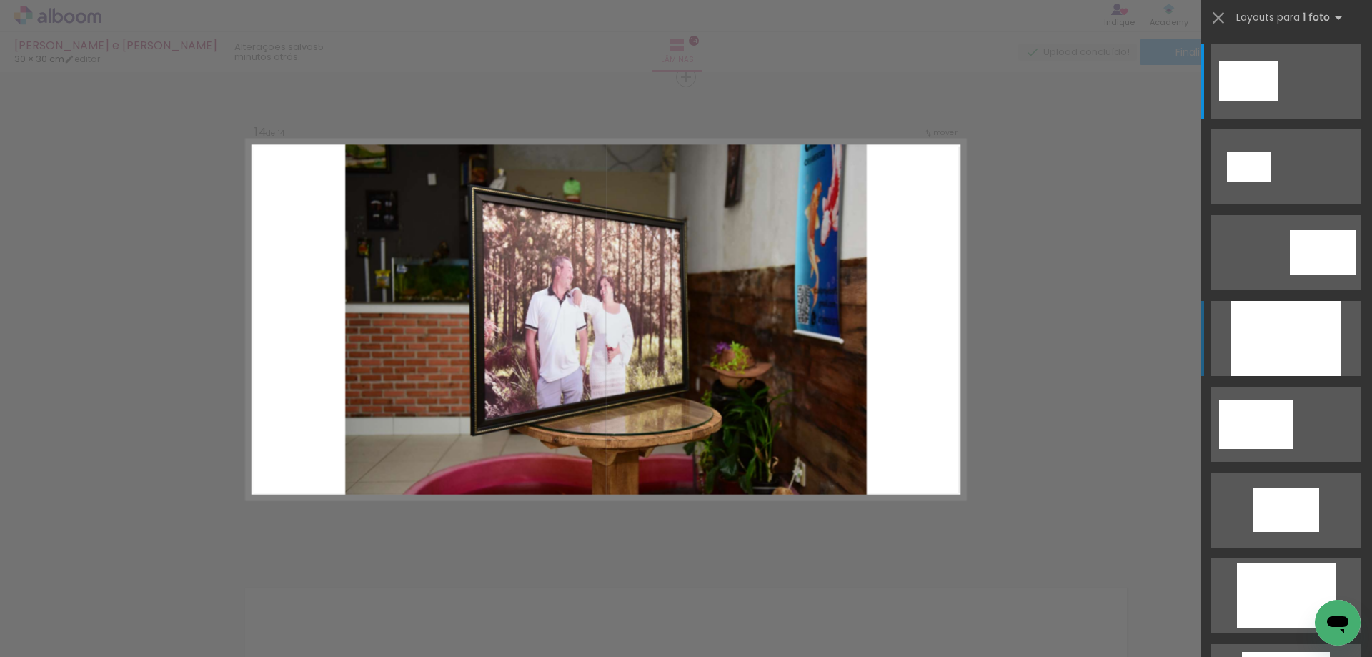
click at [1308, 361] on div at bounding box center [1286, 338] width 110 height 75
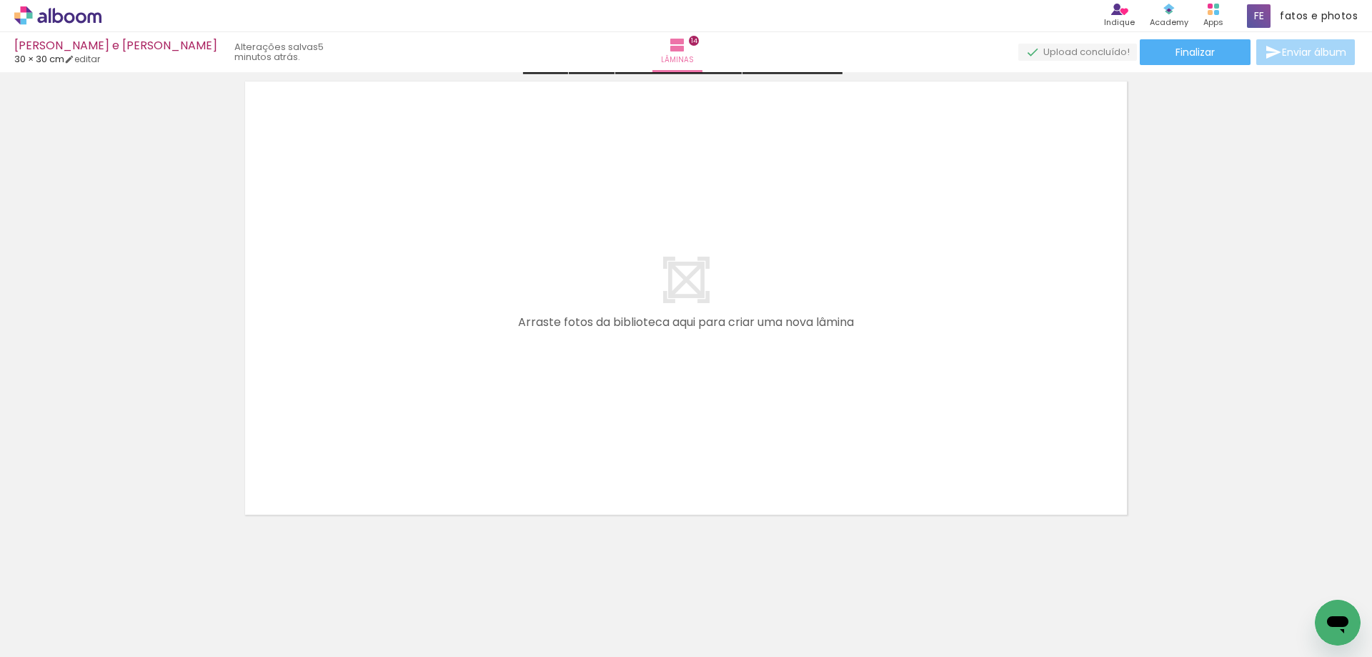
scroll to position [6829, 0]
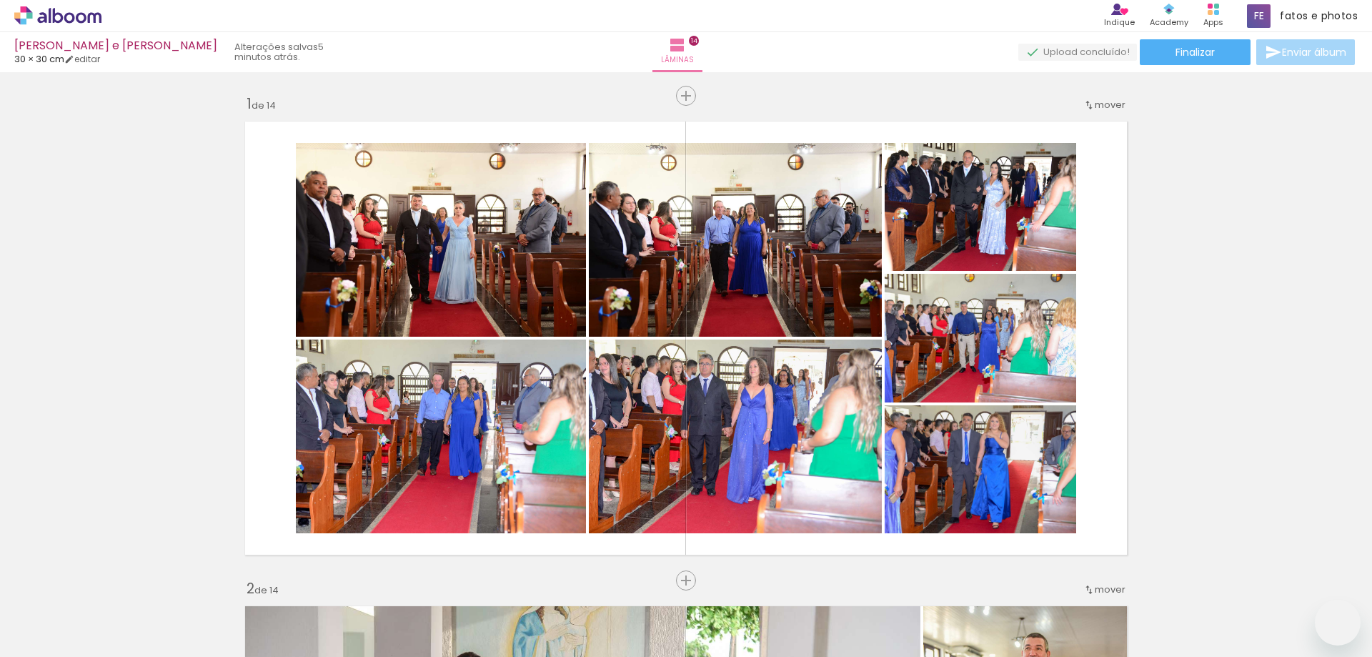
click at [407, 374] on quentale-workspace at bounding box center [686, 328] width 1372 height 657
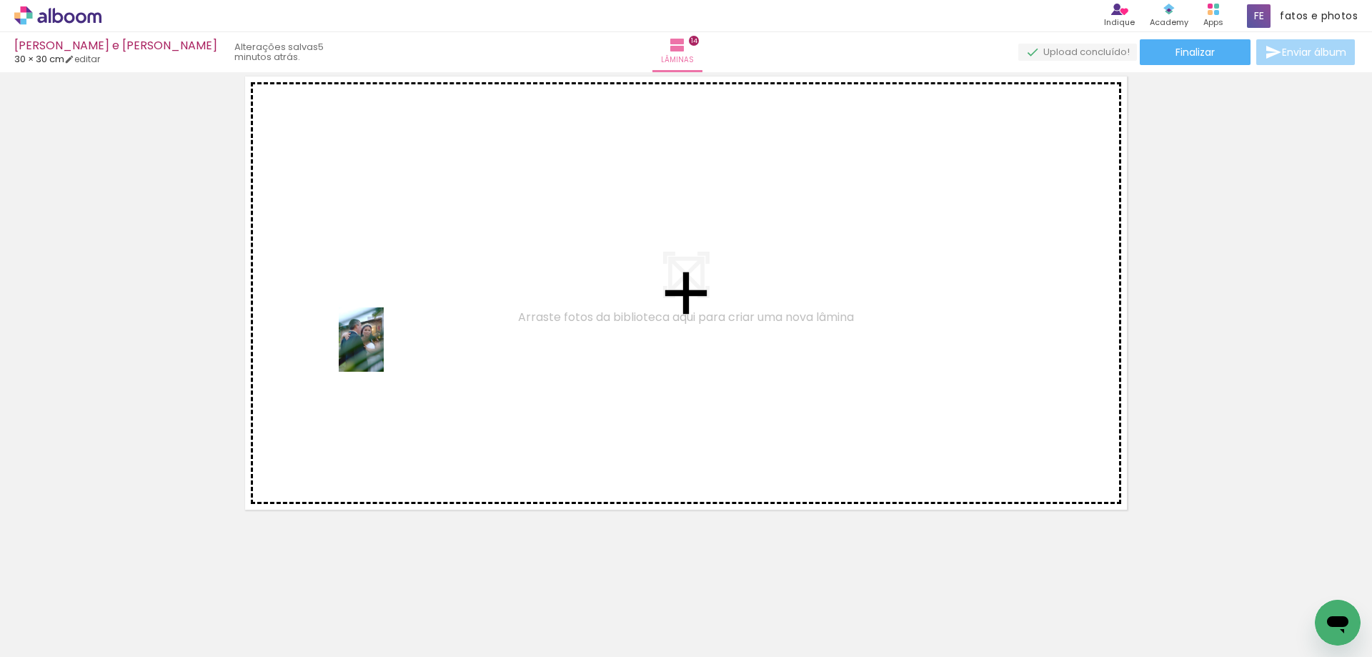
drag, startPoint x: 225, startPoint y: 622, endPoint x: 382, endPoint y: 350, distance: 314.1
click at [382, 350] on quentale-workspace at bounding box center [686, 328] width 1372 height 657
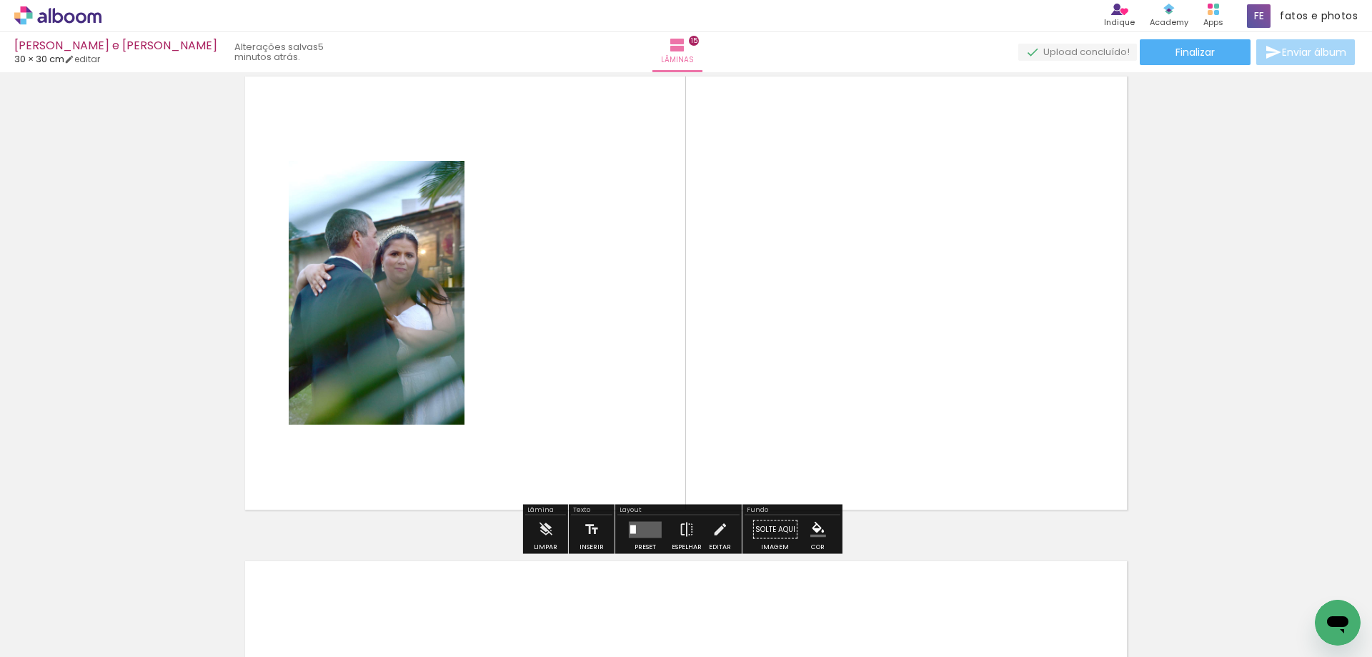
scroll to position [6802, 0]
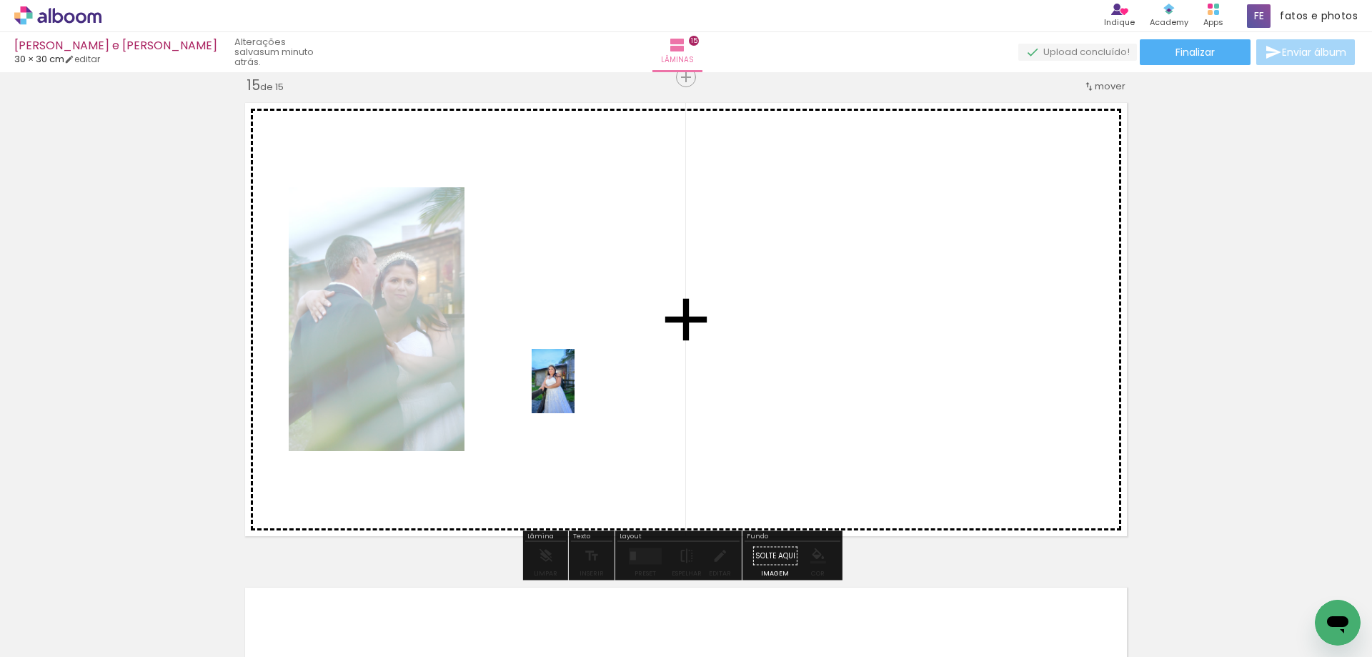
drag, startPoint x: 234, startPoint y: 629, endPoint x: 580, endPoint y: 389, distance: 420.1
click at [580, 389] on quentale-workspace at bounding box center [686, 328] width 1372 height 657
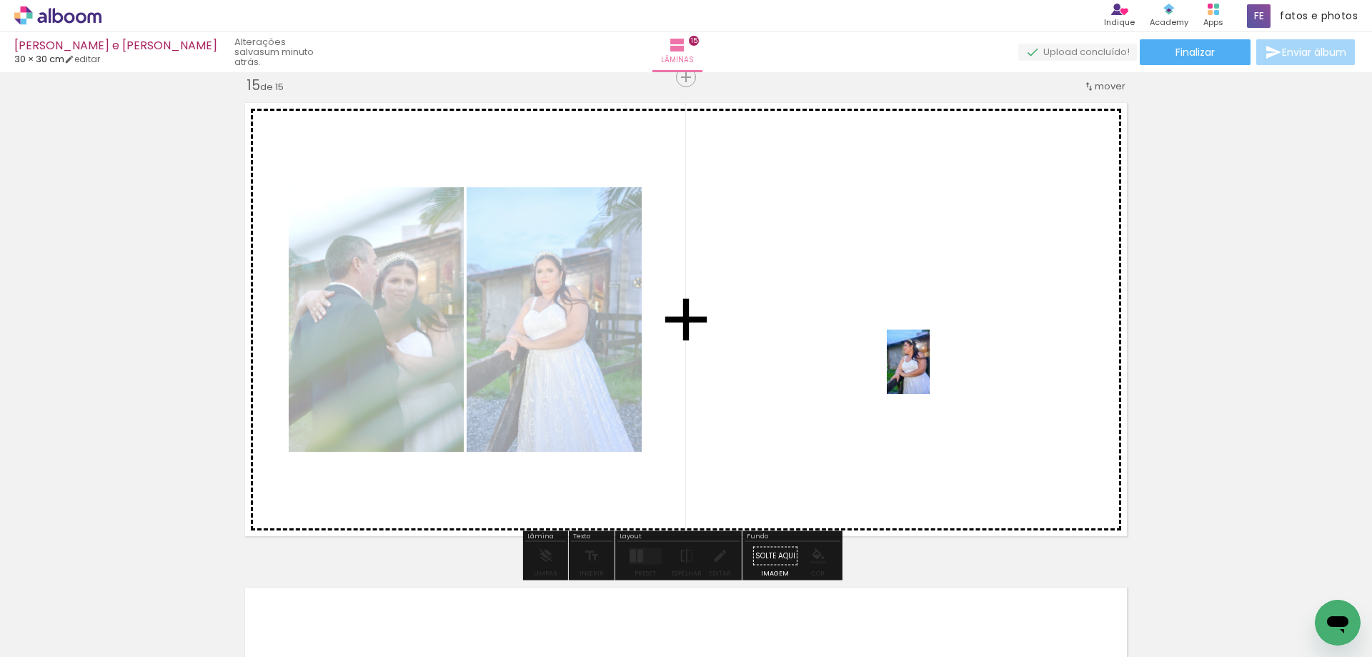
drag, startPoint x: 227, startPoint y: 605, endPoint x: 930, endPoint y: 372, distance: 740.1
click at [930, 372] on quentale-workspace at bounding box center [686, 328] width 1372 height 657
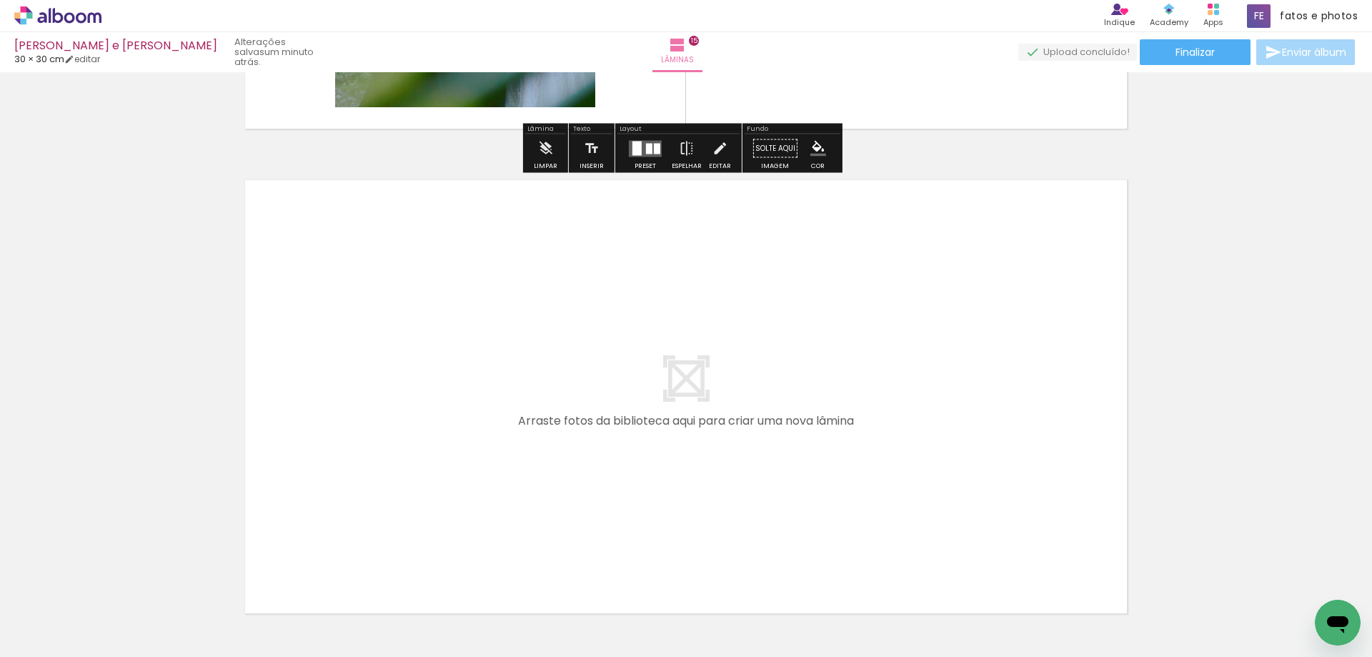
scroll to position [7231, 0]
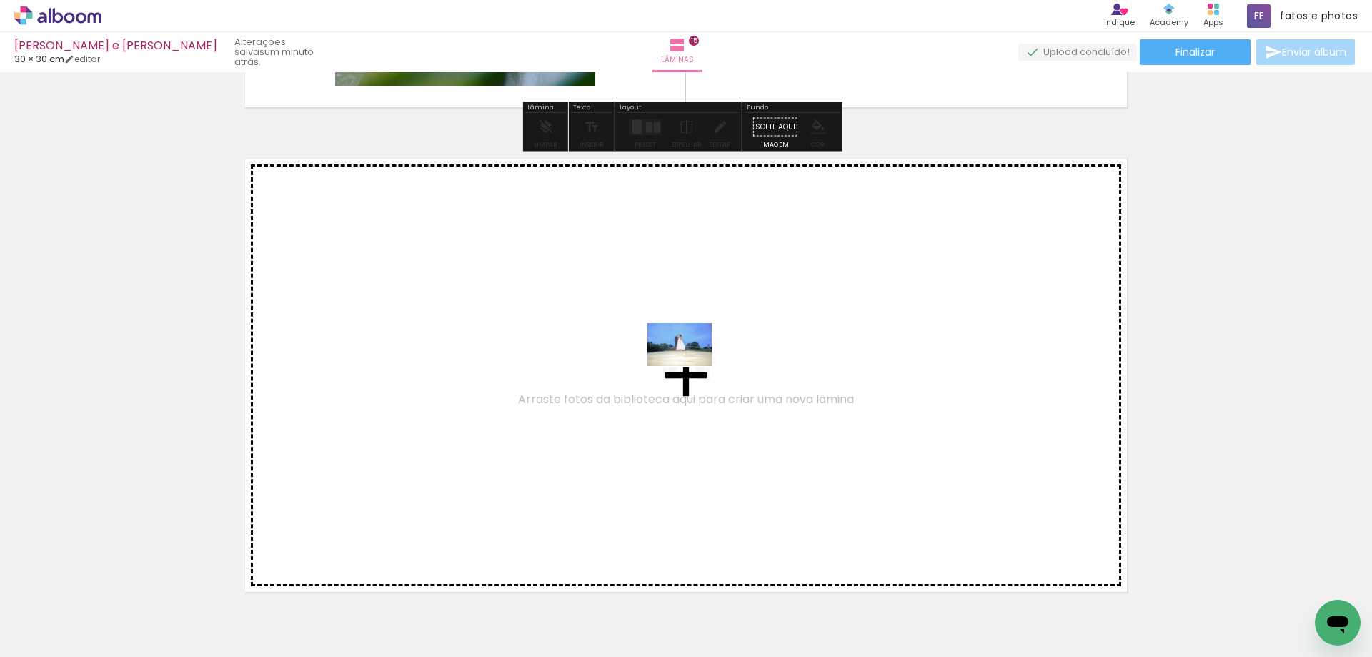
drag, startPoint x: 295, startPoint y: 630, endPoint x: 692, endPoint y: 363, distance: 478.3
click at [692, 363] on quentale-workspace at bounding box center [686, 328] width 1372 height 657
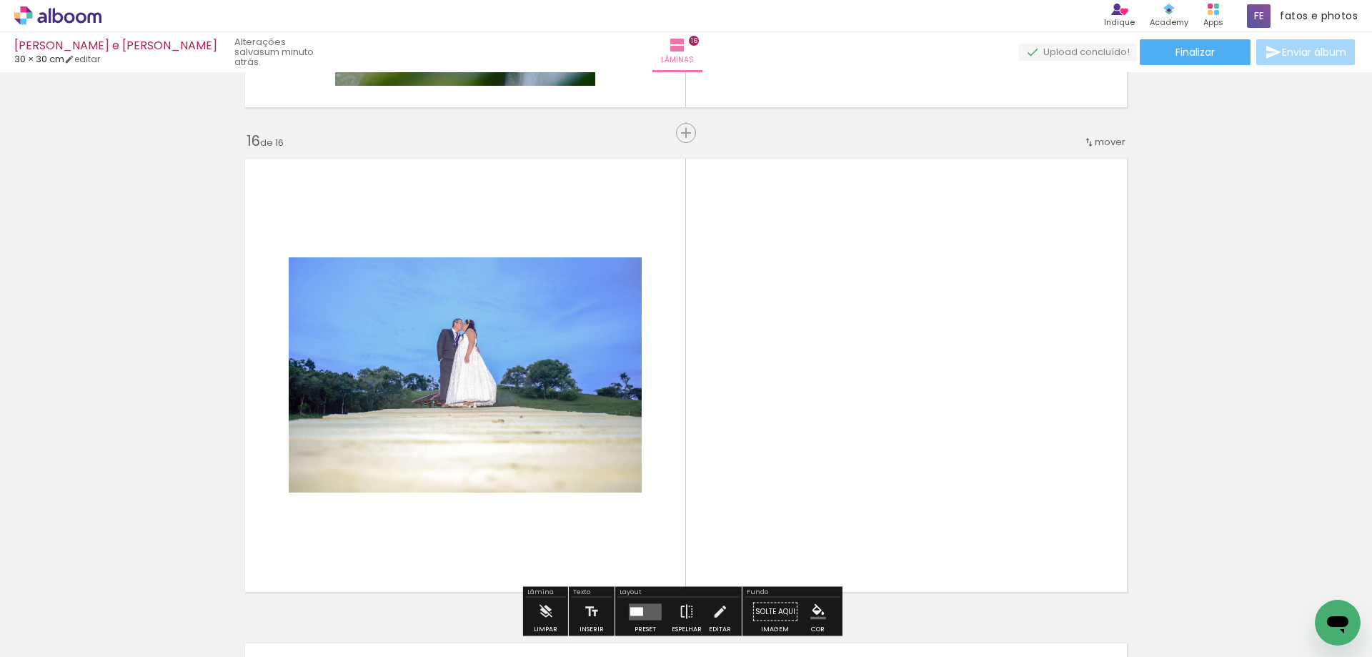
scroll to position [7287, 0]
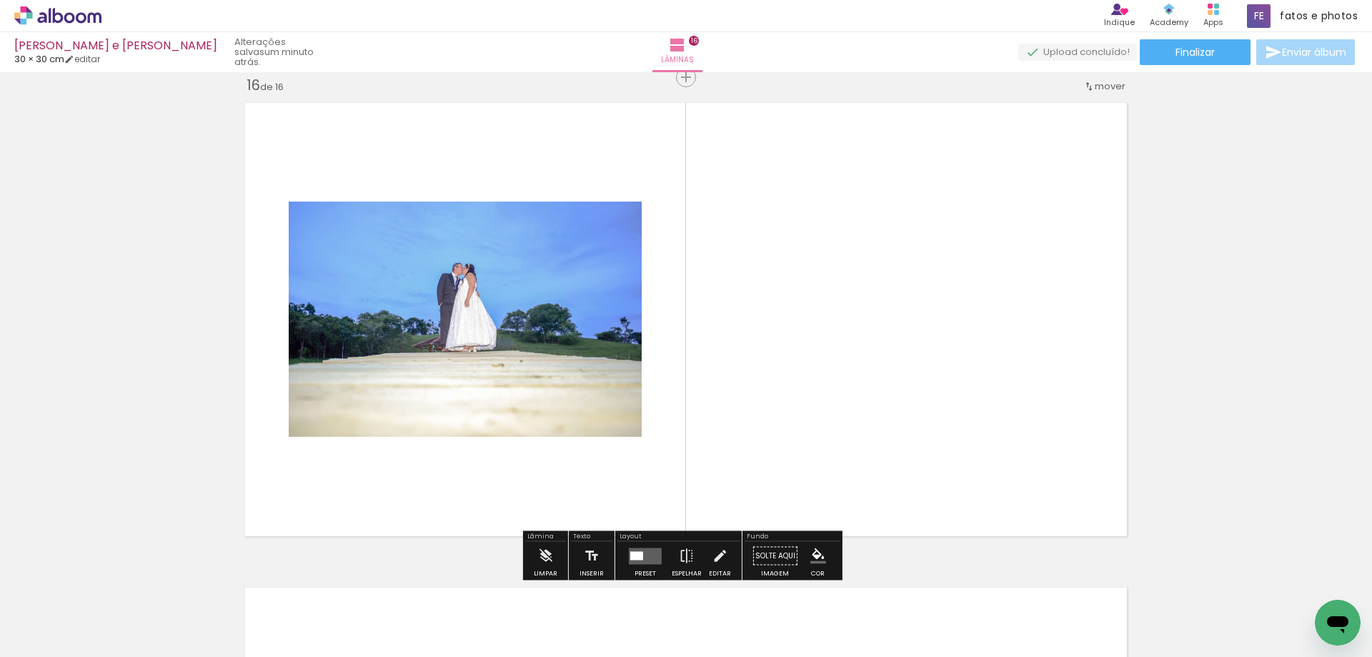
click at [638, 552] on div at bounding box center [636, 555] width 13 height 9
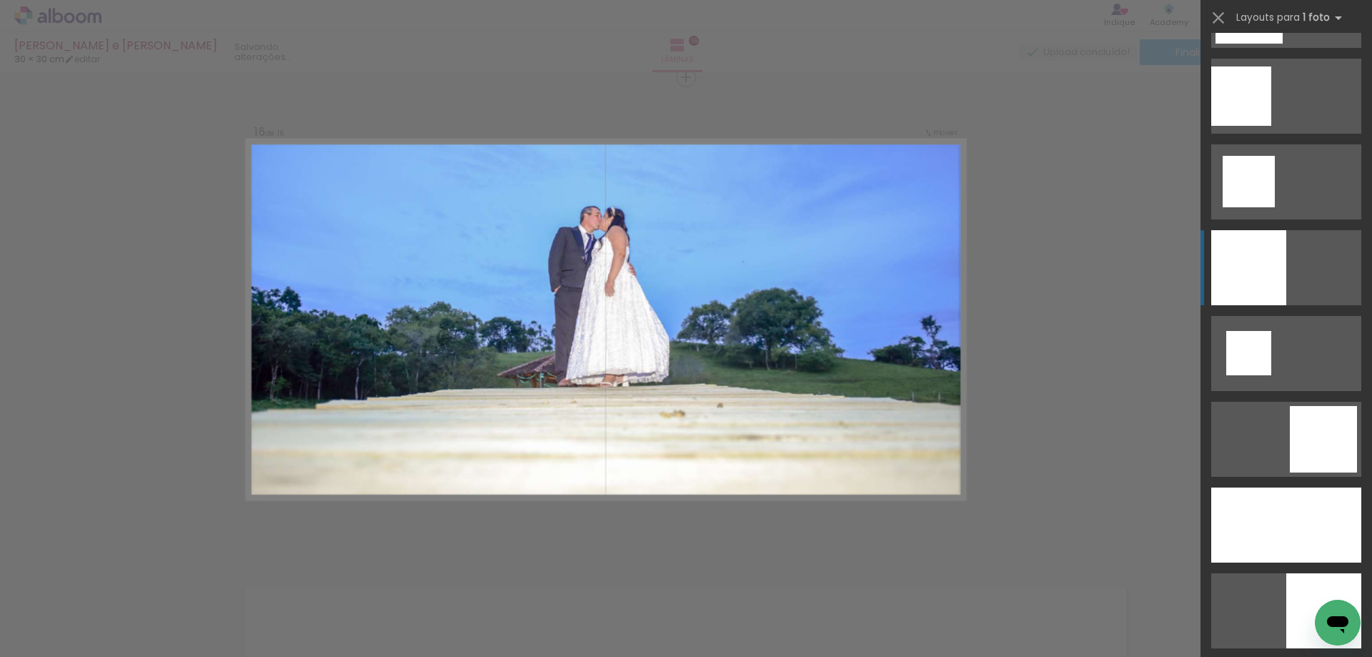
scroll to position [1787, 0]
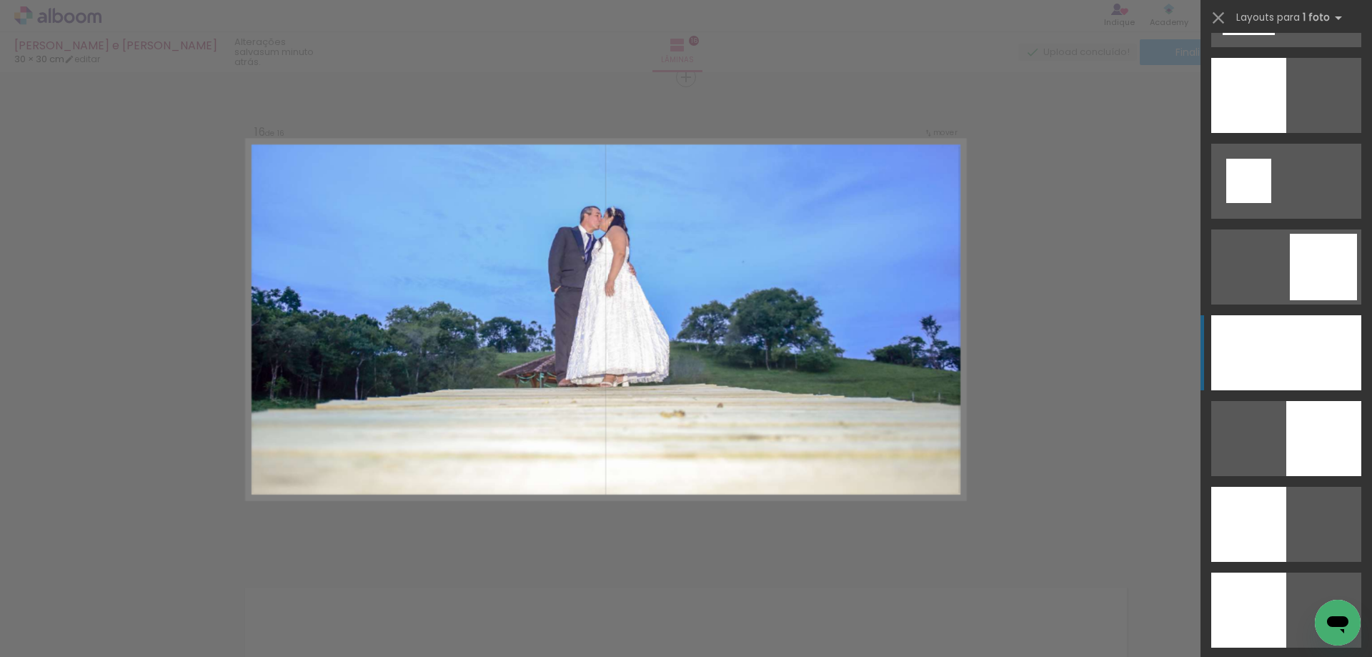
click at [1276, 357] on div at bounding box center [1286, 352] width 150 height 75
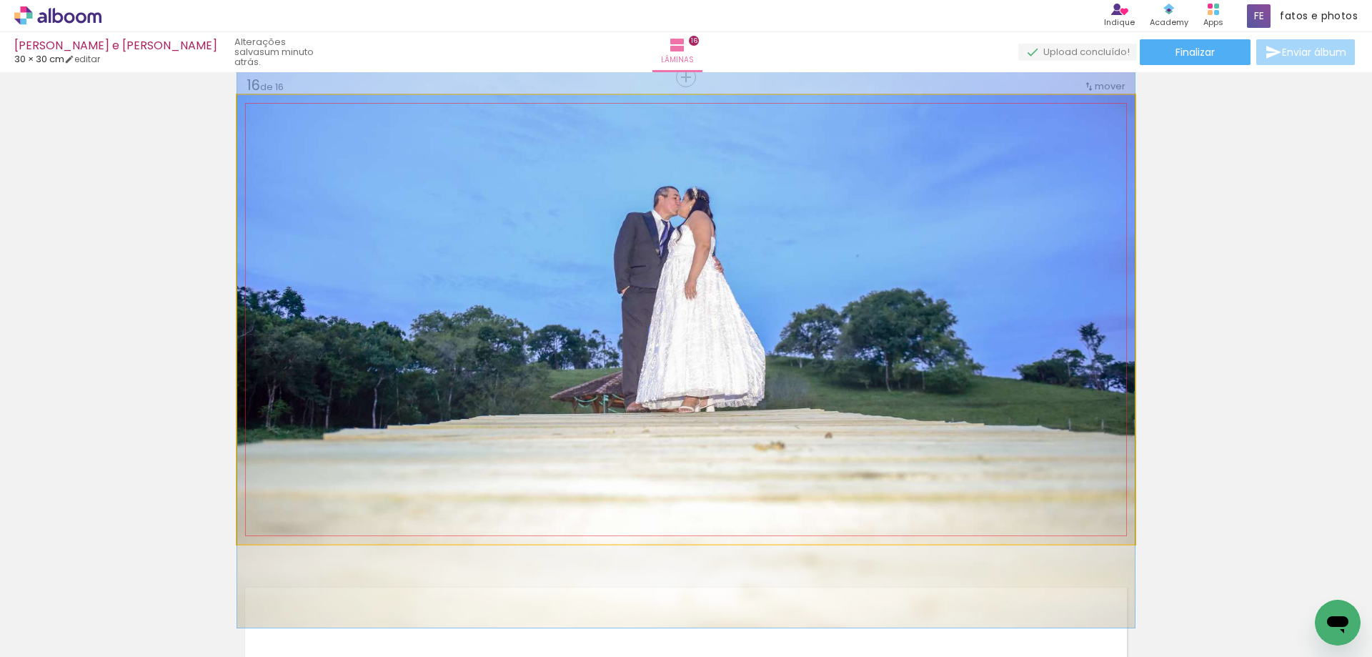
drag, startPoint x: 885, startPoint y: 358, endPoint x: 885, endPoint y: 367, distance: 8.6
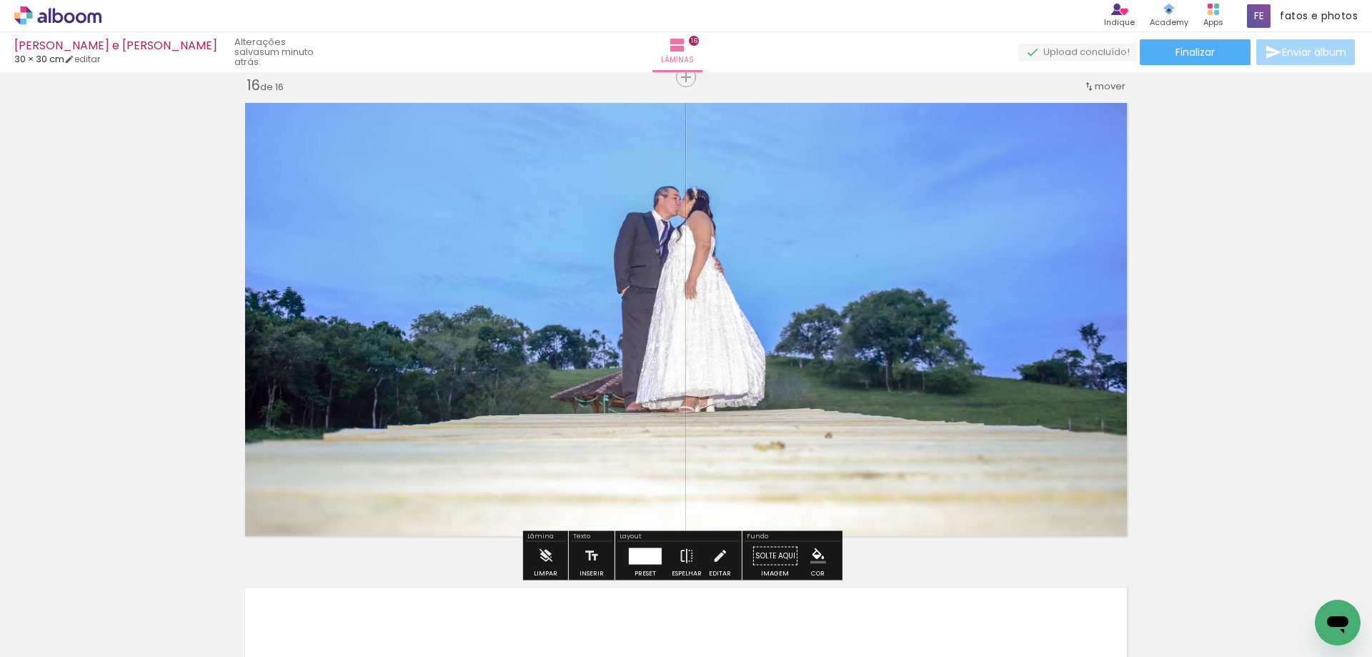
click at [1213, 55] on paper-button "Finalizar" at bounding box center [1195, 52] width 111 height 26
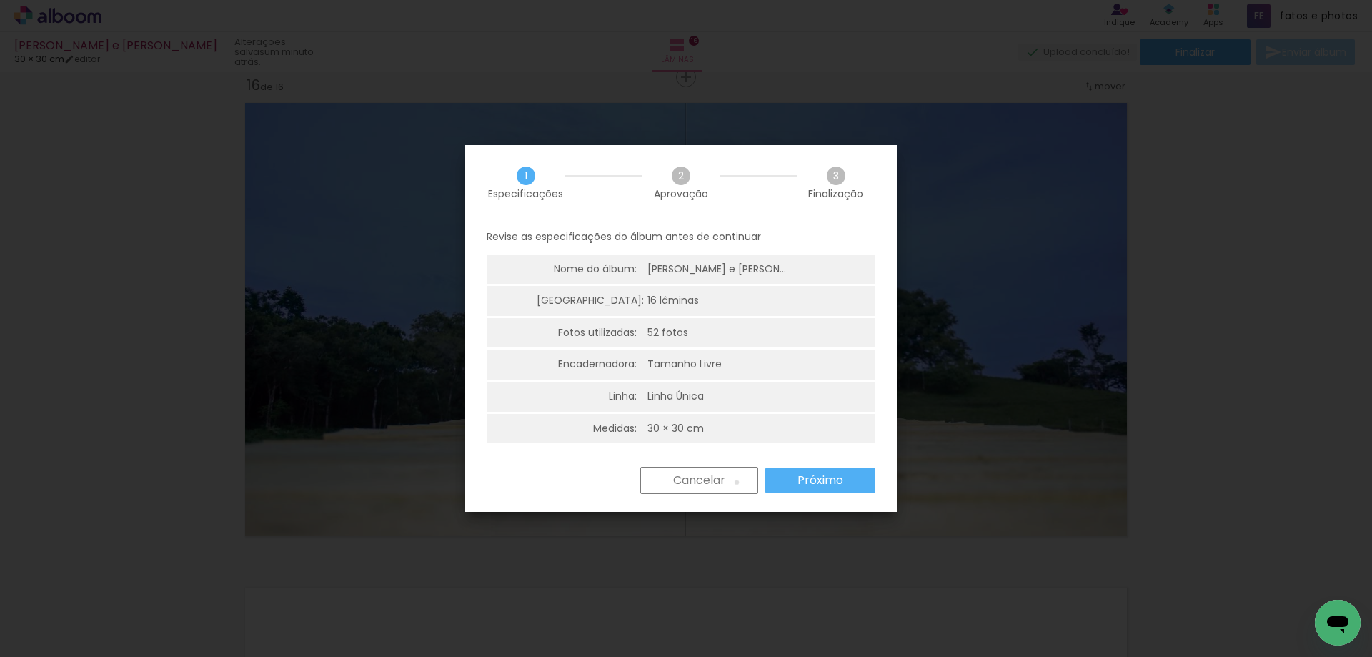
click at [736, 482] on paper-button "Cancelar" at bounding box center [699, 480] width 118 height 27
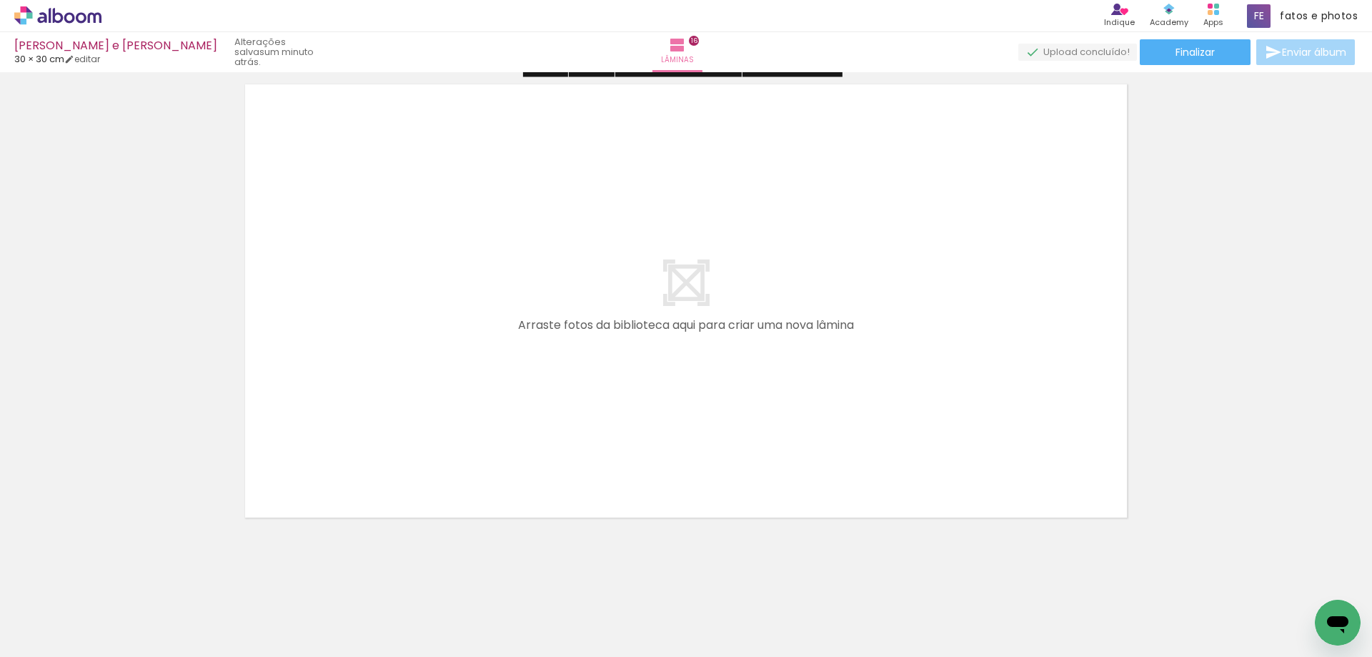
scroll to position [7798, 0]
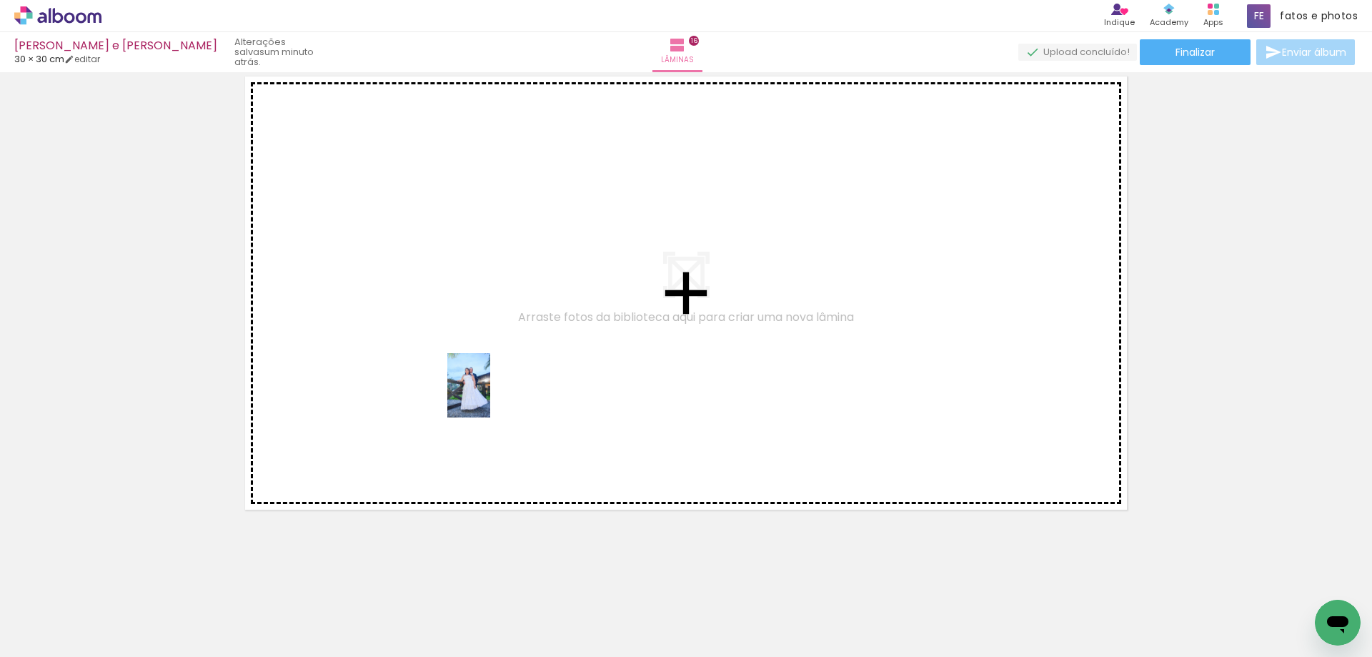
drag, startPoint x: 242, startPoint y: 623, endPoint x: 511, endPoint y: 383, distance: 360.4
click at [511, 383] on quentale-workspace at bounding box center [686, 328] width 1372 height 657
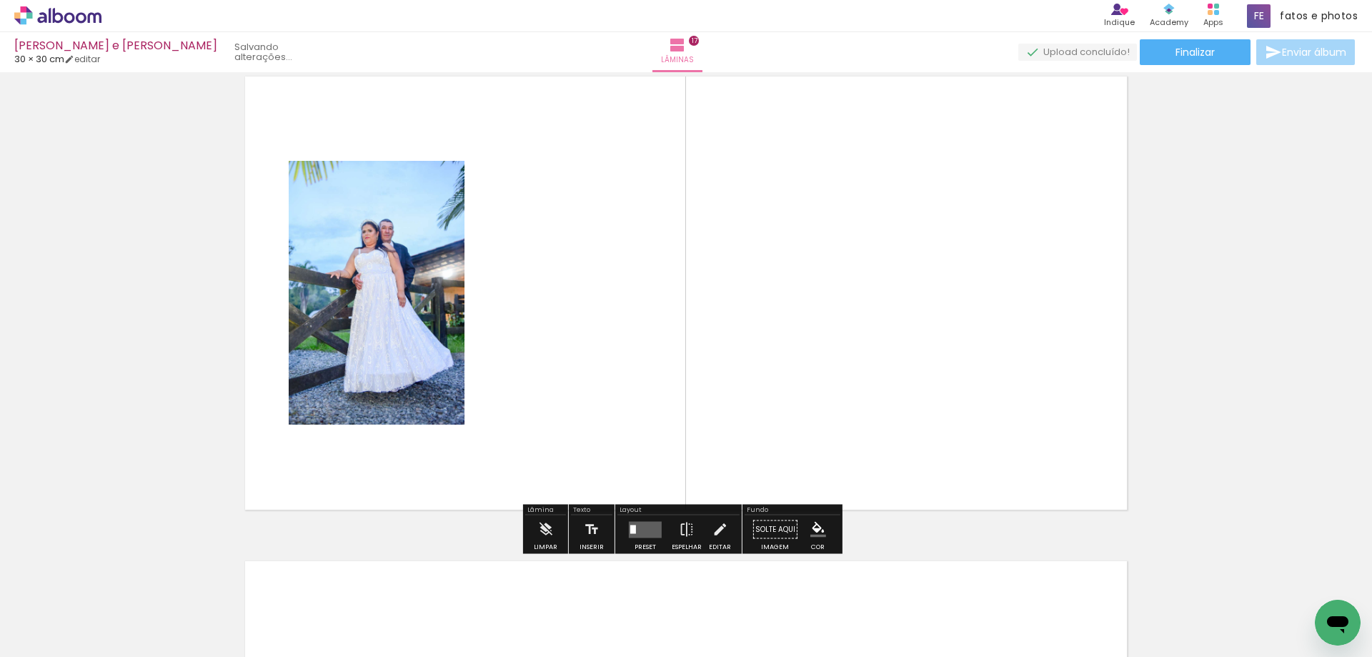
scroll to position [7771, 0]
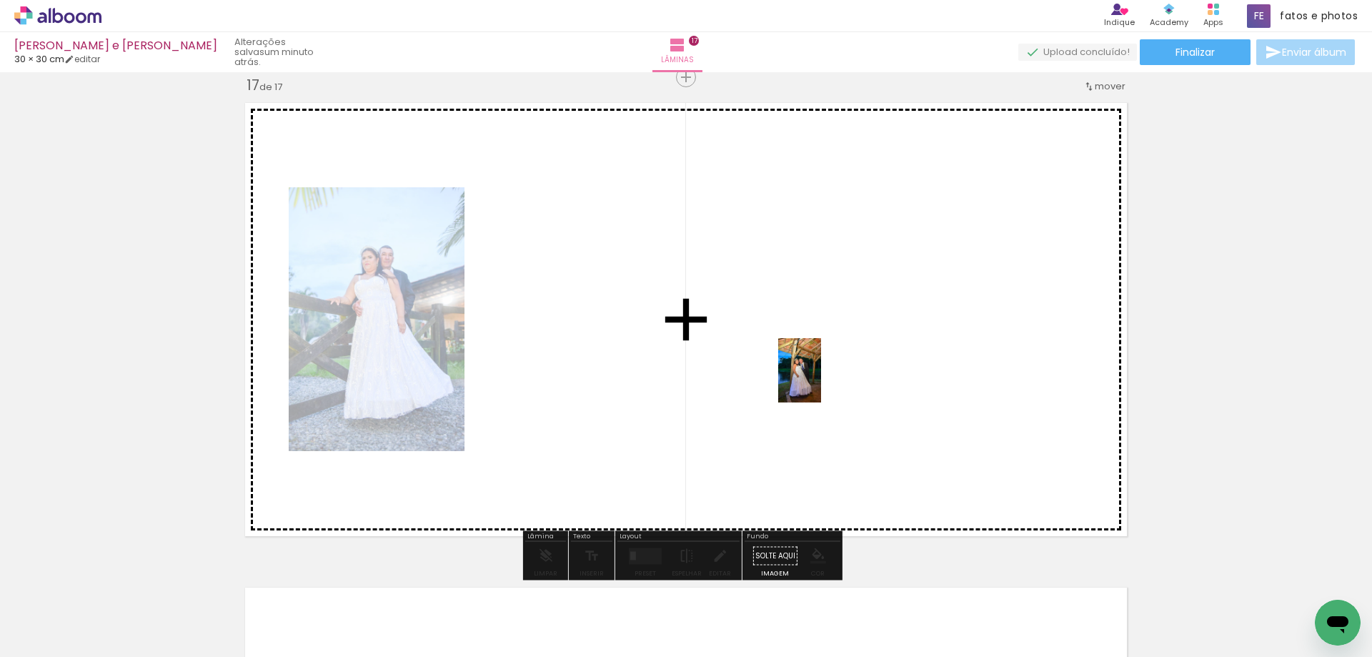
drag, startPoint x: 239, startPoint y: 632, endPoint x: 842, endPoint y: 378, distance: 653.7
click at [823, 379] on quentale-workspace at bounding box center [686, 328] width 1372 height 657
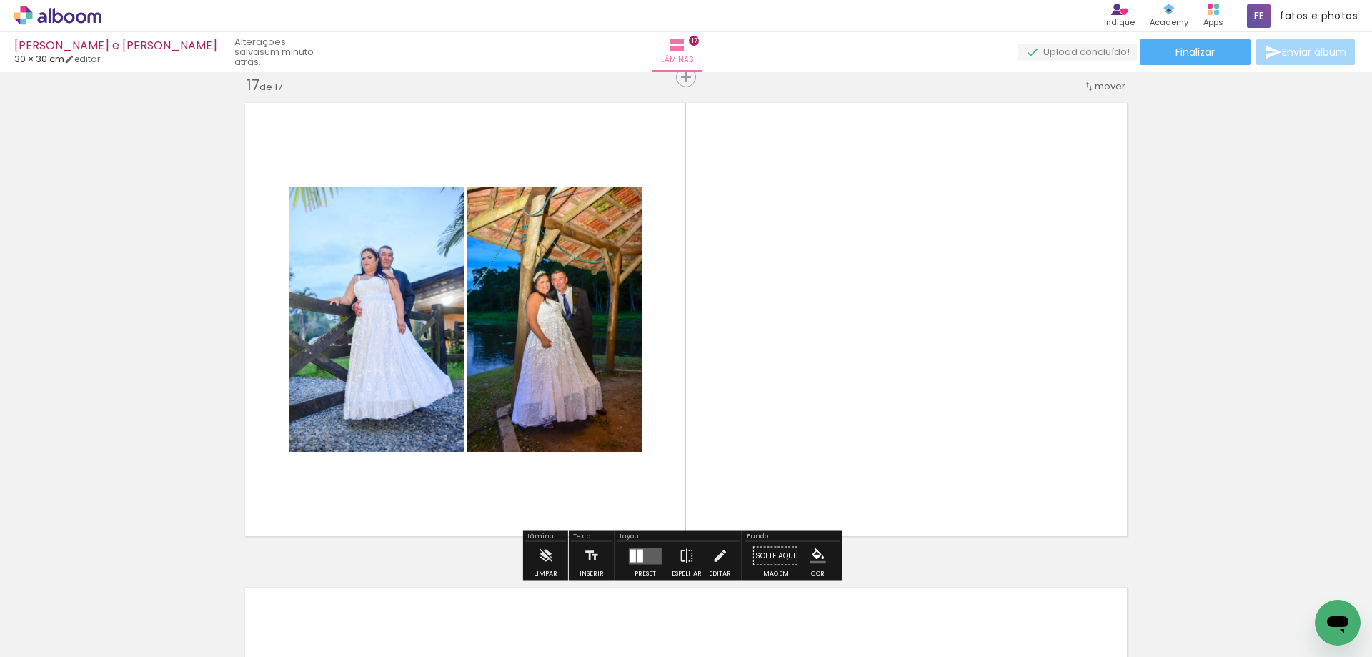
click at [643, 556] on quentale-layouter at bounding box center [645, 555] width 33 height 16
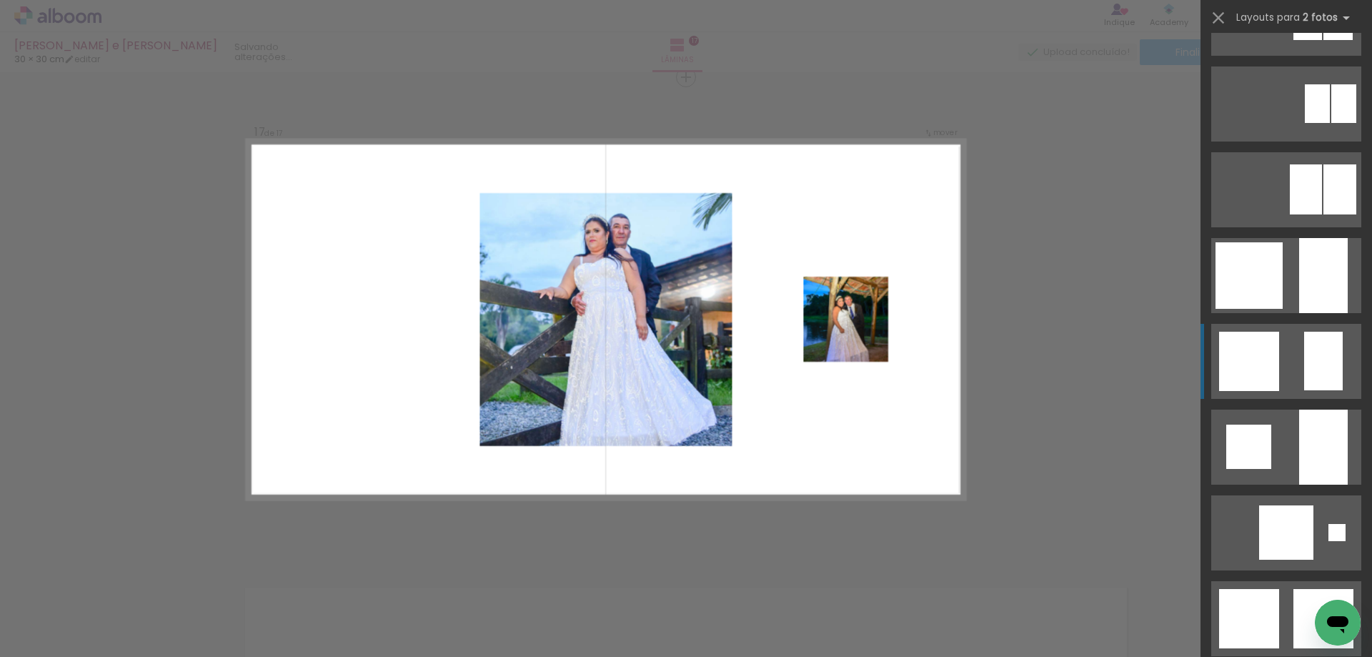
scroll to position [1215, 0]
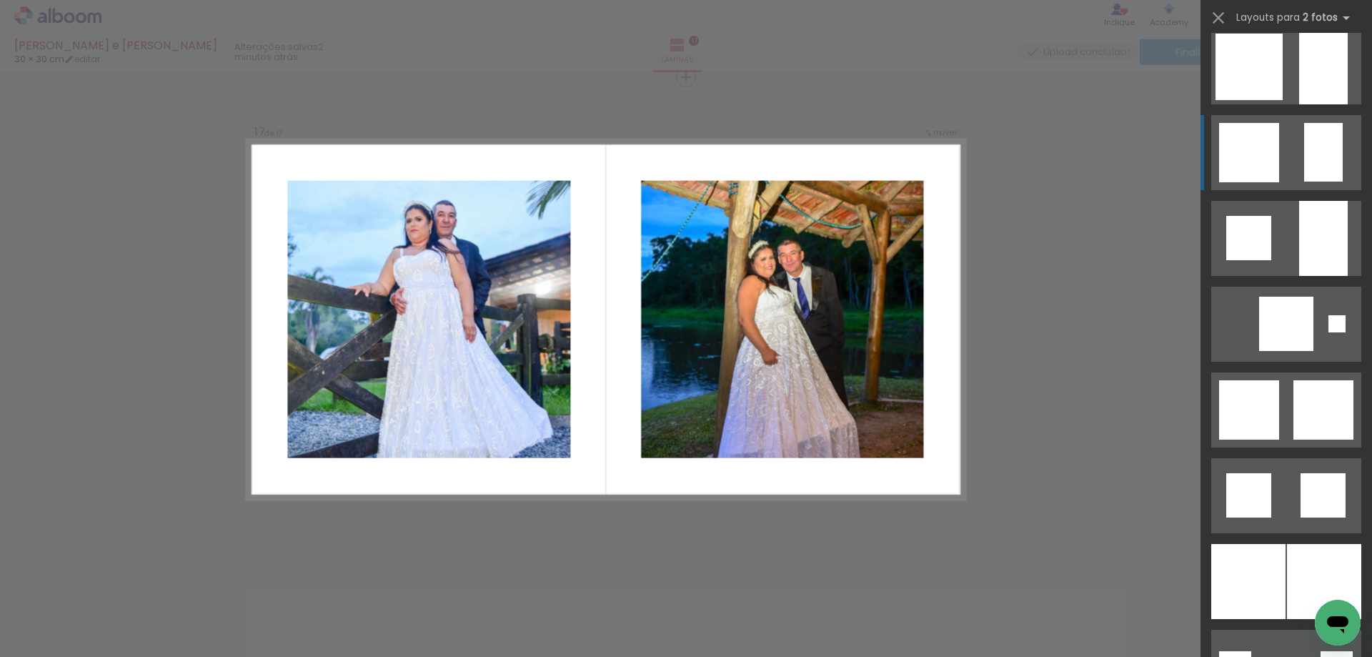
click at [1284, 426] on quentale-layouter at bounding box center [1286, 409] width 150 height 75
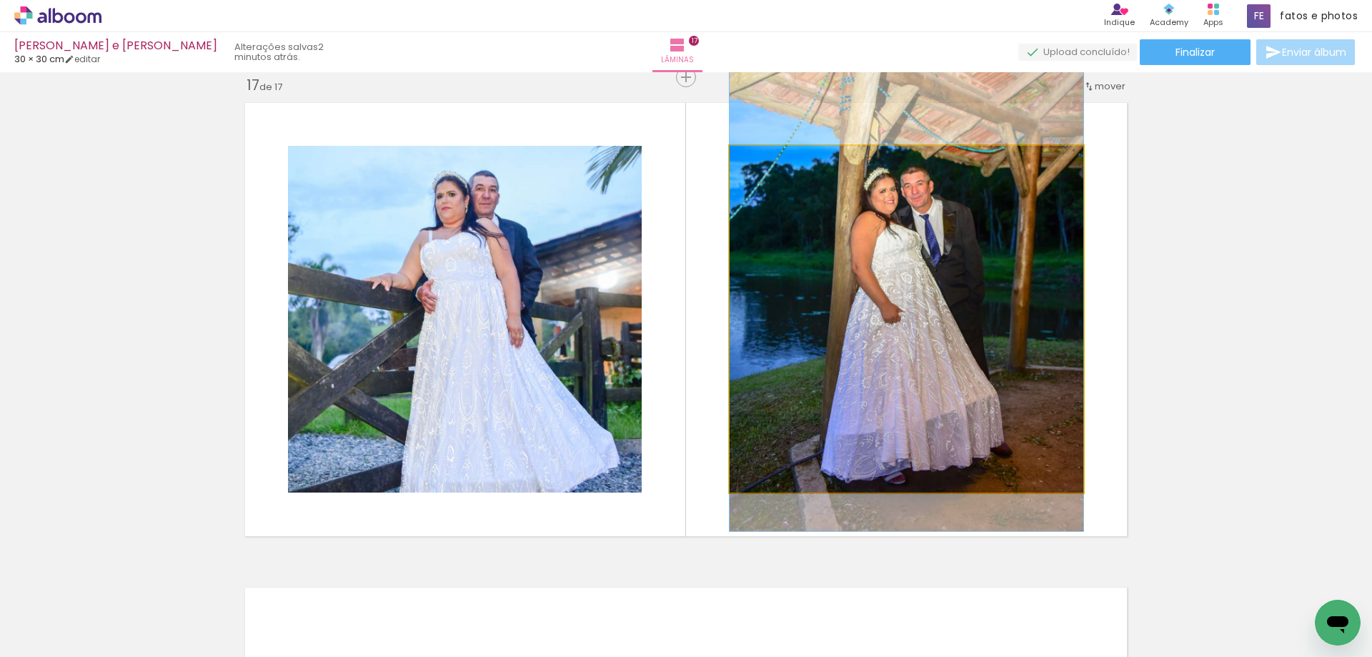
drag, startPoint x: 982, startPoint y: 344, endPoint x: 982, endPoint y: 292, distance: 52.9
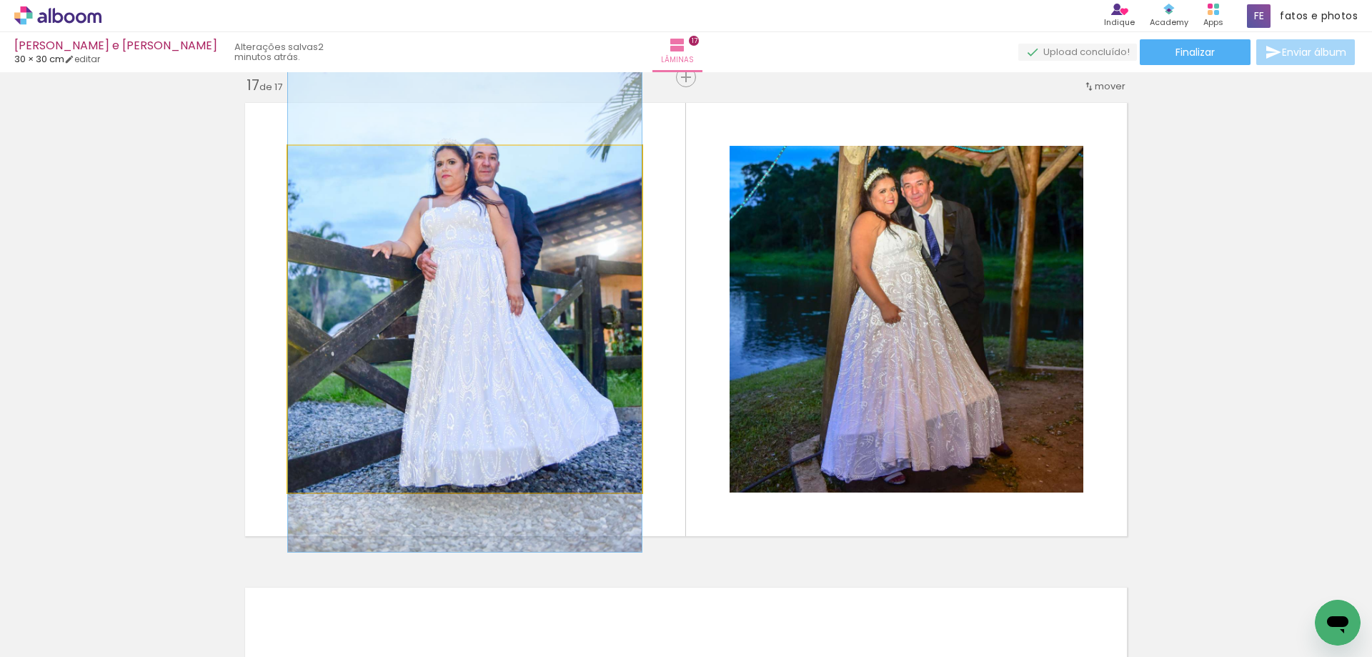
drag, startPoint x: 482, startPoint y: 389, endPoint x: 481, endPoint y: 357, distance: 32.2
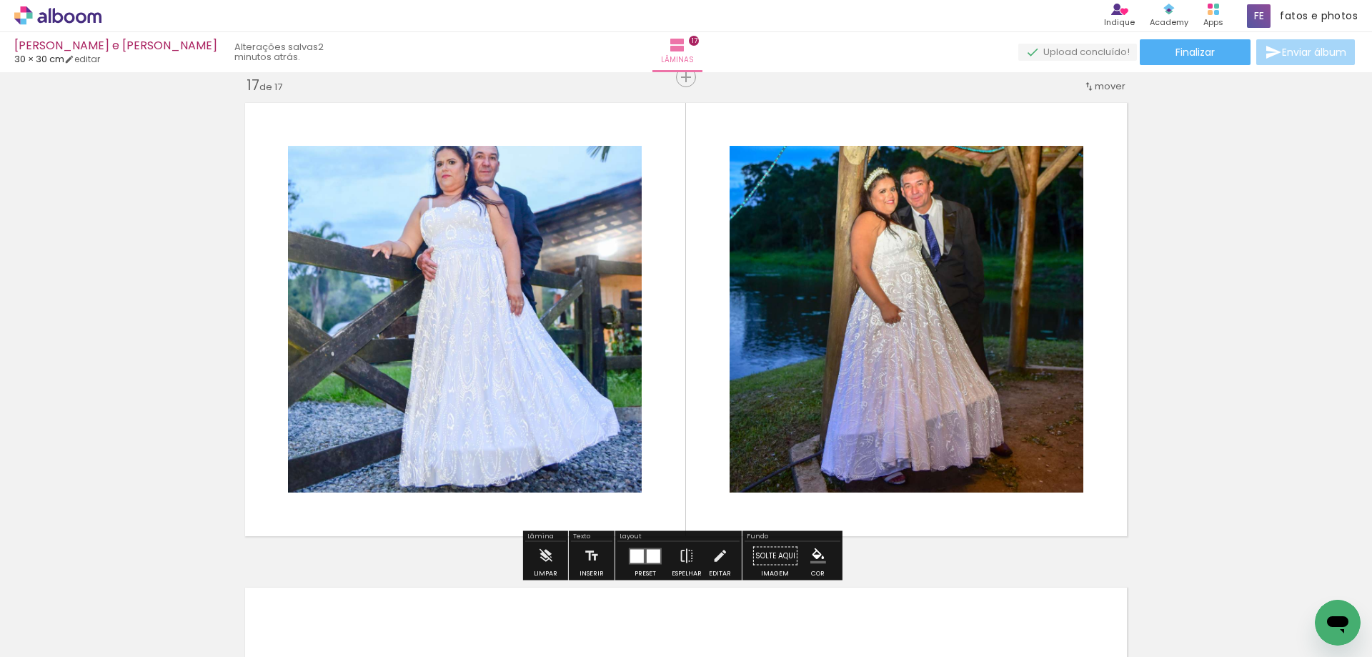
click at [537, 335] on quentale-photo at bounding box center [465, 319] width 354 height 347
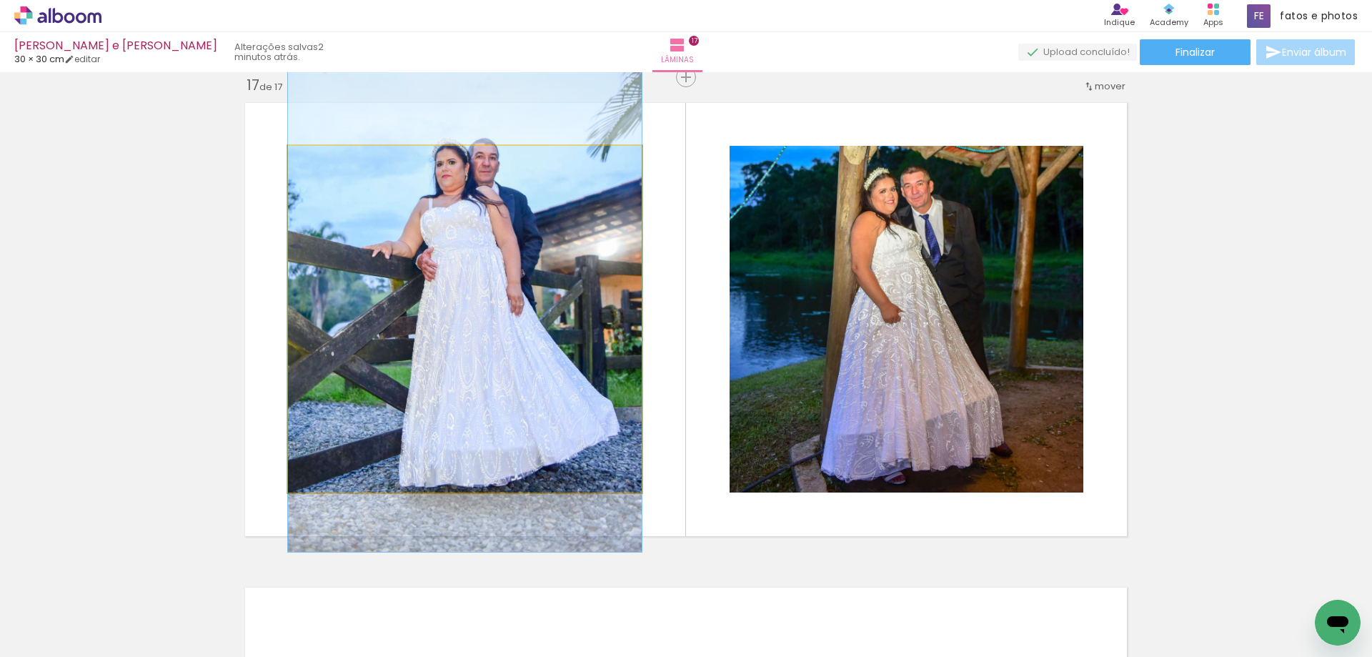
click at [537, 335] on quentale-photo at bounding box center [465, 319] width 354 height 347
click at [0, 0] on div at bounding box center [0, 0] width 0 height 0
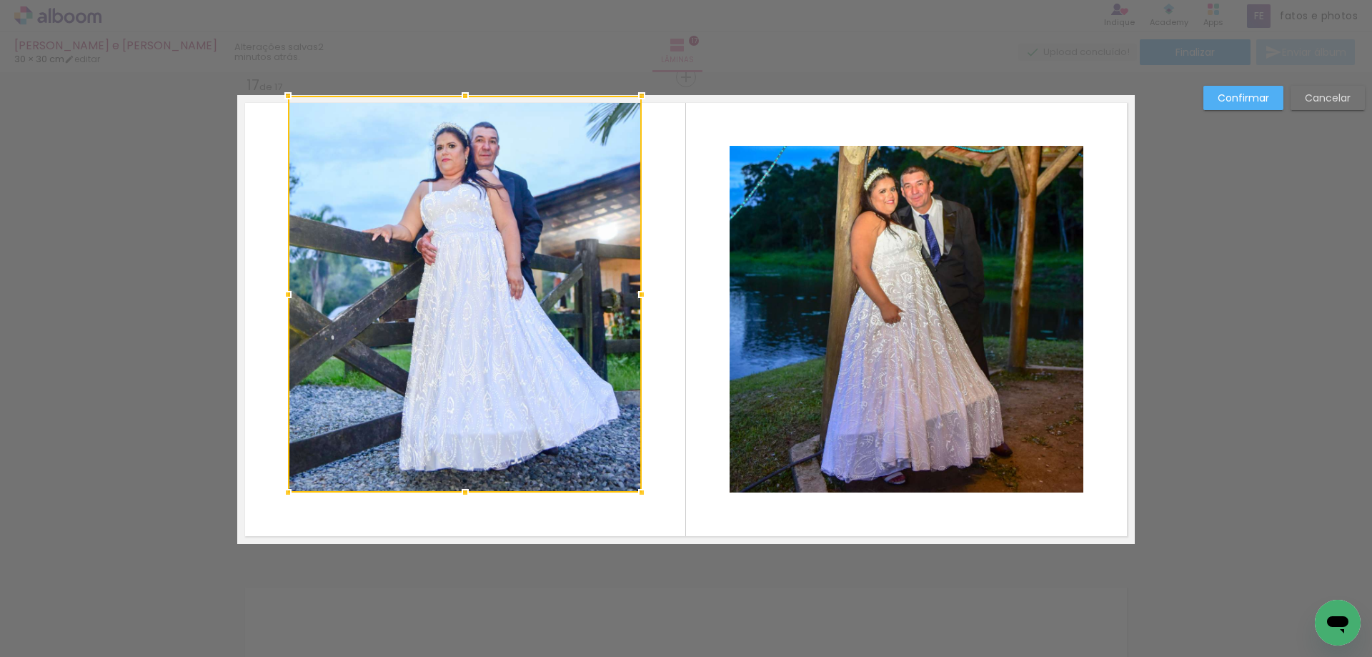
drag, startPoint x: 460, startPoint y: 145, endPoint x: 462, endPoint y: 101, distance: 44.3
click at [462, 101] on div at bounding box center [465, 95] width 29 height 29
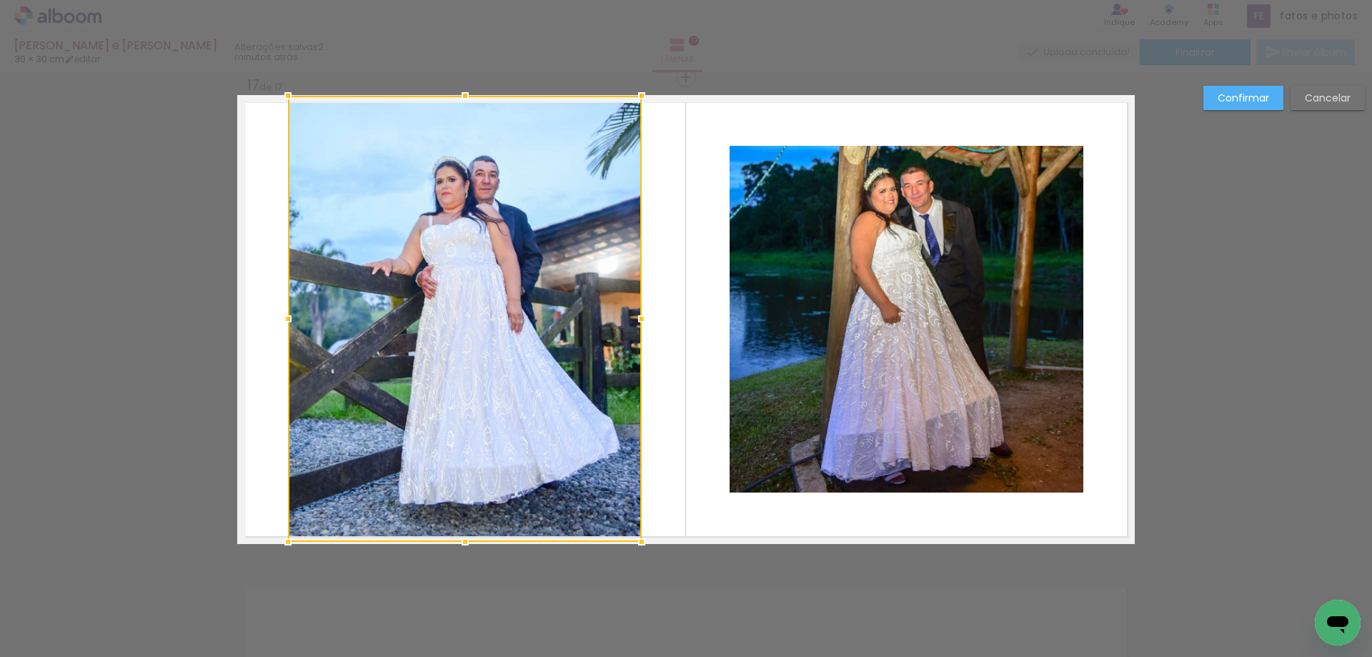
drag, startPoint x: 459, startPoint y: 490, endPoint x: 459, endPoint y: 533, distance: 43.6
click at [459, 533] on div at bounding box center [465, 541] width 29 height 29
click at [909, 326] on quentale-photo at bounding box center [907, 319] width 354 height 347
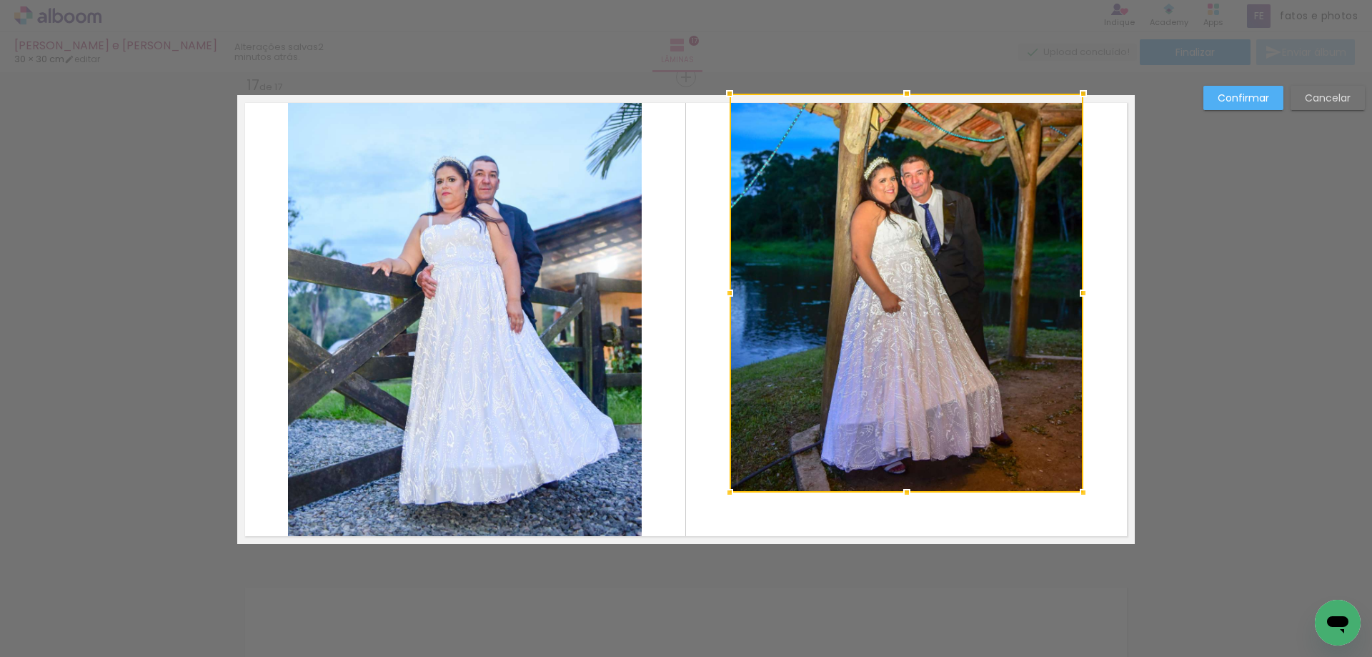
drag, startPoint x: 902, startPoint y: 147, endPoint x: 902, endPoint y: 96, distance: 50.7
click at [902, 96] on div at bounding box center [907, 93] width 29 height 29
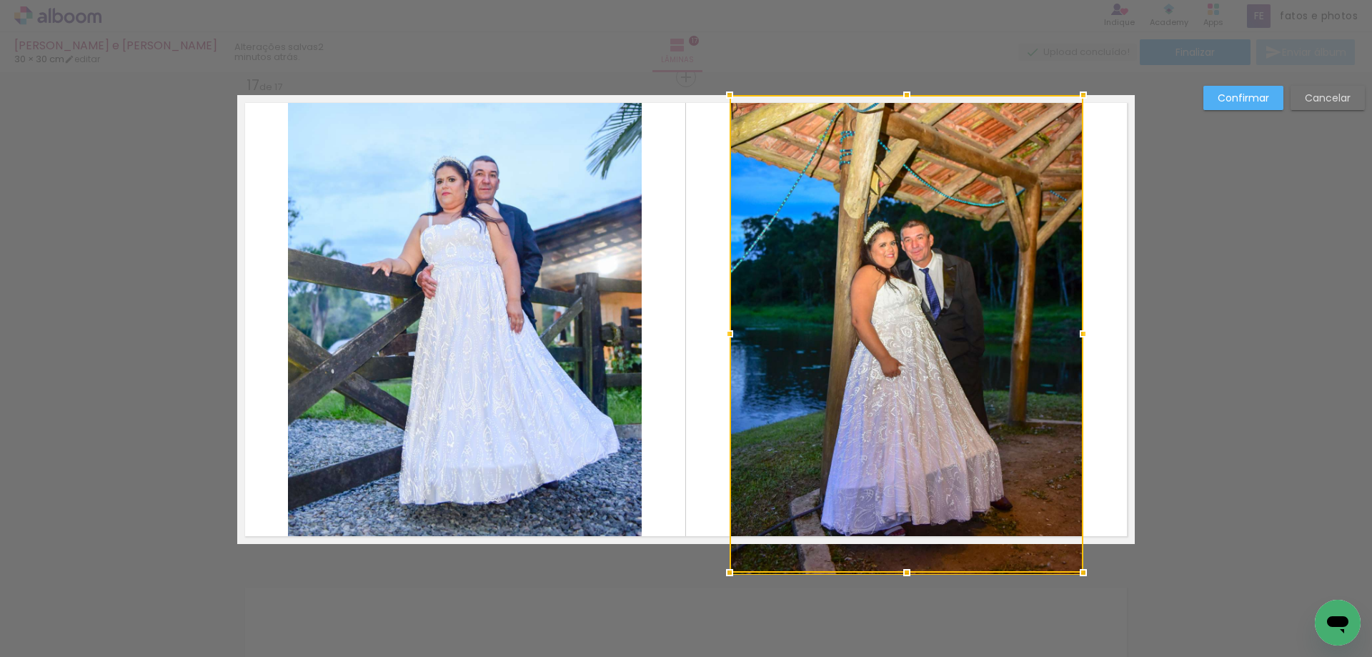
drag, startPoint x: 901, startPoint y: 492, endPoint x: 878, endPoint y: 385, distance: 109.6
click at [888, 405] on div at bounding box center [907, 333] width 354 height 477
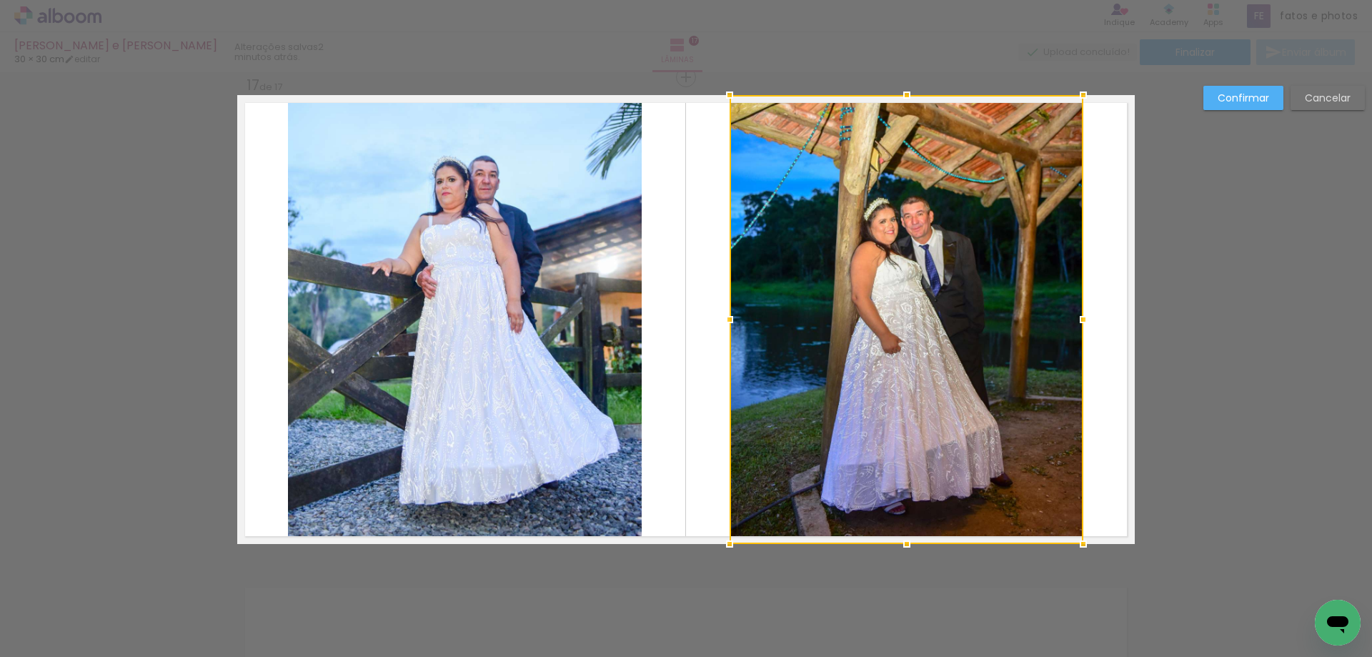
drag, startPoint x: 900, startPoint y: 536, endPoint x: 900, endPoint y: 545, distance: 8.6
click at [900, 545] on div at bounding box center [907, 544] width 29 height 29
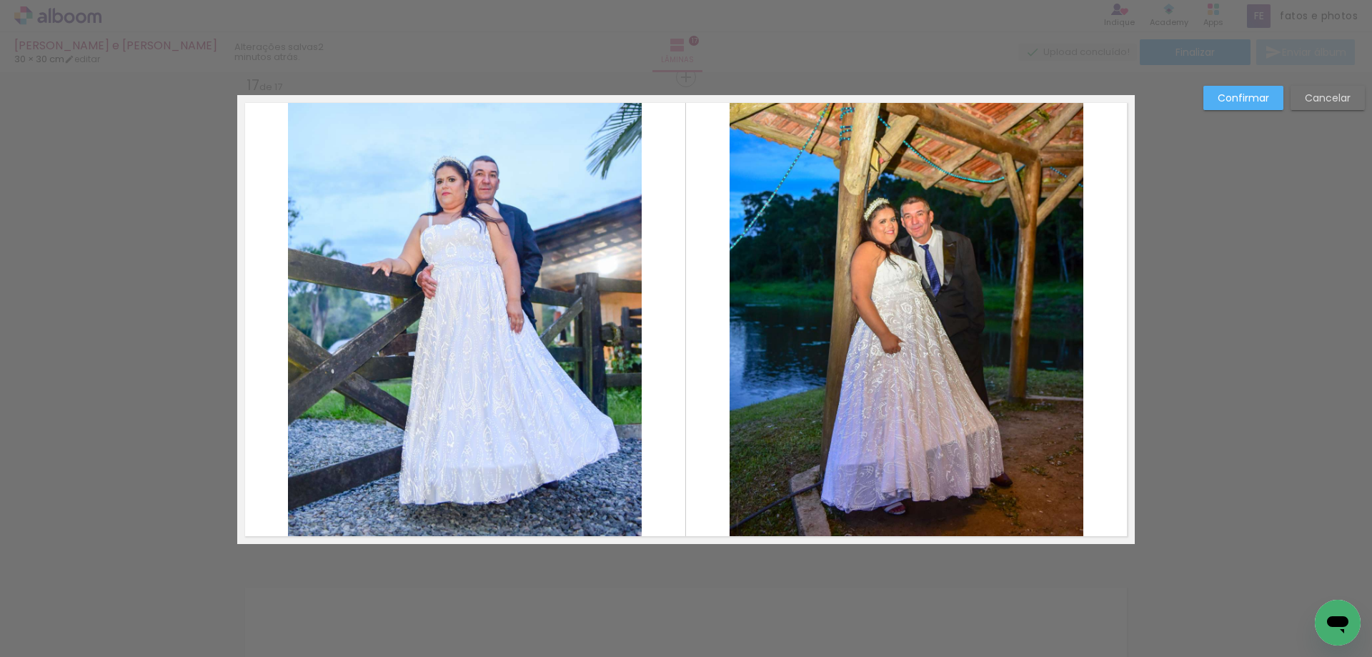
click at [995, 427] on quentale-photo at bounding box center [907, 319] width 354 height 449
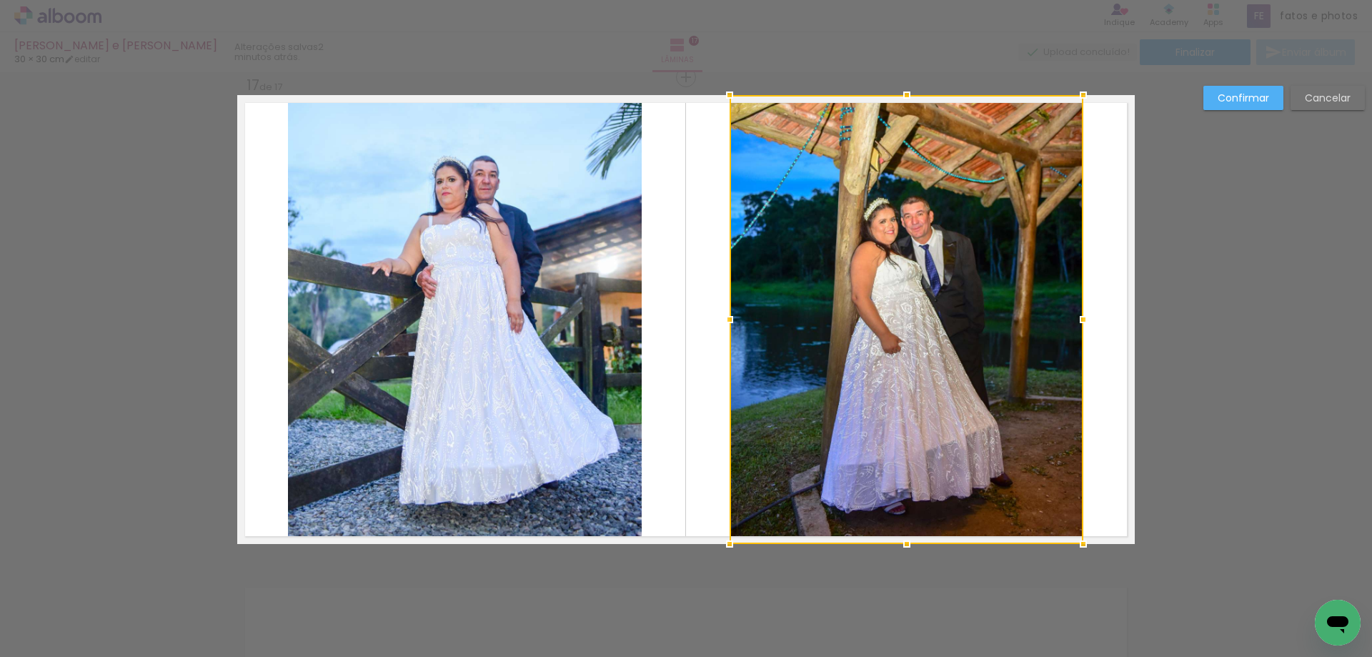
click at [978, 410] on div at bounding box center [907, 319] width 354 height 449
click at [0, 0] on slot "Confirmar" at bounding box center [0, 0] width 0 height 0
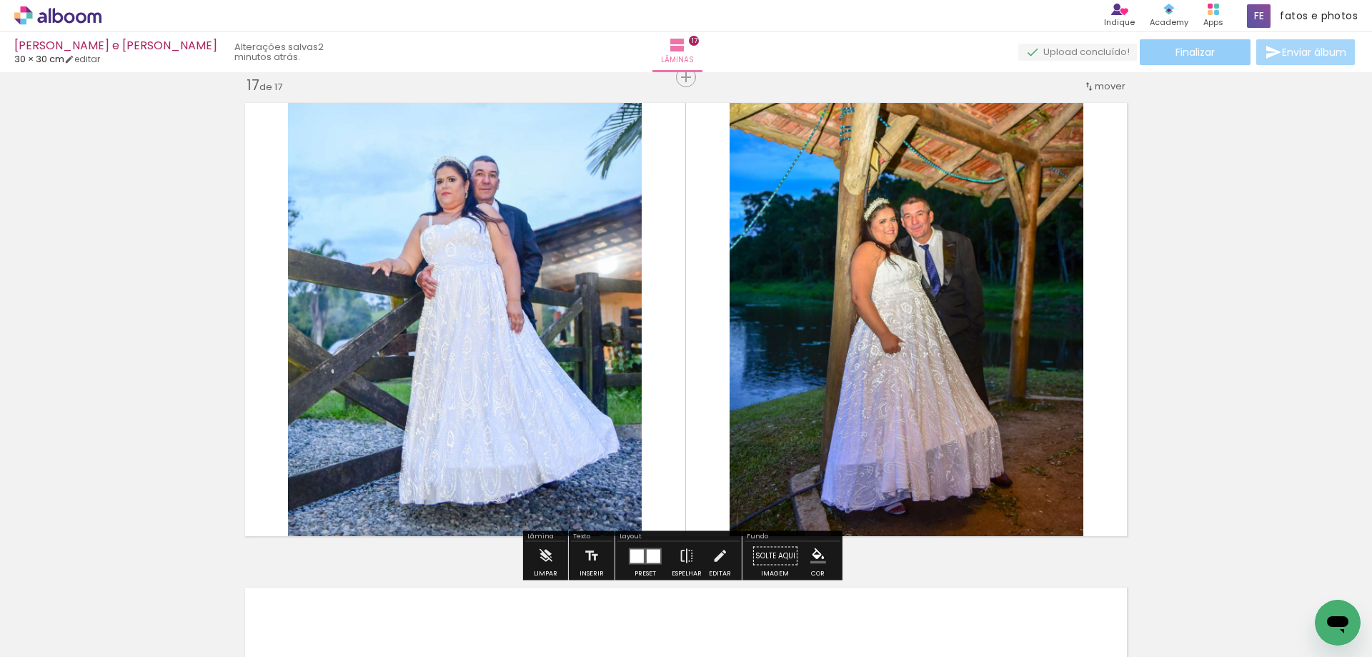
click at [1204, 52] on span "Finalizar" at bounding box center [1195, 52] width 39 height 10
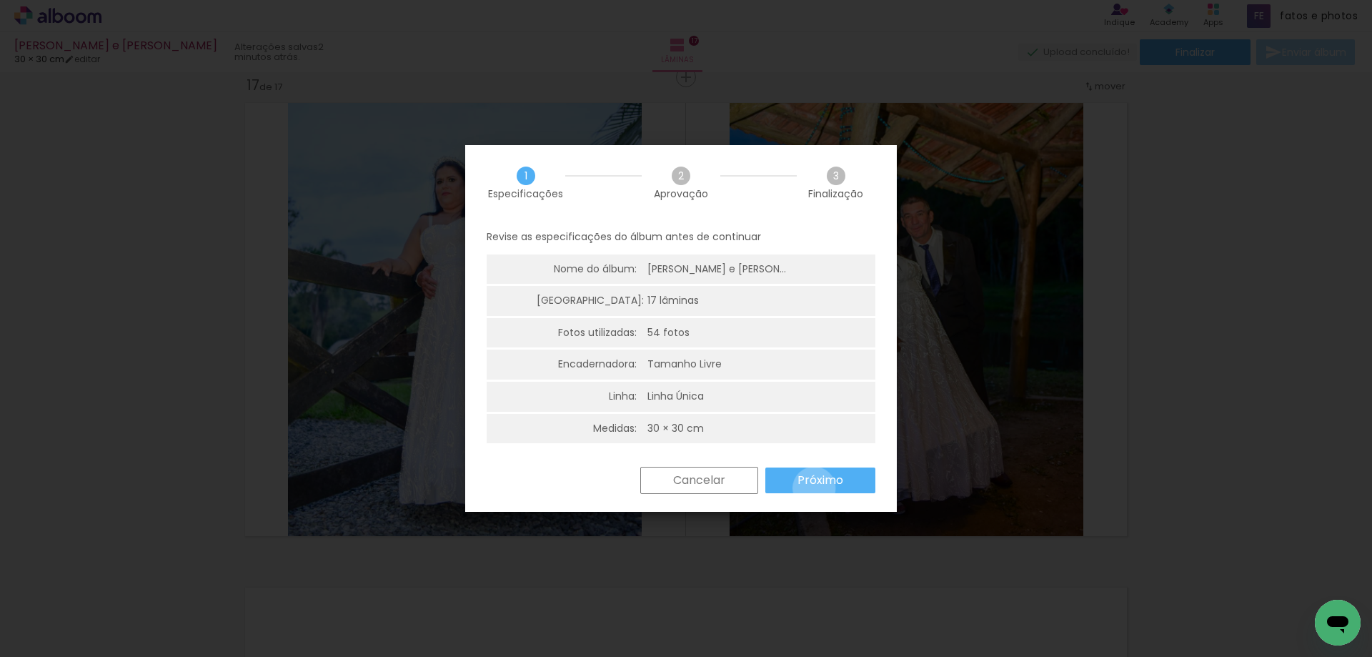
click at [814, 488] on paper-button "Próximo" at bounding box center [820, 480] width 110 height 26
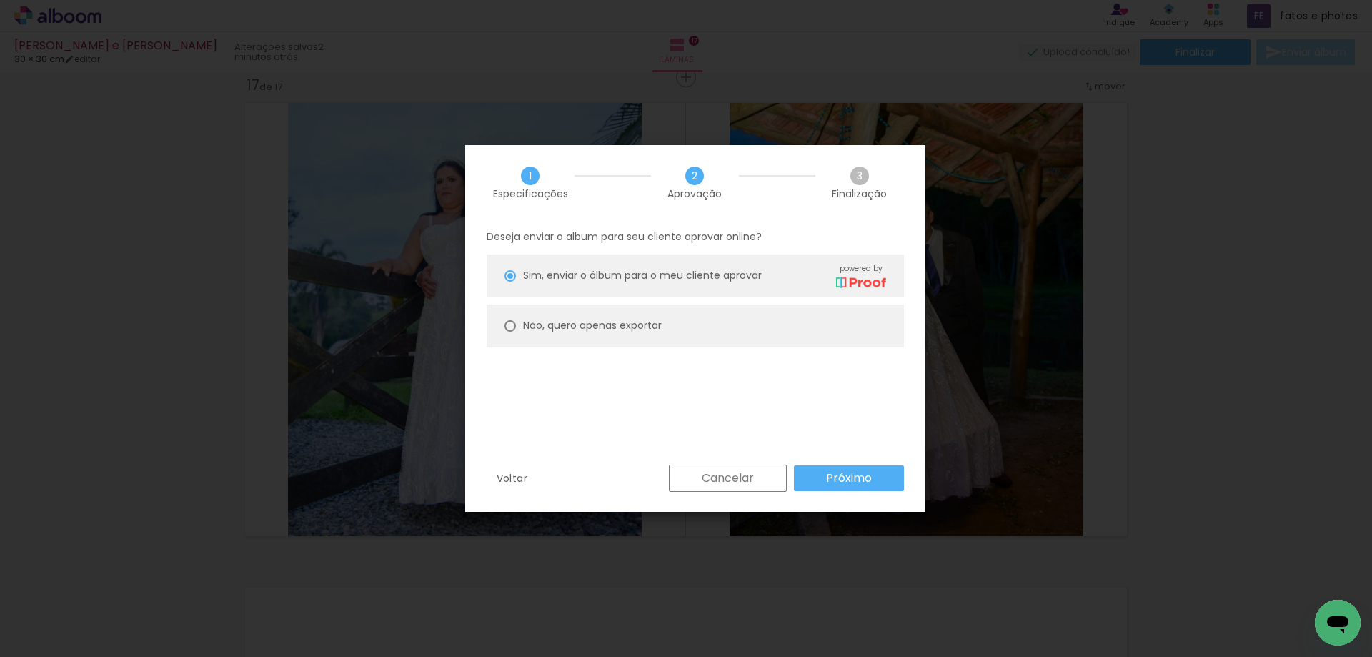
click at [0, 0] on slot "Não, quero apenas exportar" at bounding box center [0, 0] width 0 height 0
type paper-radio-button "on"
click at [0, 0] on slot "Próximo" at bounding box center [0, 0] width 0 height 0
type input "Alta, 300 DPI"
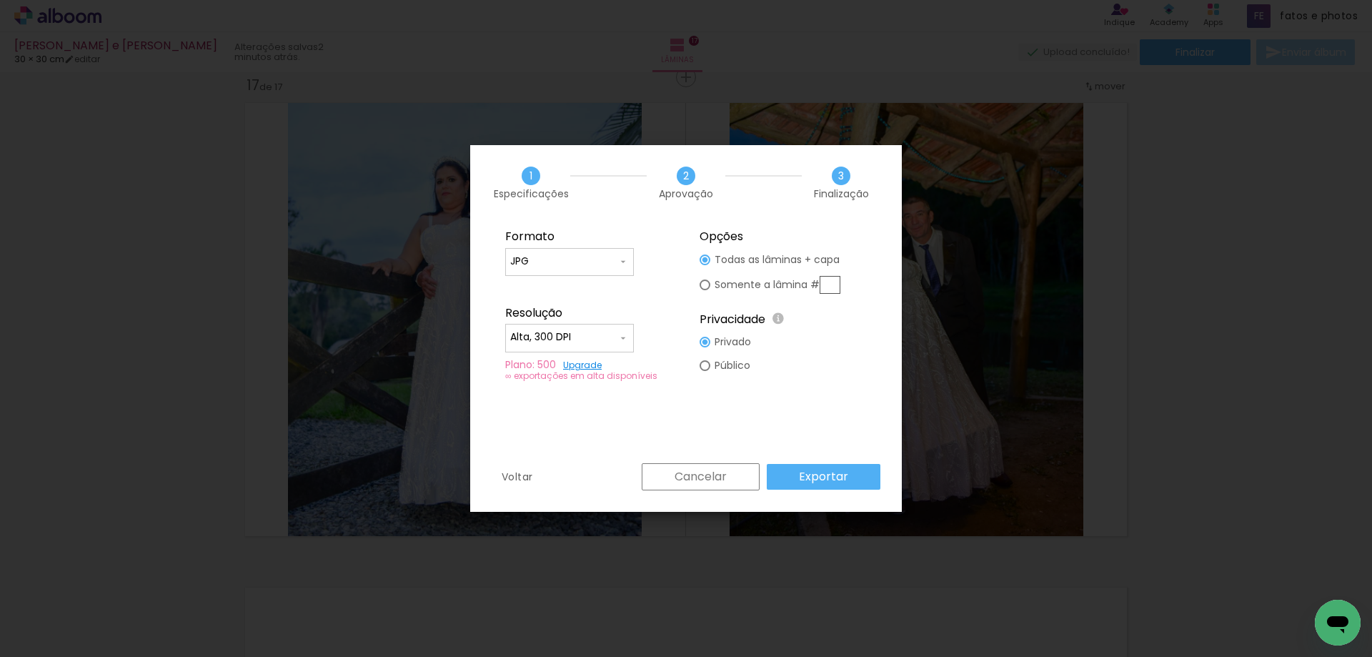
click at [0, 0] on slot "Exportar" at bounding box center [0, 0] width 0 height 0
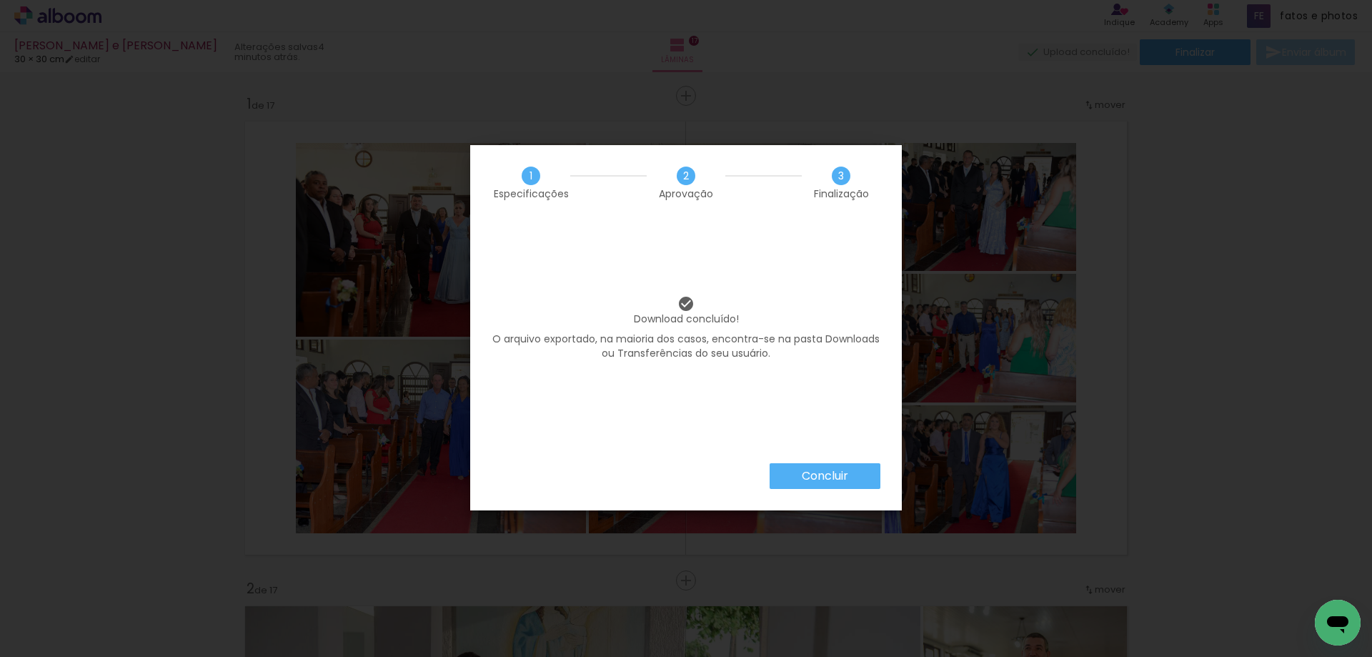
scroll to position [1215, 0]
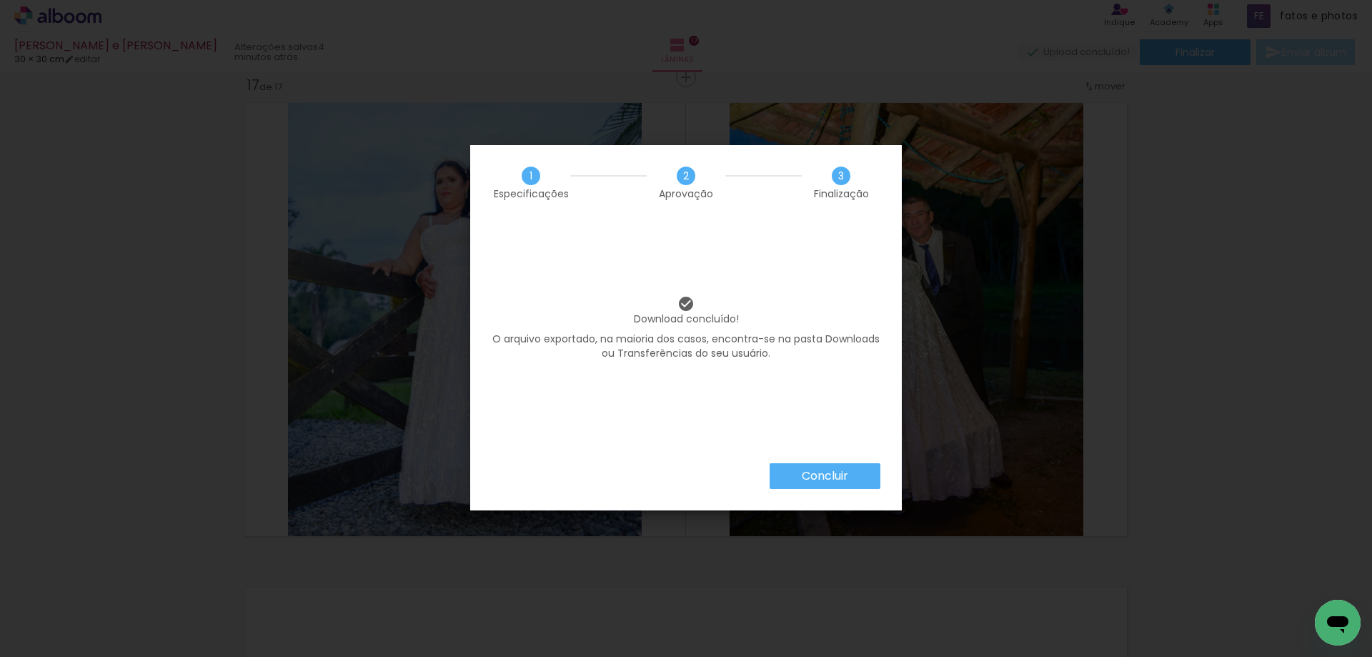
click at [0, 0] on slot "Concluir" at bounding box center [0, 0] width 0 height 0
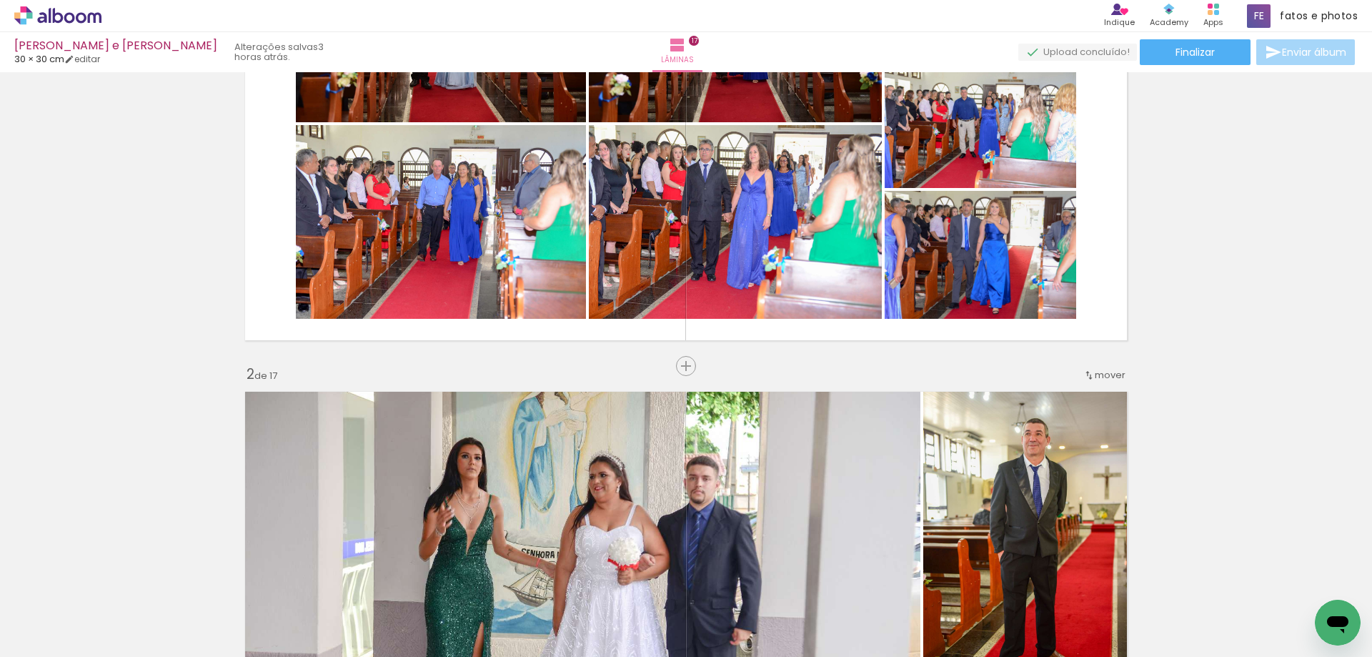
click at [45, 615] on input "Todas as fotos" at bounding box center [40, 613] width 54 height 12
click at [0, 0] on slot "Não utilizadas" at bounding box center [0, 0] width 0 height 0
type input "Não utilizadas"
click at [1191, 54] on span "Finalizar" at bounding box center [1195, 52] width 39 height 10
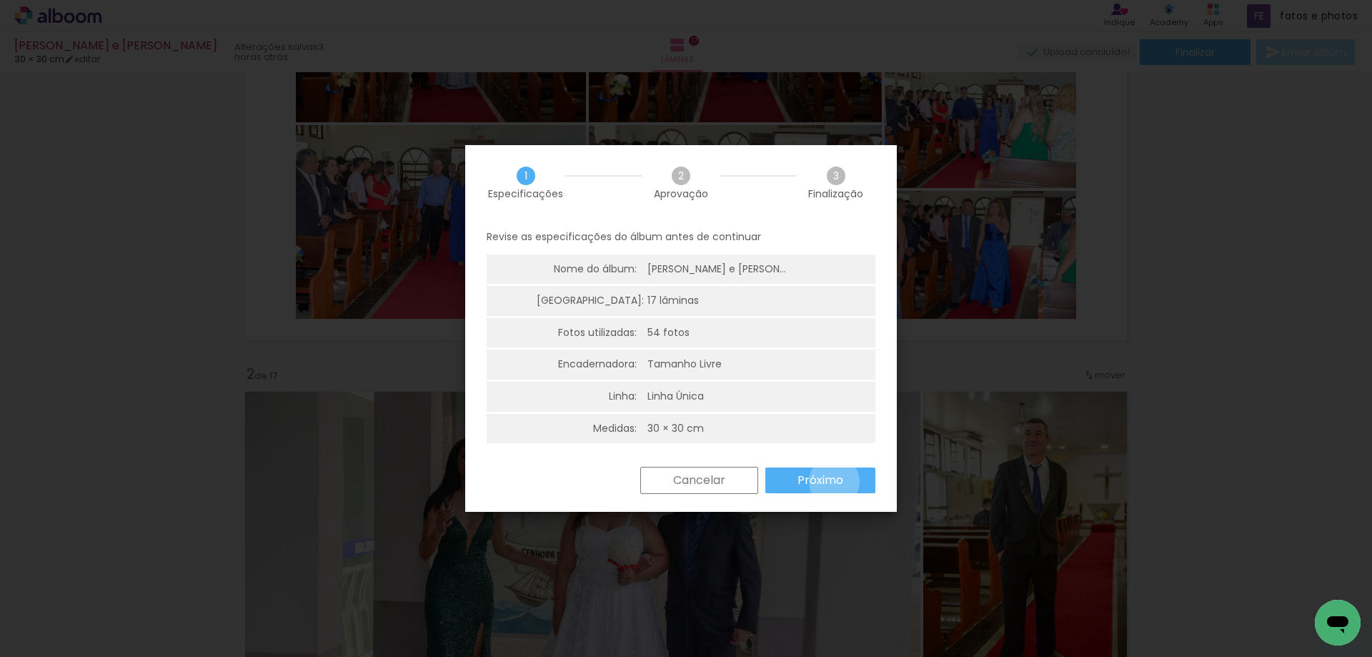
click at [0, 0] on slot "Próximo" at bounding box center [0, 0] width 0 height 0
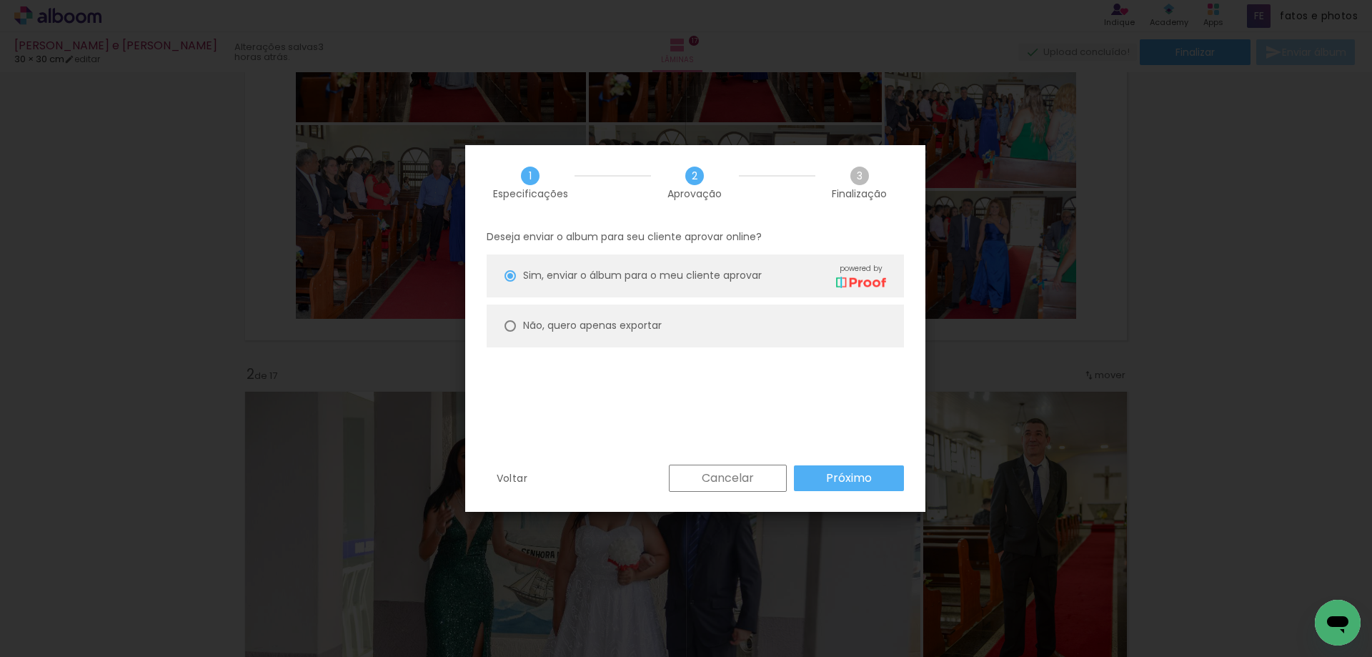
click at [0, 0] on slot "Não, quero apenas exportar" at bounding box center [0, 0] width 0 height 0
type paper-radio-button "on"
click at [0, 0] on slot "Próximo" at bounding box center [0, 0] width 0 height 0
type input "Alta, 300 DPI"
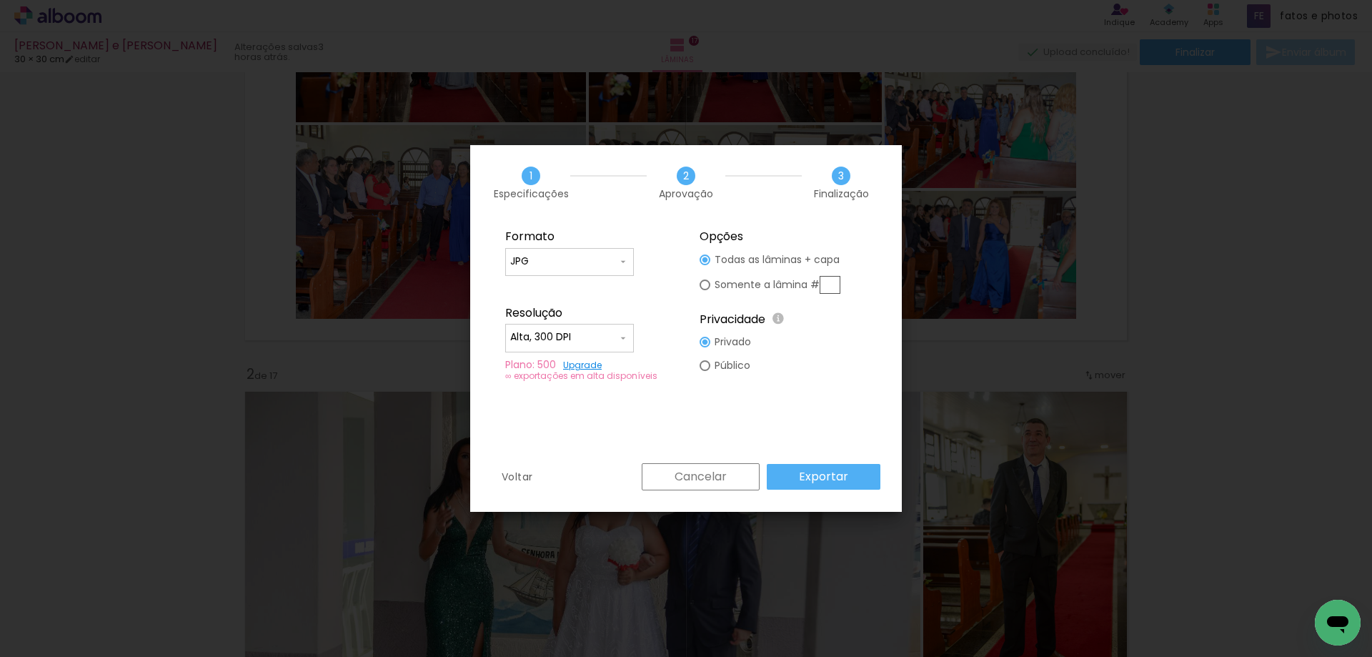
click at [796, 482] on paper-button "Exportar" at bounding box center [824, 477] width 114 height 26
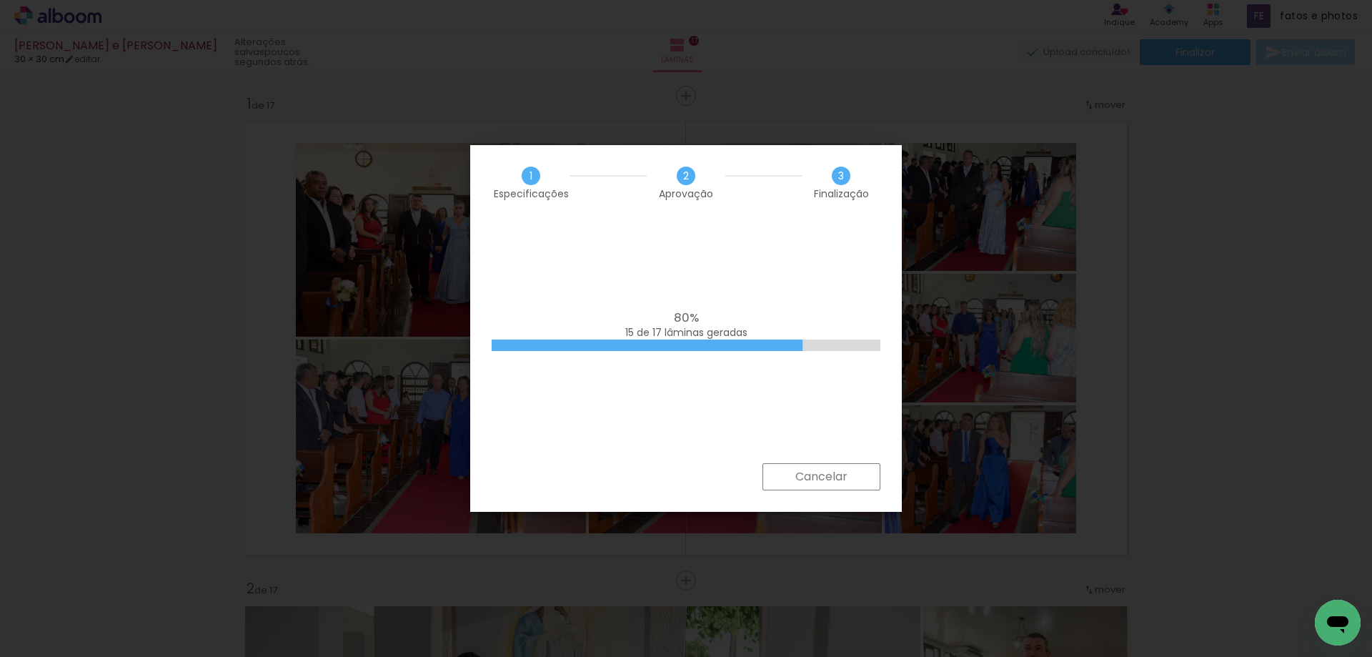
scroll to position [214, 0]
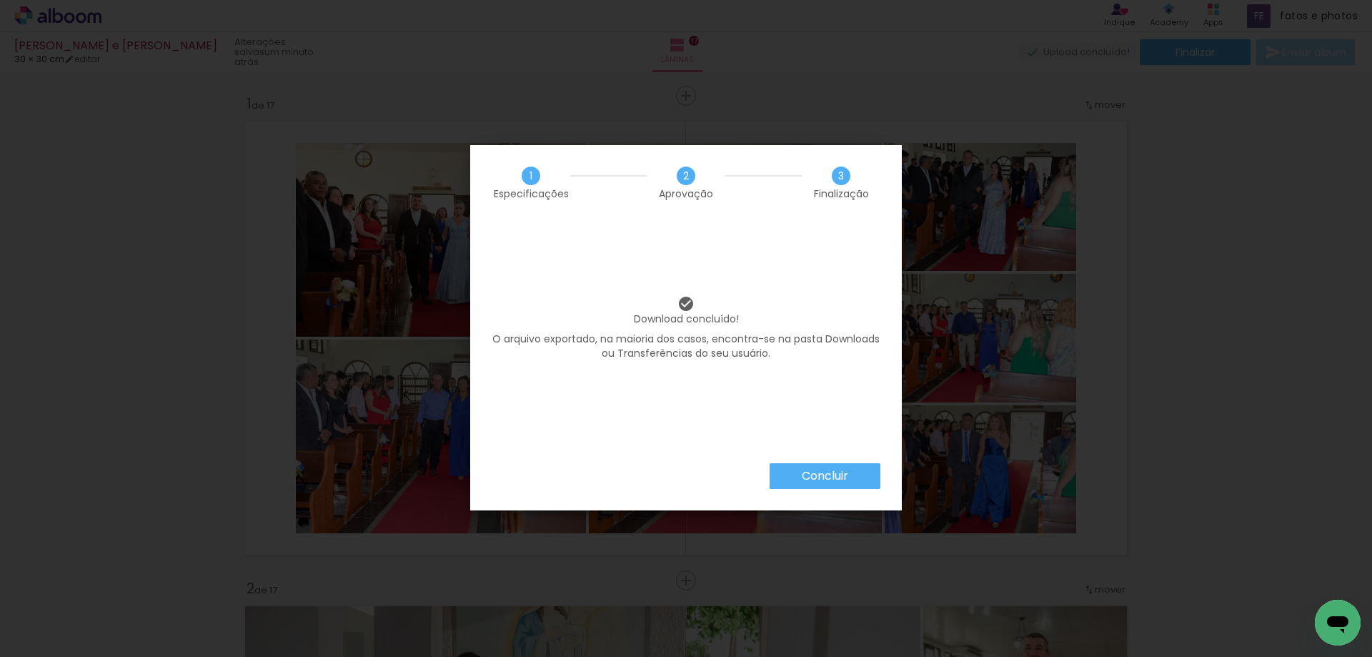
scroll to position [214, 0]
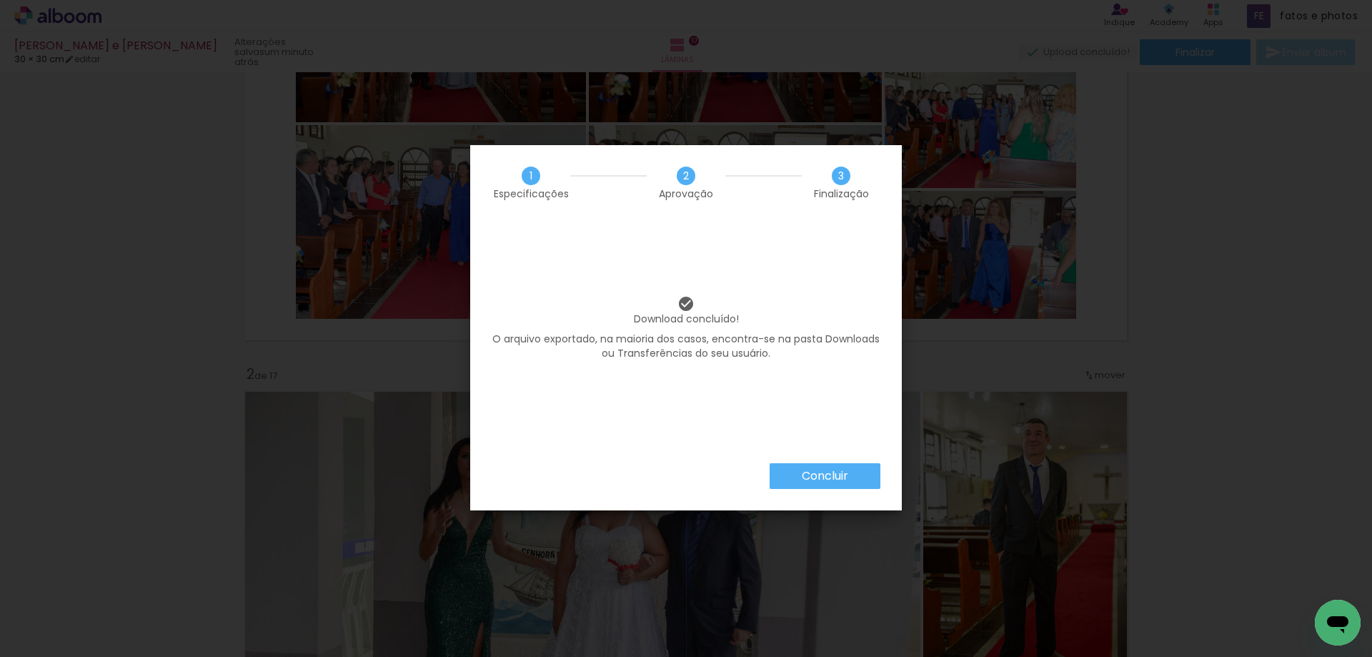
click at [0, 0] on slot "Concluir" at bounding box center [0, 0] width 0 height 0
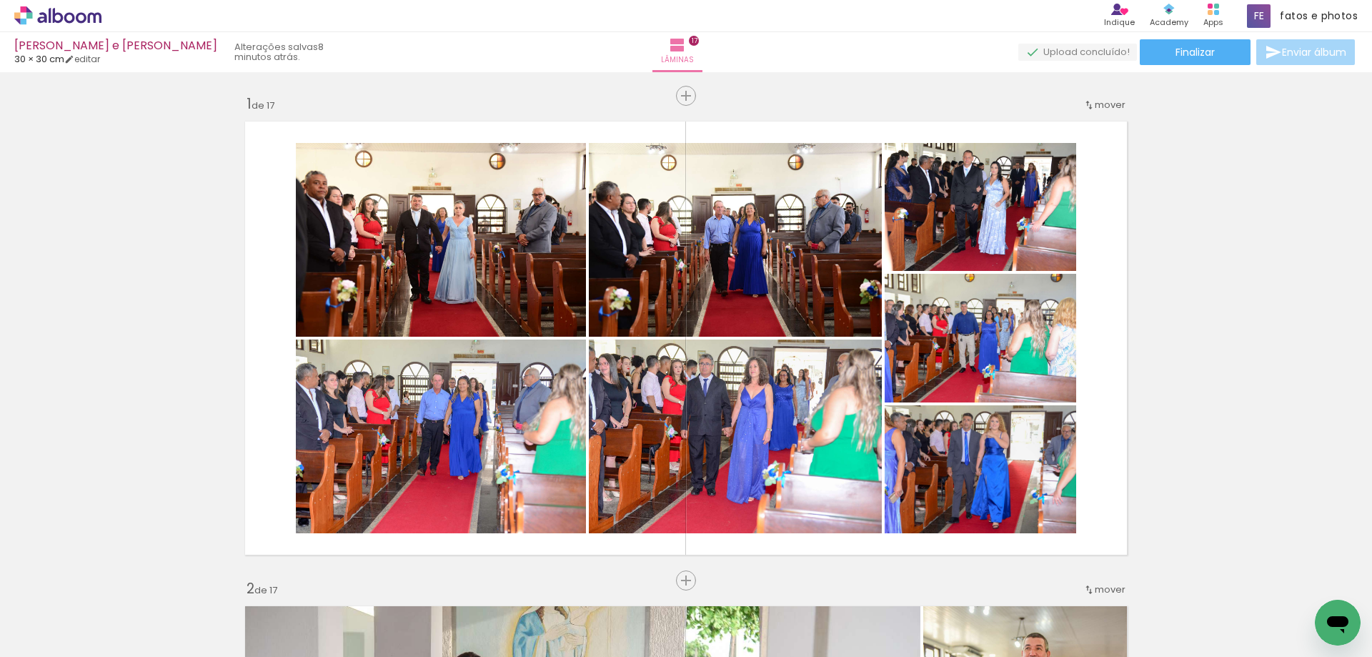
scroll to position [214, 0]
